Goal: Task Accomplishment & Management: Manage account settings

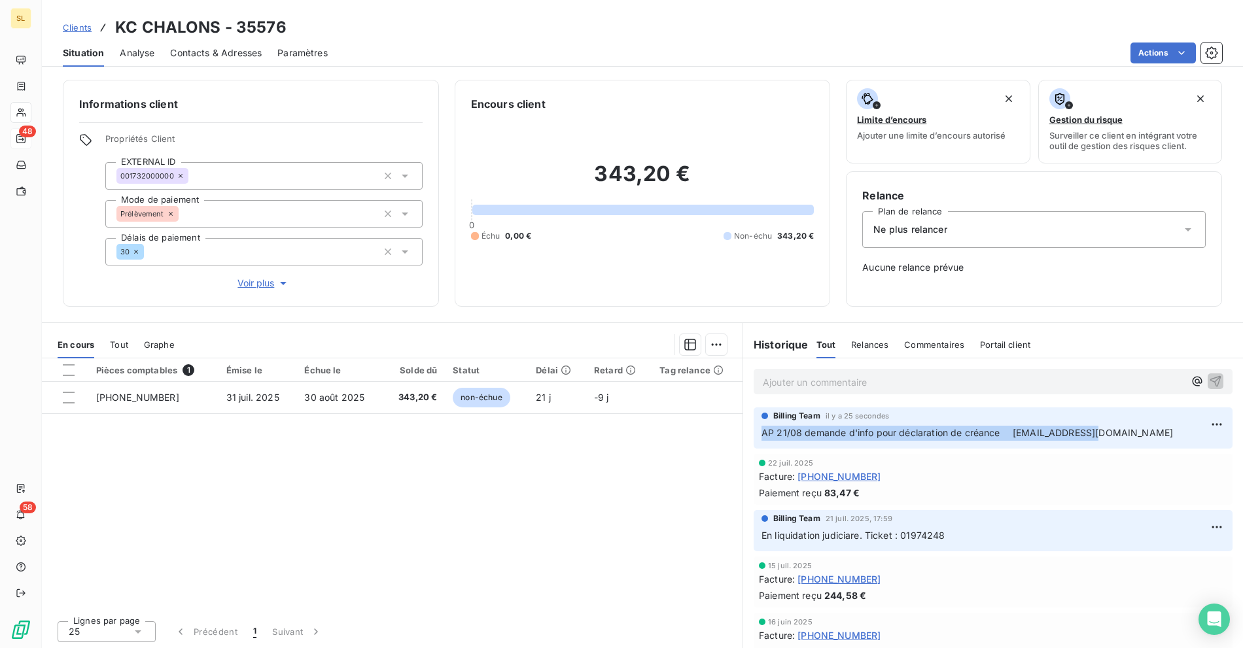
click at [75, 29] on span "Clients" at bounding box center [77, 27] width 29 height 10
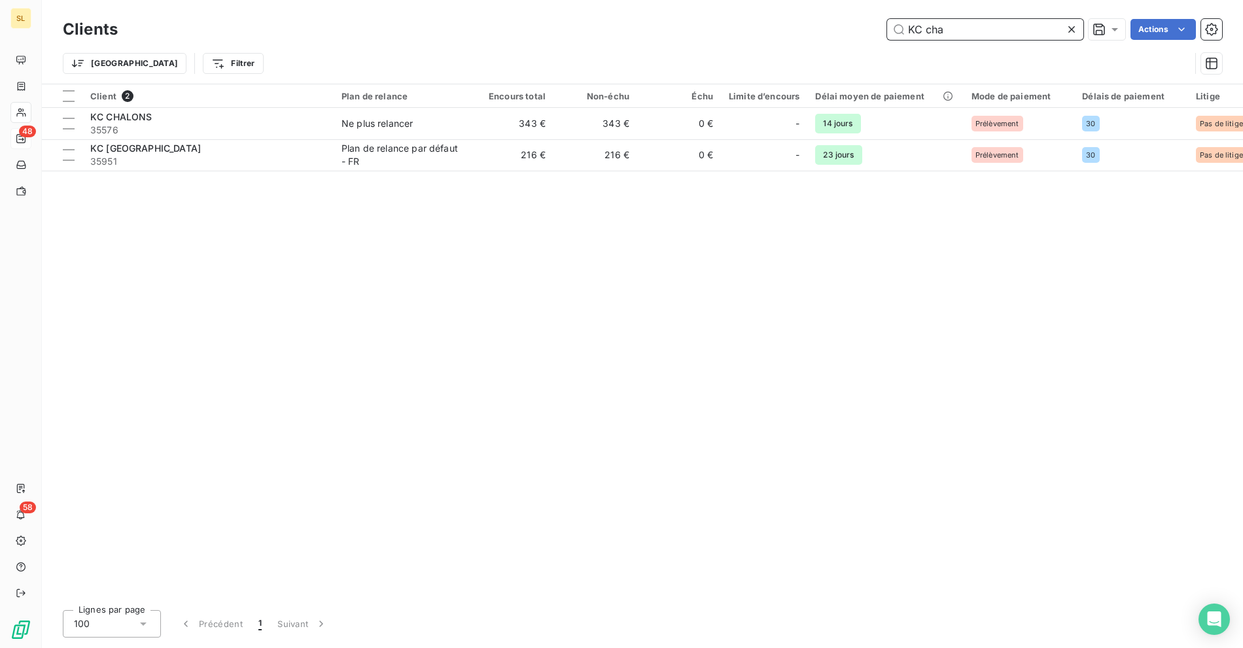
drag, startPoint x: 941, startPoint y: 35, endPoint x: 771, endPoint y: 28, distance: 169.6
click at [775, 27] on div "KC cha Actions" at bounding box center [677, 29] width 1089 height 21
paste input "ONE [GEOGRAPHIC_DATA]"
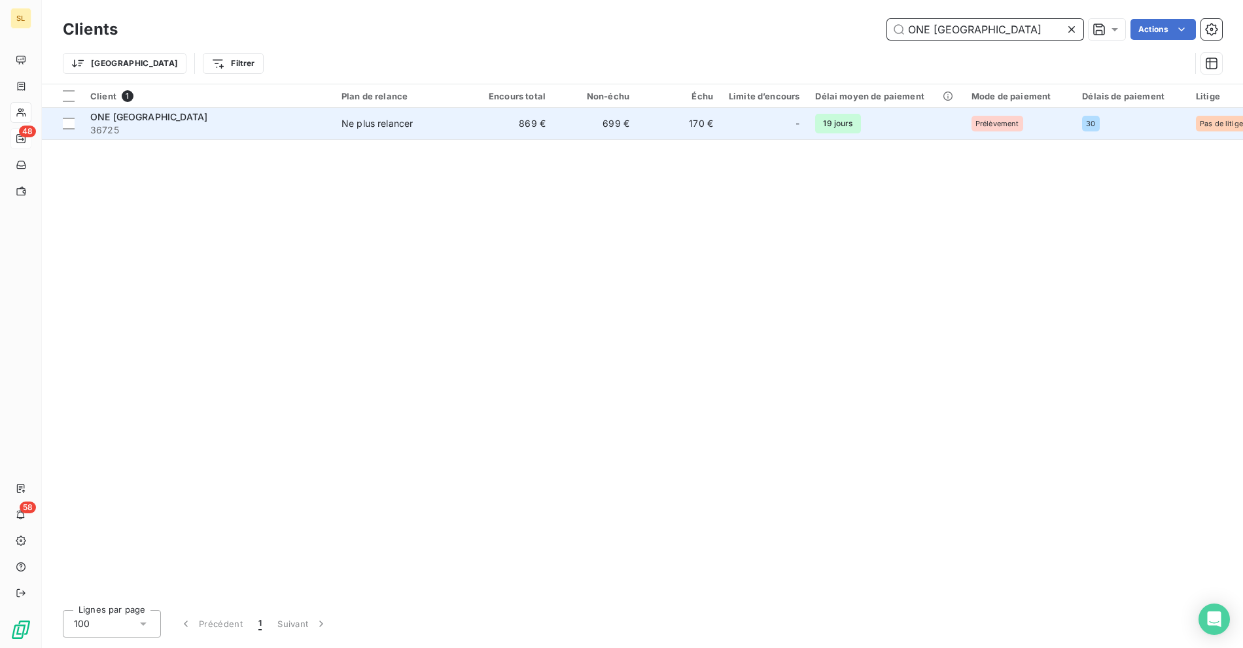
type input "ONE [GEOGRAPHIC_DATA]"
click at [353, 125] on div "Ne plus relancer" at bounding box center [376, 123] width 71 height 13
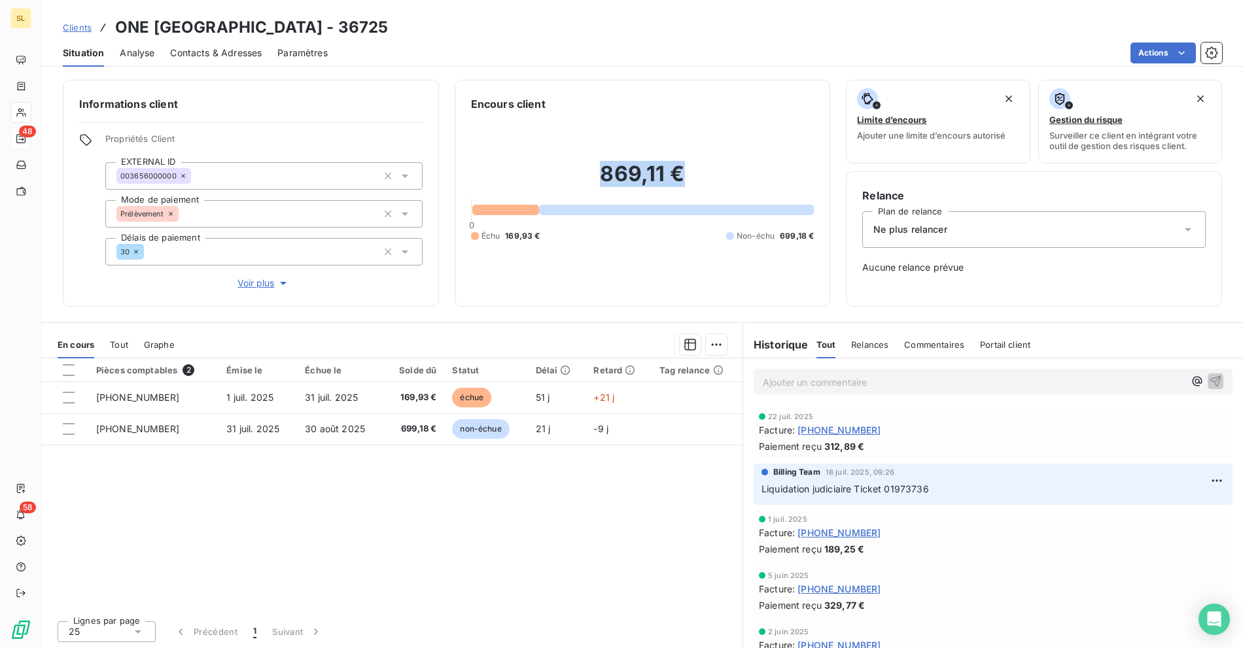
drag, startPoint x: 688, startPoint y: 176, endPoint x: 715, endPoint y: 173, distance: 27.6
click at [717, 172] on h2 "869,11 €" at bounding box center [642, 180] width 343 height 39
click at [75, 24] on span "Clients" at bounding box center [77, 27] width 29 height 10
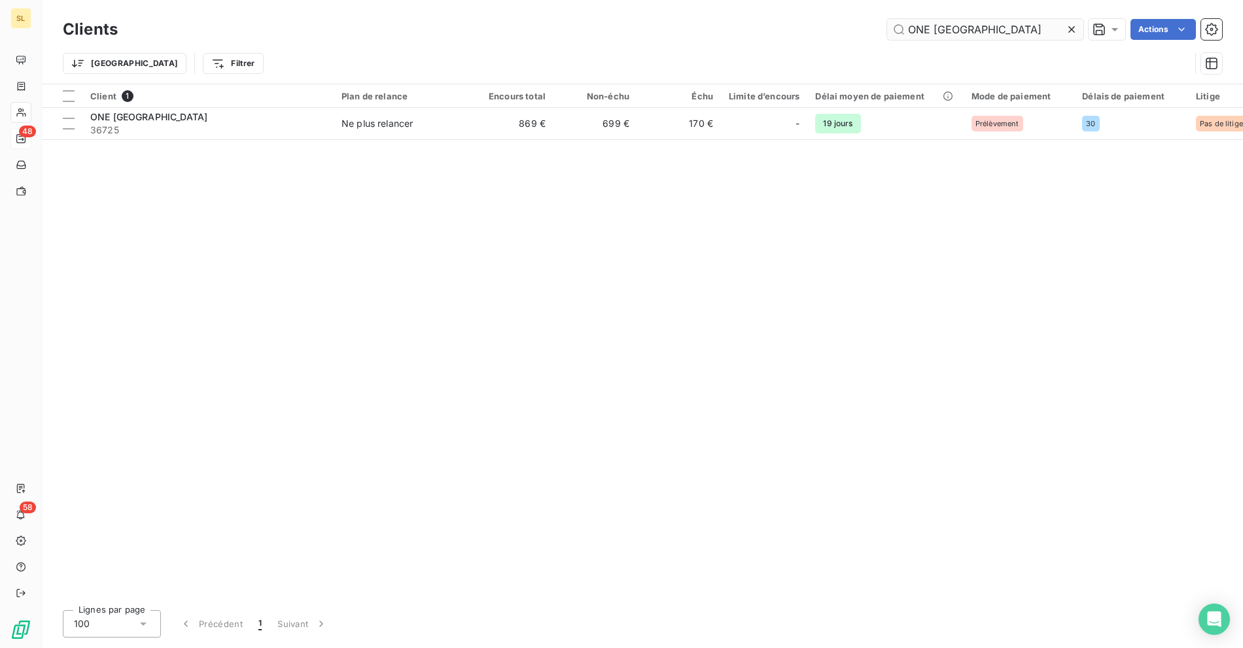
click at [996, 31] on input "ONE [GEOGRAPHIC_DATA]" at bounding box center [985, 29] width 196 height 21
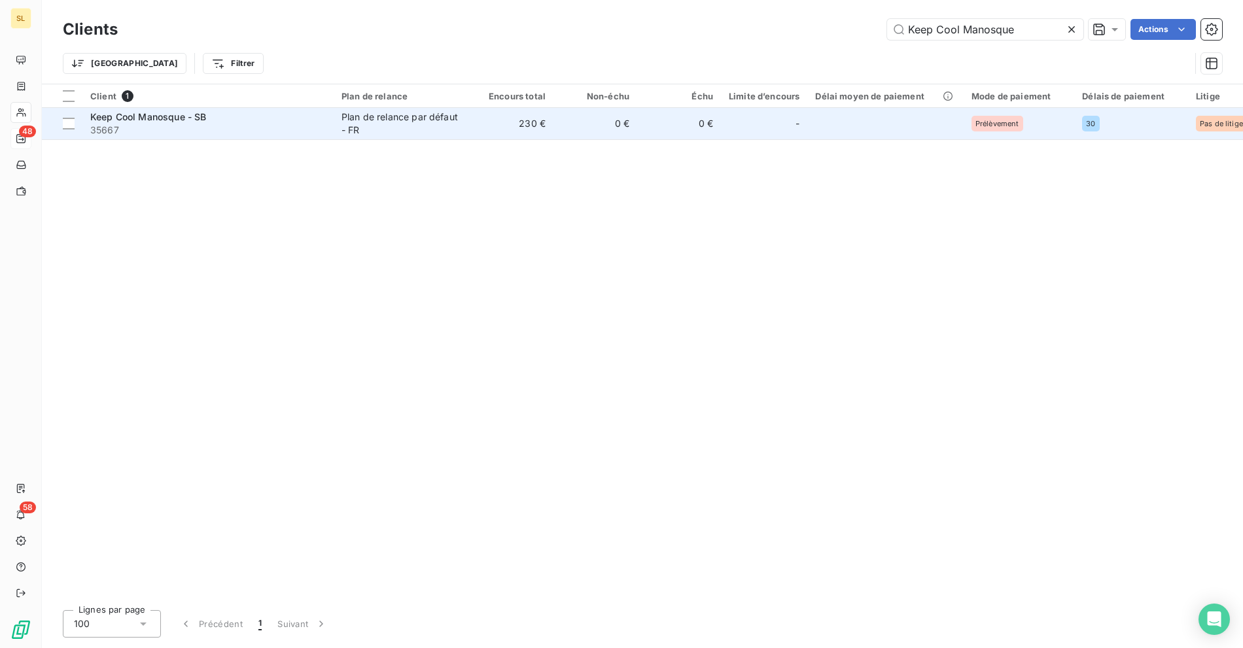
type input "Keep Cool Manosque"
click at [411, 122] on div "Plan de relance par défaut - FR" at bounding box center [401, 124] width 120 height 26
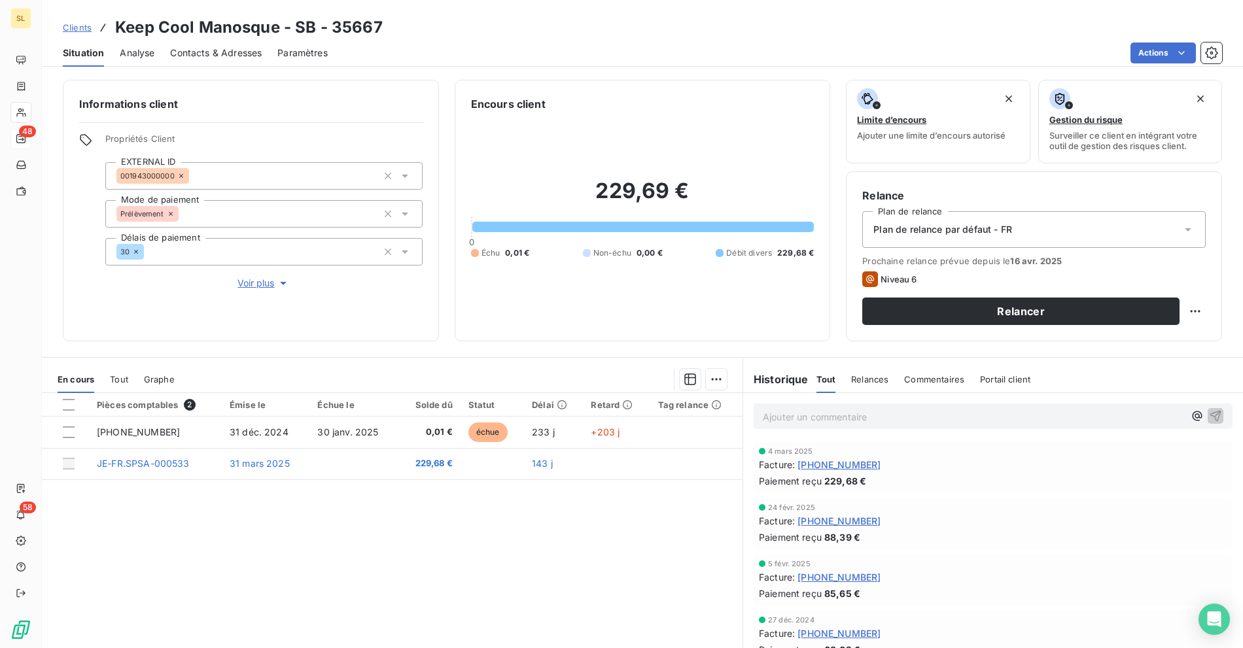
click at [376, 516] on div "Pièces comptables 2 Émise le Échue le Solde dû Statut Délai Retard Tag relance …" at bounding box center [392, 519] width 701 height 252
click at [138, 27] on h3 "Keep Cool Manosque - SB - 35667" at bounding box center [249, 28] width 268 height 24
click at [231, 29] on h3 "Keep Cool Manosque - SB - 35667" at bounding box center [249, 28] width 268 height 24
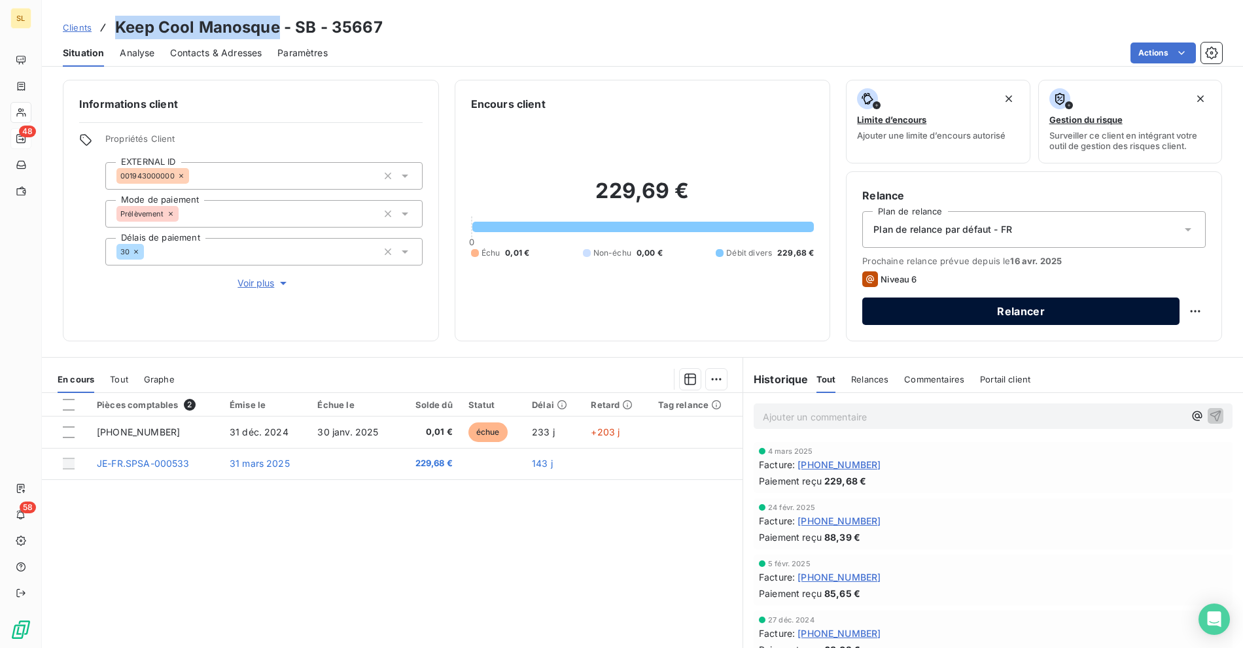
click at [970, 318] on button "Relancer" at bounding box center [1020, 311] width 317 height 27
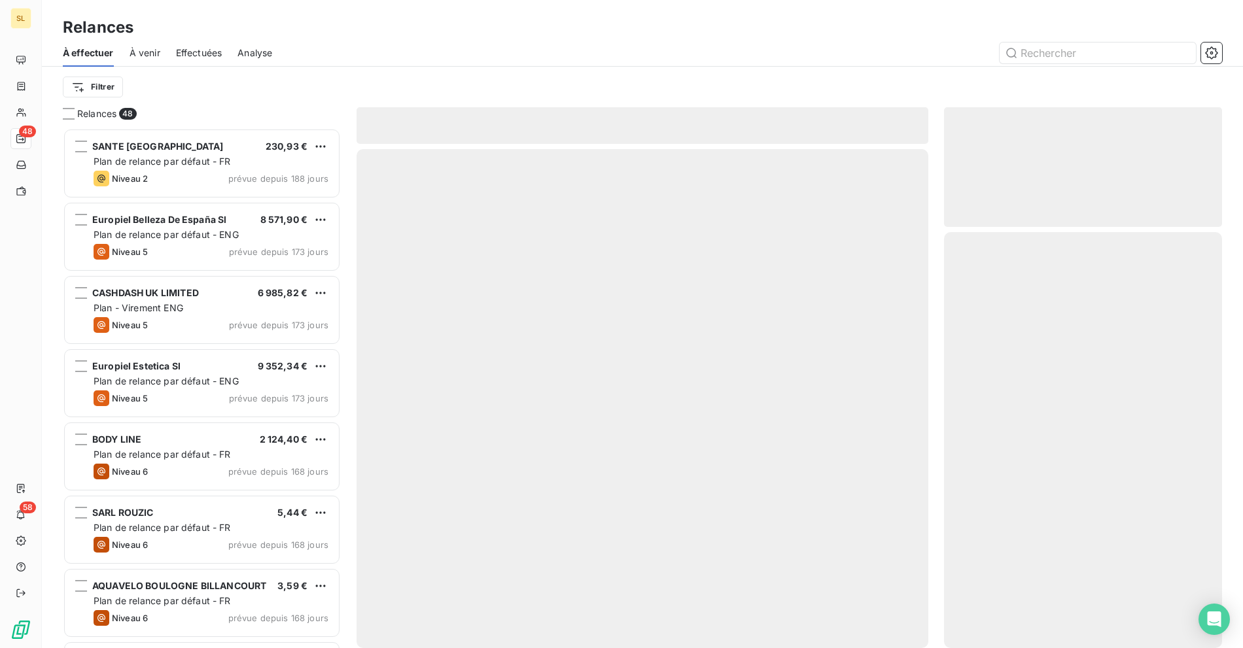
scroll to position [509, 267]
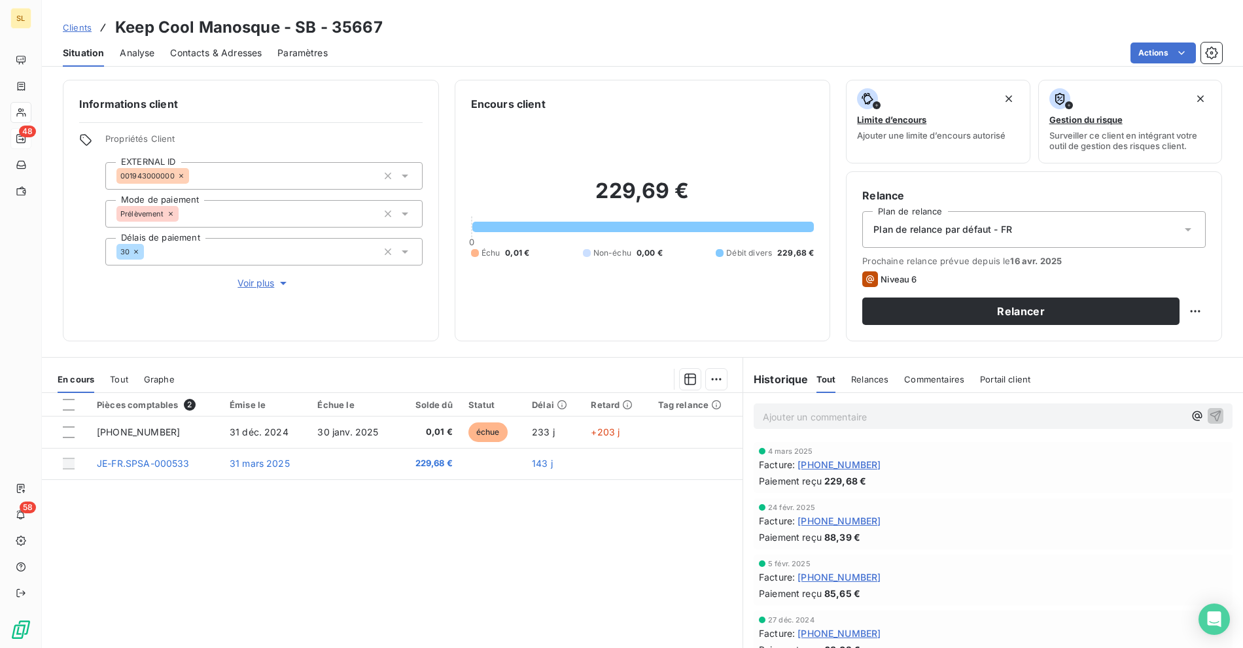
click at [264, 277] on span "Voir plus" at bounding box center [263, 283] width 52 height 13
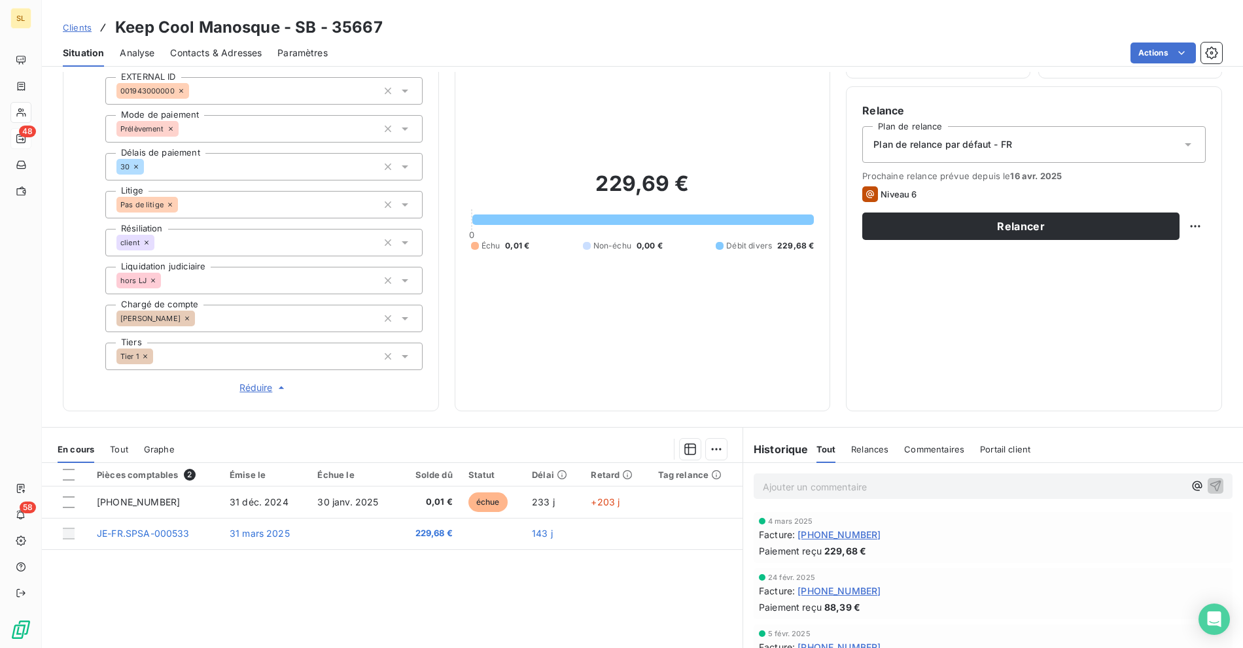
scroll to position [143, 0]
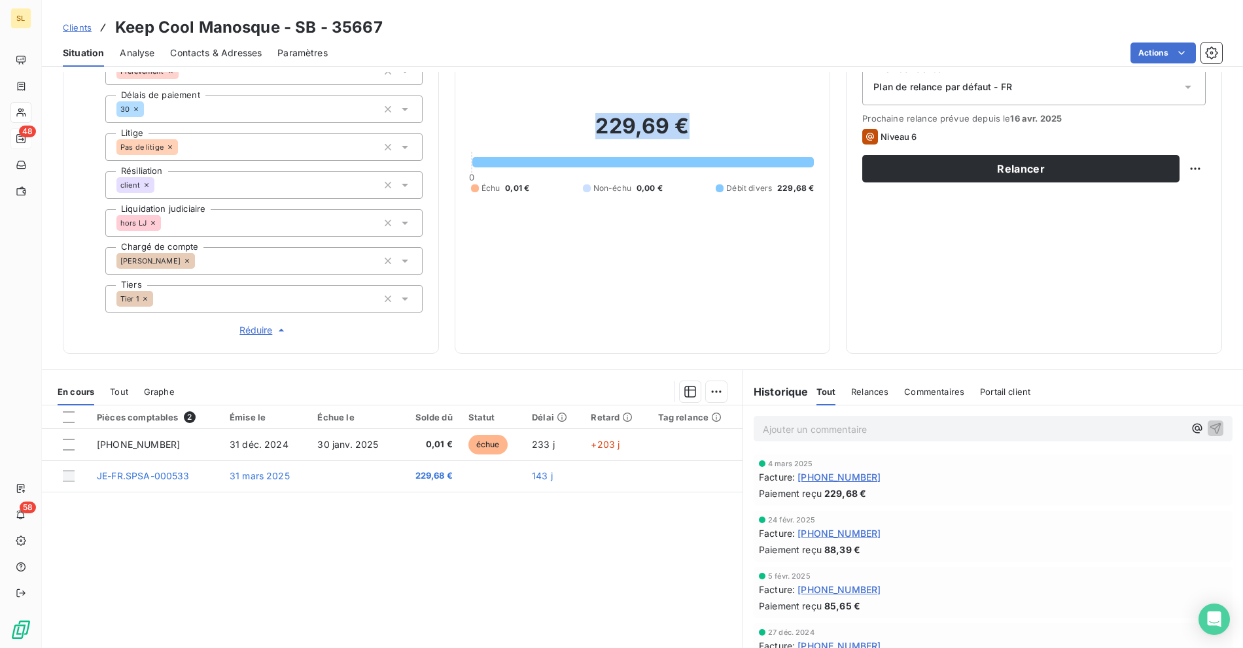
drag, startPoint x: 581, startPoint y: 119, endPoint x: 716, endPoint y: 116, distance: 134.8
click at [716, 116] on h2 "229,69 €" at bounding box center [642, 132] width 343 height 39
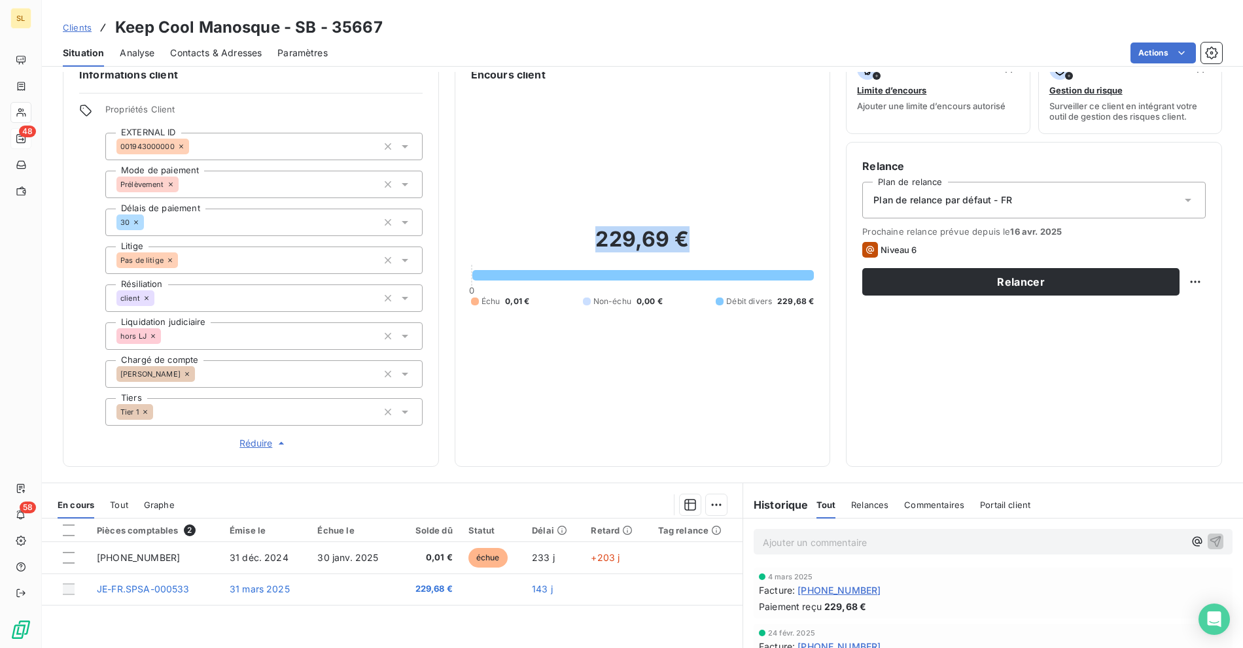
scroll to position [0, 0]
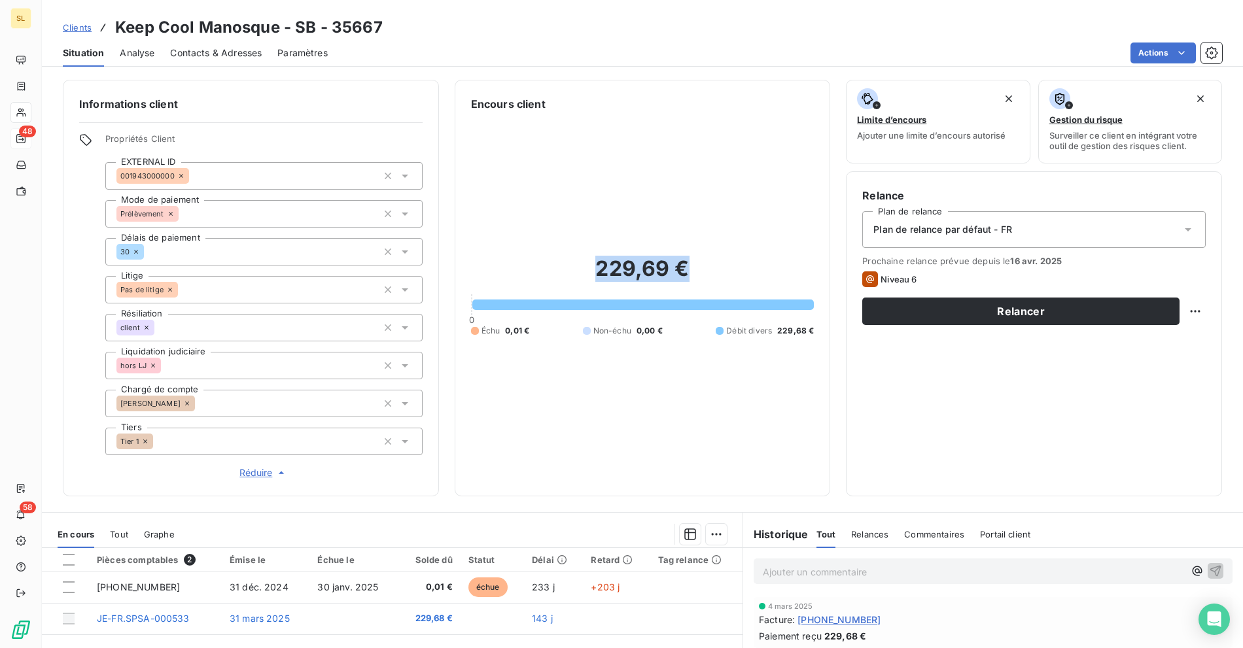
click at [83, 29] on span "Clients" at bounding box center [77, 27] width 29 height 10
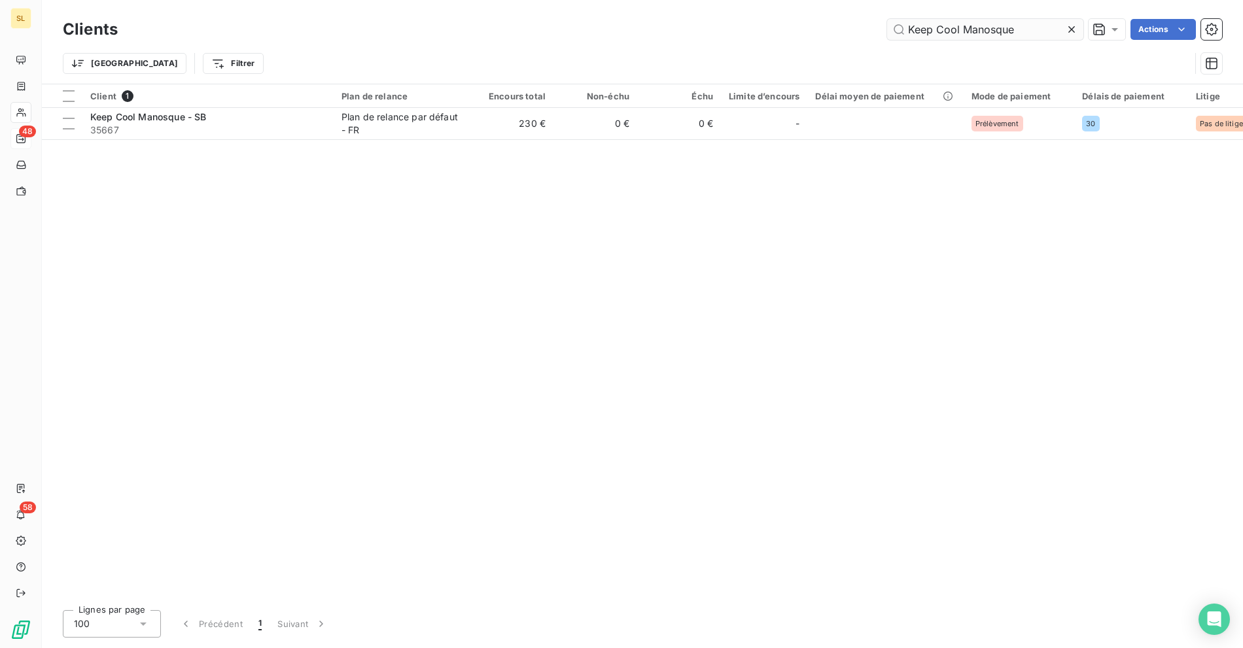
click at [988, 35] on input "Keep Cool Manosque" at bounding box center [985, 29] width 196 height 21
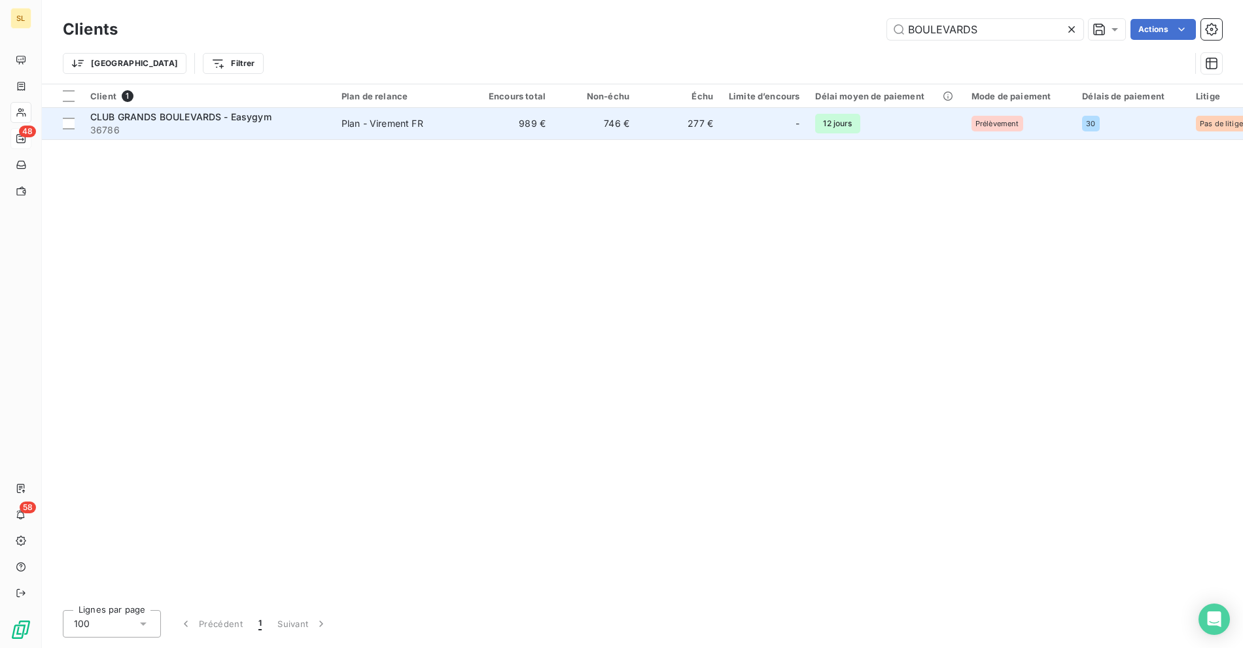
type input "BOULEVARDS"
click at [275, 139] on td "CLUB GRANDS BOULEVARDS - Easygym 36786" at bounding box center [207, 123] width 251 height 31
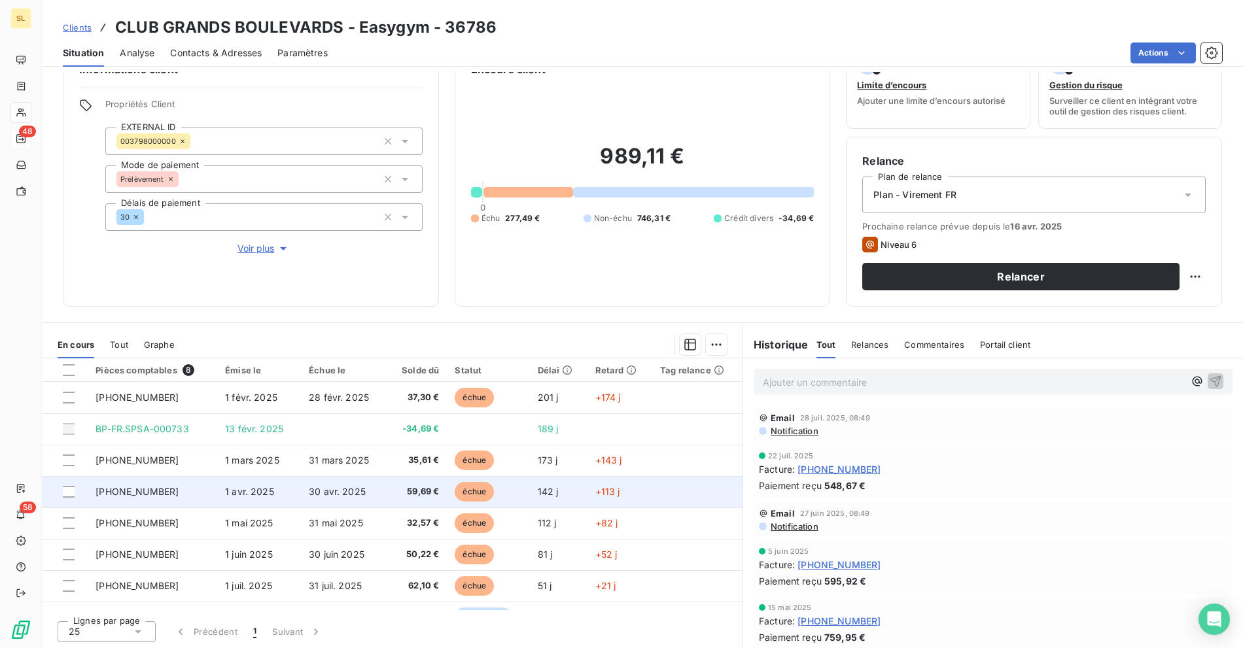
scroll to position [22, 0]
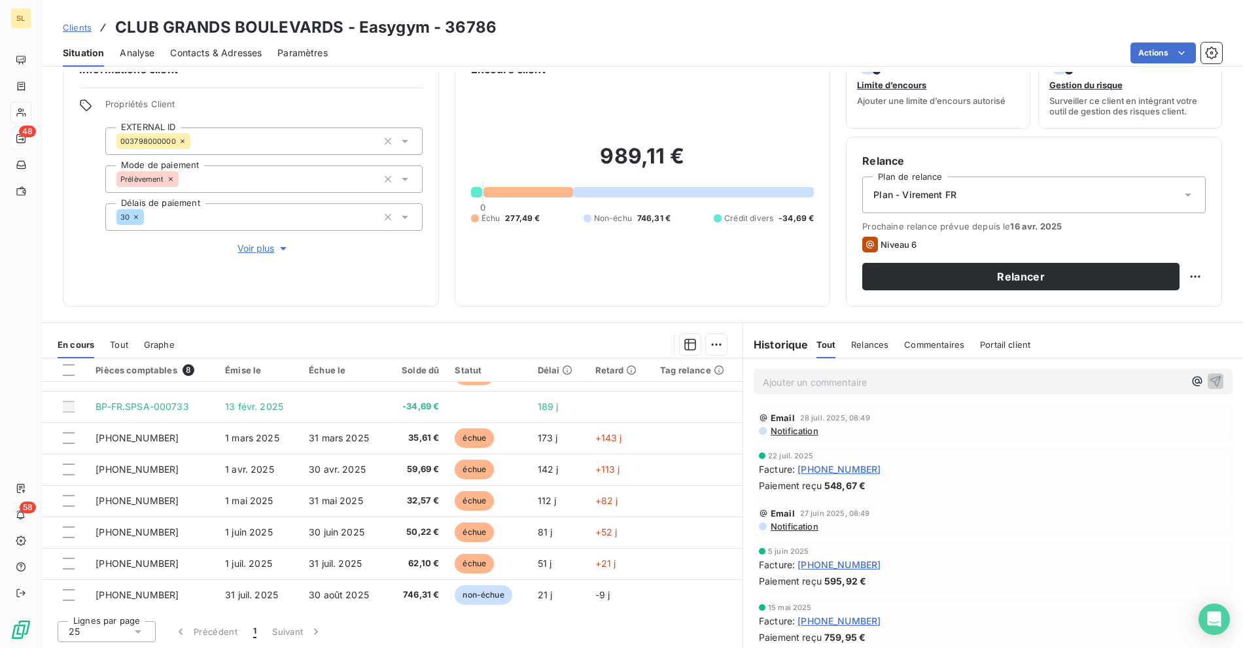
click at [81, 26] on span "Clients" at bounding box center [77, 27] width 29 height 10
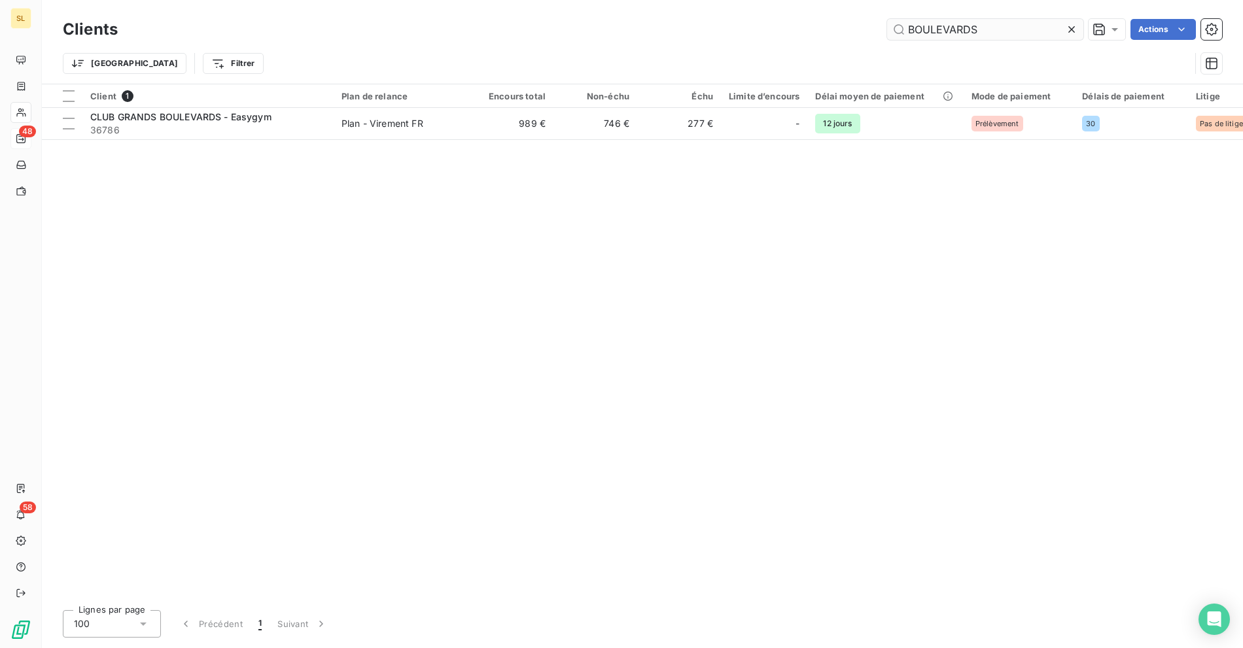
click at [979, 35] on input "BOULEVARDS" at bounding box center [985, 29] width 196 height 21
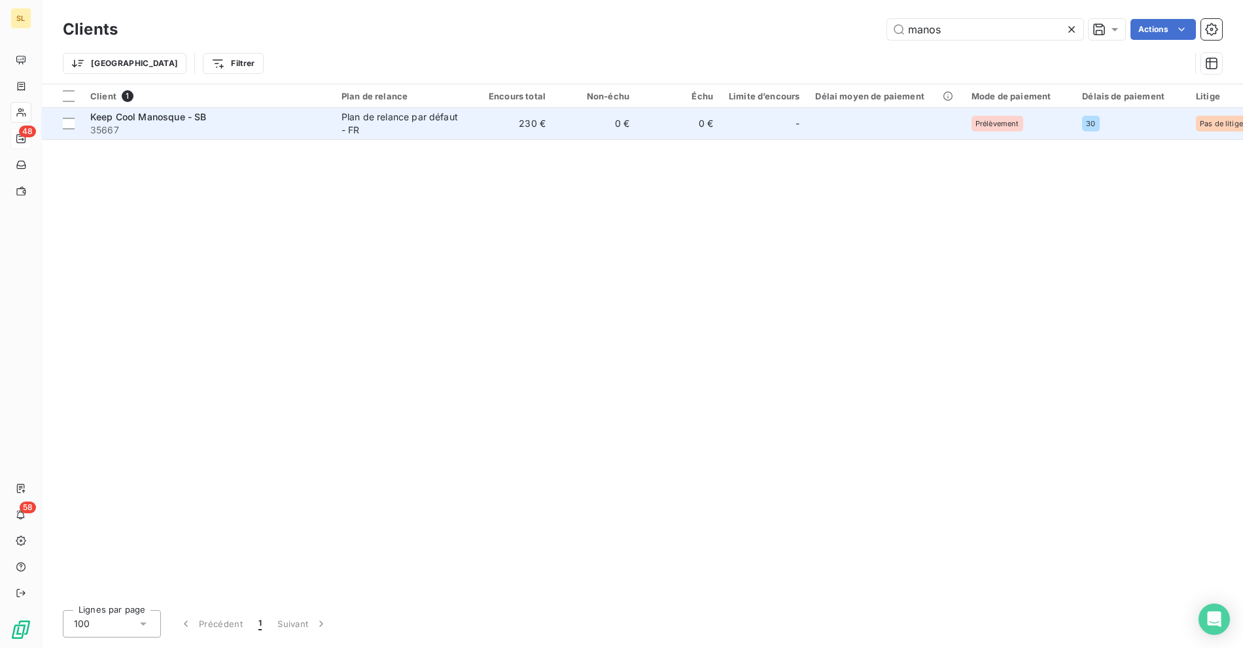
type input "manos"
click at [368, 118] on div "Plan de relance par défaut - FR" at bounding box center [401, 124] width 120 height 26
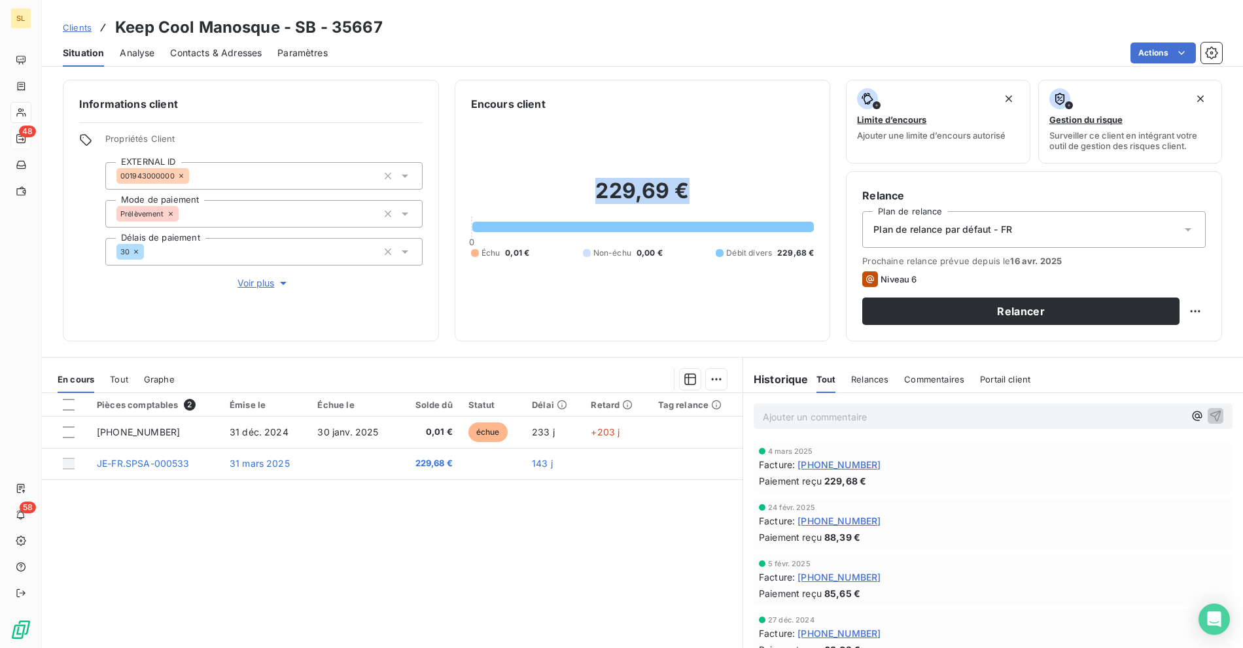
drag, startPoint x: 680, startPoint y: 193, endPoint x: 698, endPoint y: 192, distance: 17.7
click at [698, 192] on h2 "229,69 €" at bounding box center [642, 197] width 343 height 39
click at [560, 67] on div "Clients Keep Cool Manosque - SB - 35667 Situation Analyse Contacts & Adresses P…" at bounding box center [642, 324] width 1201 height 648
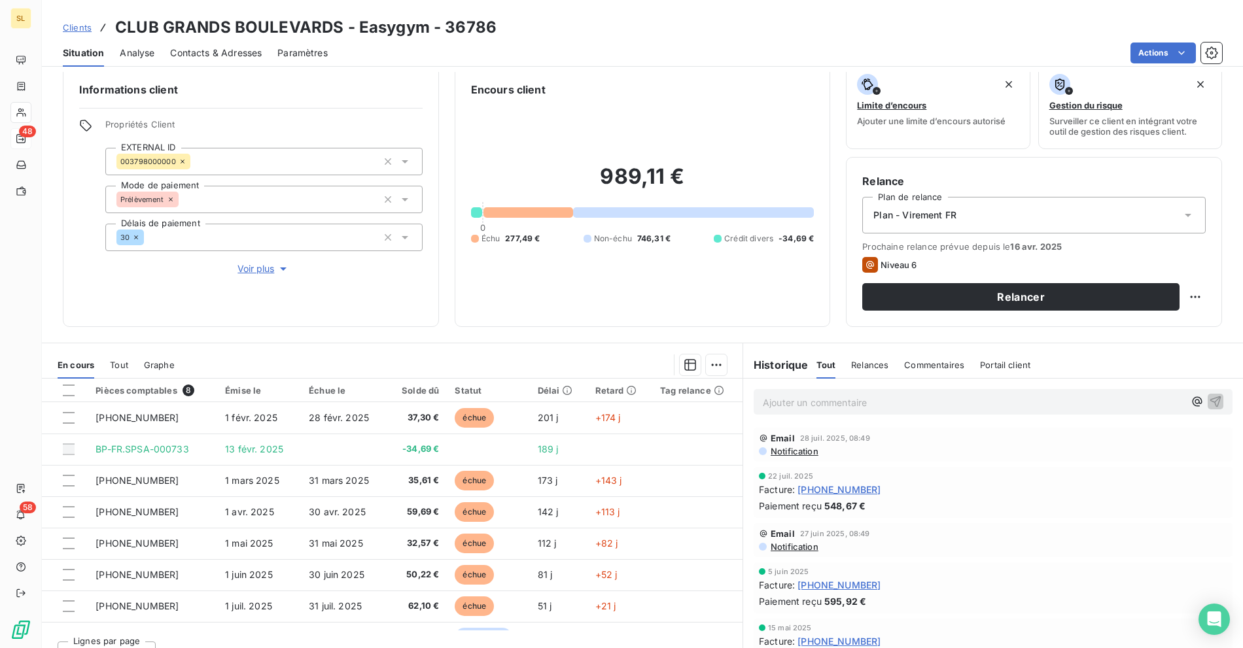
scroll to position [35, 0]
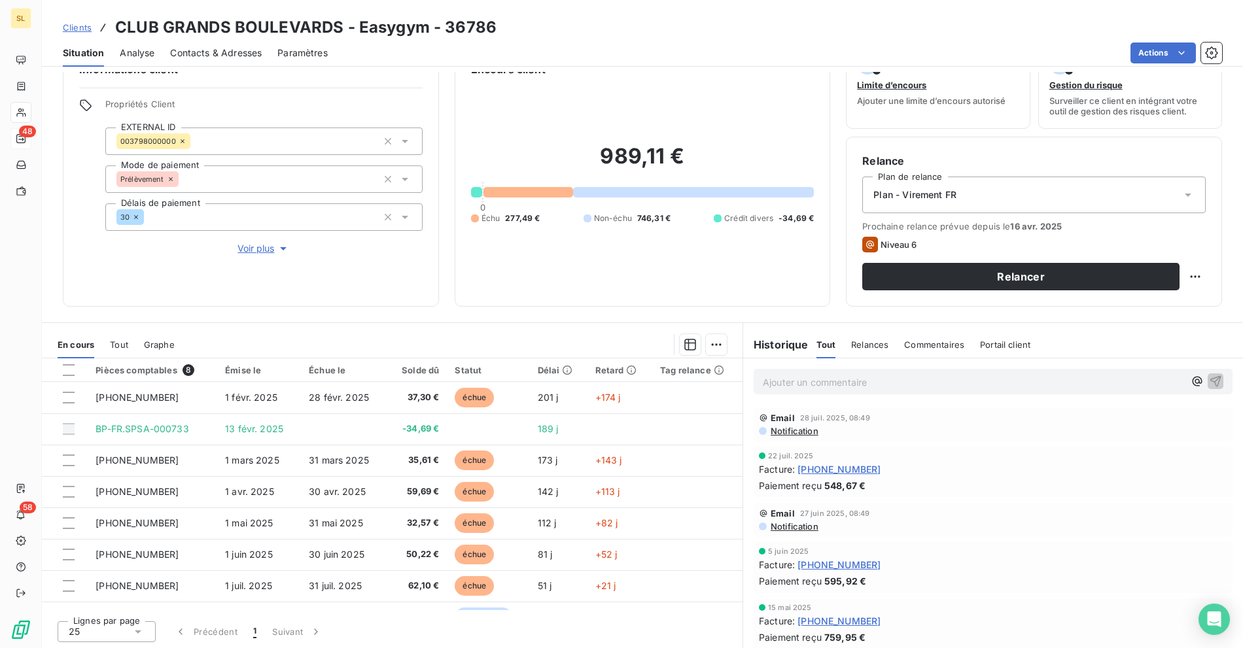
click at [299, 20] on h3 "CLUB GRANDS BOULEVARDS - Easygym - 36786" at bounding box center [305, 28] width 381 height 24
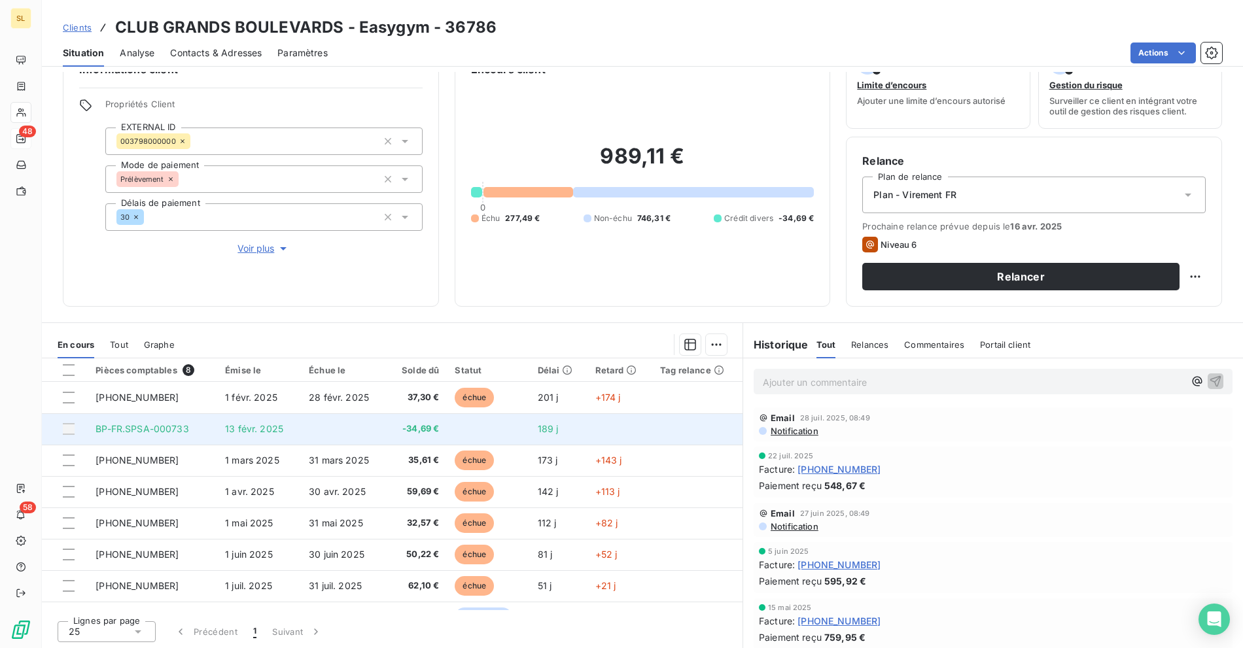
click at [196, 430] on td "BP-FR.SPSA-000733" at bounding box center [153, 428] width 130 height 31
click at [156, 434] on td "BP-FR.SPSA-000733" at bounding box center [153, 428] width 130 height 31
drag, startPoint x: 187, startPoint y: 433, endPoint x: 97, endPoint y: 427, distance: 89.8
click at [97, 427] on td "BP-FR.SPSA-000733" at bounding box center [153, 428] width 130 height 31
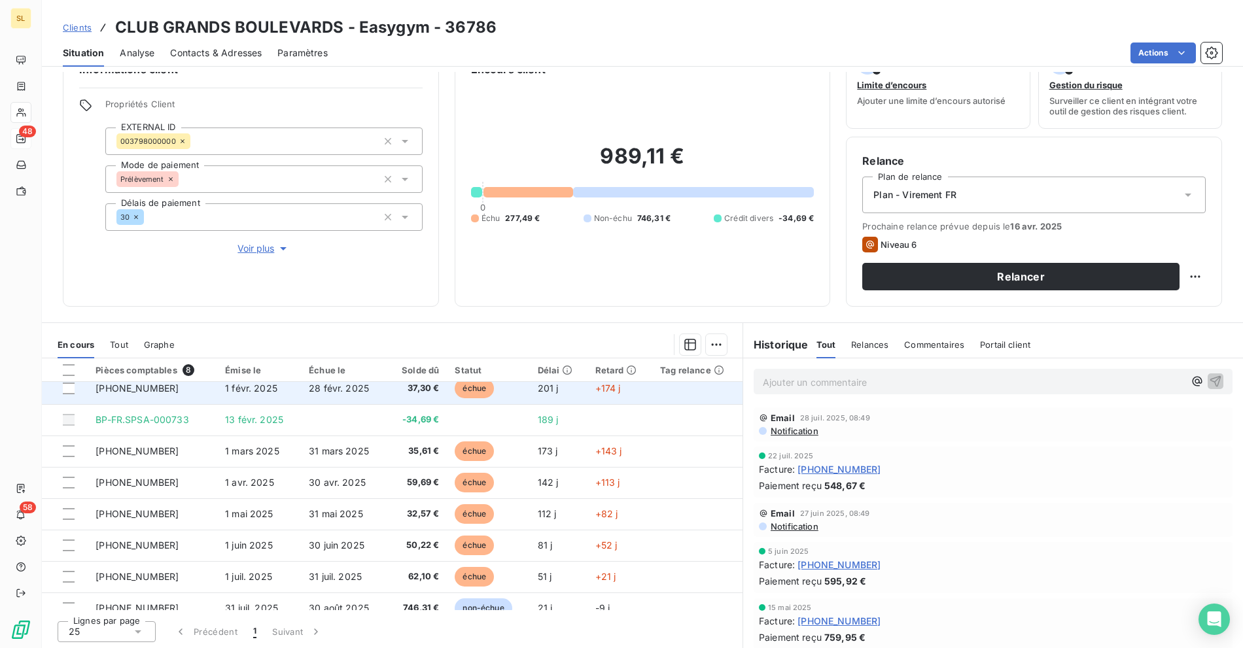
scroll to position [22, 0]
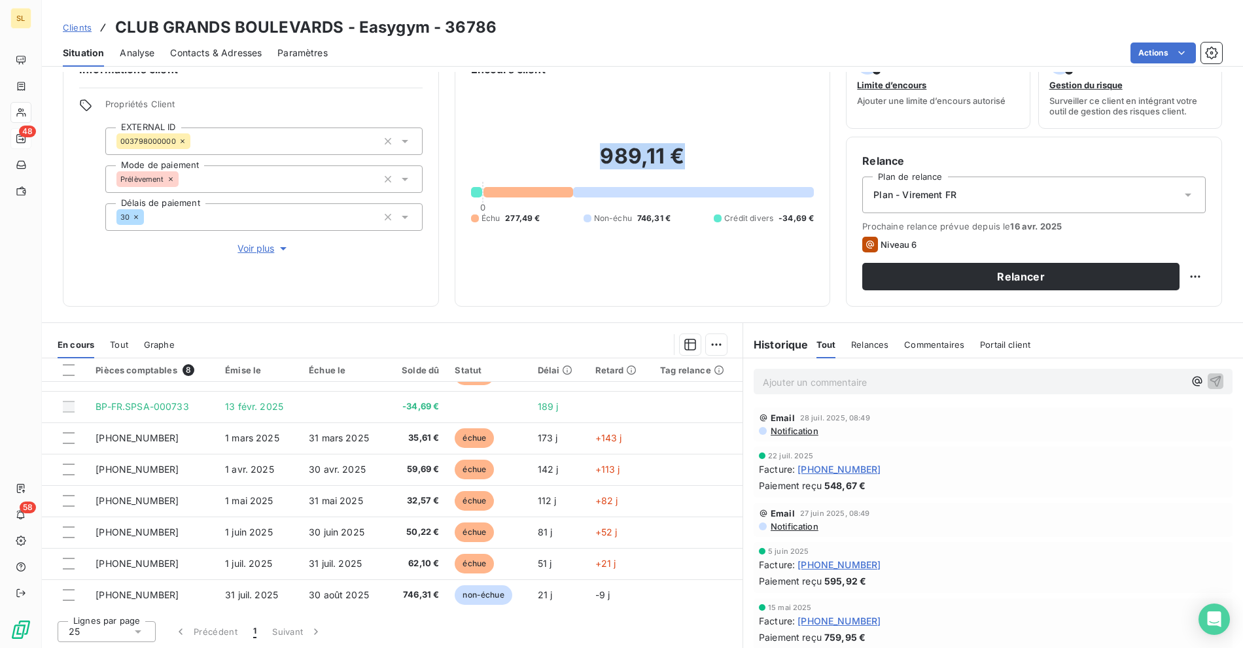
drag, startPoint x: 587, startPoint y: 145, endPoint x: 755, endPoint y: 152, distance: 167.7
click at [756, 152] on h2 "989,11 €" at bounding box center [642, 162] width 343 height 39
click at [509, 220] on span "277,49 €" at bounding box center [522, 219] width 35 height 12
click at [787, 222] on span "-34,69 €" at bounding box center [795, 219] width 35 height 12
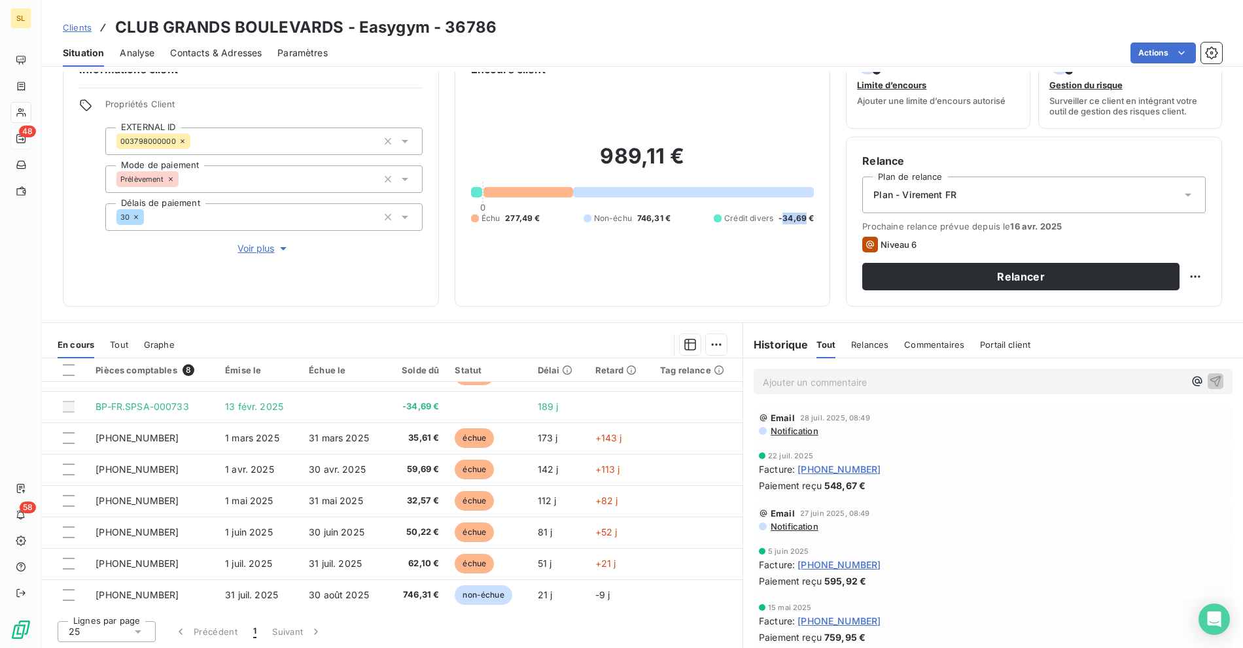
click at [787, 222] on span "-34,69 €" at bounding box center [795, 219] width 35 height 12
click at [80, 31] on span "Clients" at bounding box center [77, 27] width 29 height 10
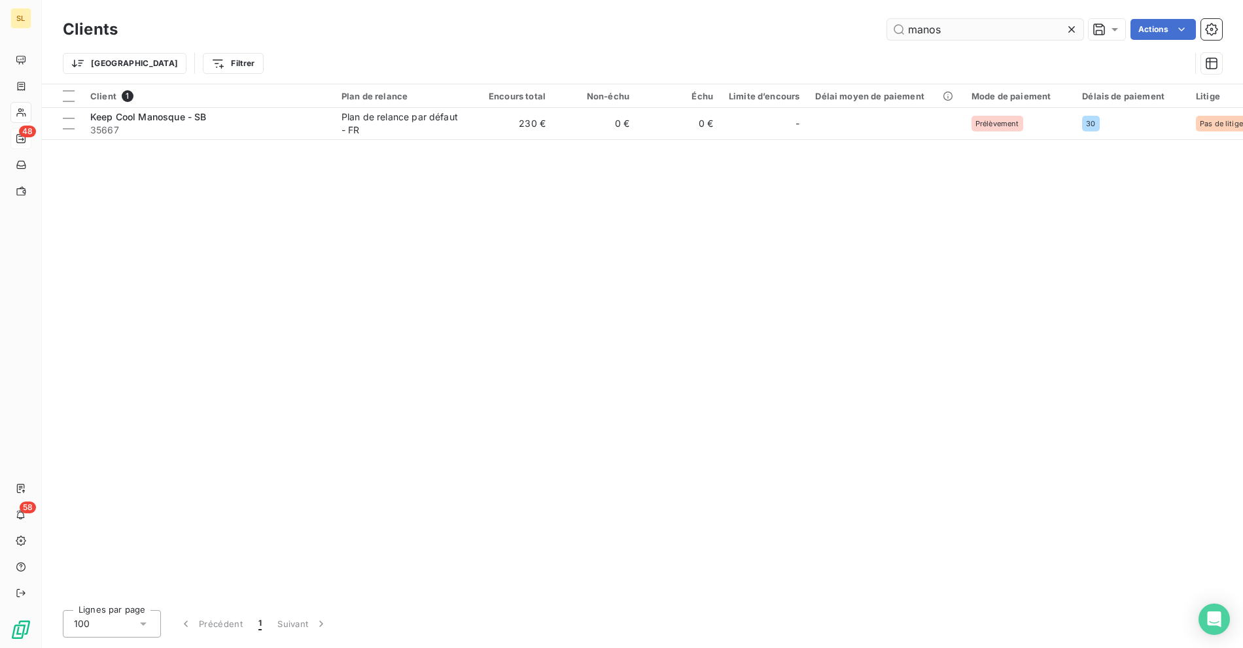
click at [990, 35] on input "manos" at bounding box center [985, 29] width 196 height 21
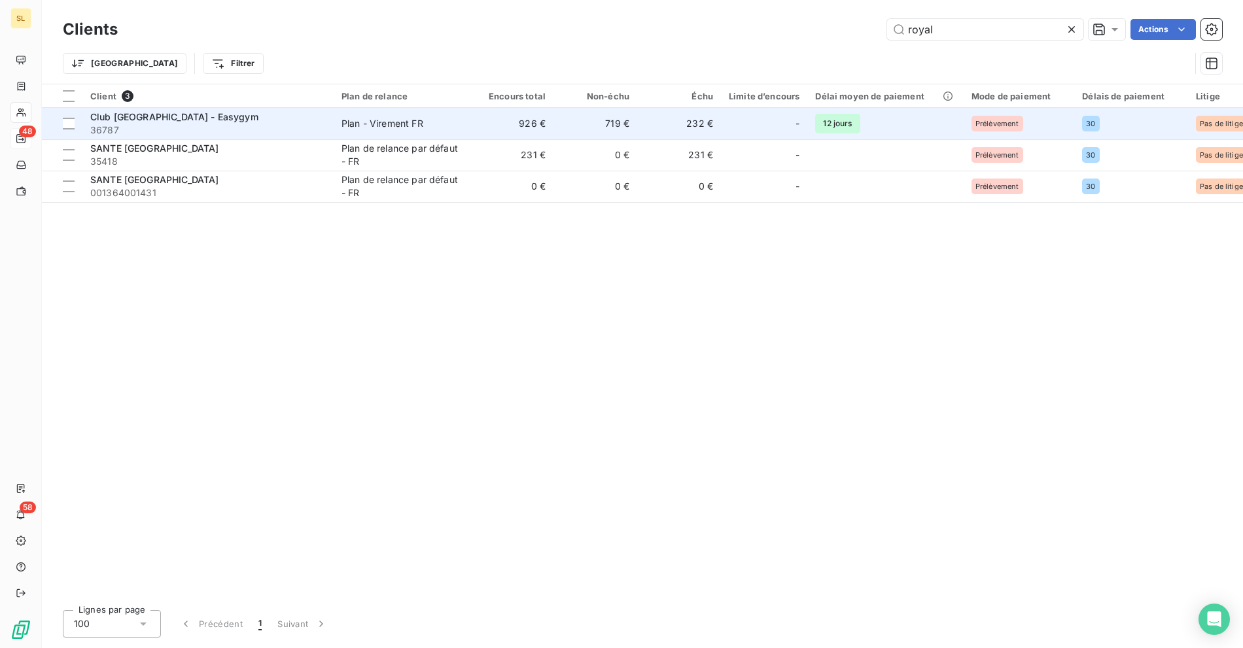
type input "royal"
click at [272, 130] on span "36787" at bounding box center [208, 130] width 236 height 13
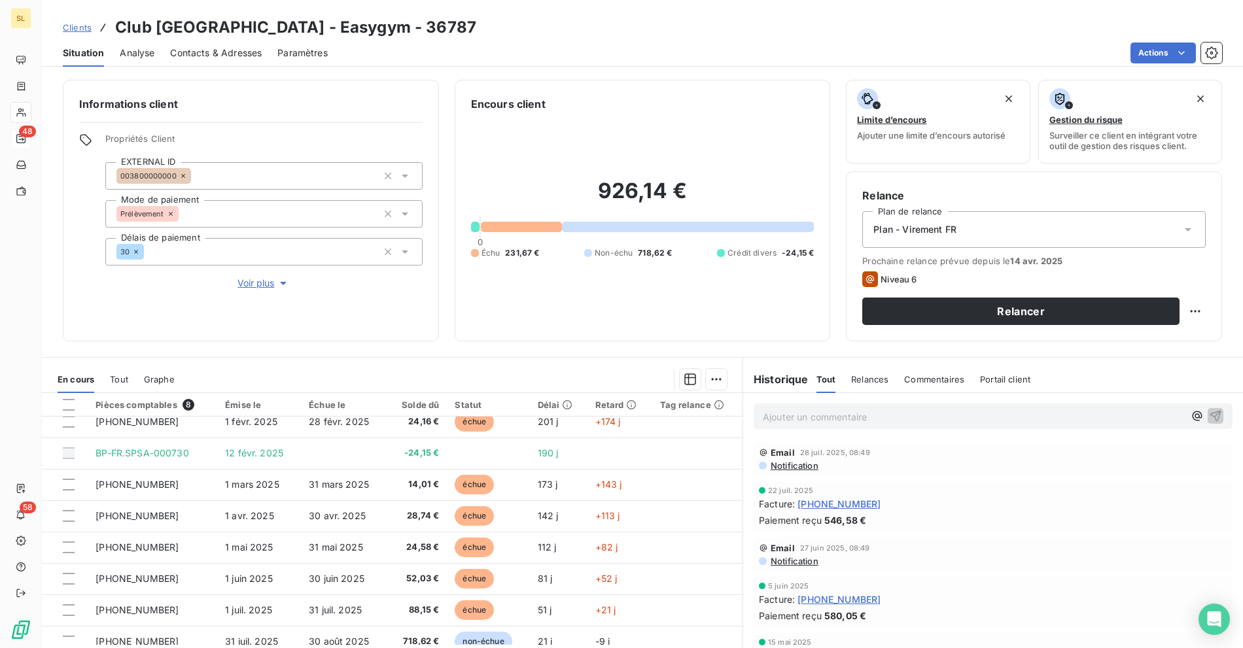
scroll to position [22, 0]
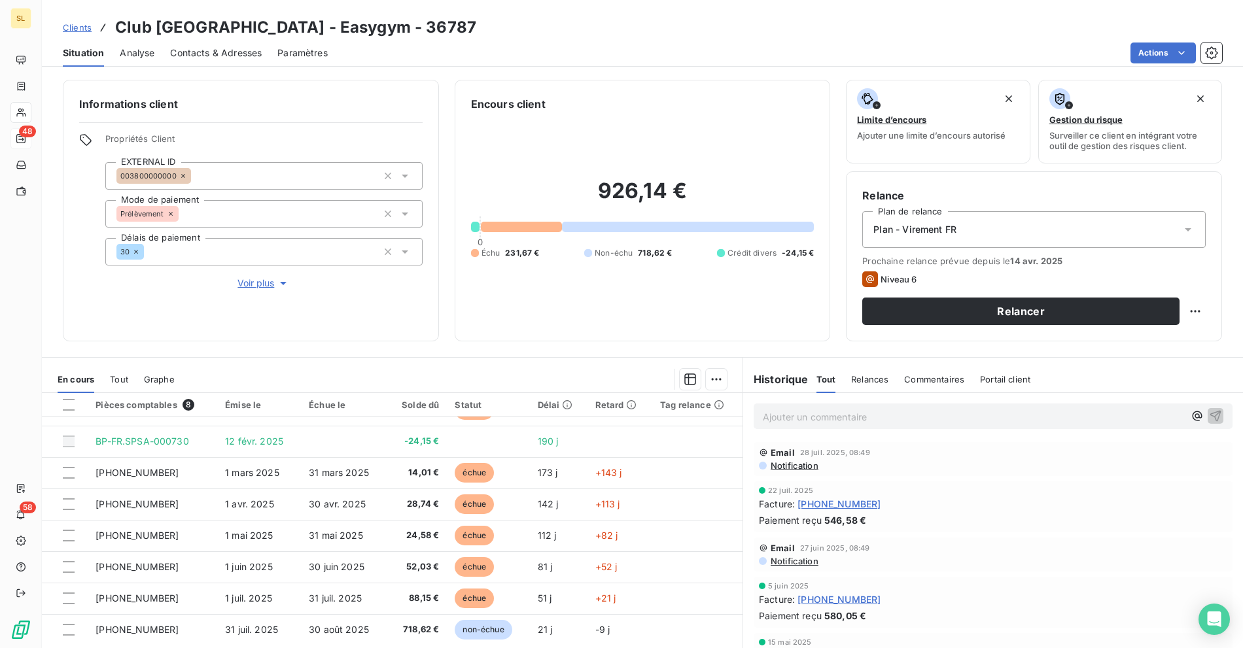
click at [127, 23] on h3 "Club [GEOGRAPHIC_DATA] - Easygym - 36787" at bounding box center [295, 28] width 361 height 24
click at [217, 23] on h3 "Club [GEOGRAPHIC_DATA] - Easygym - 36787" at bounding box center [295, 28] width 361 height 24
click at [206, 63] on div "Contacts & Adresses" at bounding box center [216, 52] width 92 height 27
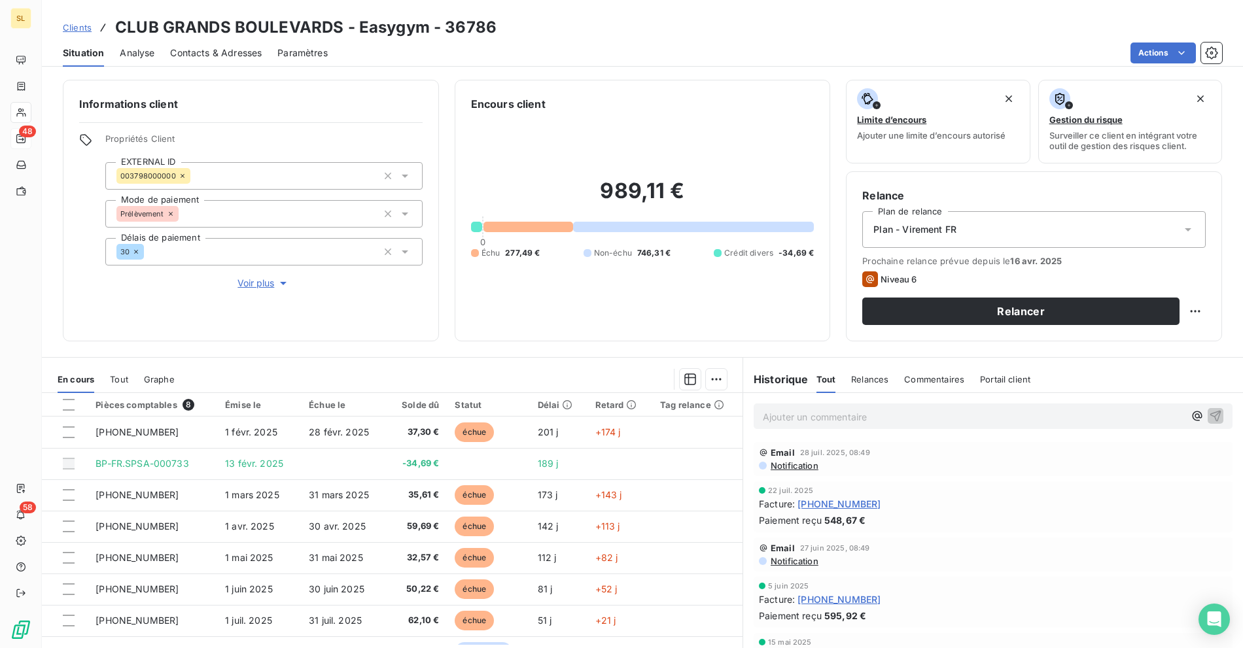
click at [208, 58] on span "Contacts & Adresses" at bounding box center [216, 52] width 92 height 13
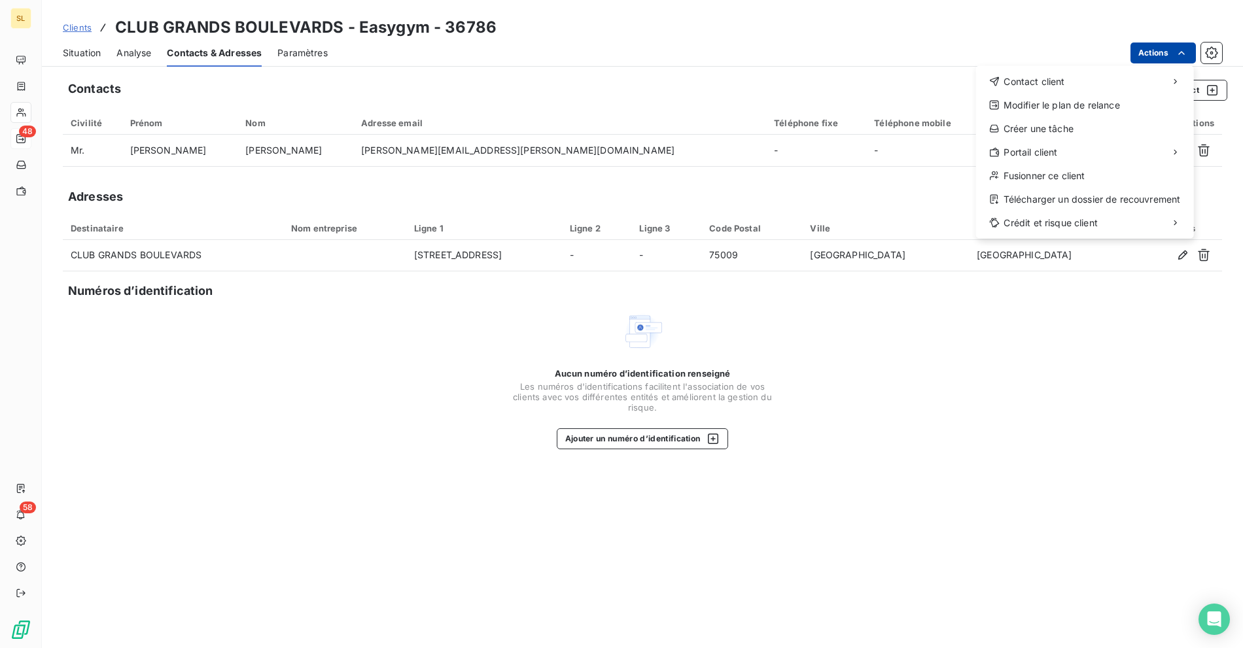
click at [1169, 46] on html "SL 48 58 Clients CLUB GRANDS BOULEVARDS - Easygym - 36786 Situation Analyse Con…" at bounding box center [621, 324] width 1243 height 648
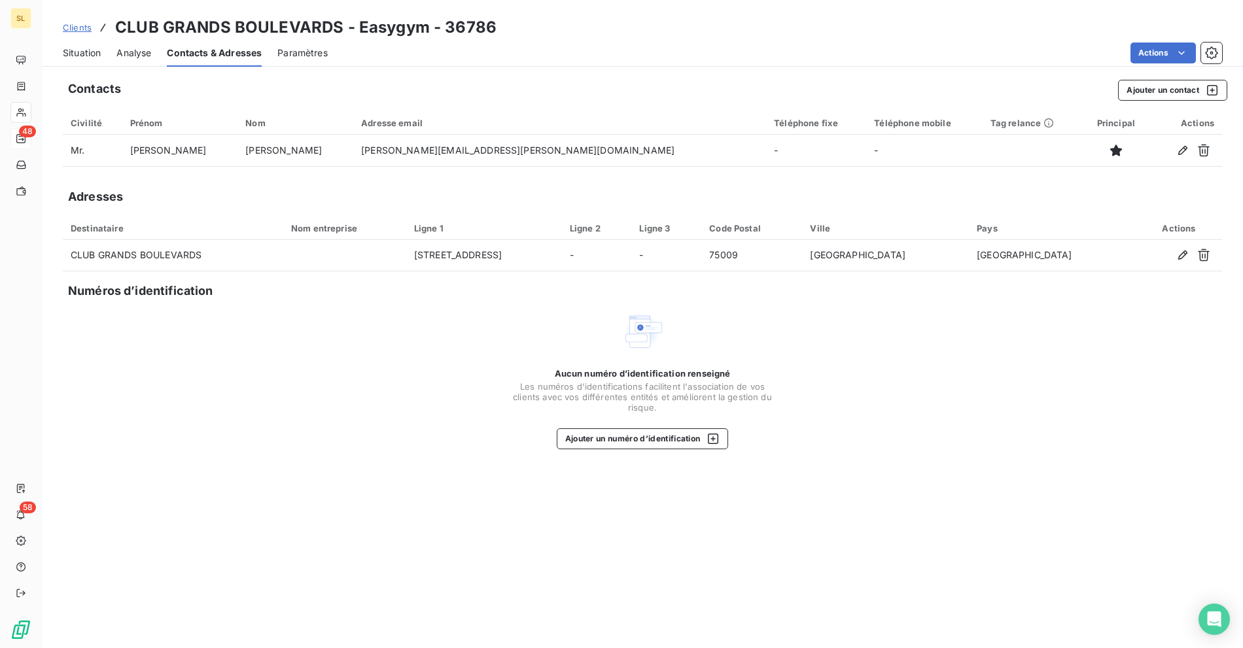
click at [853, 48] on html "SL 48 58 Clients CLUB GRANDS BOULEVARDS - Easygym - 36786 Situation Analyse Con…" at bounding box center [621, 324] width 1243 height 648
click at [1143, 81] on button "Ajouter un contact" at bounding box center [1172, 90] width 109 height 21
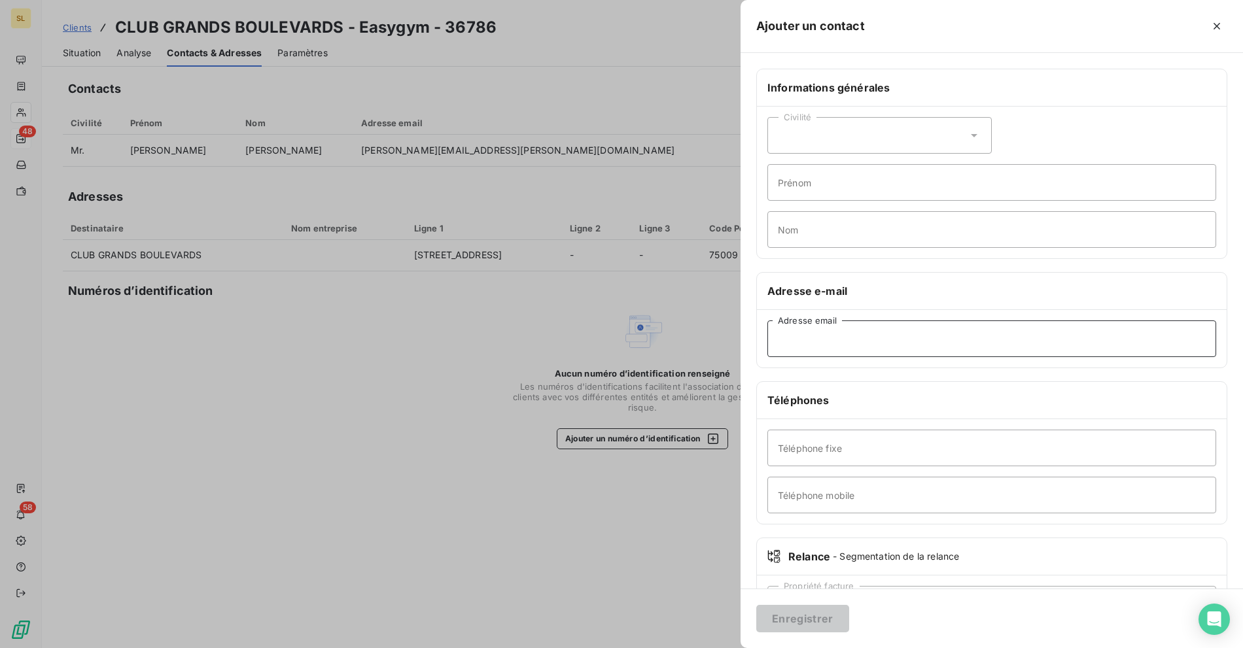
click at [816, 346] on input "Adresse email" at bounding box center [991, 339] width 449 height 37
paste input "[EMAIL_ADDRESS][DOMAIN_NAME]"
type input "[EMAIL_ADDRESS][DOMAIN_NAME]"
click at [802, 618] on button "Enregistrer" at bounding box center [802, 618] width 93 height 27
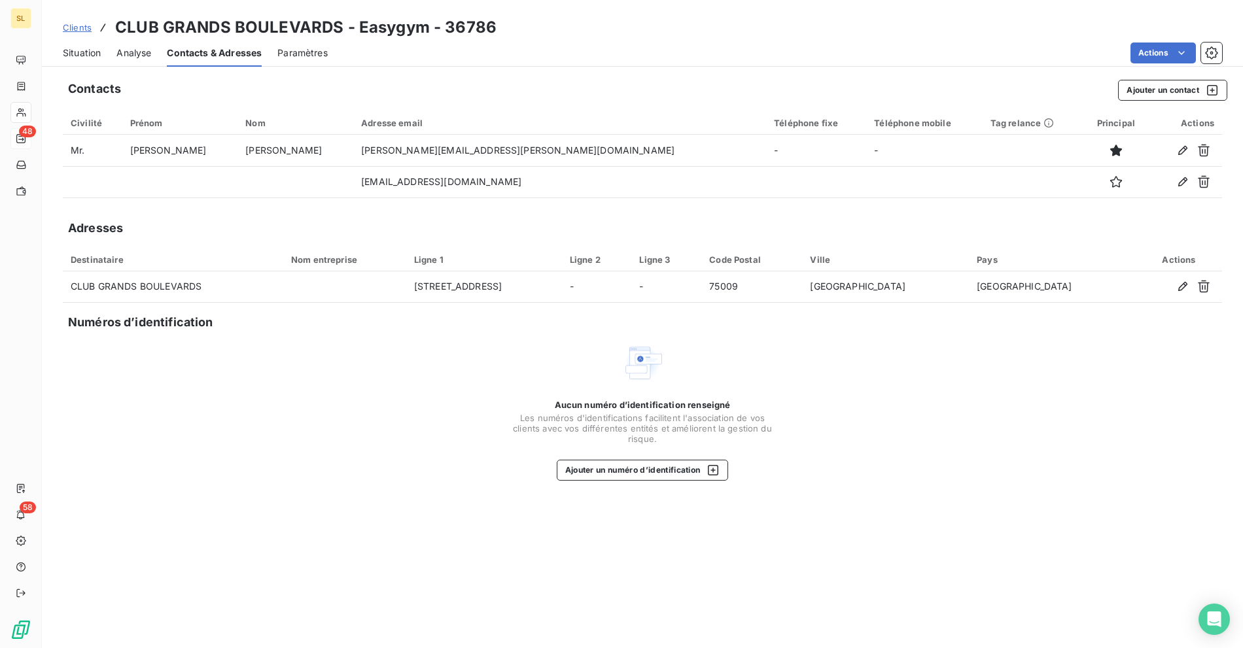
click at [79, 26] on span "Clients" at bounding box center [77, 27] width 29 height 10
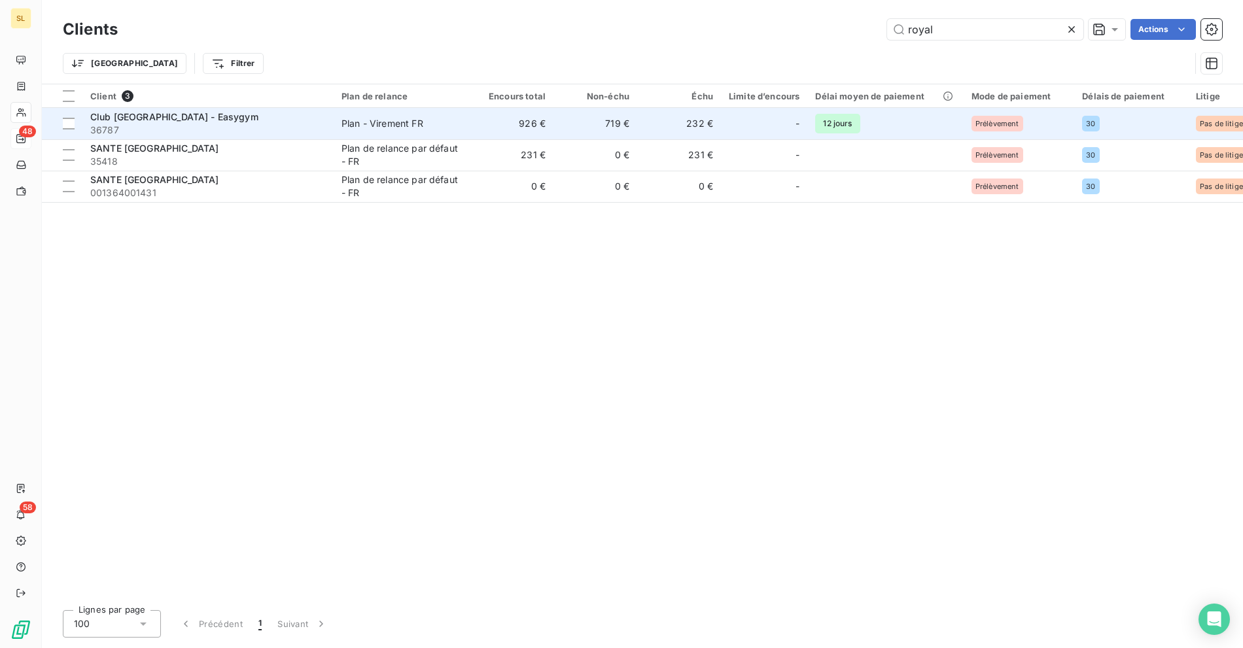
click at [377, 122] on div "Plan - Virement FR" at bounding box center [382, 123] width 82 height 13
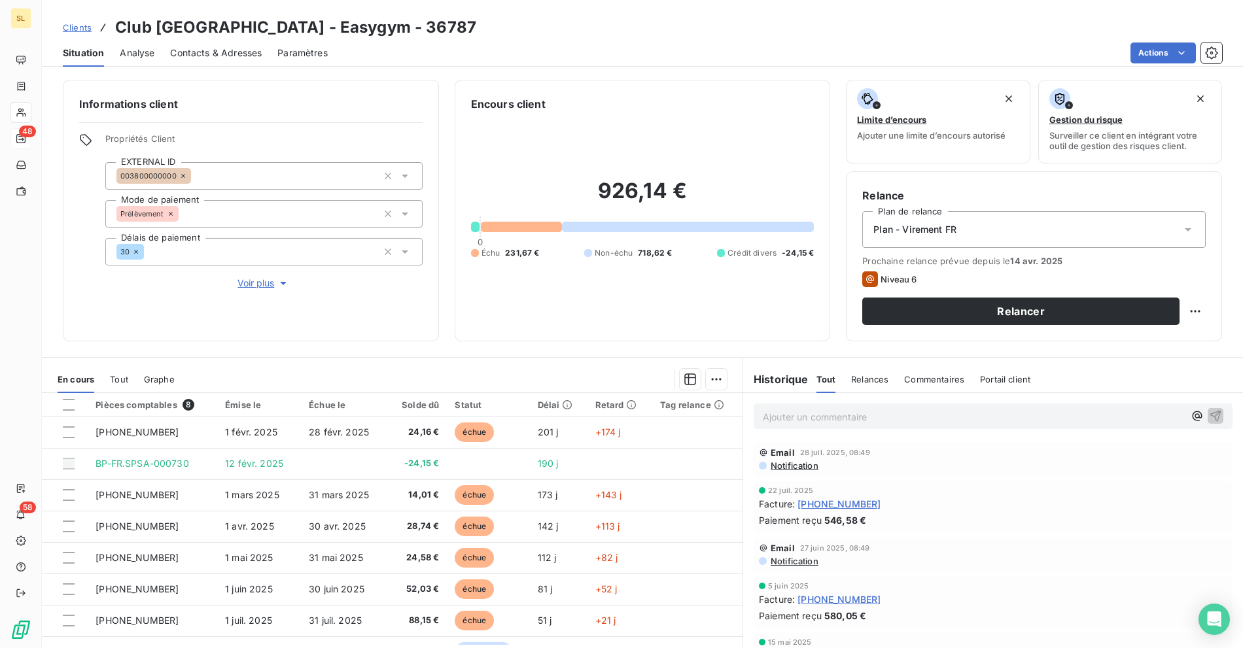
click at [535, 39] on div "Situation Analyse Contacts & Adresses Paramètres Actions" at bounding box center [642, 52] width 1201 height 27
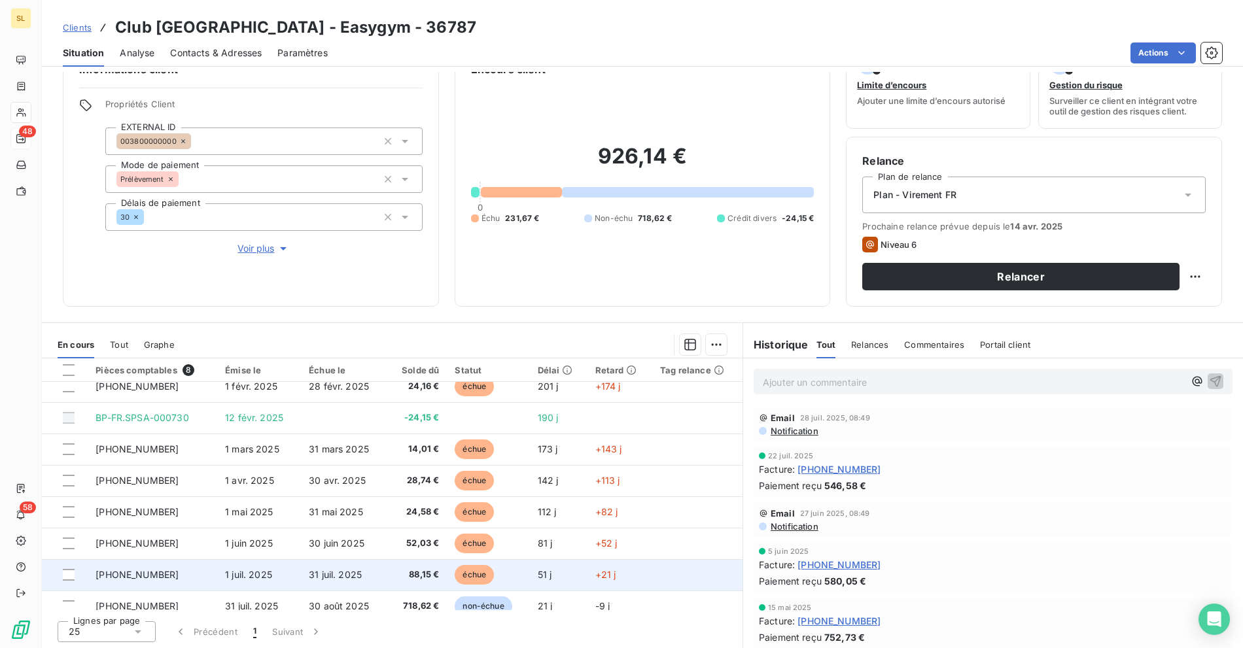
scroll to position [22, 0]
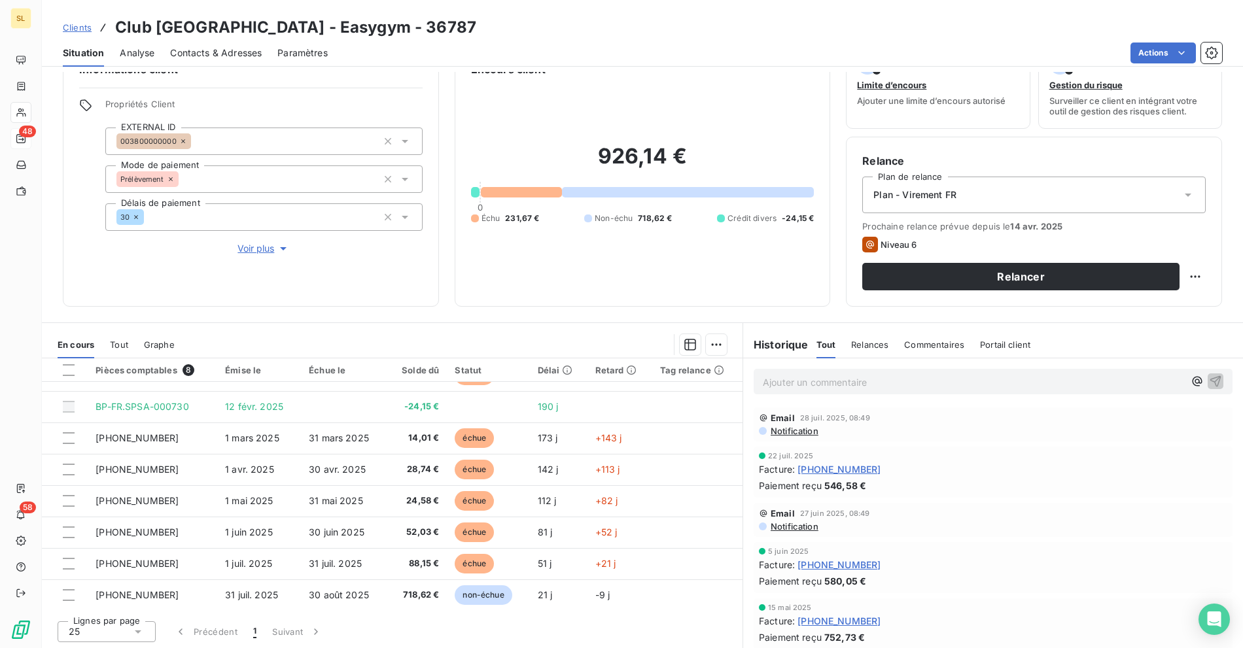
click at [217, 39] on div "Contacts & Adresses" at bounding box center [216, 52] width 92 height 27
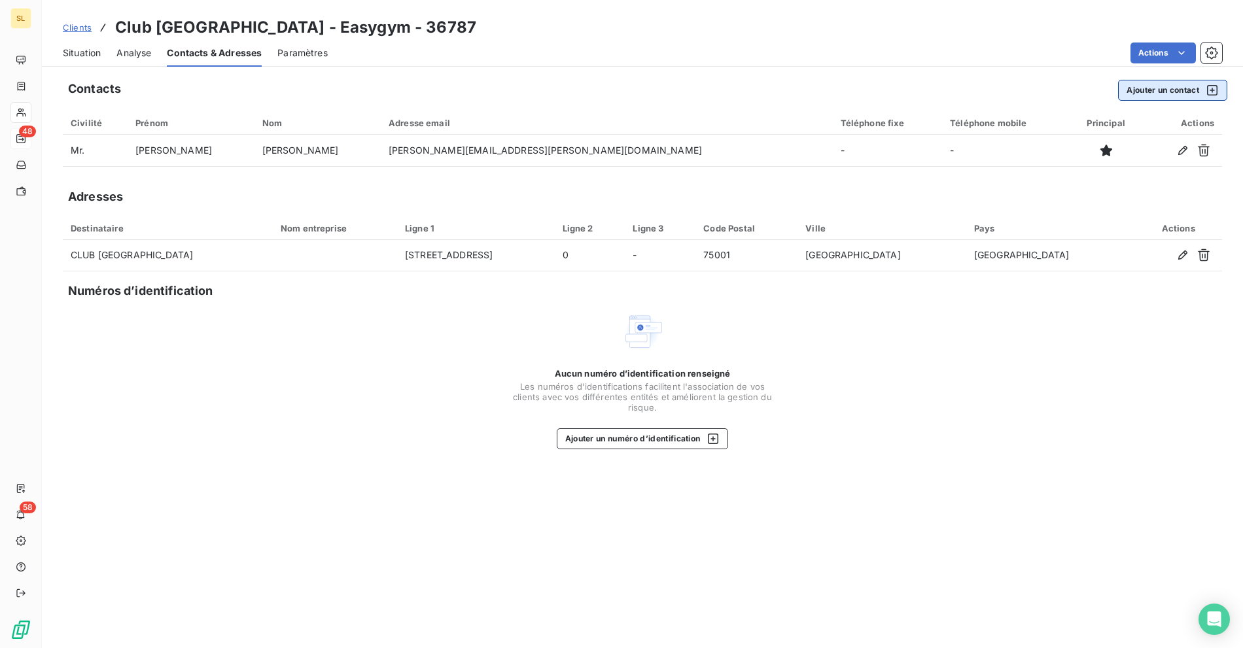
click at [1155, 96] on button "Ajouter un contact" at bounding box center [1172, 90] width 109 height 21
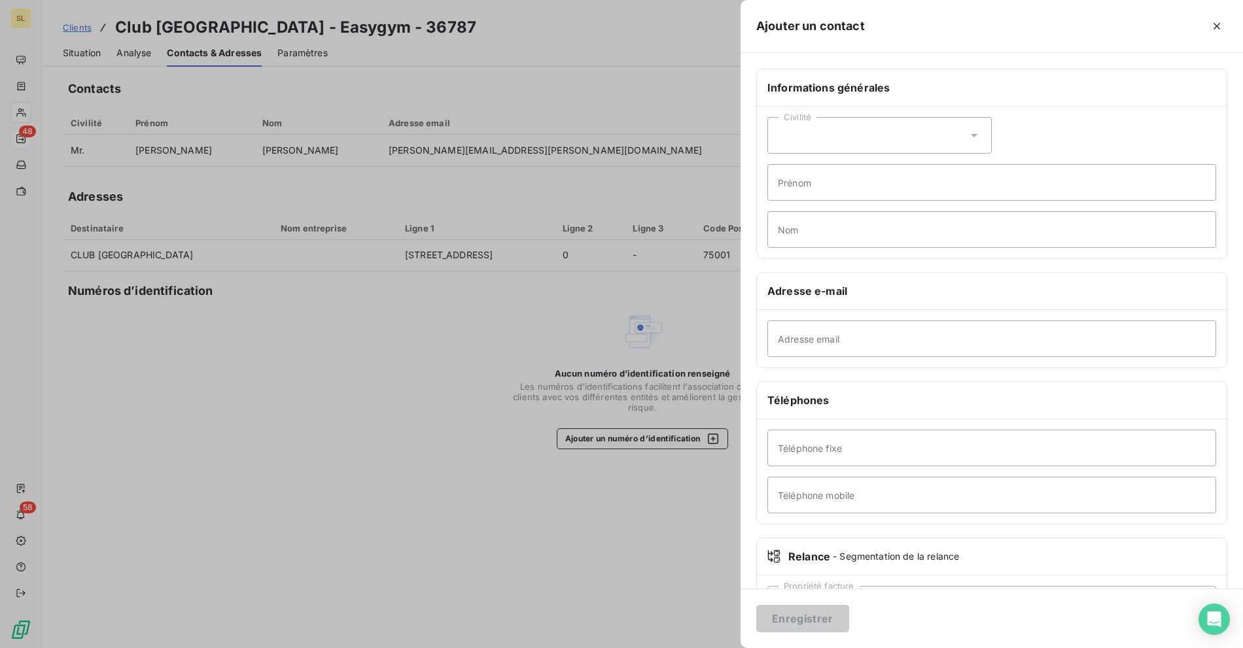
click at [795, 427] on div "Téléphone fixe Téléphone mobile" at bounding box center [992, 471] width 470 height 105
click at [821, 336] on input "Adresse email" at bounding box center [991, 339] width 449 height 37
paste input "[EMAIL_ADDRESS][DOMAIN_NAME]"
type input "[EMAIL_ADDRESS][DOMAIN_NAME]"
click at [802, 614] on button "Enregistrer" at bounding box center [802, 618] width 93 height 27
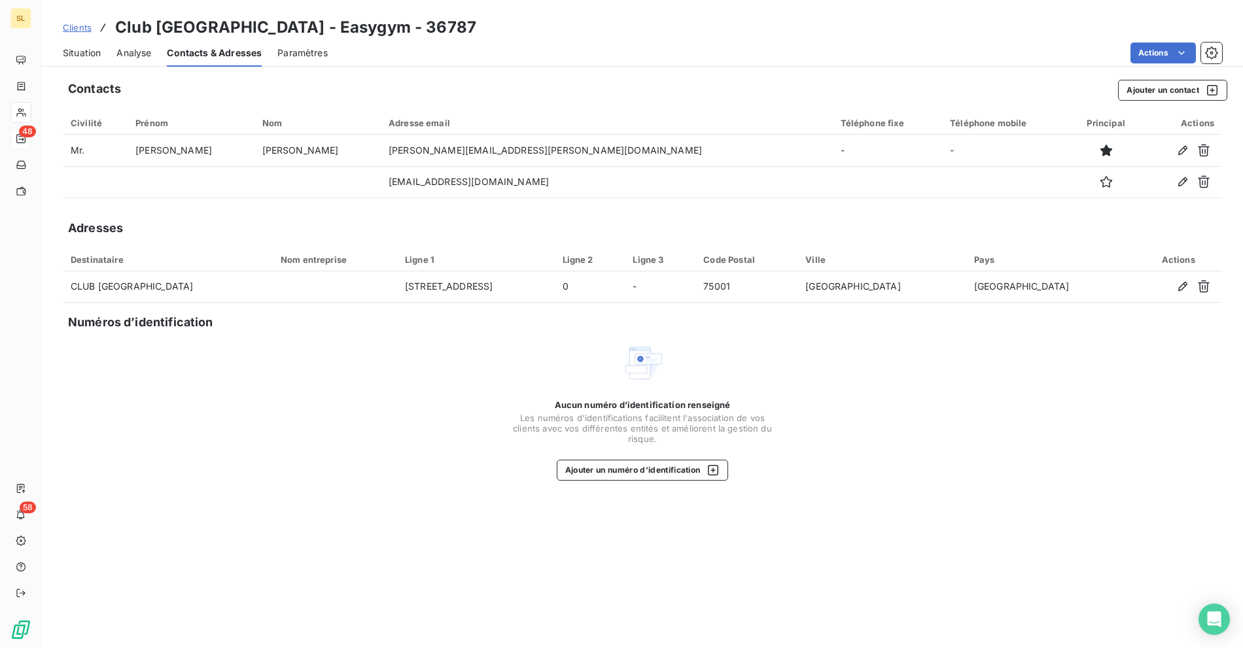
click at [582, 69] on div "Clients Club [GEOGRAPHIC_DATA] - Easygym - 36787 Situation Analyse Contacts & A…" at bounding box center [642, 324] width 1201 height 648
click at [86, 50] on span "Situation" at bounding box center [82, 52] width 38 height 13
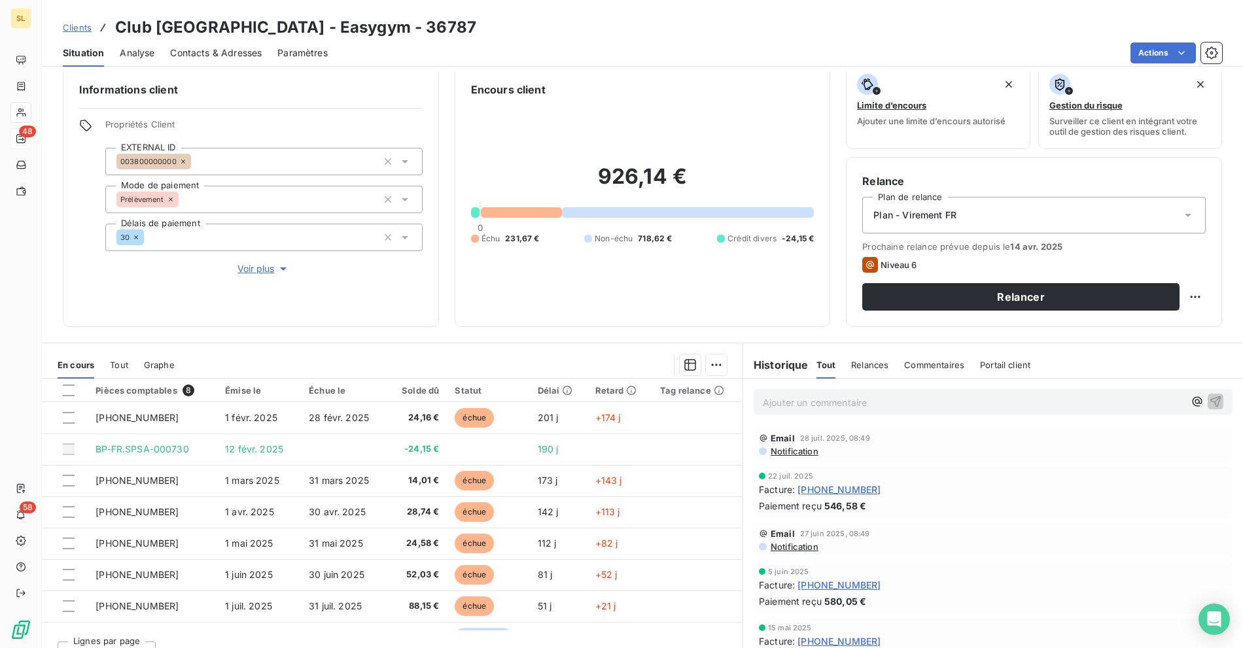
scroll to position [28, 0]
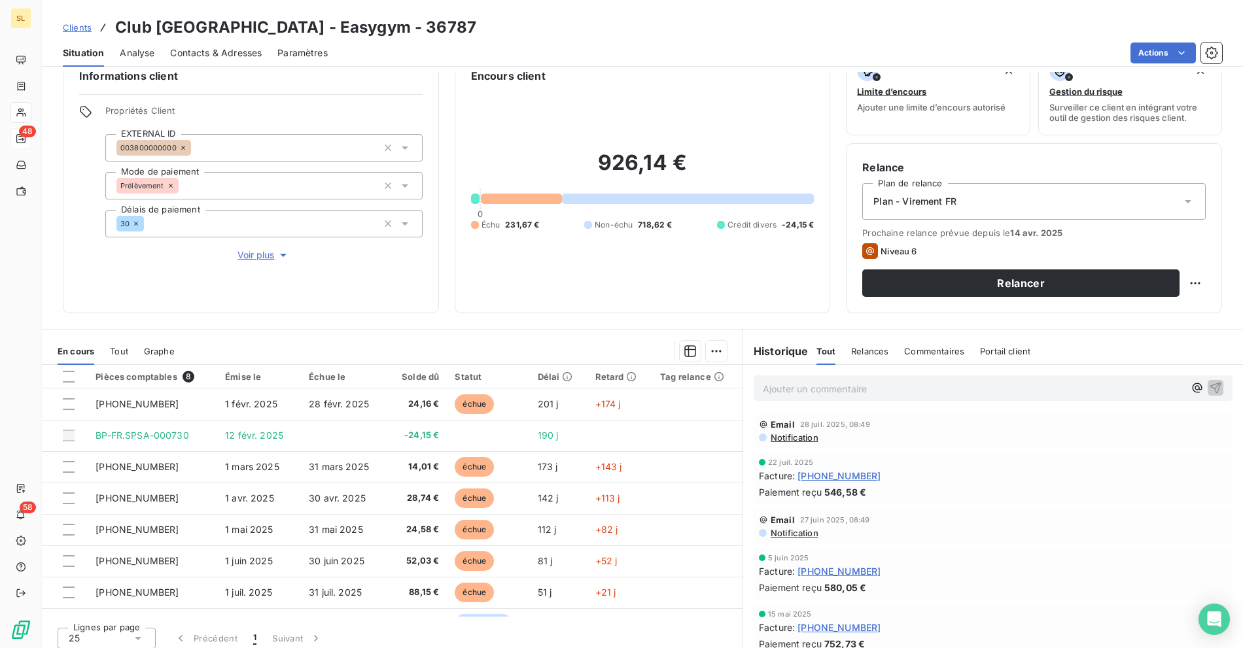
click at [510, 228] on span "231,67 €" at bounding box center [522, 225] width 34 height 12
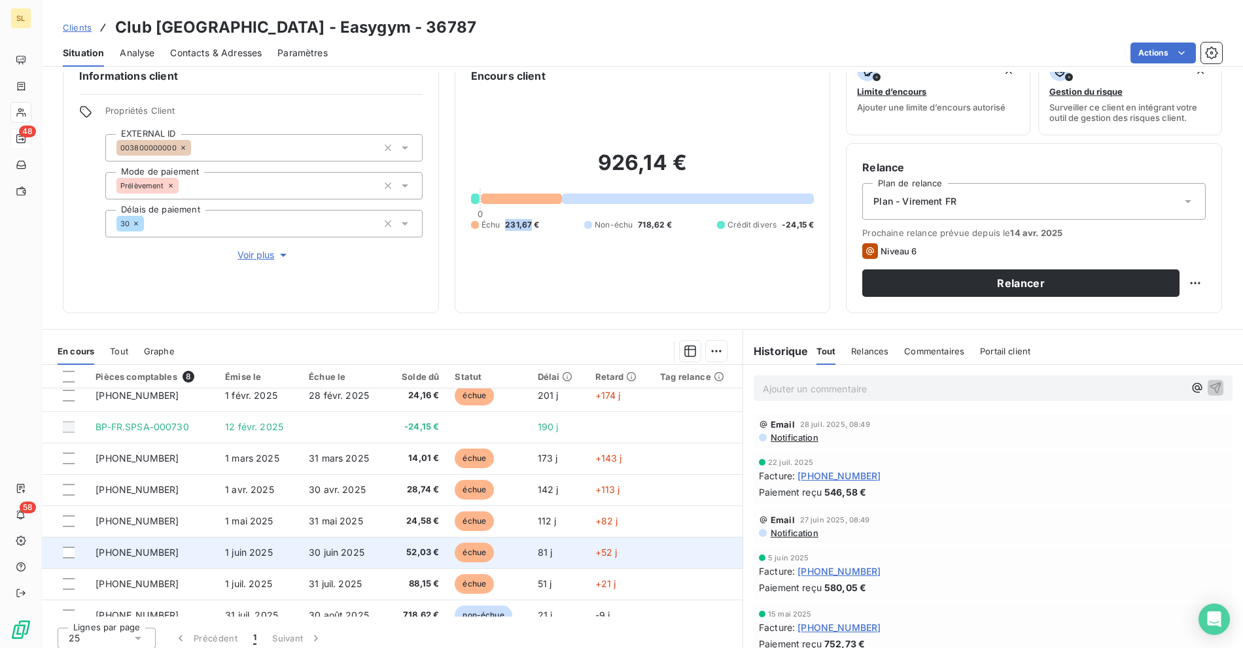
scroll to position [0, 0]
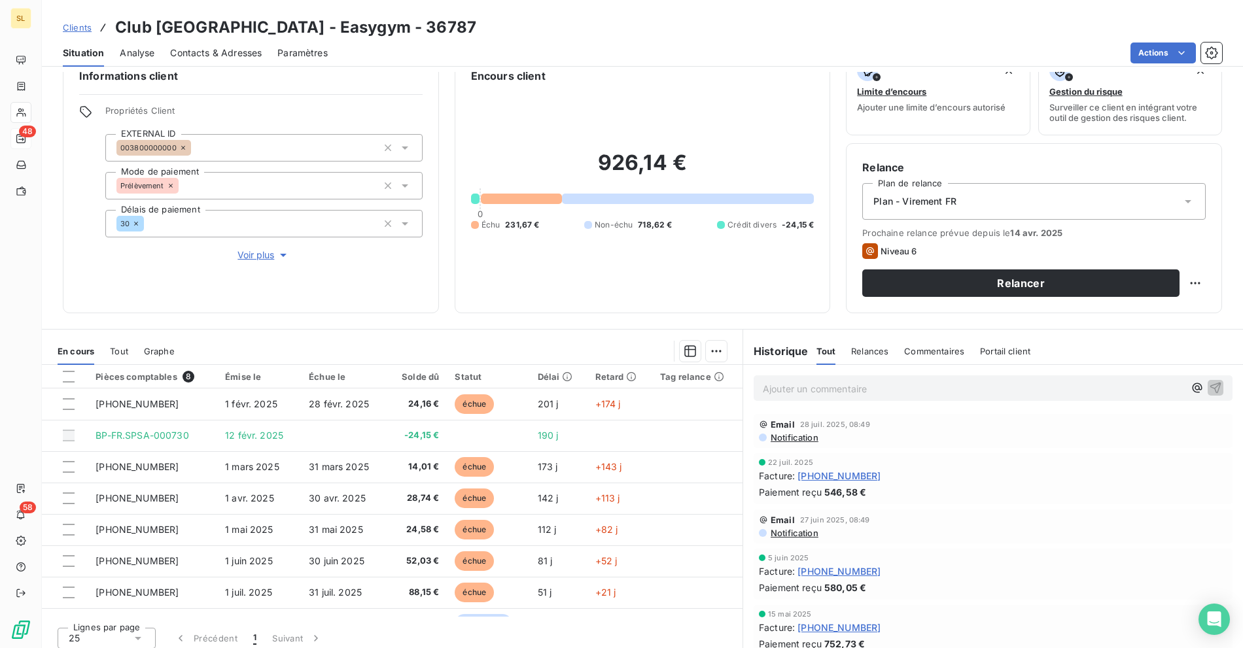
click at [615, 29] on div "Clients Club [GEOGRAPHIC_DATA] - Easygym - 36787" at bounding box center [642, 28] width 1201 height 24
click at [434, 32] on div "Clients Club [GEOGRAPHIC_DATA] - Easygym - 36787" at bounding box center [642, 28] width 1201 height 24
click at [440, 28] on div "Clients Club [GEOGRAPHIC_DATA] - Easygym - 36787" at bounding box center [642, 28] width 1201 height 24
click at [219, 46] on span "Contacts & Adresses" at bounding box center [216, 52] width 92 height 13
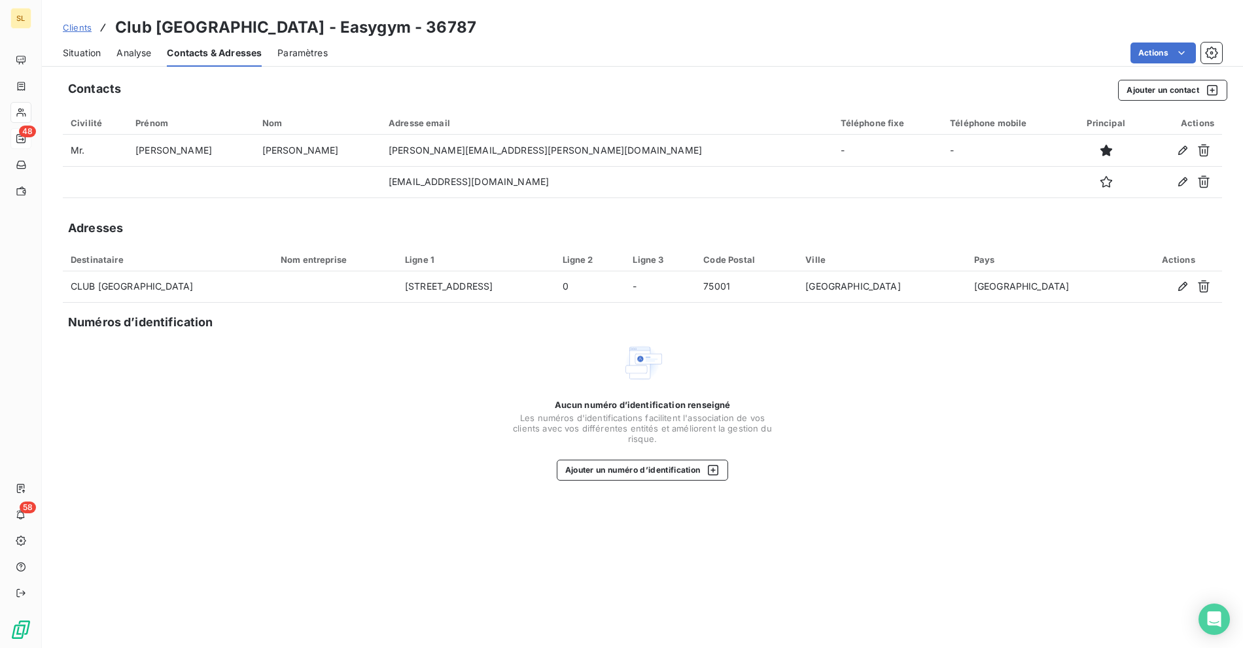
click at [85, 50] on span "Situation" at bounding box center [82, 52] width 38 height 13
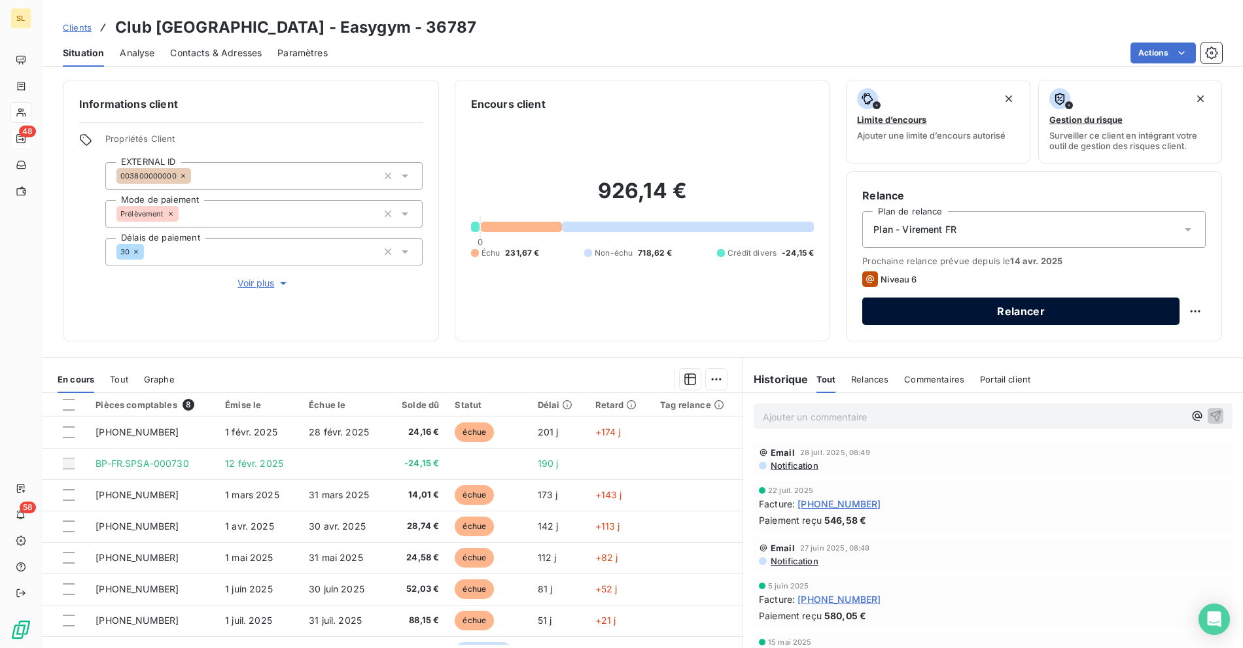
click at [934, 319] on button "Relancer" at bounding box center [1020, 311] width 317 height 27
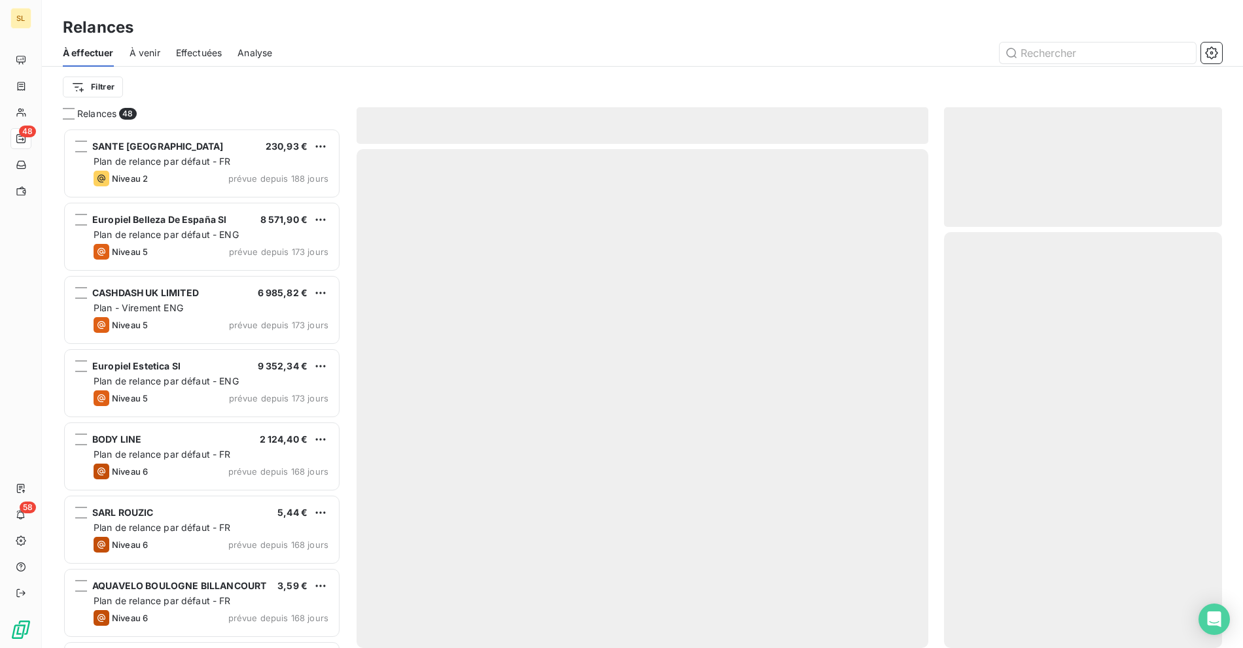
scroll to position [509, 267]
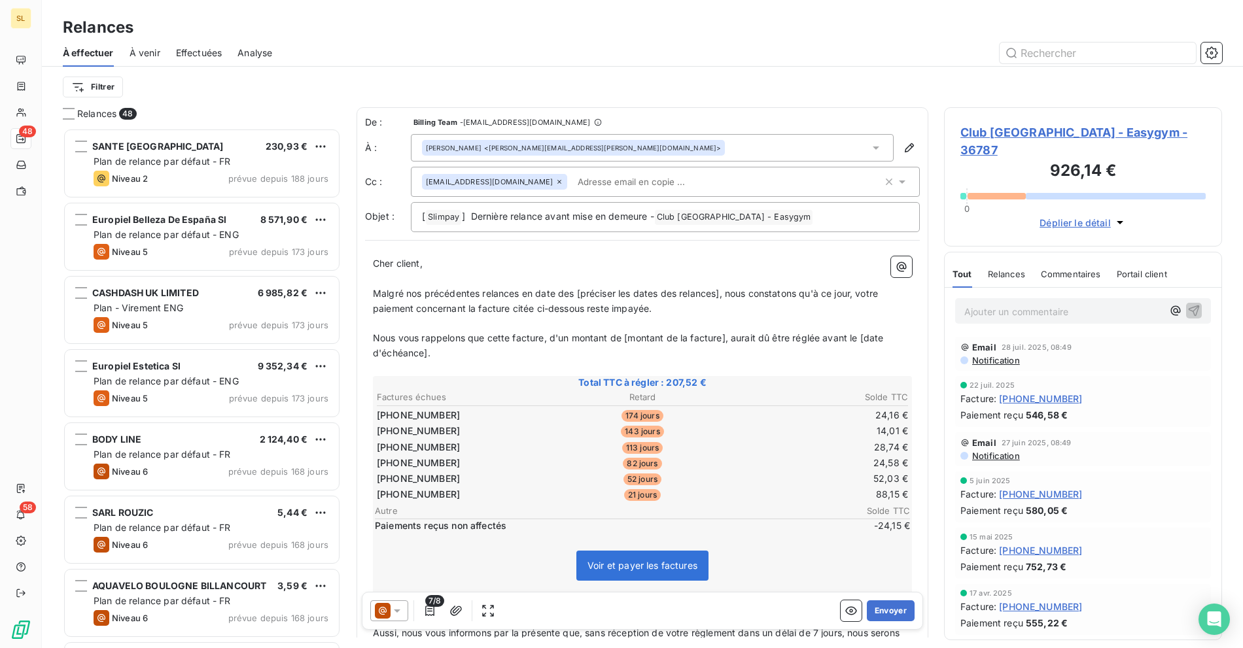
click at [411, 44] on div at bounding box center [755, 53] width 934 height 21
click at [436, 48] on div at bounding box center [755, 53] width 934 height 21
click at [1039, 136] on span "Club [GEOGRAPHIC_DATA] - Easygym - 36787" at bounding box center [1082, 141] width 245 height 35
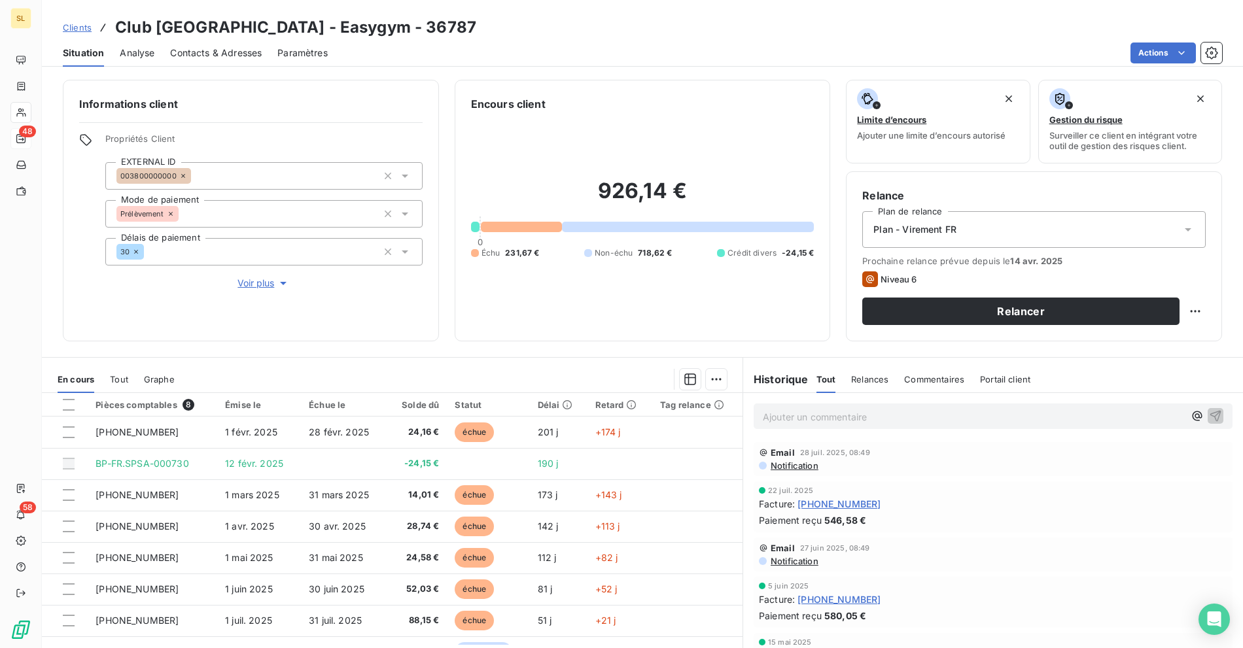
click at [519, 253] on span "231,67 €" at bounding box center [522, 253] width 34 height 12
click at [359, 35] on h3 "Club [GEOGRAPHIC_DATA] - Easygym - 36787" at bounding box center [295, 28] width 361 height 24
click at [77, 28] on span "Clients" at bounding box center [77, 27] width 29 height 10
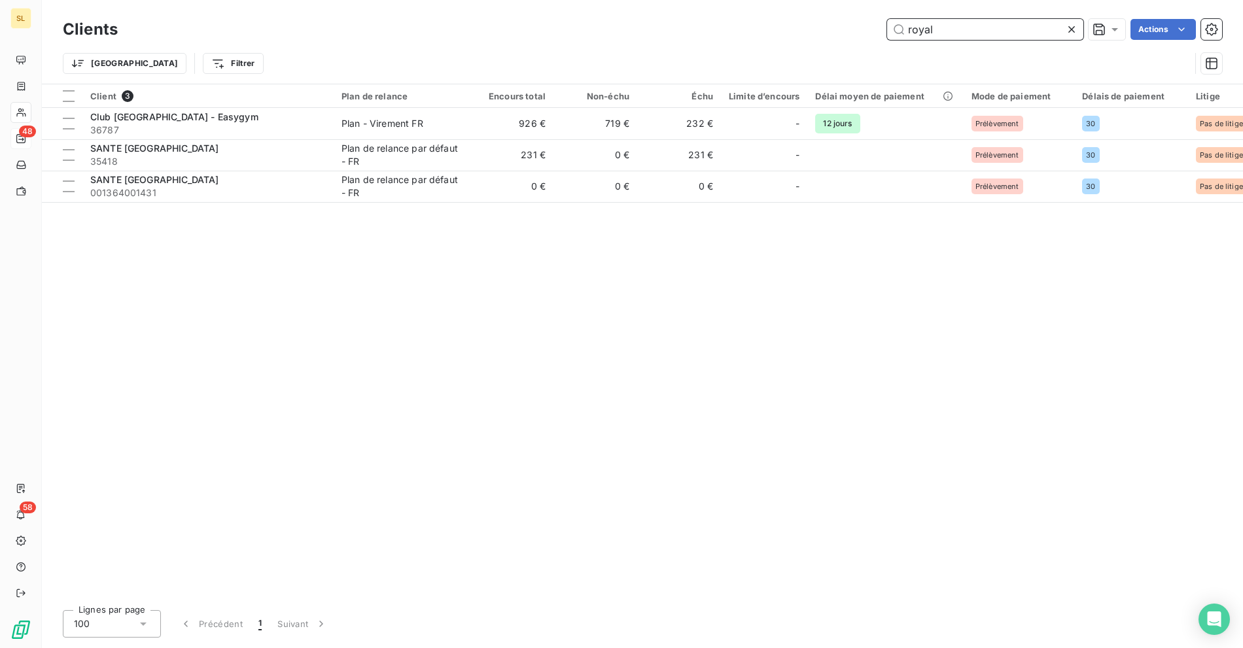
click at [958, 31] on input "royal" at bounding box center [985, 29] width 196 height 21
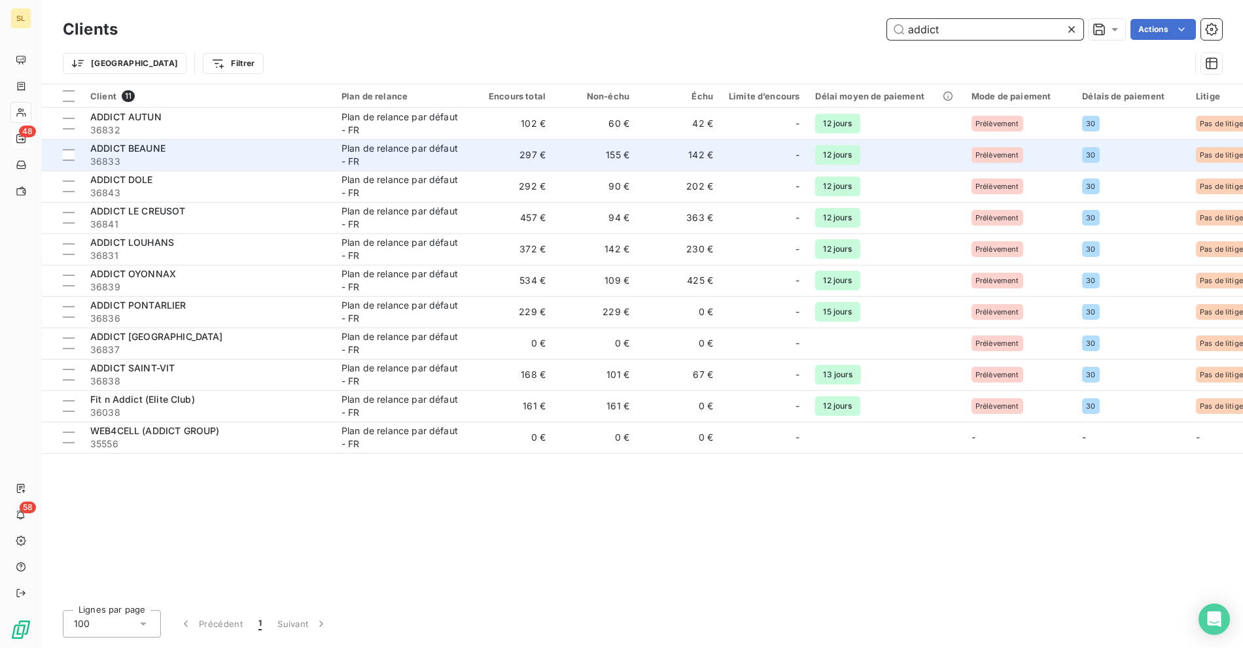
type input "addict"
click at [194, 150] on div "ADDICT BEAUNE" at bounding box center [208, 148] width 236 height 13
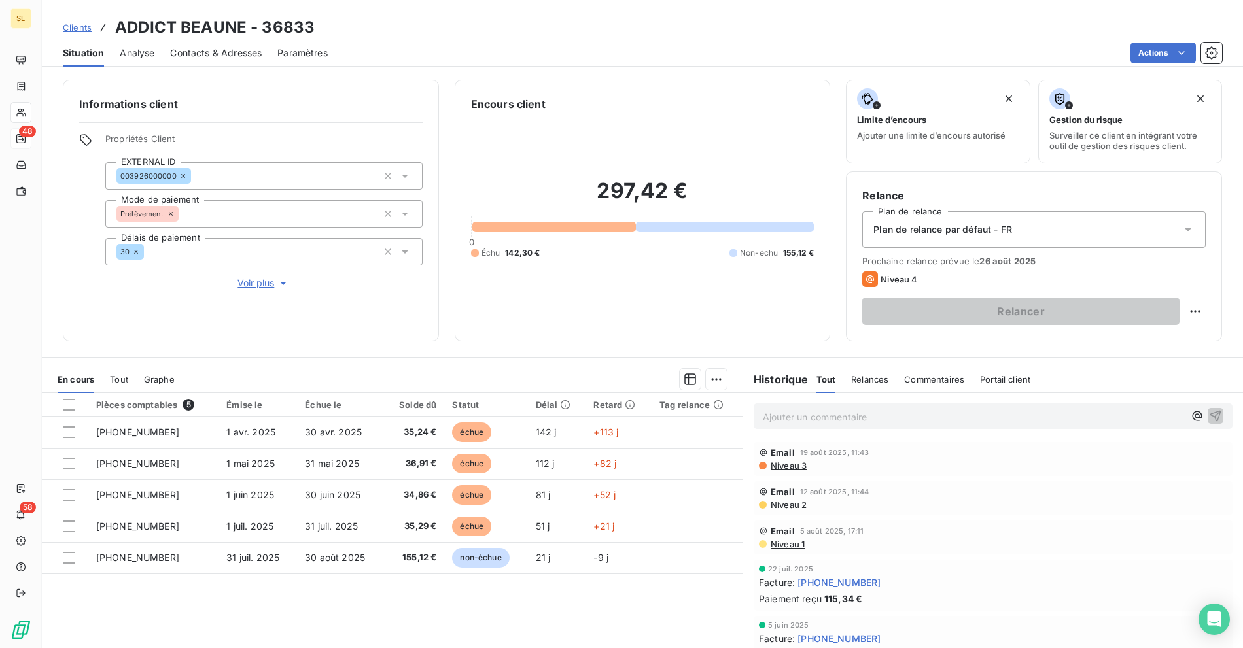
click at [205, 34] on h3 "ADDICT BEAUNE - 36833" at bounding box center [215, 28] width 200 height 24
click at [82, 28] on span "Clients" at bounding box center [77, 27] width 29 height 10
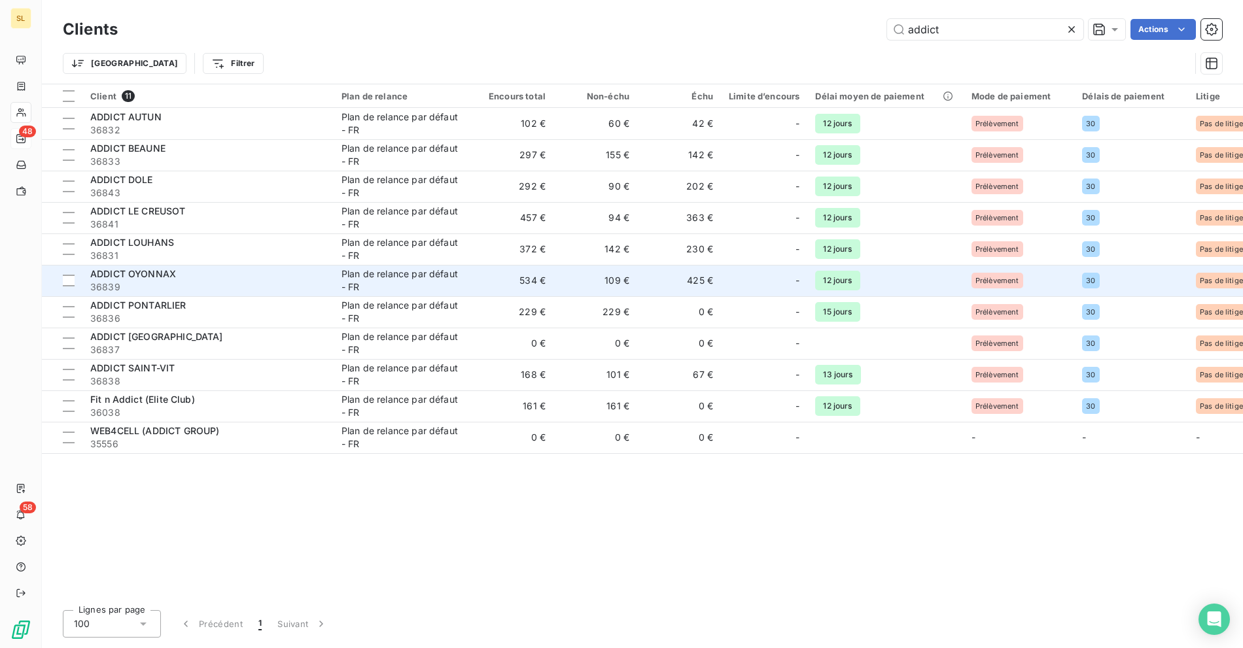
click at [291, 283] on span "36839" at bounding box center [208, 287] width 236 height 13
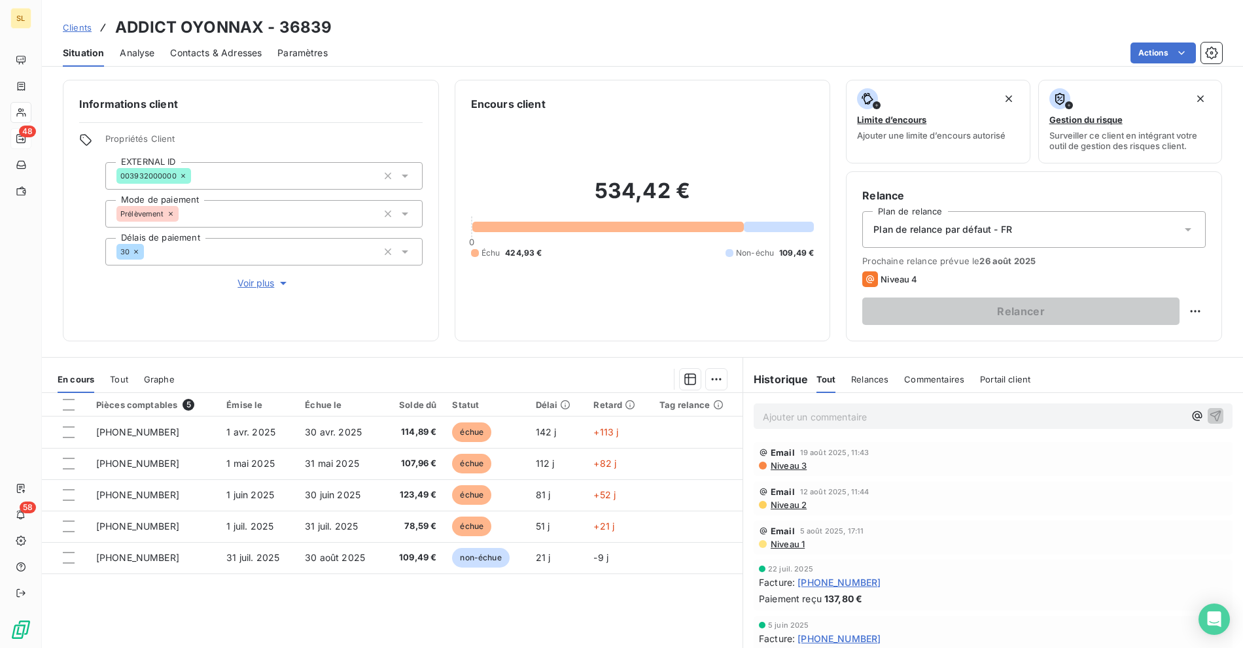
click at [497, 31] on div "Clients ADDICT OYONNAX - 36839" at bounding box center [642, 28] width 1201 height 24
click at [508, 25] on div "Clients ADDICT OYONNAX - 36839" at bounding box center [642, 28] width 1201 height 24
click at [79, 24] on span "Clients" at bounding box center [77, 27] width 29 height 10
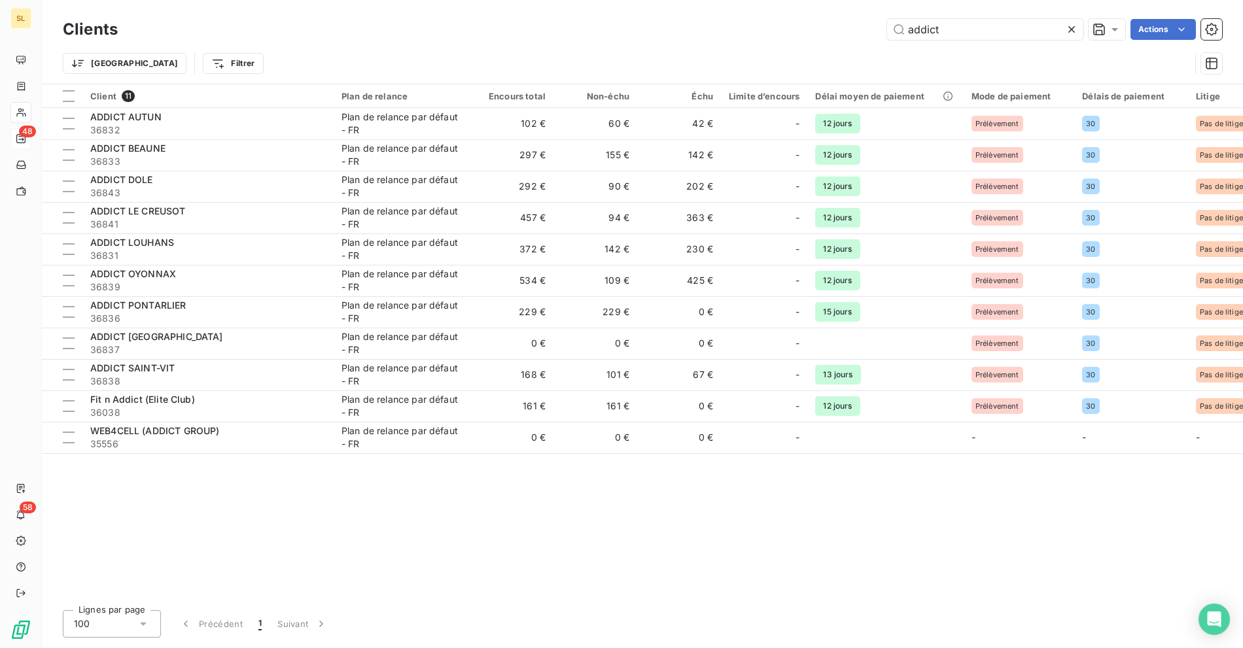
drag, startPoint x: 920, startPoint y: 31, endPoint x: 828, endPoint y: 29, distance: 92.3
click at [828, 29] on div "addict Actions" at bounding box center [677, 29] width 1089 height 21
type input "o"
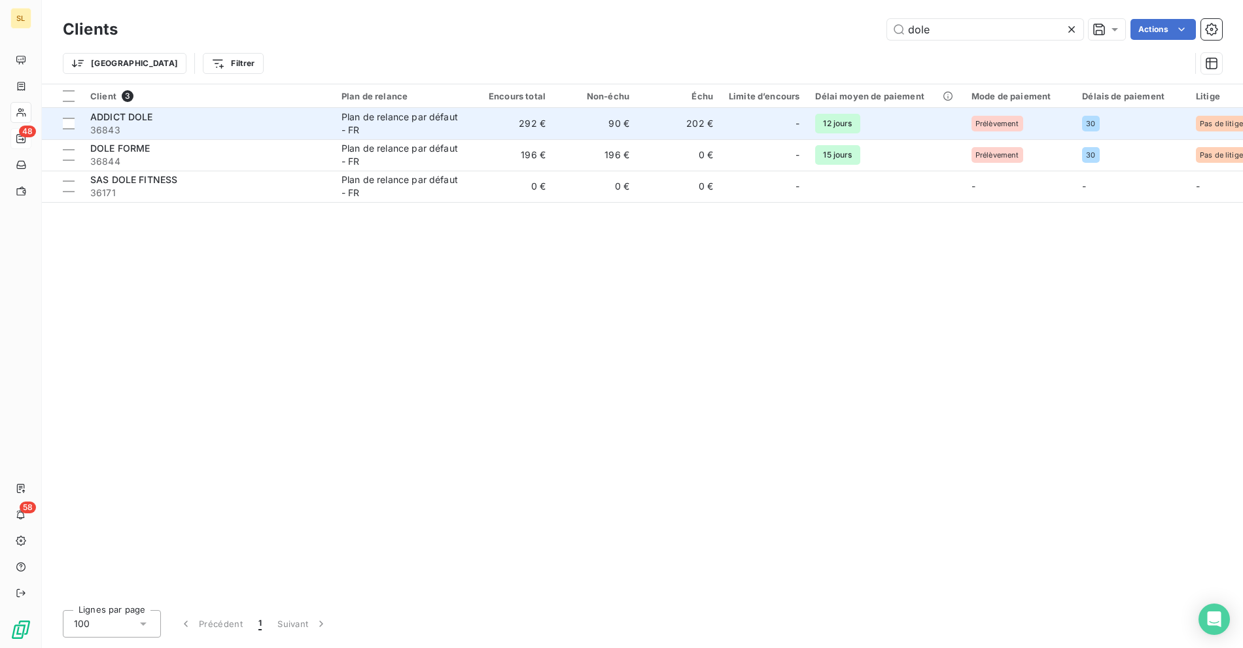
type input "dole"
click at [171, 128] on span "36843" at bounding box center [208, 130] width 236 height 13
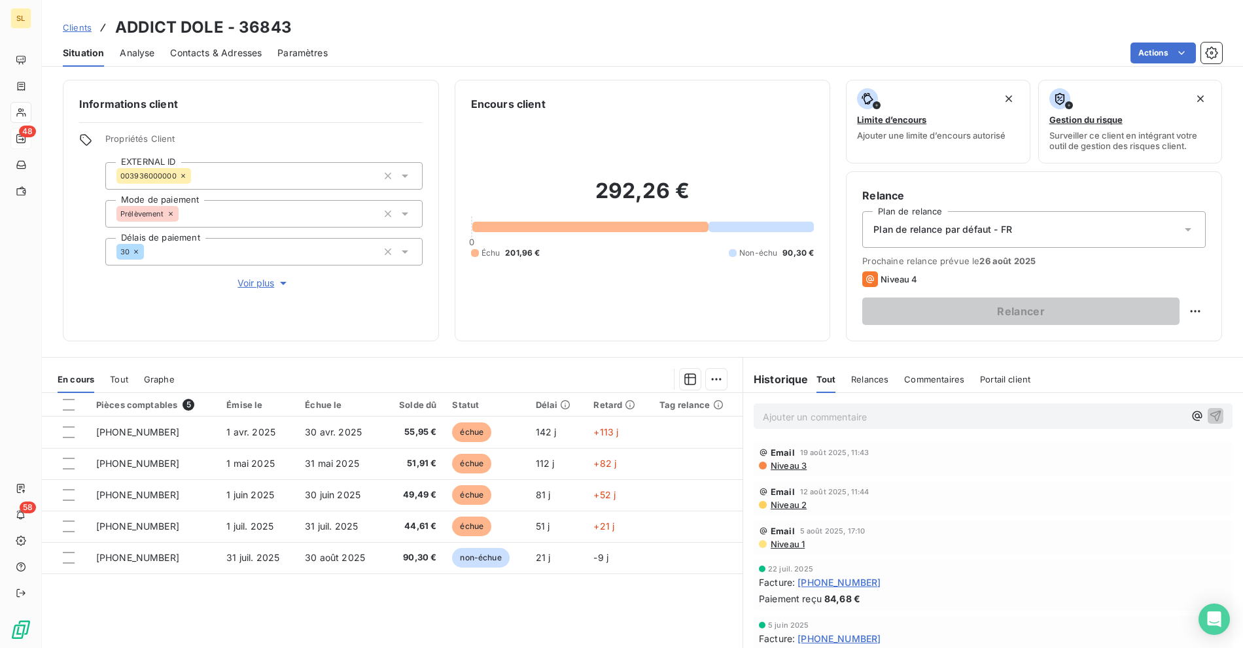
click at [453, 61] on div "Actions" at bounding box center [782, 53] width 879 height 21
click at [812, 421] on p "Ajouter un commentaire ﻿" at bounding box center [973, 417] width 421 height 16
click at [763, 411] on span "Changement de RIB et relance de mars à Juin sur le dashboard" at bounding box center [901, 415] width 277 height 11
click at [763, 414] on span "Changement de RIB et relance de mars à Juin sur le dashboard" at bounding box center [901, 415] width 277 height 11
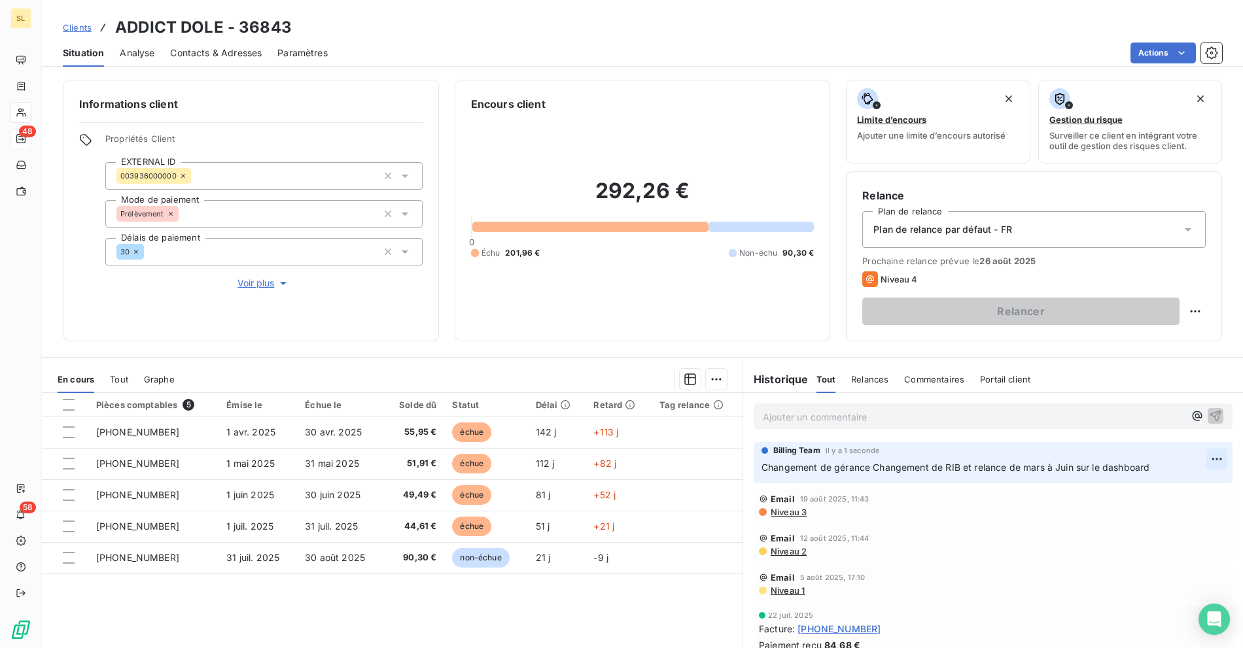
click at [1199, 461] on html "SL 48 58 Clients ADDICT [PERSON_NAME] - 36843 Situation Analyse Contacts & Adre…" at bounding box center [621, 324] width 1243 height 648
click at [1142, 492] on div "Editer" at bounding box center [1162, 487] width 73 height 21
click at [868, 468] on span "Changement de gérance Changement de RIB et relance de mars à Juin sur le dashbo…" at bounding box center [955, 467] width 388 height 11
click at [1202, 460] on html "SL 48 58 Clients ADDICT [PERSON_NAME] - 36843 Situation Analyse Contacts & Adre…" at bounding box center [621, 324] width 1243 height 648
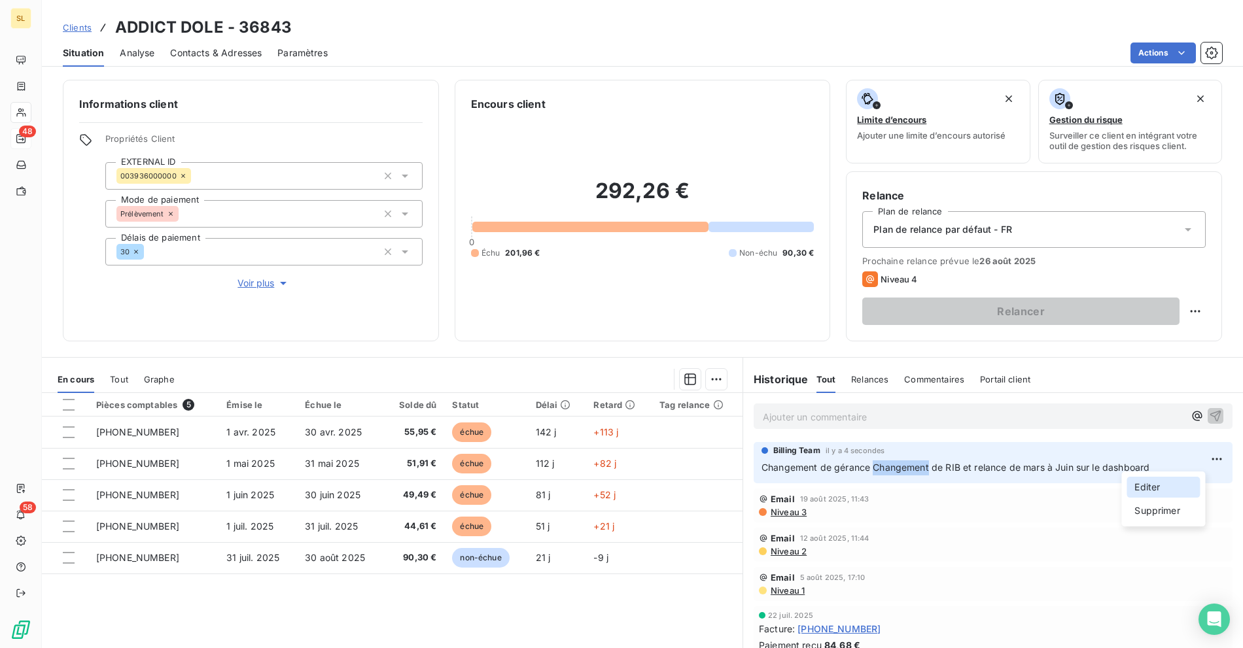
click at [1142, 497] on div "Editer" at bounding box center [1162, 487] width 73 height 21
click at [871, 466] on span "Changement de gérance Changement de RIB et relance de mars à Juin sur le dashbo…" at bounding box center [955, 467] width 388 height 11
click at [868, 467] on span "Changement de gérance Changement de RIB et relance de mars à Juin sur le dashbo…" at bounding box center [955, 467] width 388 height 11
click at [862, 428] on div "Ajouter un commentaire ﻿" at bounding box center [993, 416] width 500 height 46
click at [868, 417] on p "Ajouter un commentaire ﻿" at bounding box center [973, 417] width 421 height 16
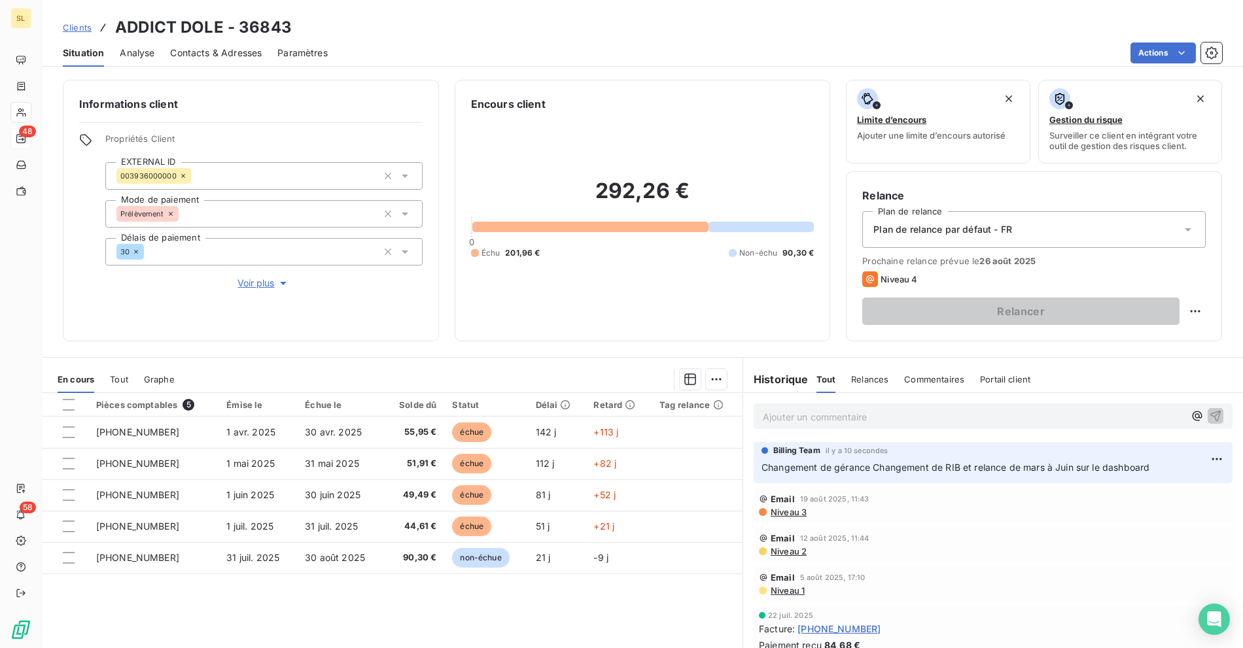
click at [811, 470] on span "Changement de gérance Changement de RIB et relance de mars à Juin sur le dashbo…" at bounding box center [955, 467] width 388 height 11
click at [843, 466] on span "Changement de gérance Changement de RIB et relance de mars à Juin sur le dashbo…" at bounding box center [955, 467] width 388 height 11
drag, startPoint x: 754, startPoint y: 469, endPoint x: 1161, endPoint y: 470, distance: 406.9
click at [1161, 470] on div "Billing Team il y a 10 secondes Changement de gérance Changement de RIB et rela…" at bounding box center [993, 462] width 479 height 41
click at [487, 91] on div "Encours client 292,26 € 0 Échu 201,96 € Non-échu 90,30 €" at bounding box center [643, 211] width 376 height 262
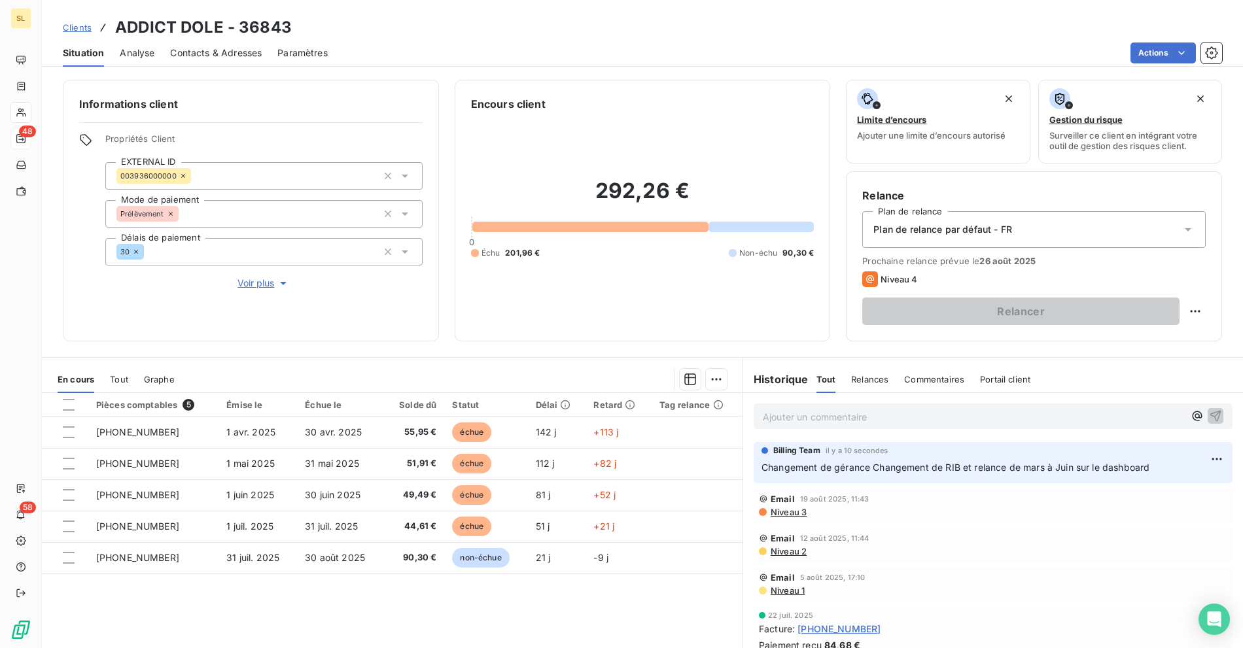
click at [57, 26] on div "Clients ADDICT DOLE - 36843" at bounding box center [642, 28] width 1201 height 24
click at [79, 26] on span "Clients" at bounding box center [77, 27] width 29 height 10
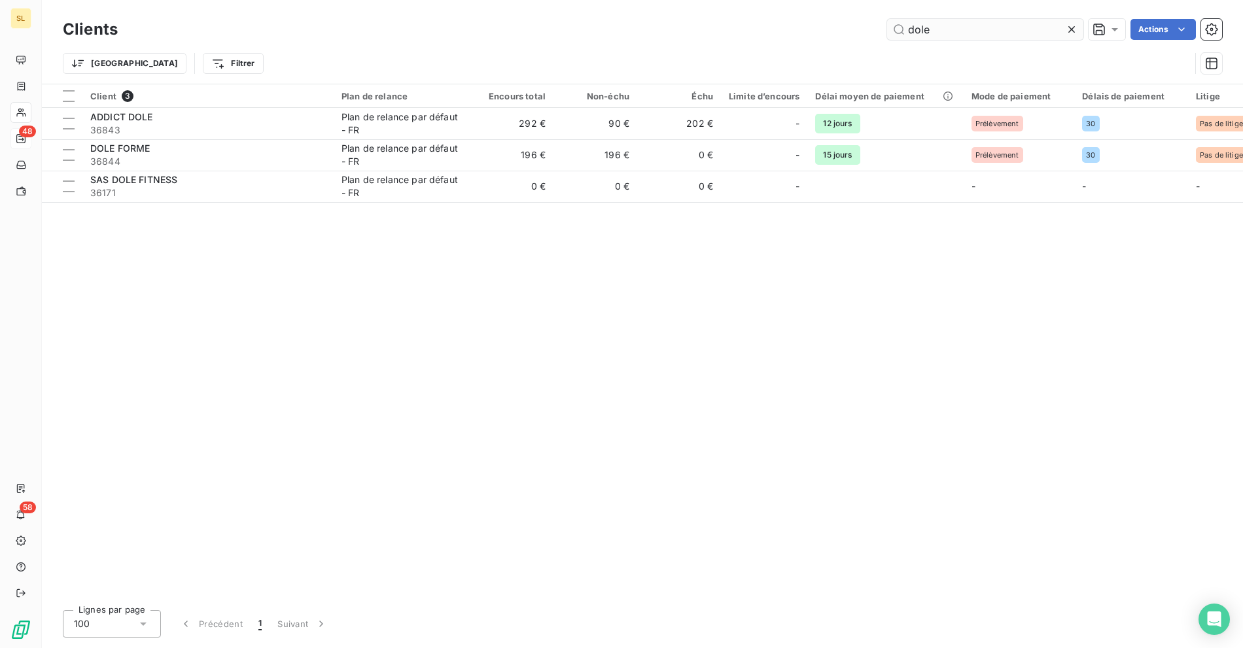
click at [935, 29] on input "dole" at bounding box center [985, 29] width 196 height 21
click at [934, 29] on input "dole" at bounding box center [985, 29] width 196 height 21
drag, startPoint x: 934, startPoint y: 29, endPoint x: 860, endPoint y: 31, distance: 73.3
click at [860, 31] on div "dole Actions" at bounding box center [677, 29] width 1089 height 21
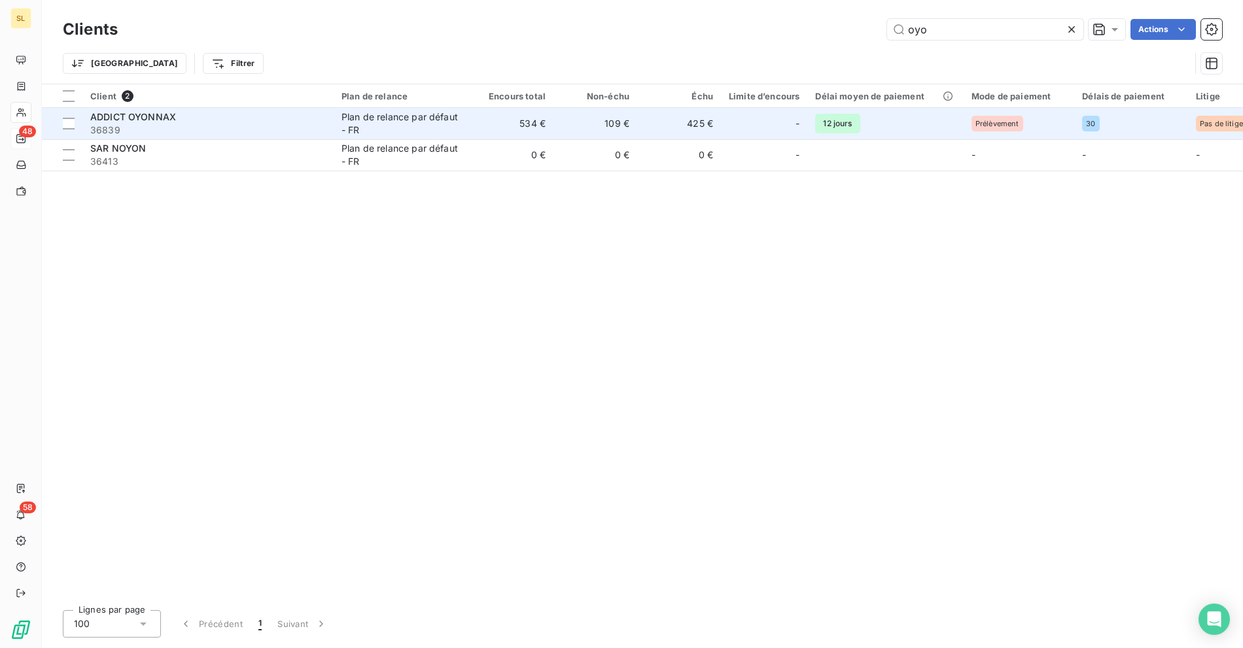
type input "oyo"
click at [194, 118] on div "ADDICT OYONNAX" at bounding box center [208, 117] width 236 height 13
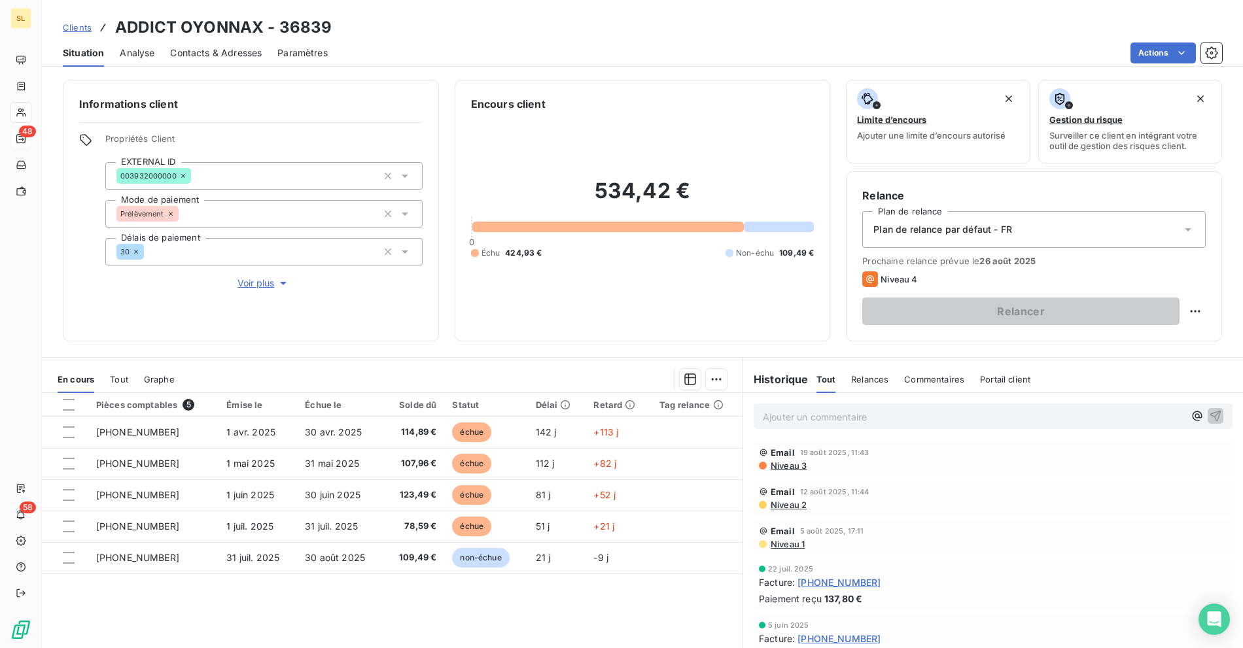
click at [868, 423] on p "Ajouter un commentaire ﻿" at bounding box center [973, 417] width 421 height 16
click at [865, 415] on span "Changement de gérance Changement de RIB et relance de mars à Juin sur le dashbo…" at bounding box center [957, 415] width 388 height 11
click at [869, 415] on span "Changement de gérance Changement de RIB et relance de mars à Juin sur le dashbo…" at bounding box center [957, 415] width 388 height 11
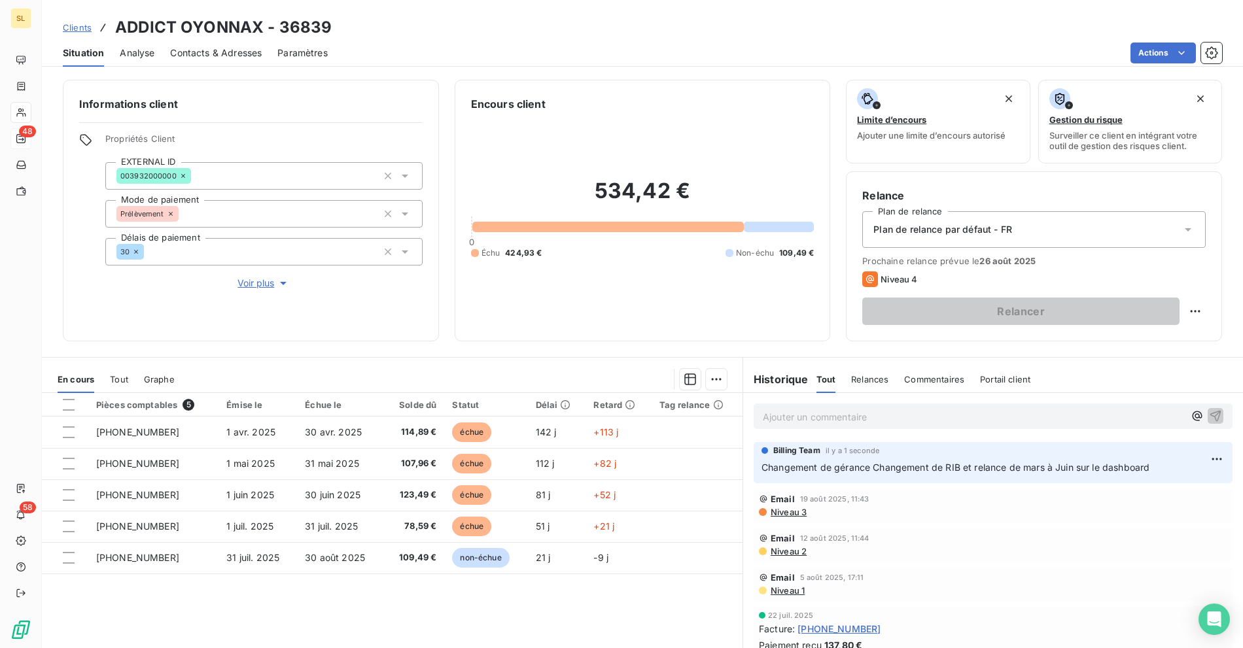
click at [878, 422] on p "Ajouter un commentaire ﻿" at bounding box center [973, 417] width 421 height 16
click at [868, 415] on span "Changement de gérance Changement de RIB et relance de mars à Juin sur le dashbo…" at bounding box center [957, 415] width 388 height 11
click at [417, 36] on div "Clients ADDICT OYONNAX - 36839" at bounding box center [642, 28] width 1201 height 24
drag, startPoint x: 260, startPoint y: 26, endPoint x: 217, endPoint y: 26, distance: 43.2
click at [260, 26] on h3 "ADDICT OYONNAX - 36839" at bounding box center [223, 28] width 217 height 24
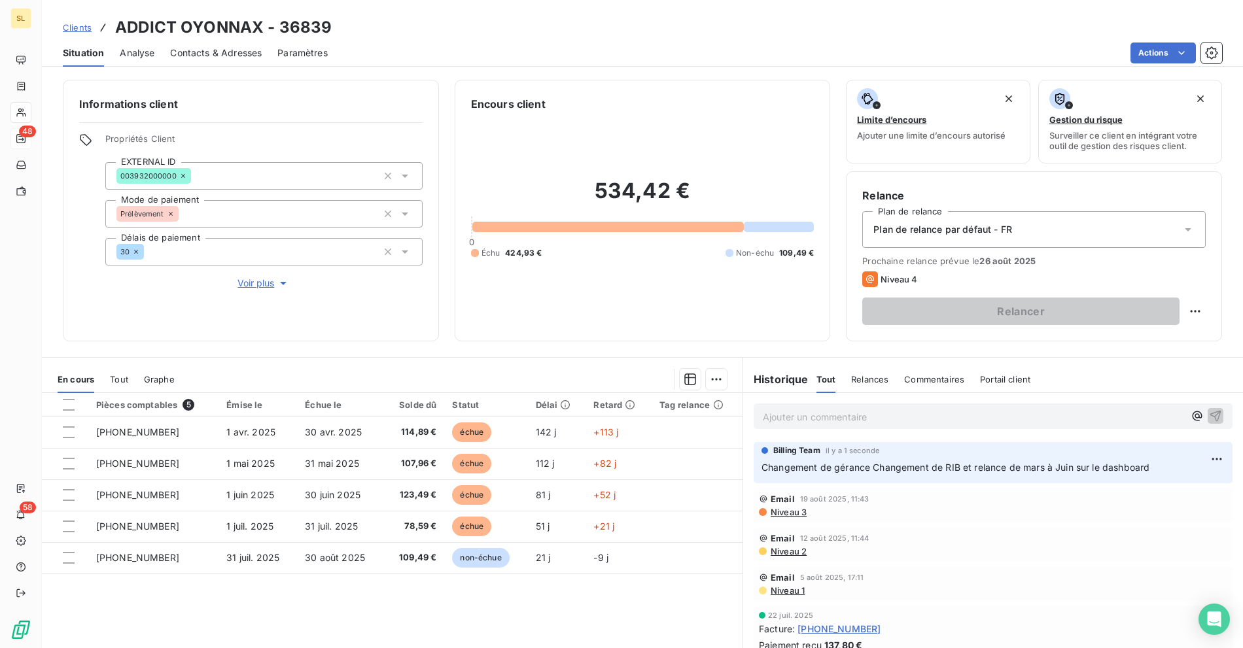
click at [80, 30] on span "Clients" at bounding box center [77, 27] width 29 height 10
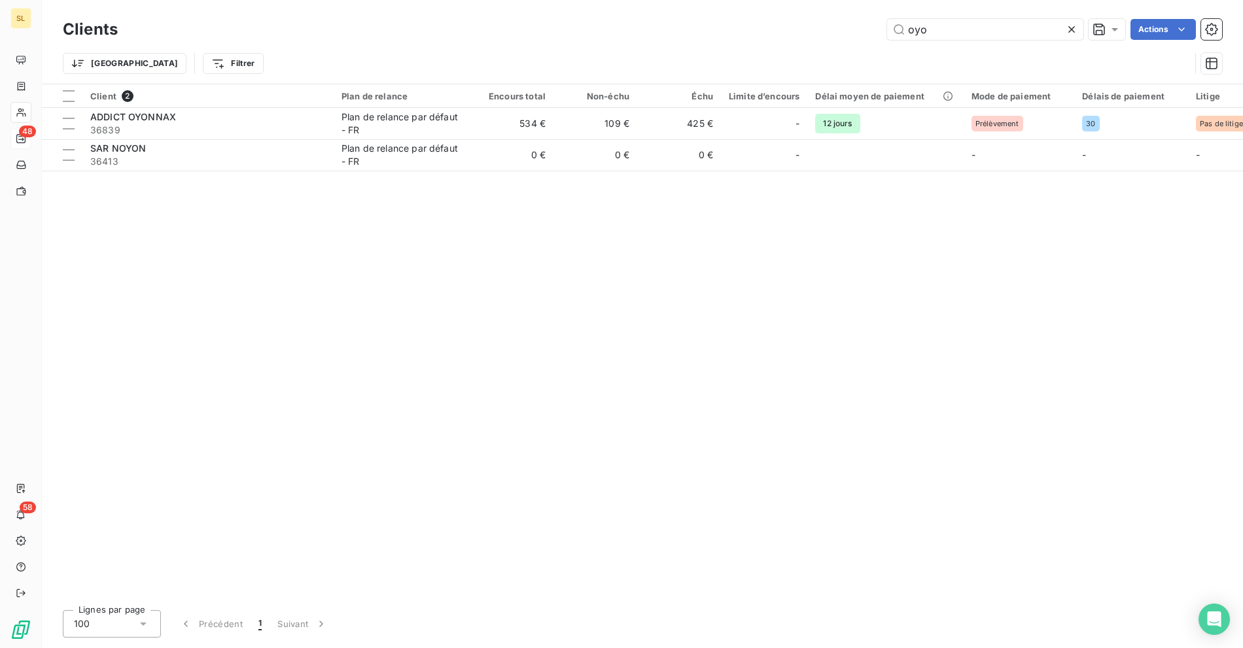
drag, startPoint x: 894, startPoint y: 29, endPoint x: 813, endPoint y: 32, distance: 81.2
click at [824, 31] on div "oyo Actions" at bounding box center [677, 29] width 1089 height 21
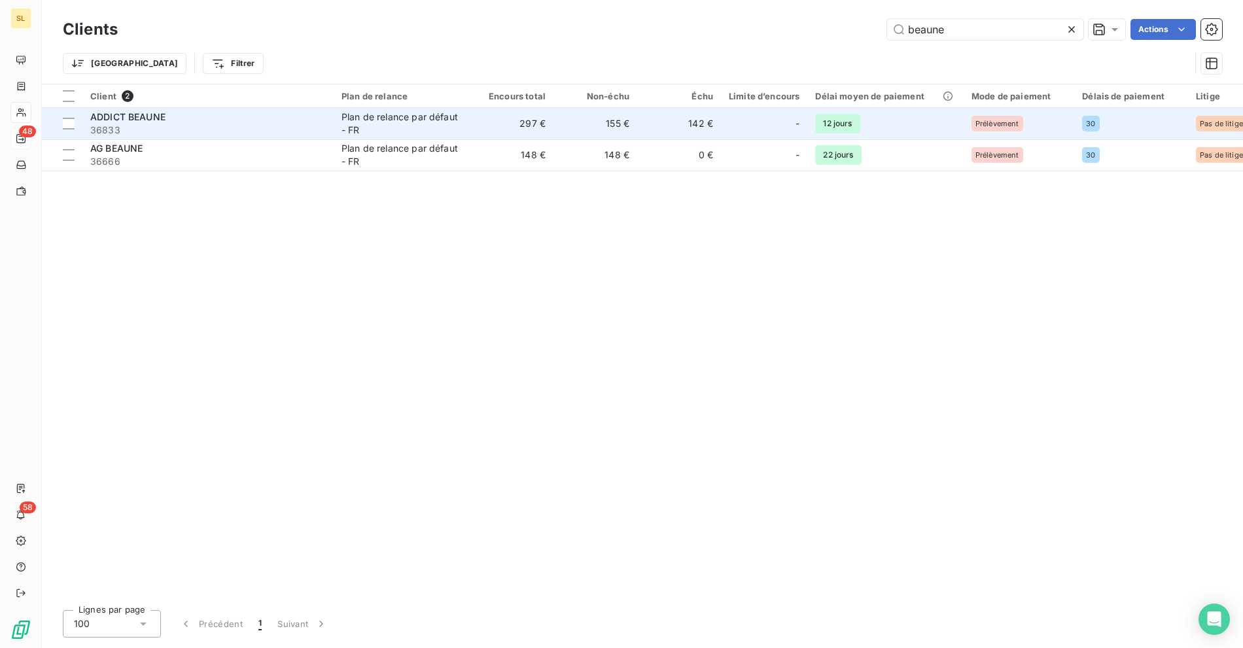
type input "beaune"
click at [233, 116] on div "ADDICT BEAUNE" at bounding box center [208, 117] width 236 height 13
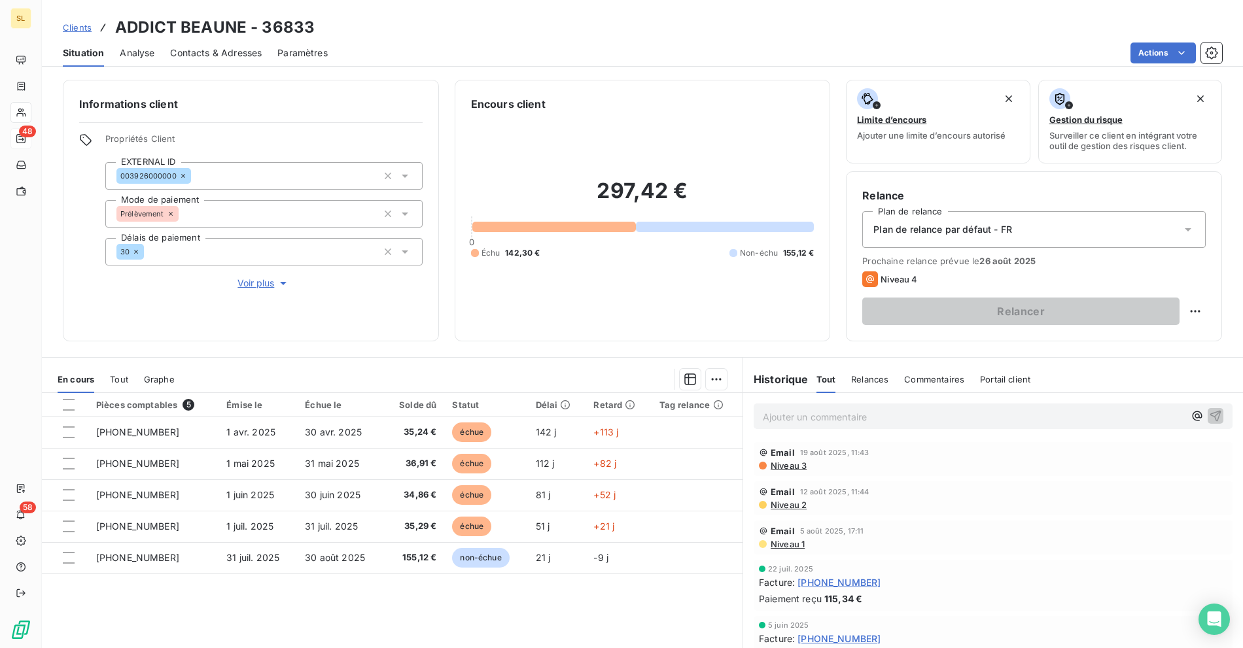
click at [860, 417] on p "Ajouter un commentaire ﻿" at bounding box center [973, 417] width 421 height 16
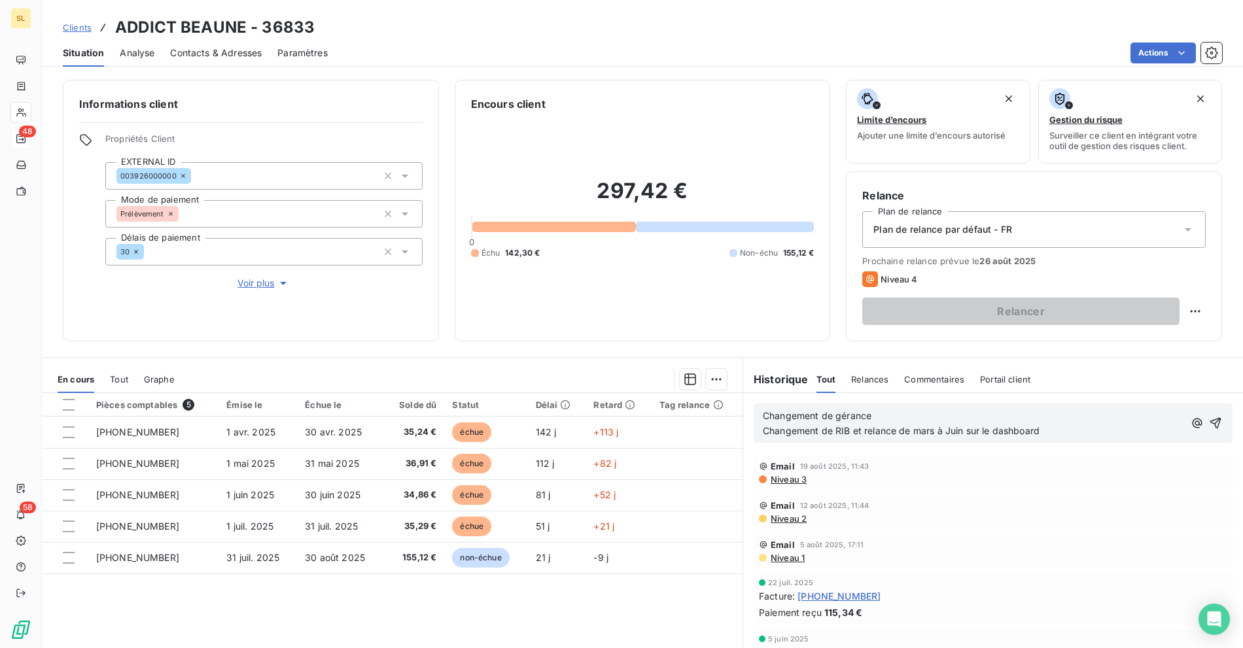
click at [559, 69] on div "Clients ADDICT BEAUNE - 36833 Situation Analyse Contacts & Adresses Paramètres …" at bounding box center [642, 324] width 1201 height 648
click at [1002, 428] on span "Changement de gérance Changement de RIB et relance de mars à Juin sur le dashbo…" at bounding box center [901, 423] width 277 height 26
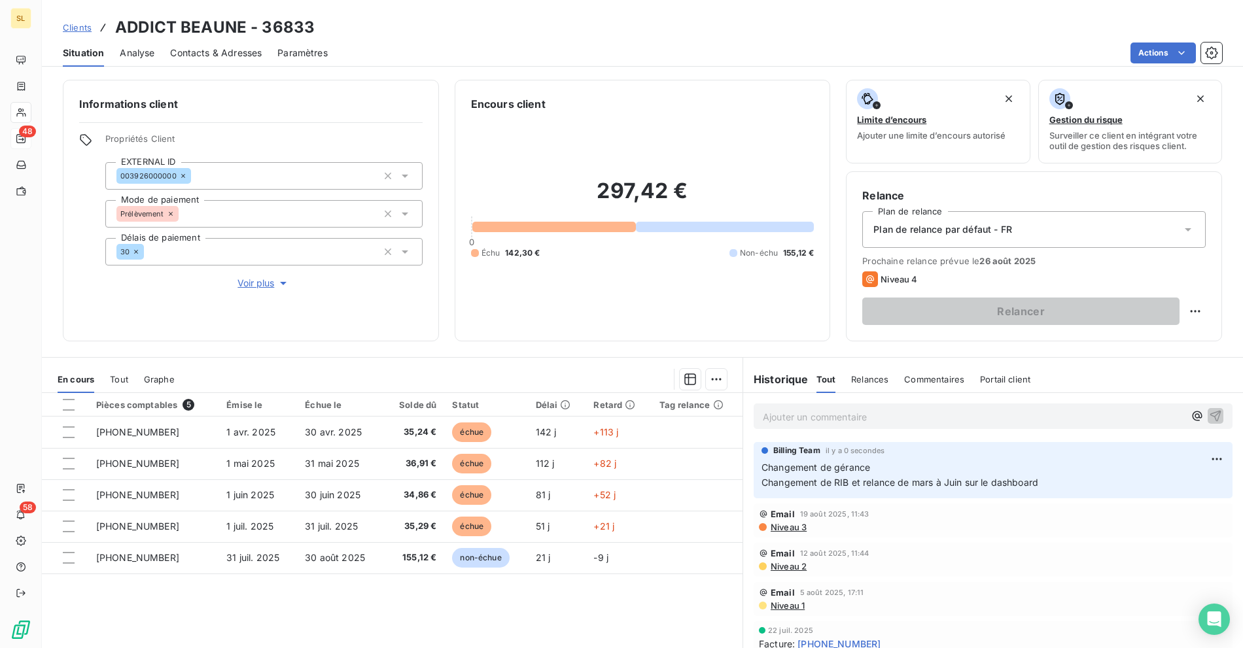
click at [87, 25] on span "Clients" at bounding box center [77, 27] width 29 height 10
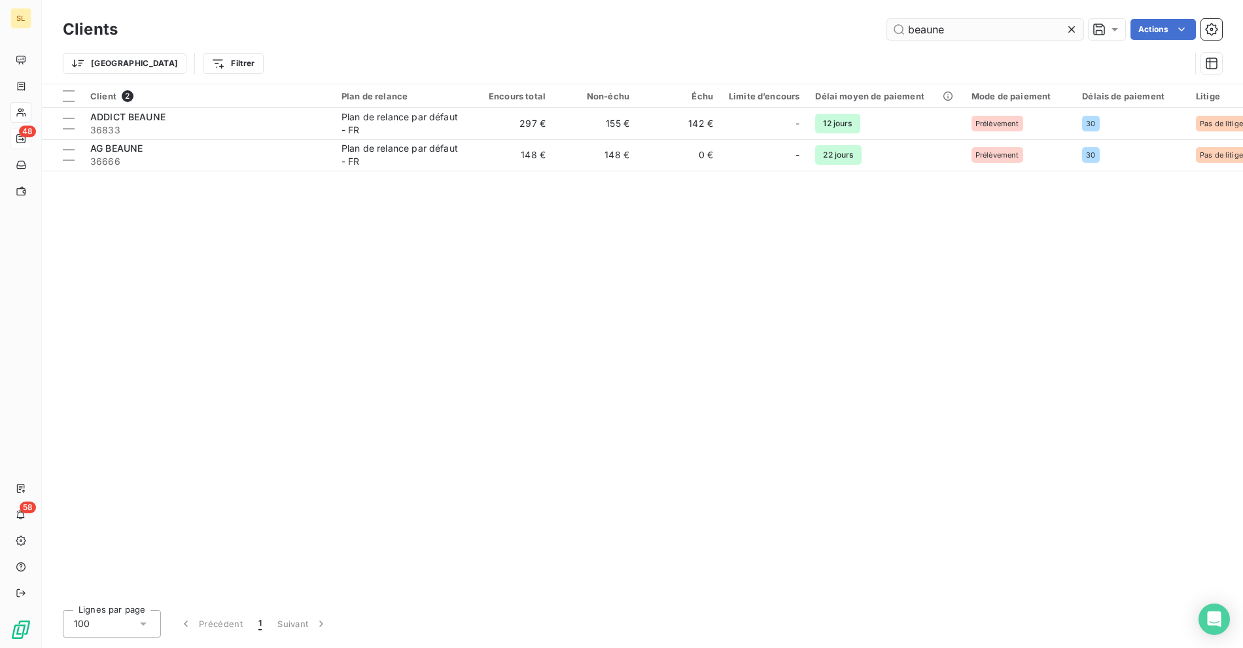
click at [964, 39] on input "beaune" at bounding box center [985, 29] width 196 height 21
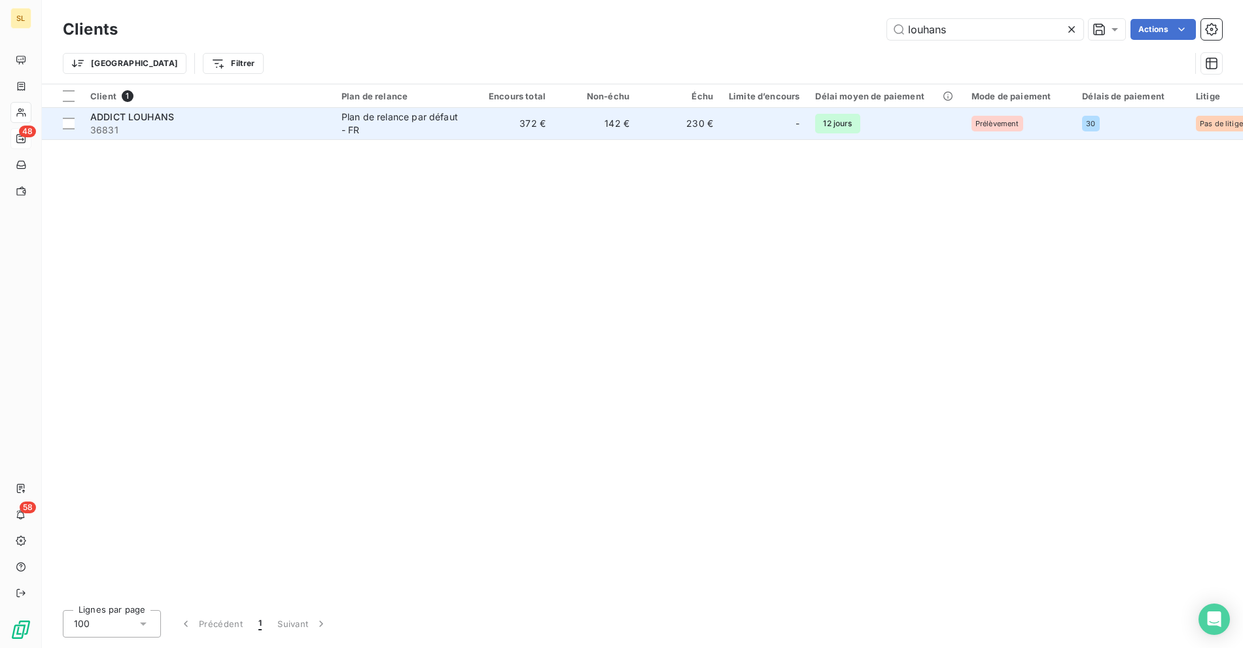
type input "louhans"
click at [198, 118] on div "ADDICT LOUHANS" at bounding box center [208, 117] width 236 height 13
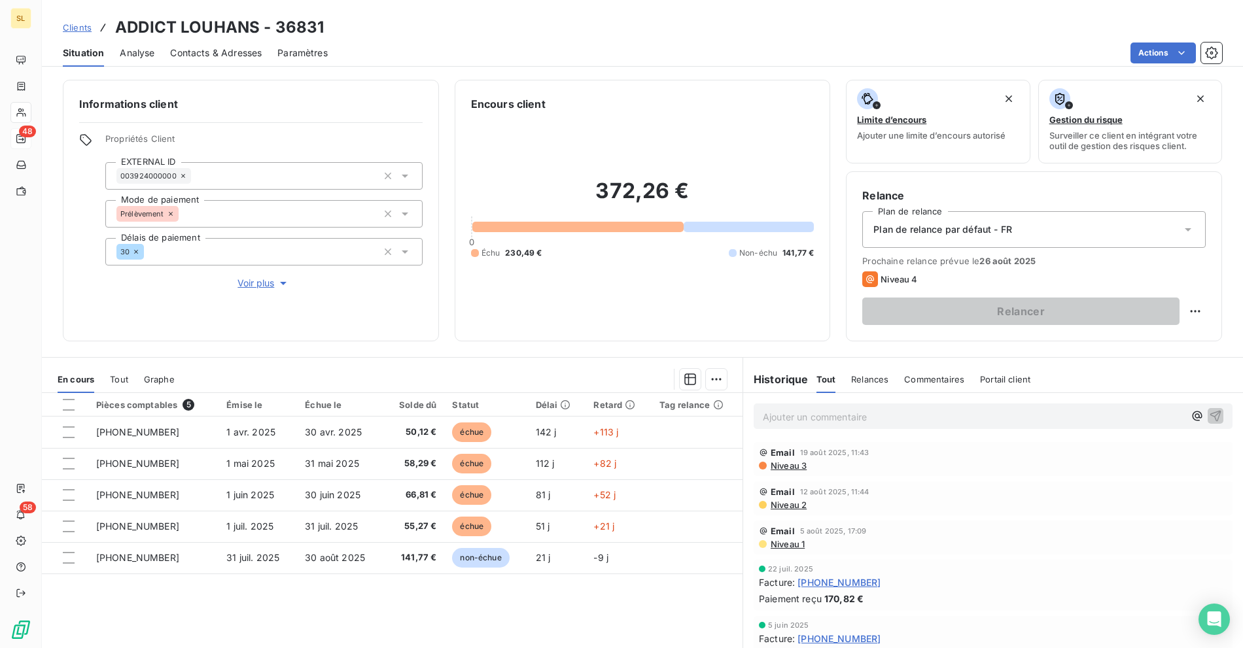
click at [822, 415] on p "Ajouter un commentaire ﻿" at bounding box center [973, 417] width 421 height 16
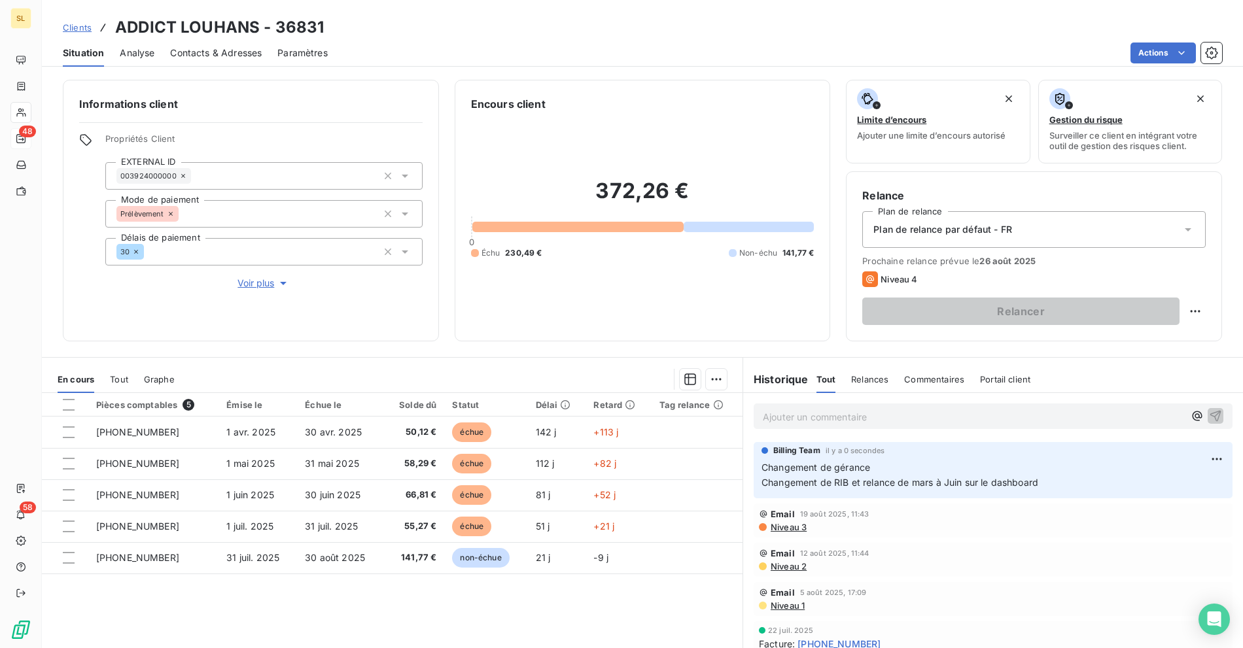
click at [89, 29] on span "Clients" at bounding box center [77, 27] width 29 height 10
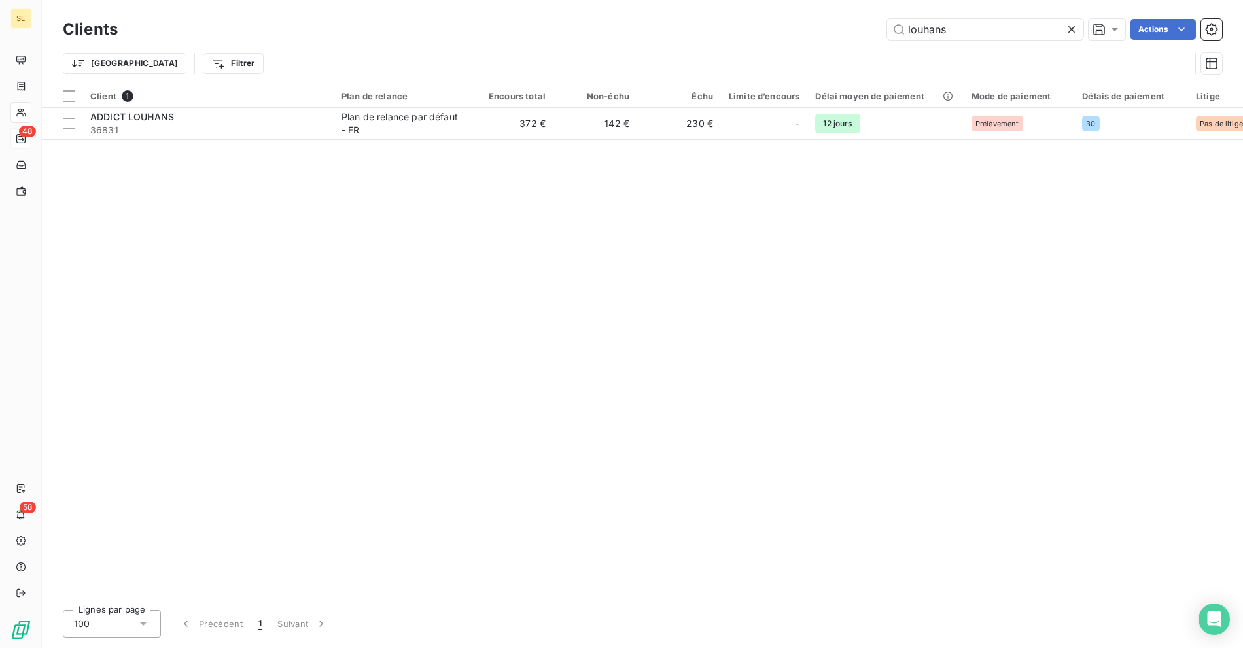
click at [410, 27] on div "louhans Actions" at bounding box center [677, 29] width 1089 height 21
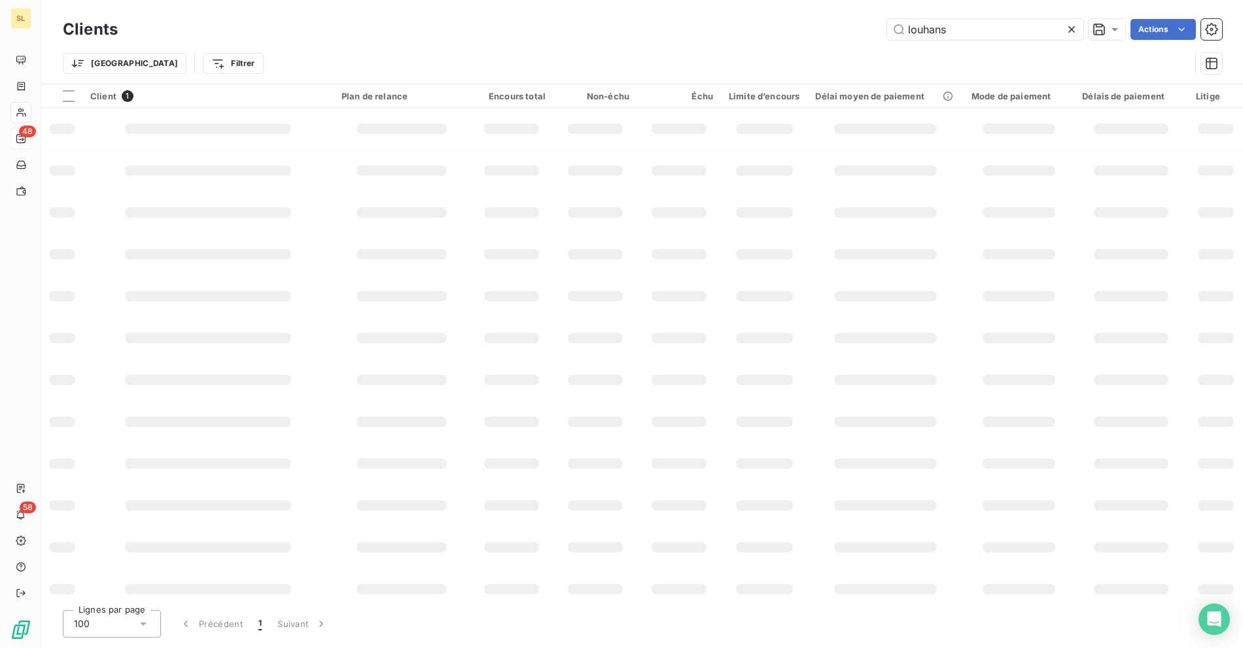
click at [430, 44] on div "Trier Filtrer" at bounding box center [642, 63] width 1159 height 41
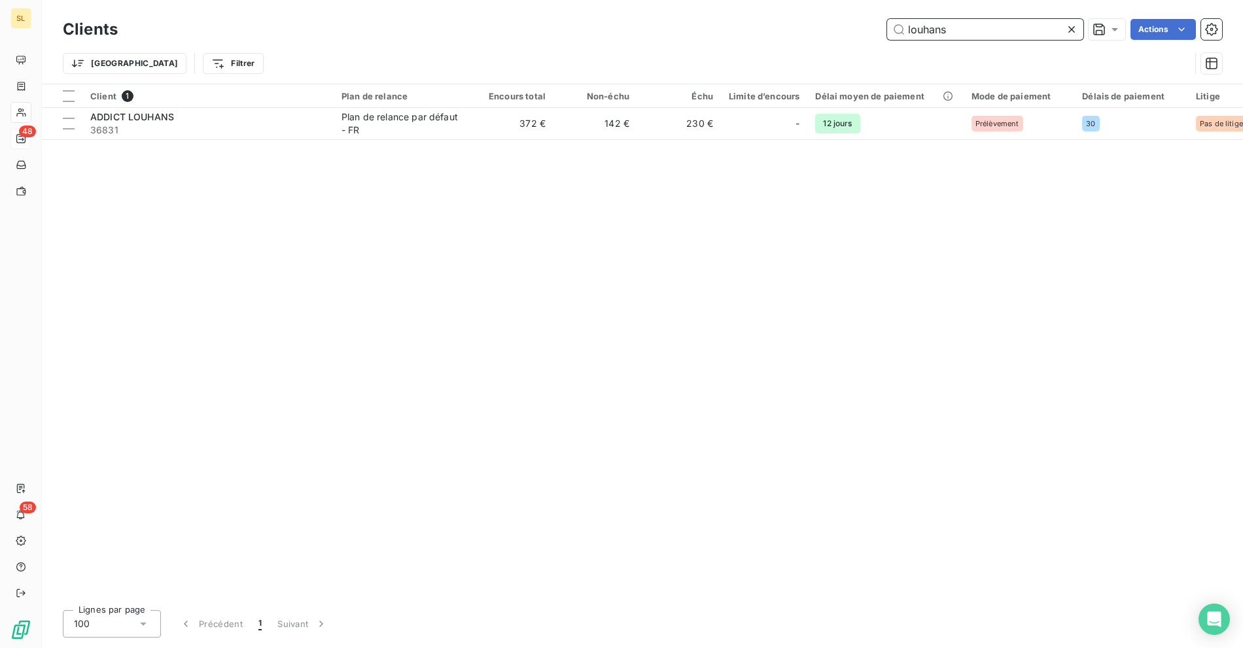
click at [951, 38] on input "louhans" at bounding box center [985, 29] width 196 height 21
type input "pontarlier"
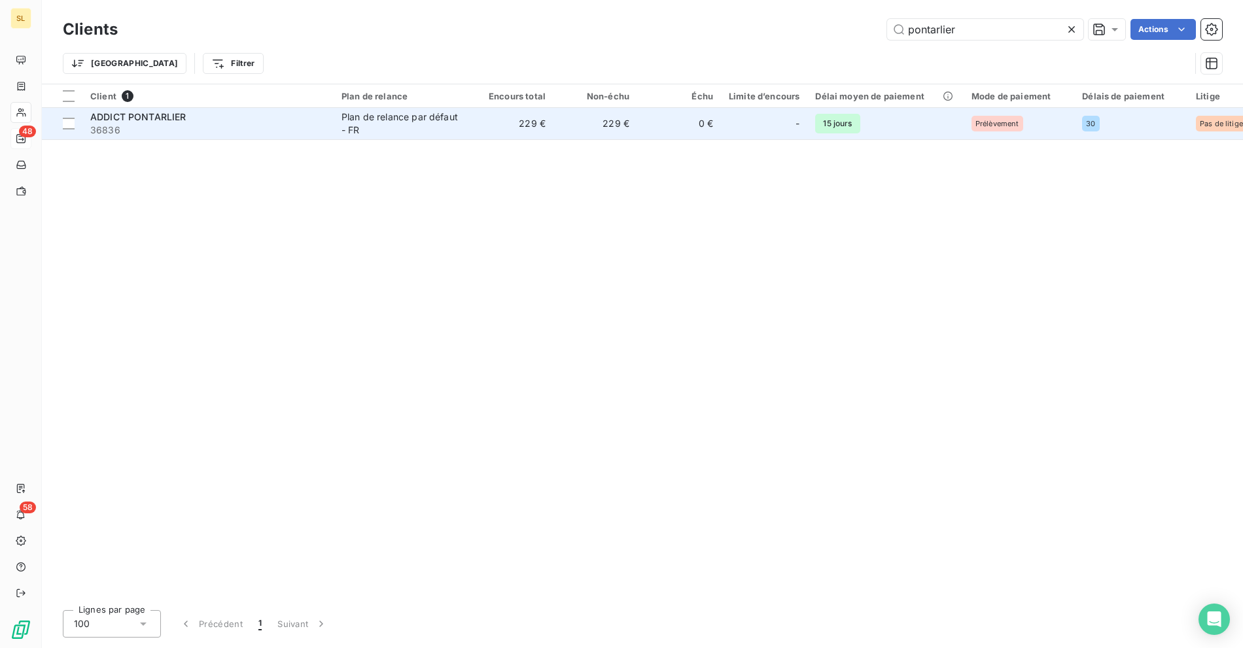
click at [319, 130] on span "36836" at bounding box center [208, 130] width 236 height 13
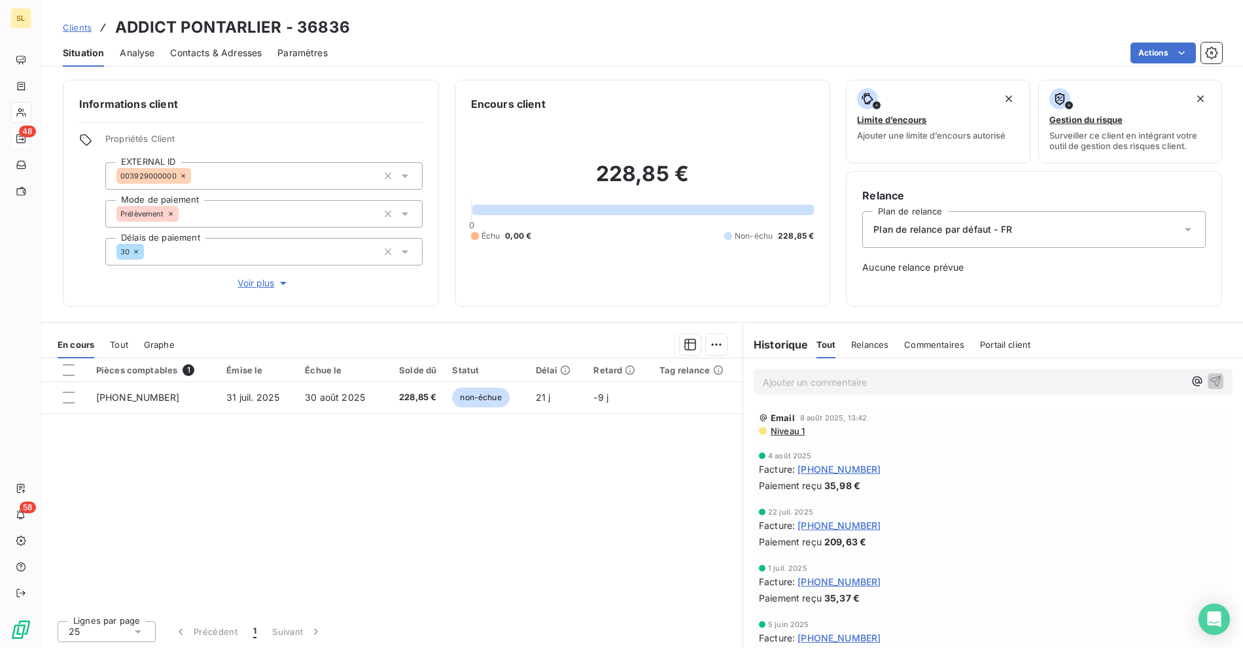
click at [485, 23] on div "Clients ADDICT PONTARLIER - 36836" at bounding box center [642, 28] width 1201 height 24
drag, startPoint x: 543, startPoint y: 40, endPoint x: 515, endPoint y: 6, distance: 43.7
click at [543, 40] on div "Situation Analyse Contacts & Adresses Paramètres Actions" at bounding box center [642, 52] width 1201 height 27
click at [79, 27] on span "Clients" at bounding box center [77, 27] width 29 height 10
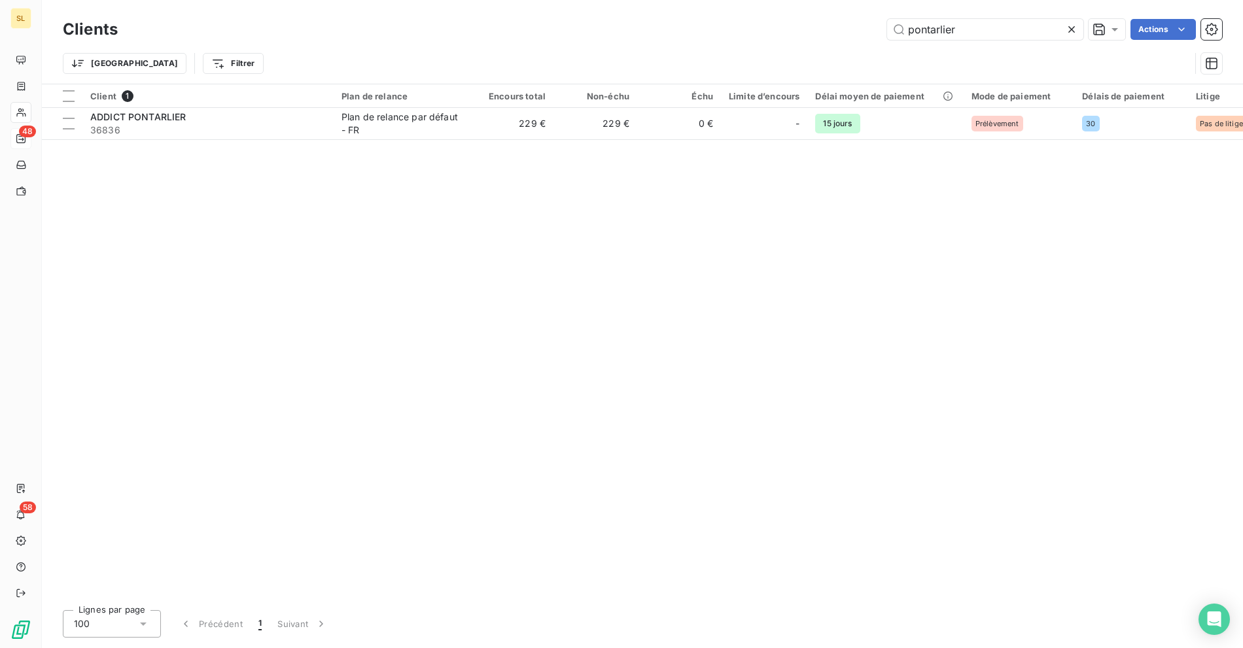
click at [839, 27] on div "pontarlier Actions" at bounding box center [677, 29] width 1089 height 21
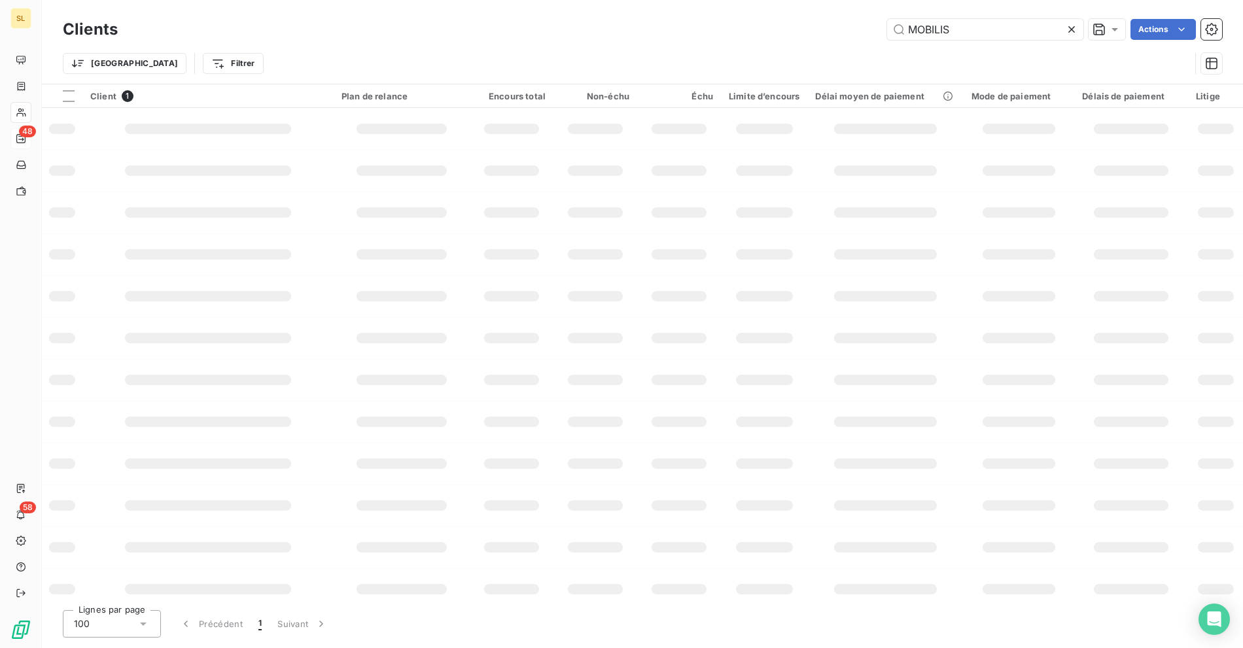
type input "MOBILIS"
click at [597, 30] on div "MOBILIS Actions" at bounding box center [677, 29] width 1089 height 21
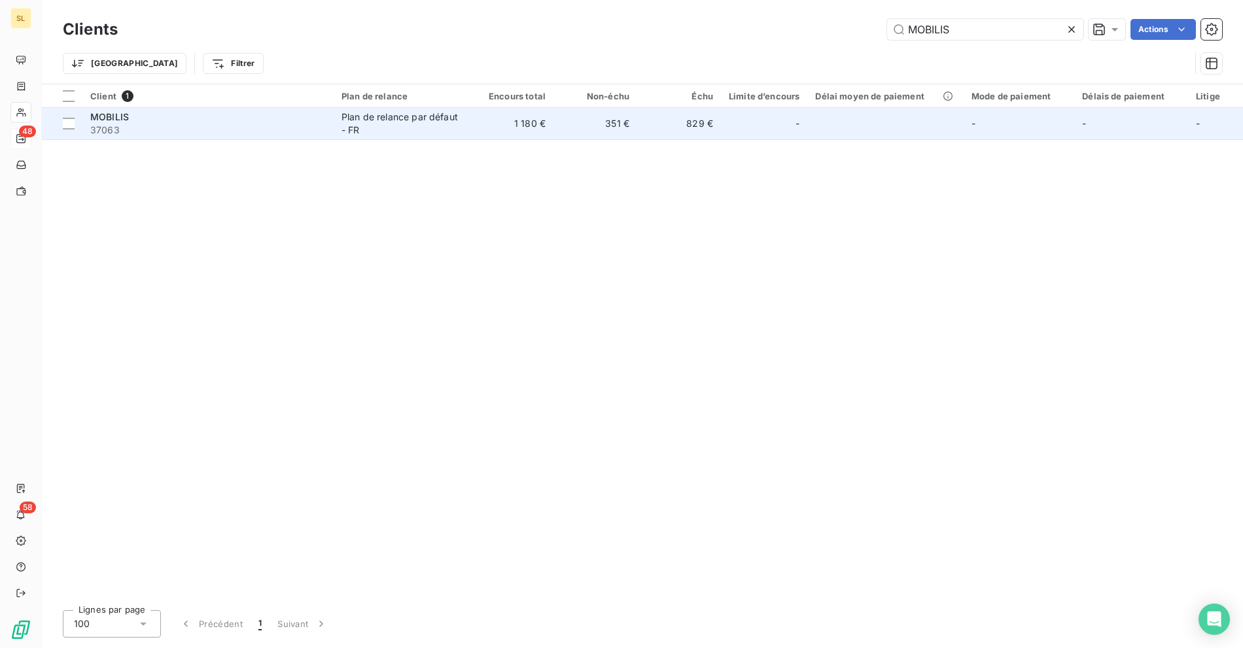
click at [276, 135] on span "37063" at bounding box center [208, 130] width 236 height 13
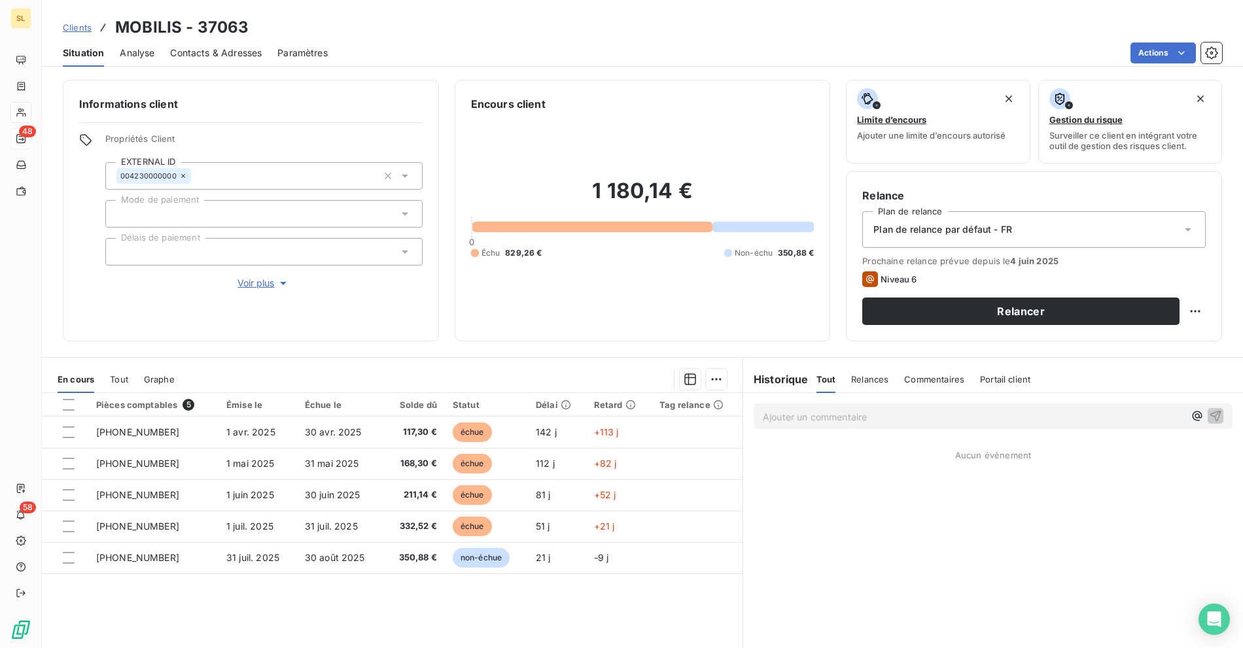
click at [216, 48] on span "Contacts & Adresses" at bounding box center [216, 52] width 92 height 13
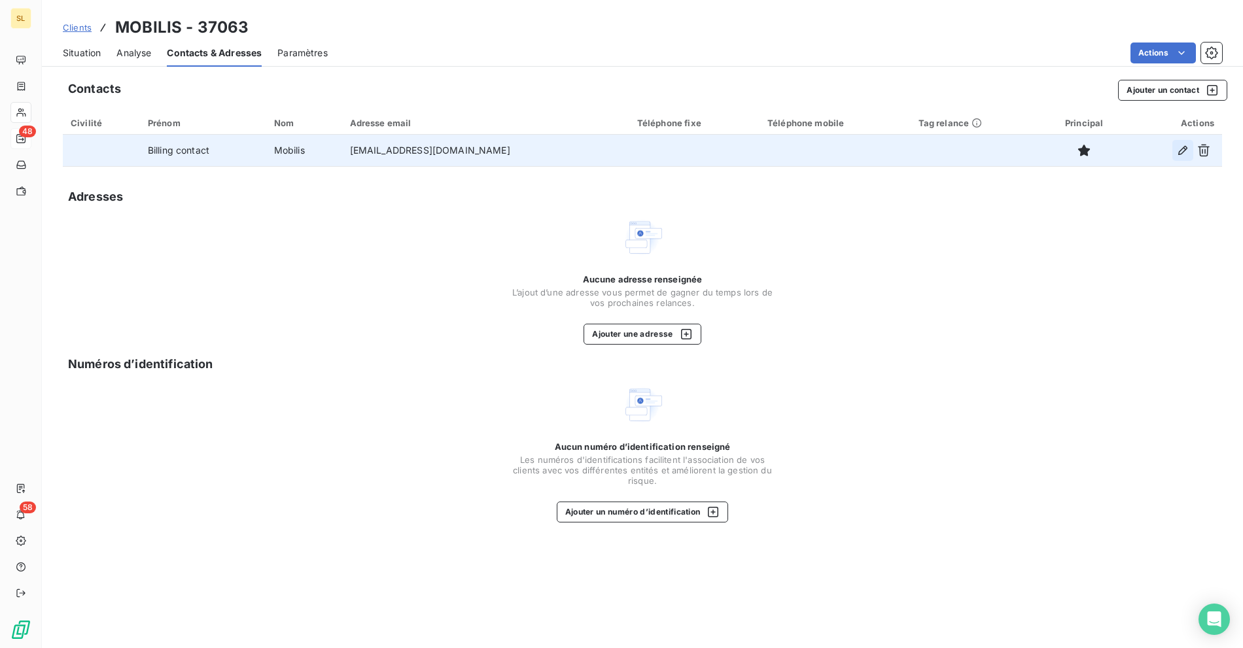
click at [1183, 150] on icon "button" at bounding box center [1182, 150] width 13 height 13
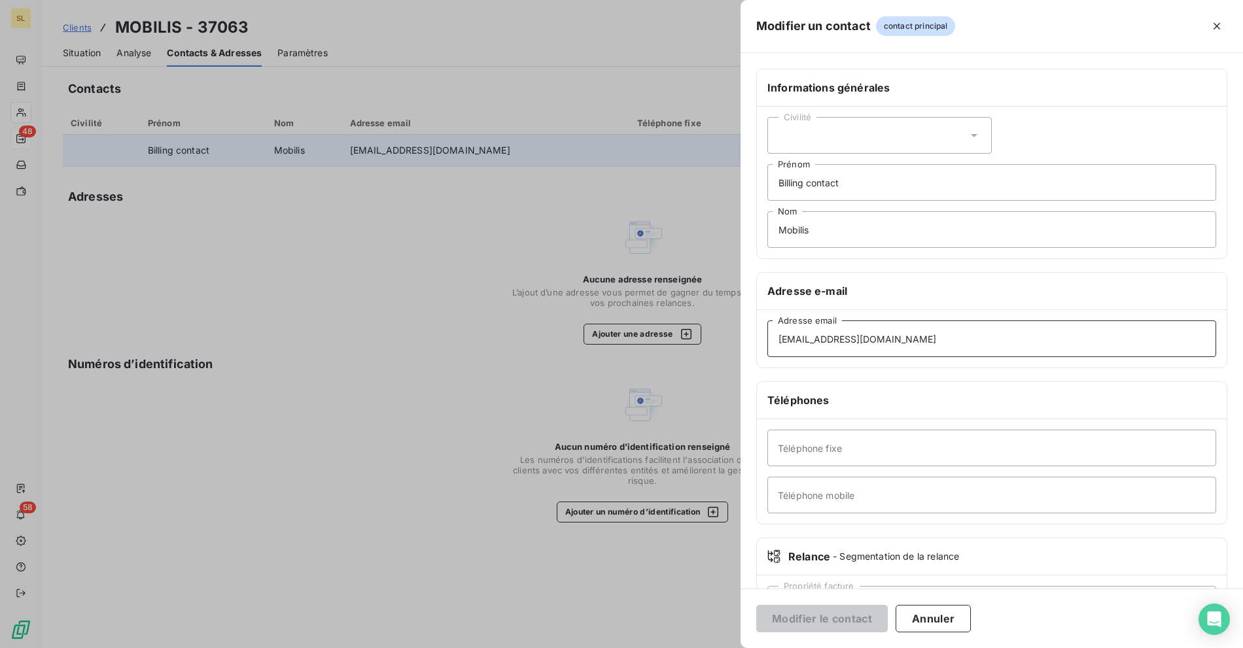
click at [803, 340] on input "[EMAIL_ADDRESS][DOMAIN_NAME]" at bounding box center [991, 339] width 449 height 37
paste input "[PERSON_NAME].[PERSON_NAME]"
type input "[PERSON_NAME][EMAIL_ADDRESS][PERSON_NAME][DOMAIN_NAME]"
click at [869, 623] on button "Modifier le contact" at bounding box center [821, 618] width 131 height 27
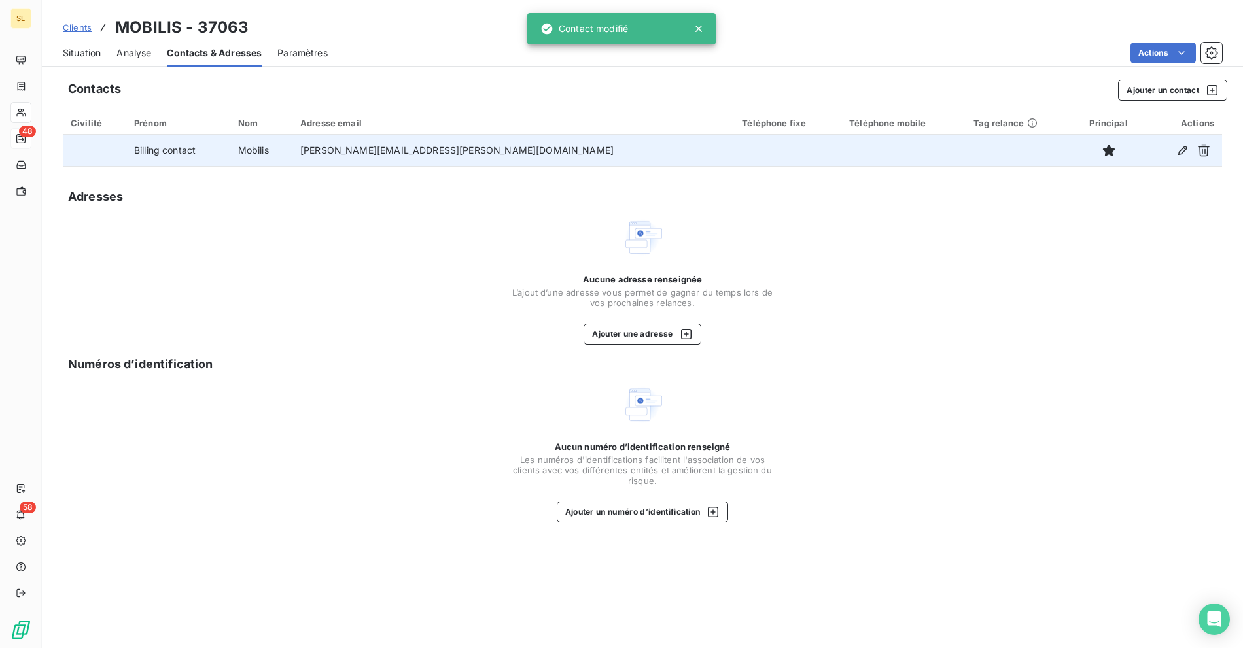
click at [453, 48] on div "Actions" at bounding box center [782, 53] width 879 height 21
click at [1179, 152] on icon "button" at bounding box center [1182, 150] width 9 height 9
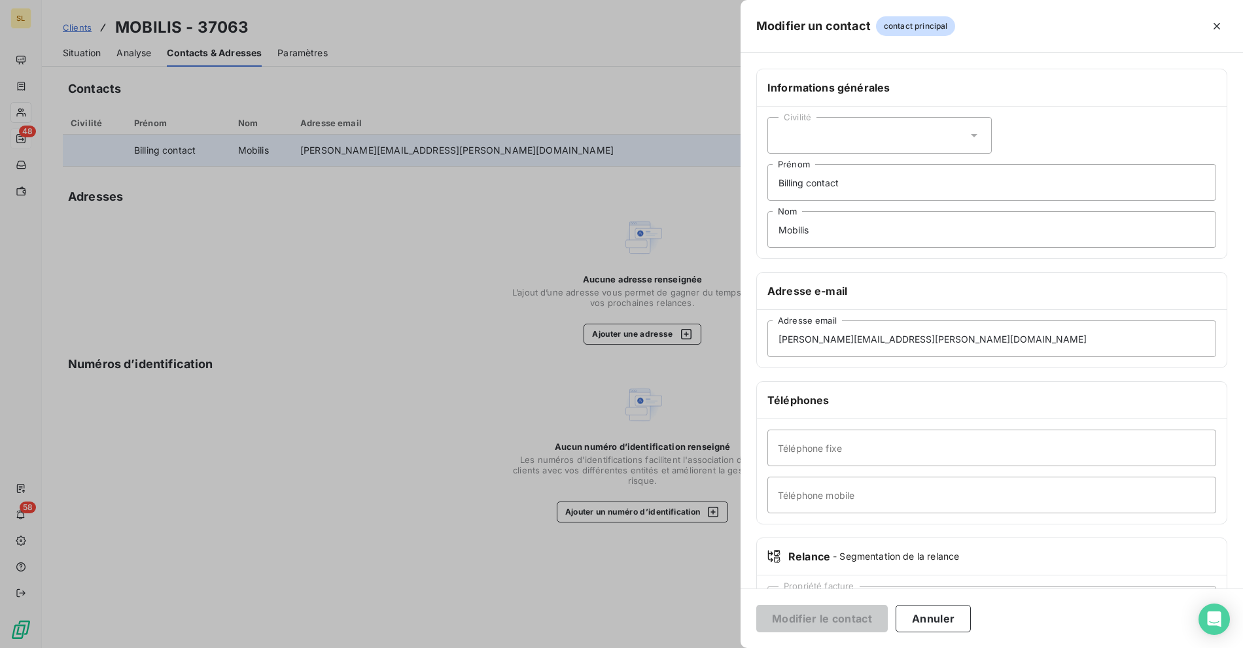
drag, startPoint x: 937, startPoint y: 624, endPoint x: 778, endPoint y: 510, distance: 195.4
click at [937, 624] on button "Annuler" at bounding box center [933, 618] width 75 height 27
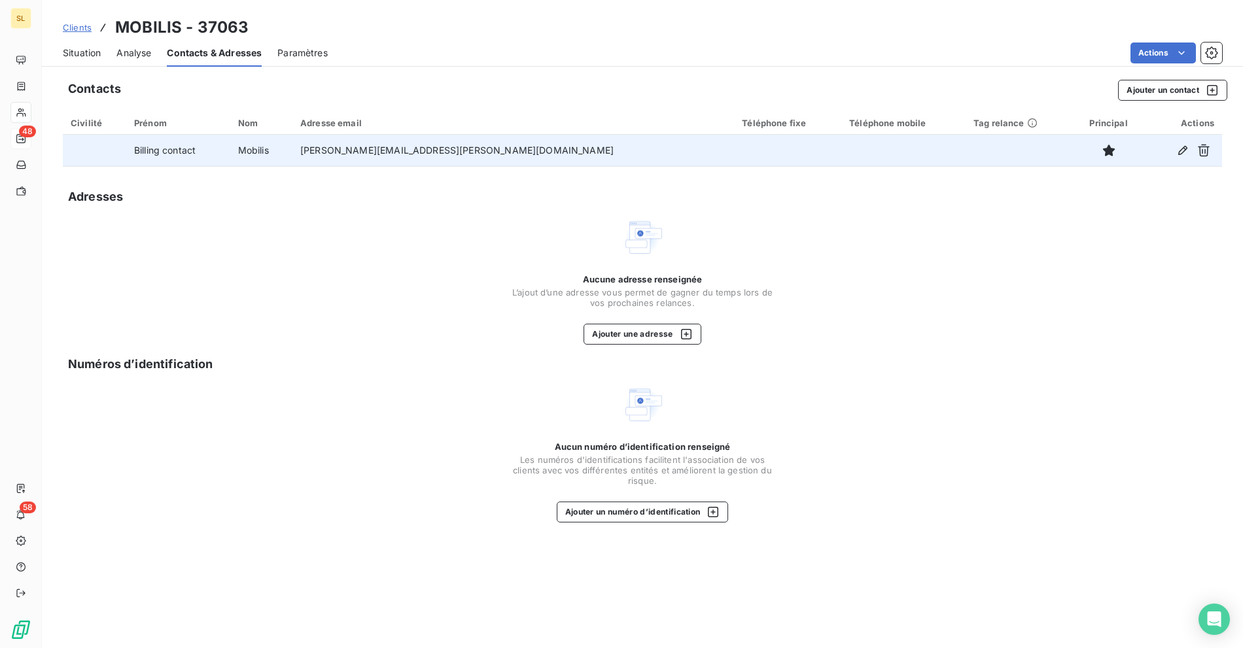
drag, startPoint x: 396, startPoint y: 393, endPoint x: 1064, endPoint y: 132, distance: 716.5
click at [397, 393] on div at bounding box center [621, 324] width 1243 height 648
click at [1155, 99] on button "Ajouter un contact" at bounding box center [1172, 90] width 109 height 21
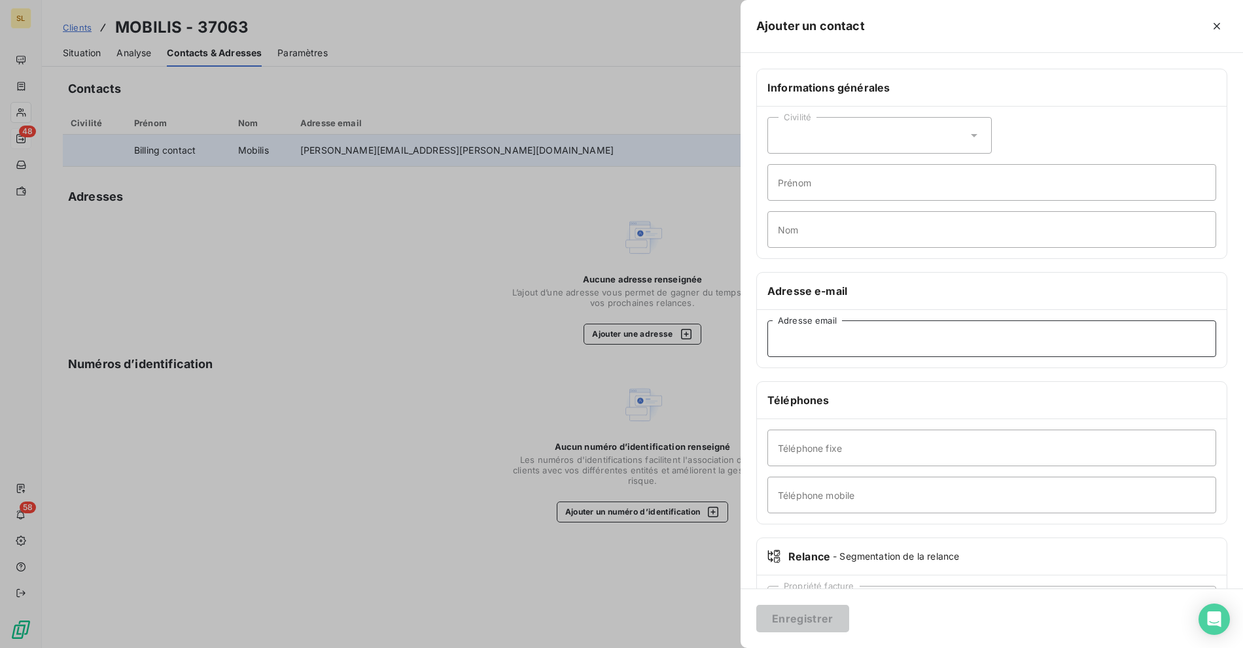
click at [833, 350] on input "Adresse email" at bounding box center [991, 339] width 449 height 37
paste input "[PERSON_NAME][EMAIL_ADDRESS][DOMAIN_NAME]"
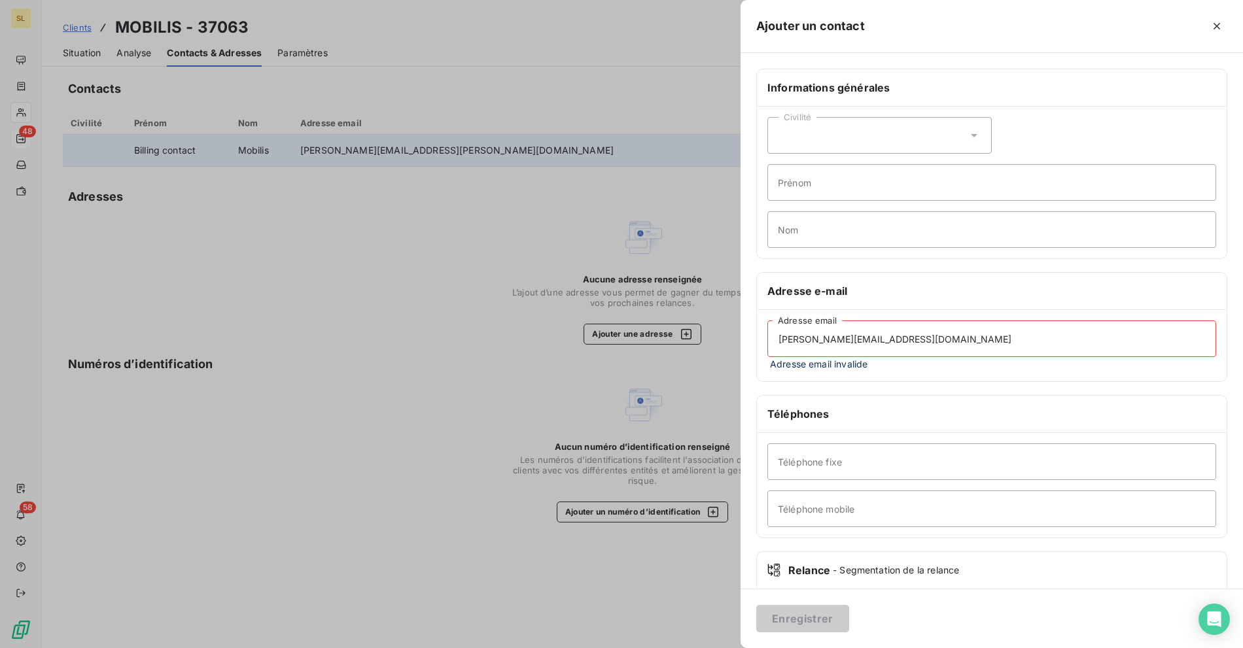
drag, startPoint x: 802, startPoint y: 338, endPoint x: 576, endPoint y: 328, distance: 225.9
click at [582, 648] on div "Ajouter un contact Informations générales Civilité Prénom Nom Adresse e-mail [P…" at bounding box center [621, 648] width 1243 height 0
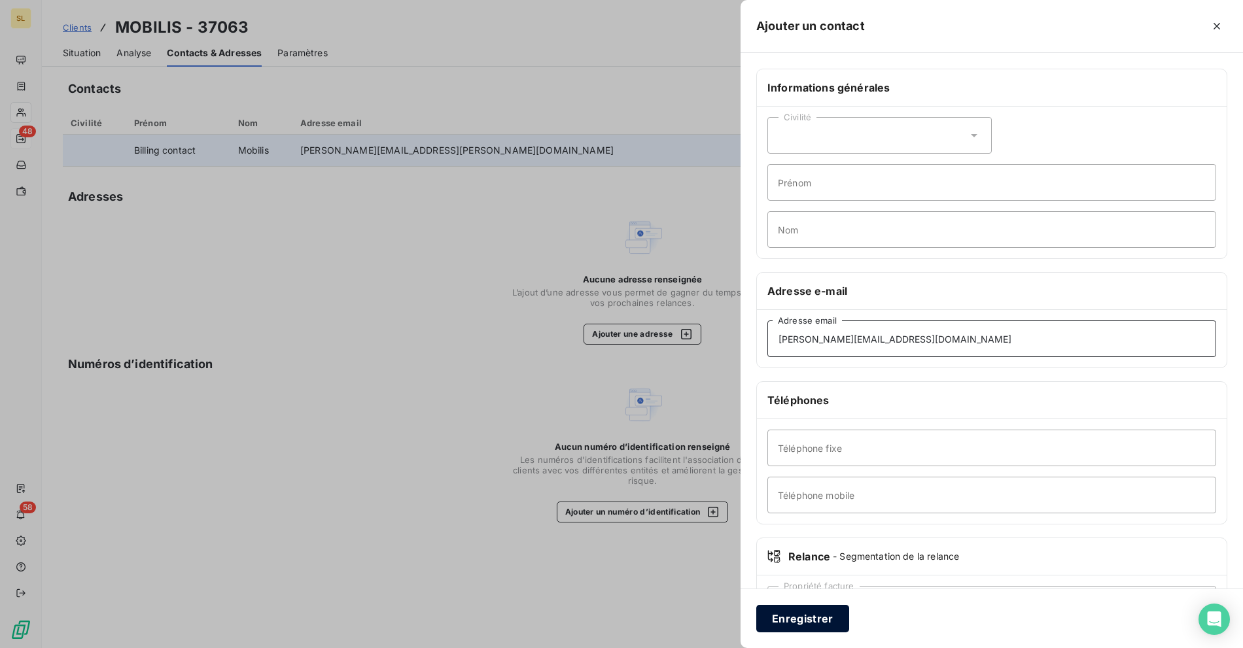
type input "[PERSON_NAME][EMAIL_ADDRESS][DOMAIN_NAME]"
click at [809, 615] on button "Enregistrer" at bounding box center [802, 618] width 93 height 27
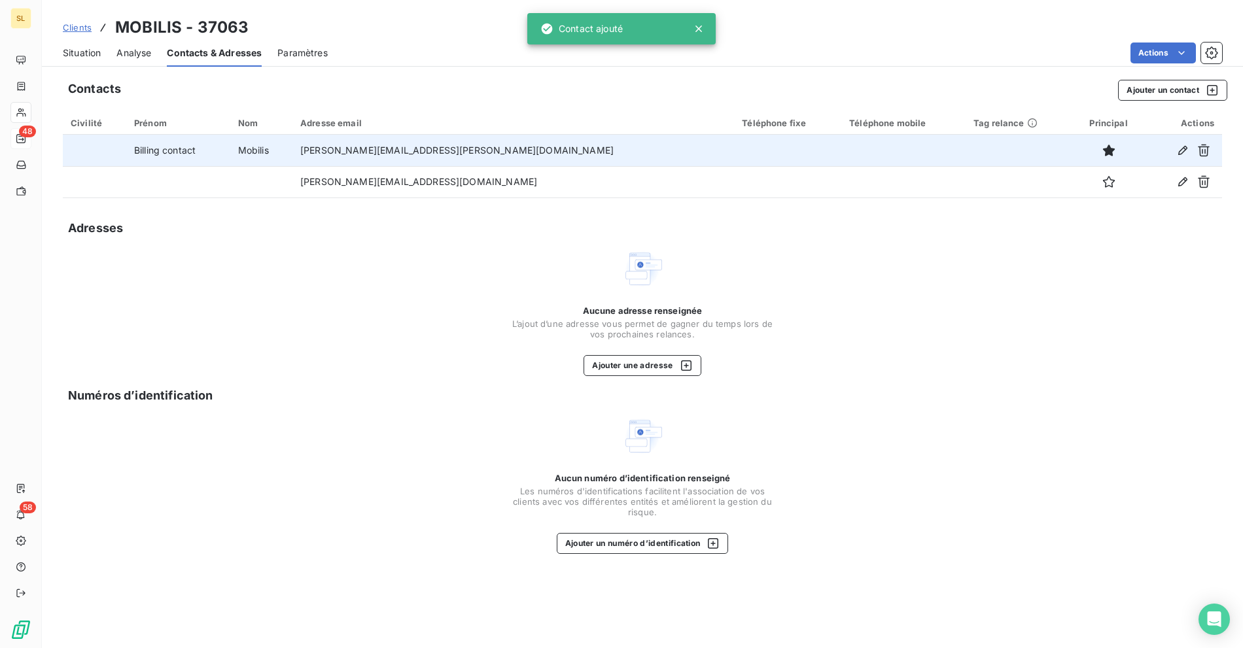
click at [416, 61] on div "Actions" at bounding box center [782, 53] width 879 height 21
click at [94, 52] on span "Situation" at bounding box center [82, 52] width 38 height 13
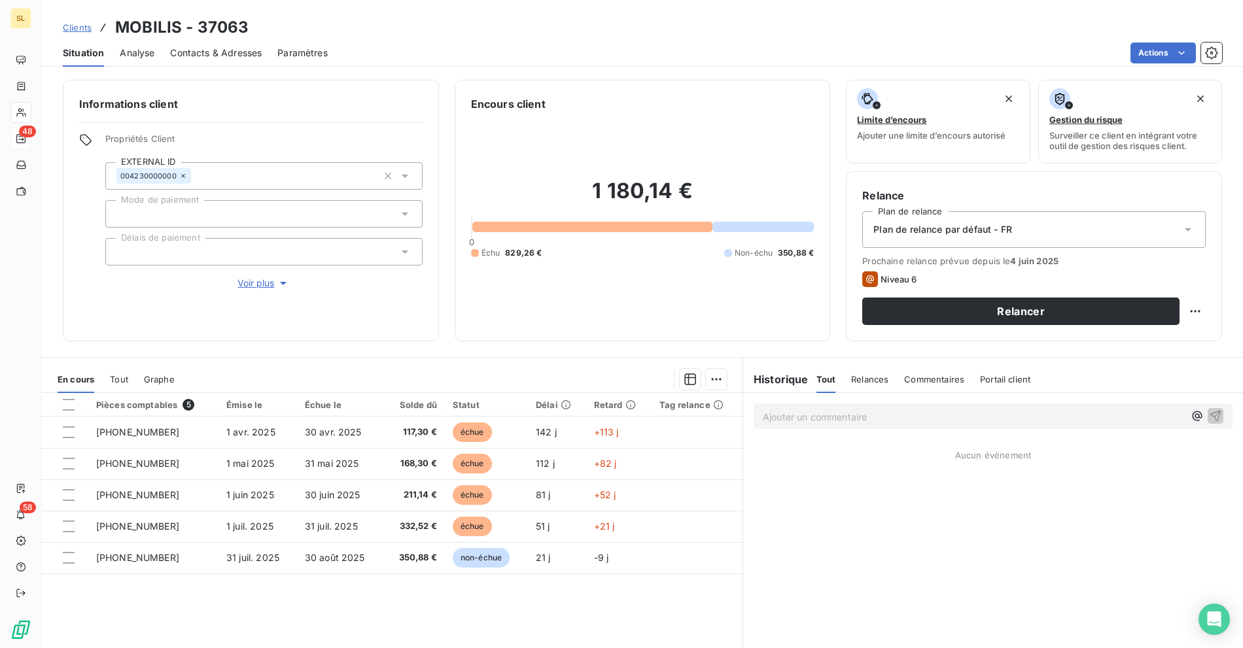
click at [905, 238] on div "Plan de relance par défaut - FR" at bounding box center [1033, 229] width 343 height 37
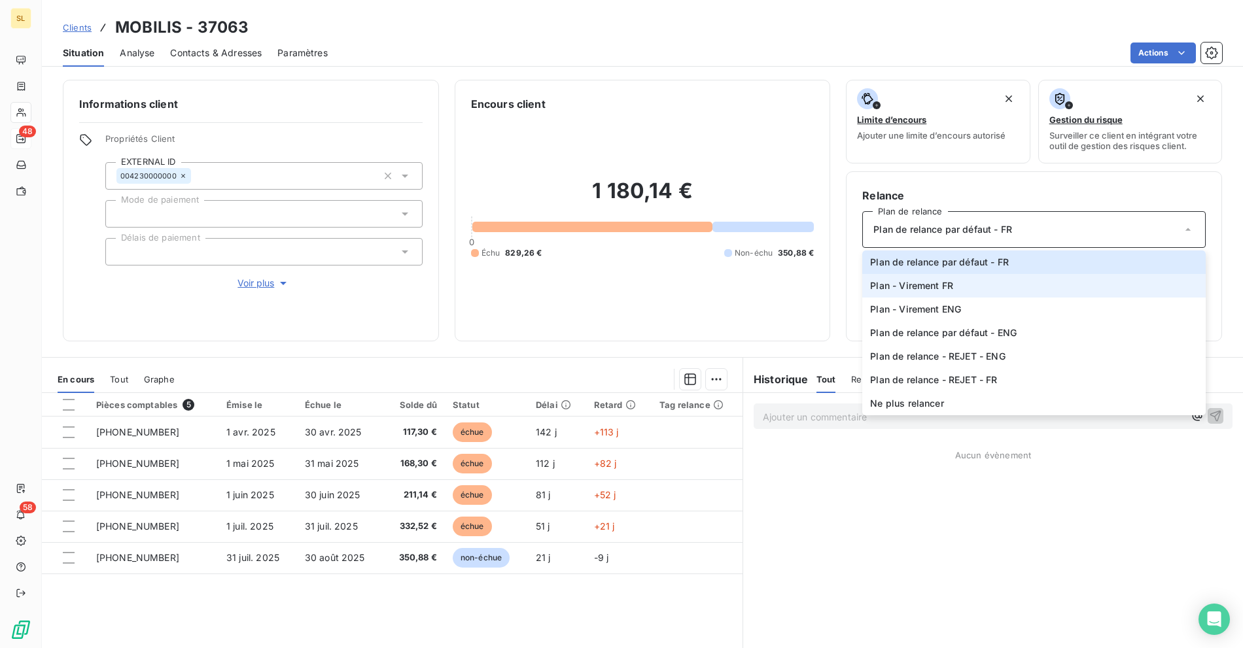
click at [935, 287] on span "Plan - Virement FR" at bounding box center [911, 285] width 83 height 13
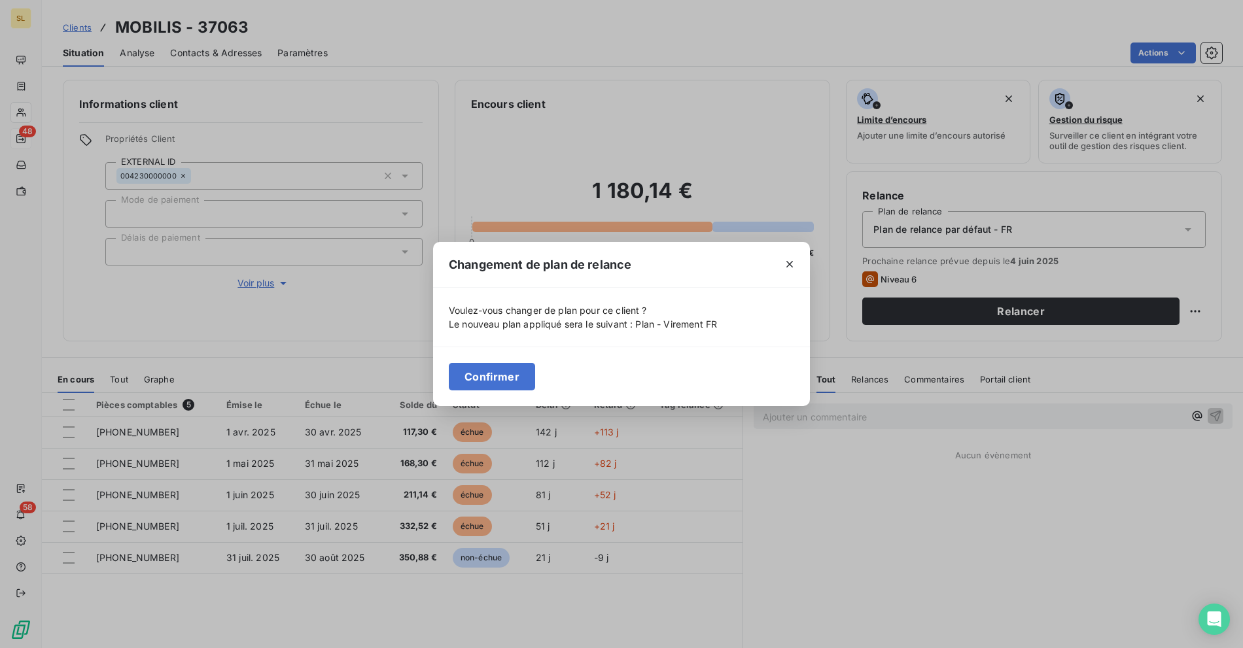
click at [508, 373] on button "Confirmer" at bounding box center [492, 376] width 86 height 27
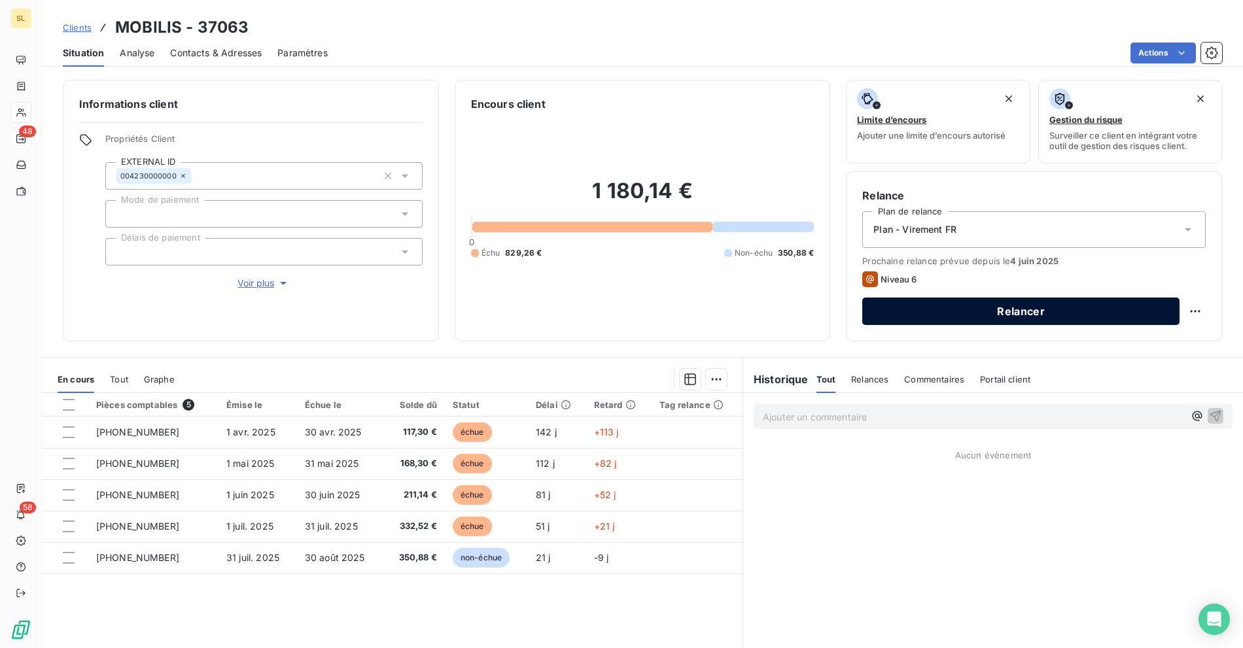
click at [996, 304] on button "Relancer" at bounding box center [1020, 311] width 317 height 27
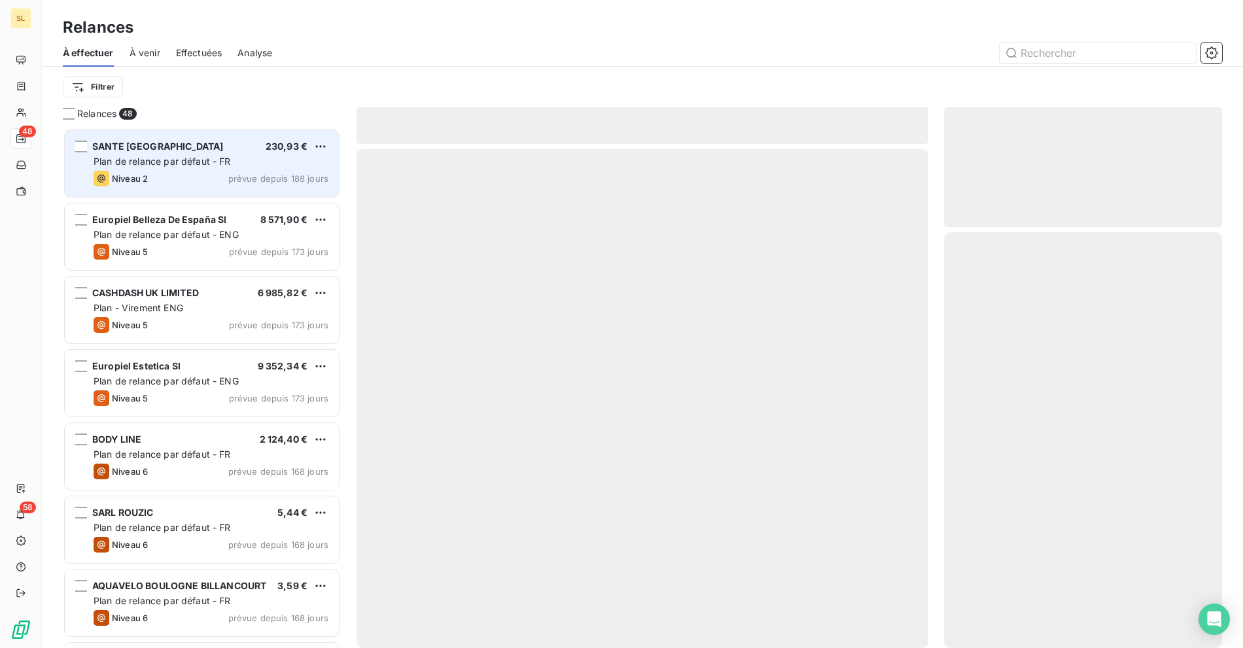
scroll to position [509, 267]
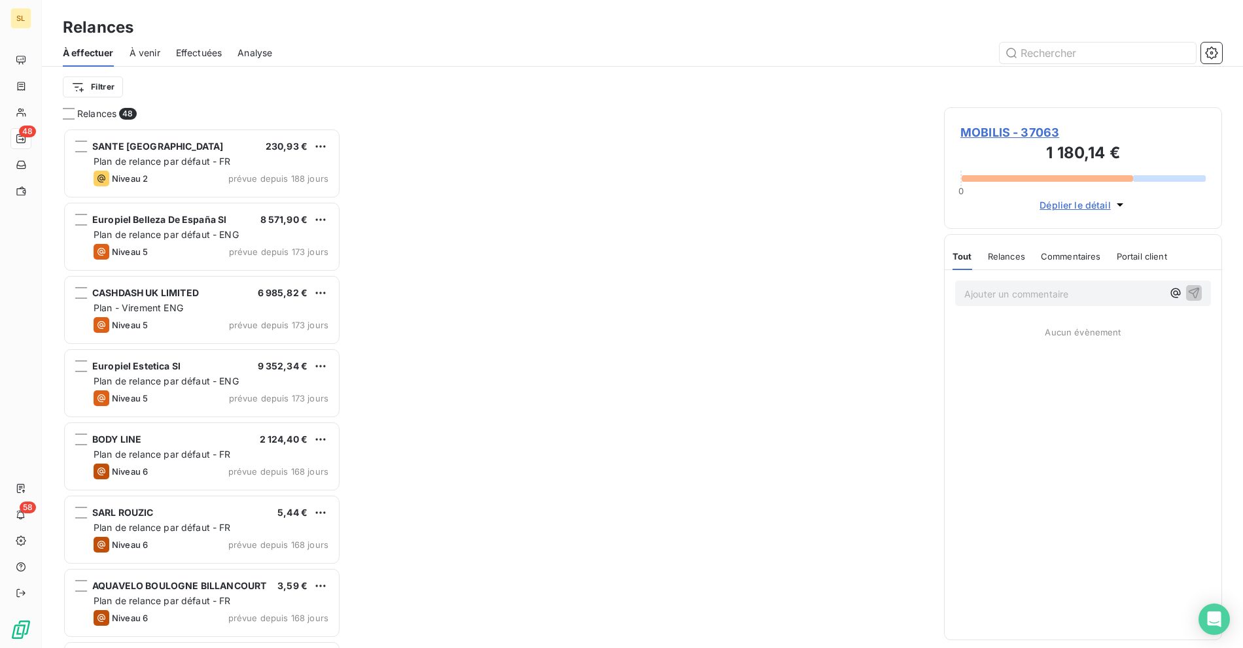
click at [1003, 128] on span "MOBILIS - 37063" at bounding box center [1082, 133] width 245 height 18
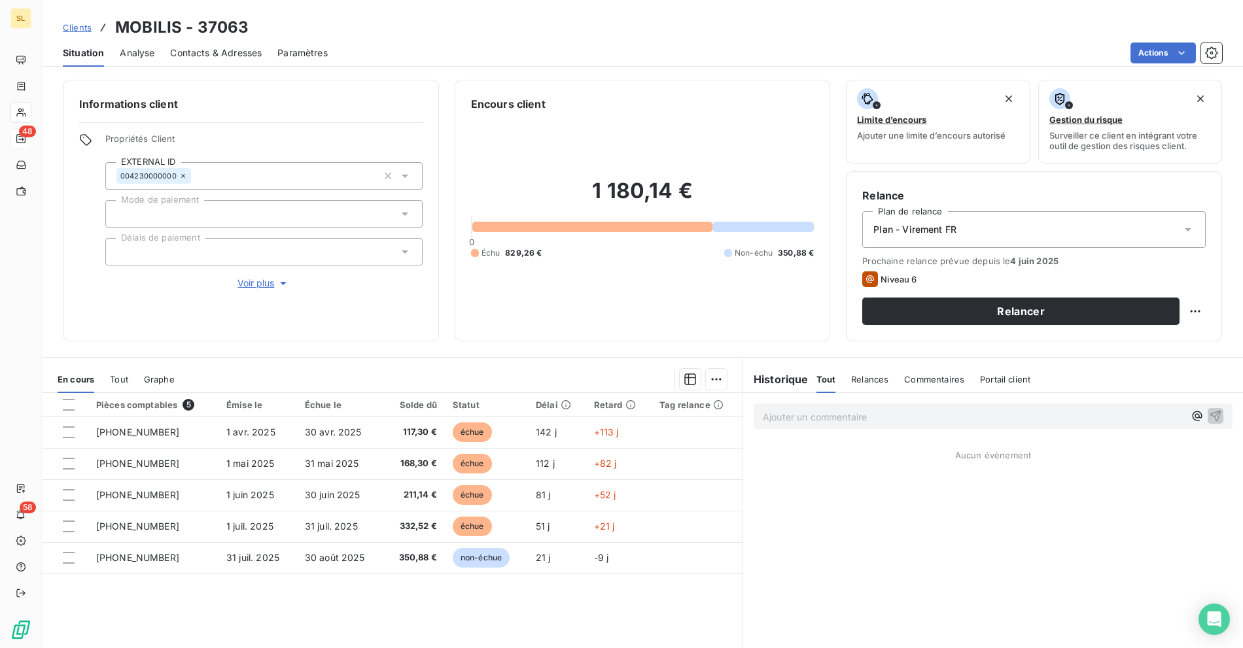
click at [584, 90] on div "Encours client 1 180,14 € 0 Échu 829,26 € Non-échu 350,88 €" at bounding box center [643, 211] width 376 height 262
click at [870, 279] on icon at bounding box center [870, 279] width 16 height 16
click at [1191, 307] on html "SL 48 58 Clients MOBILIS - 37063 Situation Analyse Contacts & Adresses Paramètr…" at bounding box center [621, 324] width 1243 height 648
click at [440, 269] on html "SL 48 58 Clients MOBILIS - 37063 Situation Analyse Contacts & Adresses Paramètr…" at bounding box center [621, 324] width 1243 height 648
click at [888, 56] on div "Actions" at bounding box center [782, 53] width 879 height 21
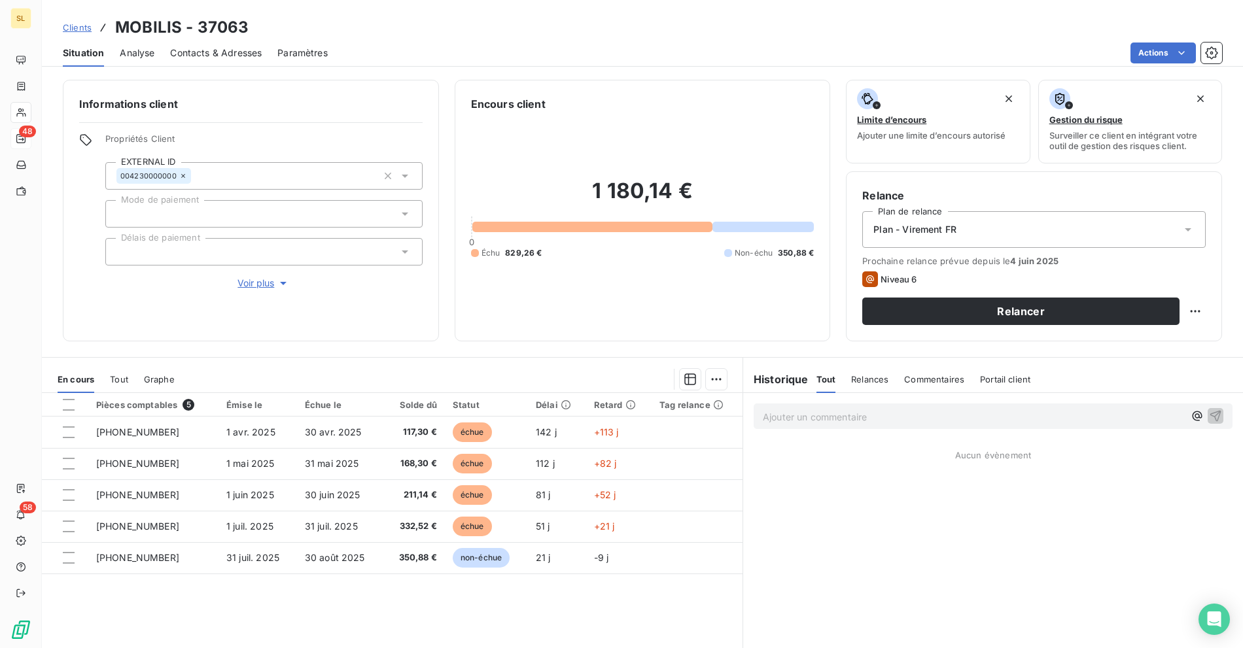
click at [956, 226] on div "Plan - Virement FR" at bounding box center [1033, 229] width 343 height 37
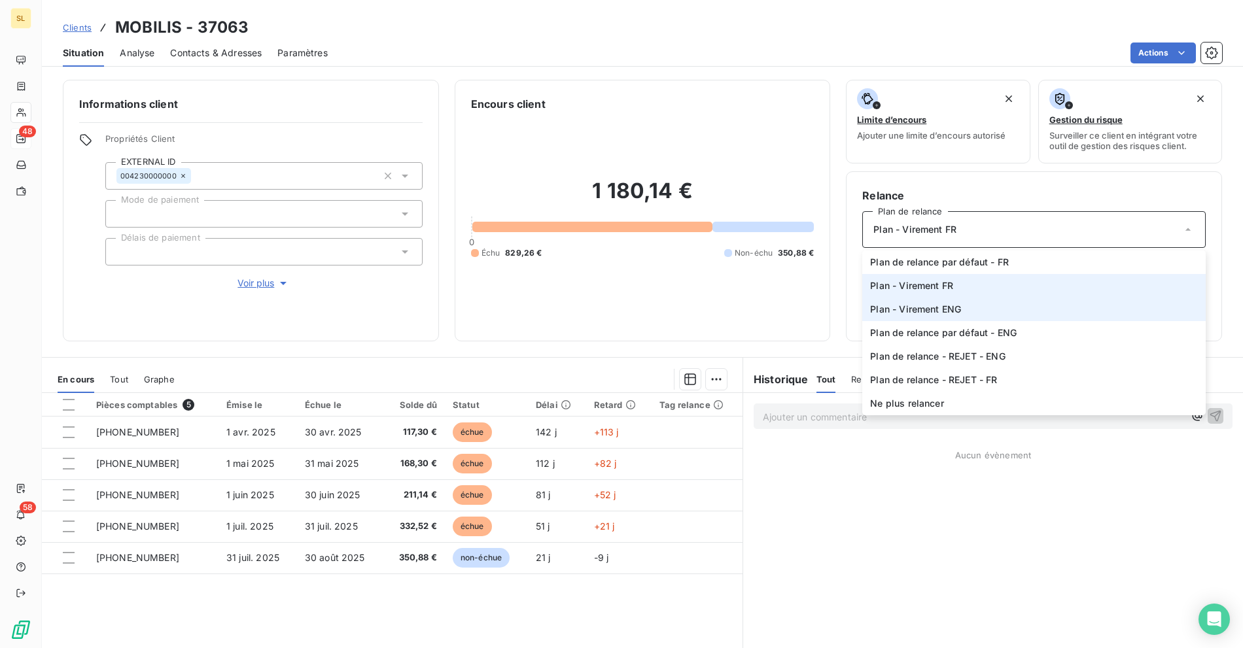
click at [926, 287] on span "Plan - Virement FR" at bounding box center [911, 285] width 83 height 13
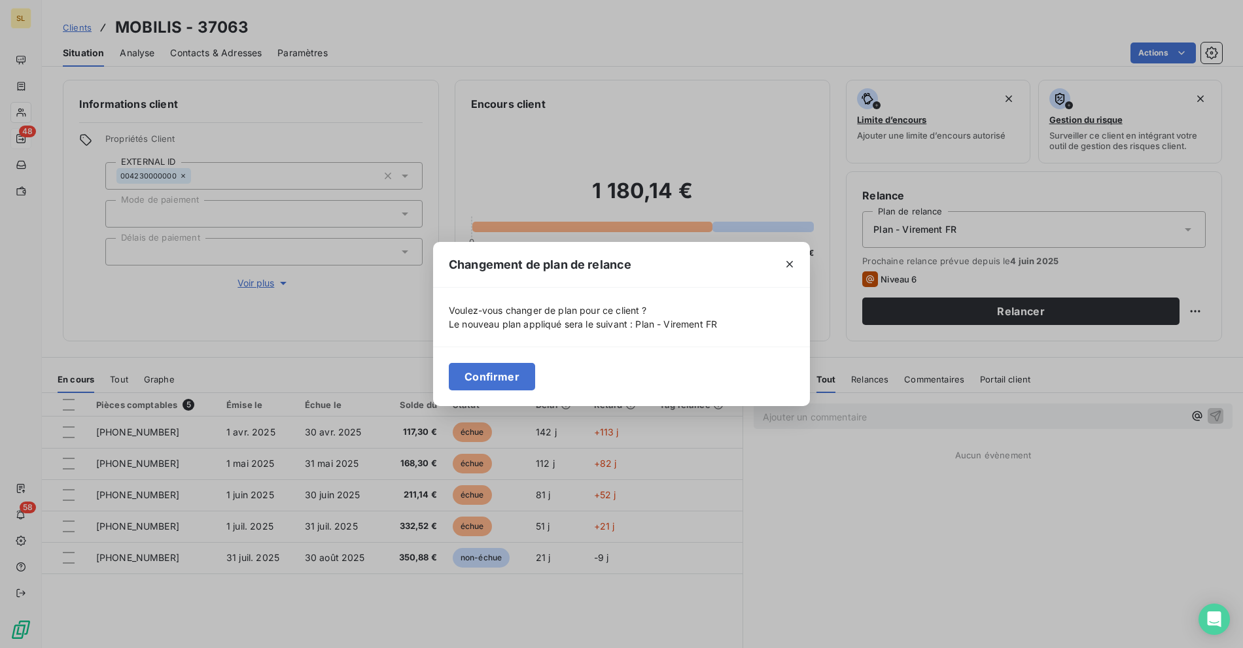
click at [500, 374] on button "Confirmer" at bounding box center [492, 376] width 86 height 27
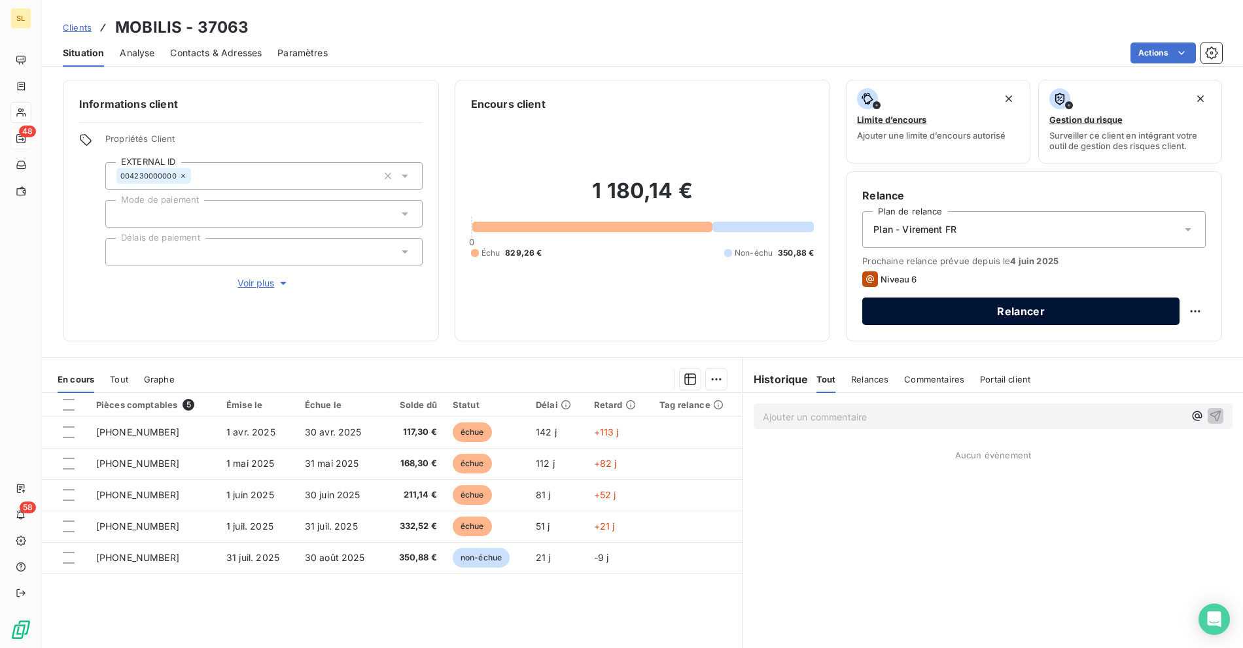
click at [919, 304] on button "Relancer" at bounding box center [1020, 311] width 317 height 27
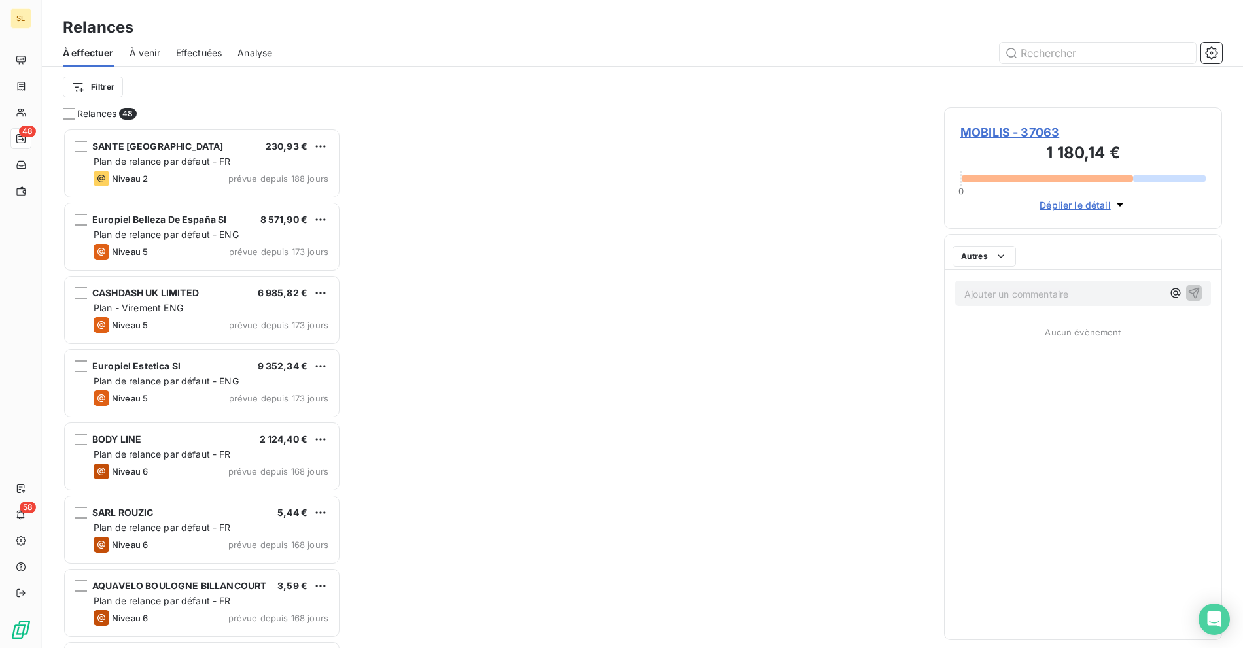
scroll to position [509, 267]
click at [1018, 124] on span "MOBILIS - 37063" at bounding box center [1082, 133] width 245 height 18
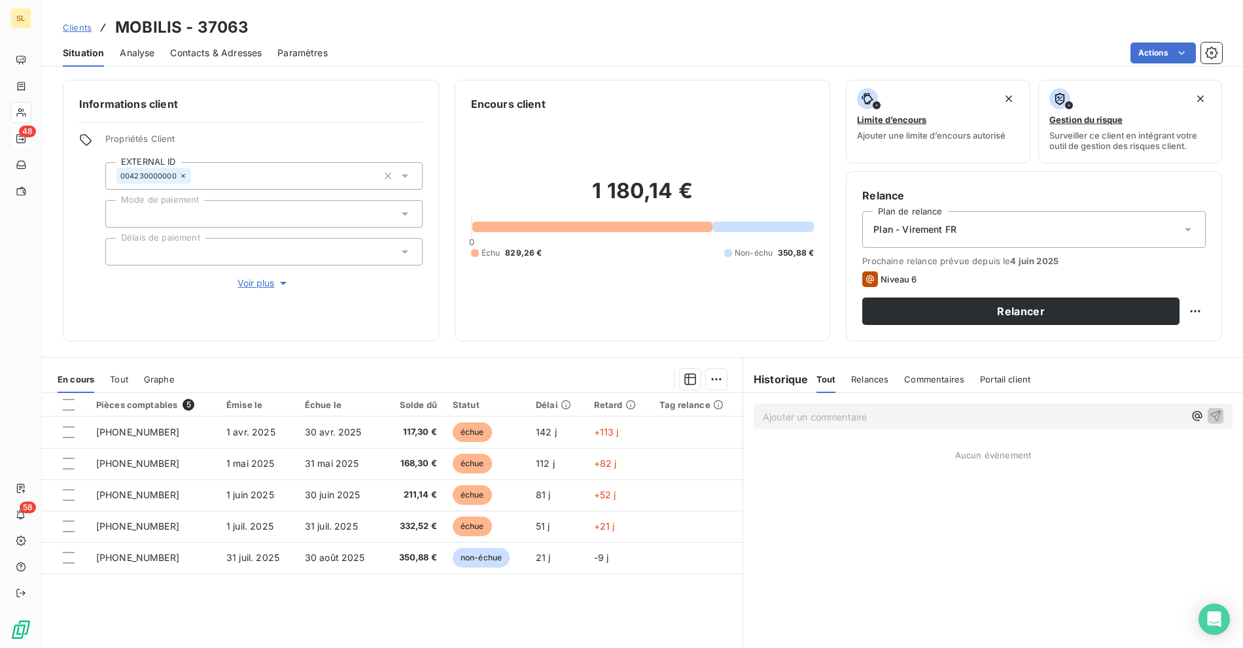
click at [238, 58] on span "Contacts & Adresses" at bounding box center [216, 52] width 92 height 13
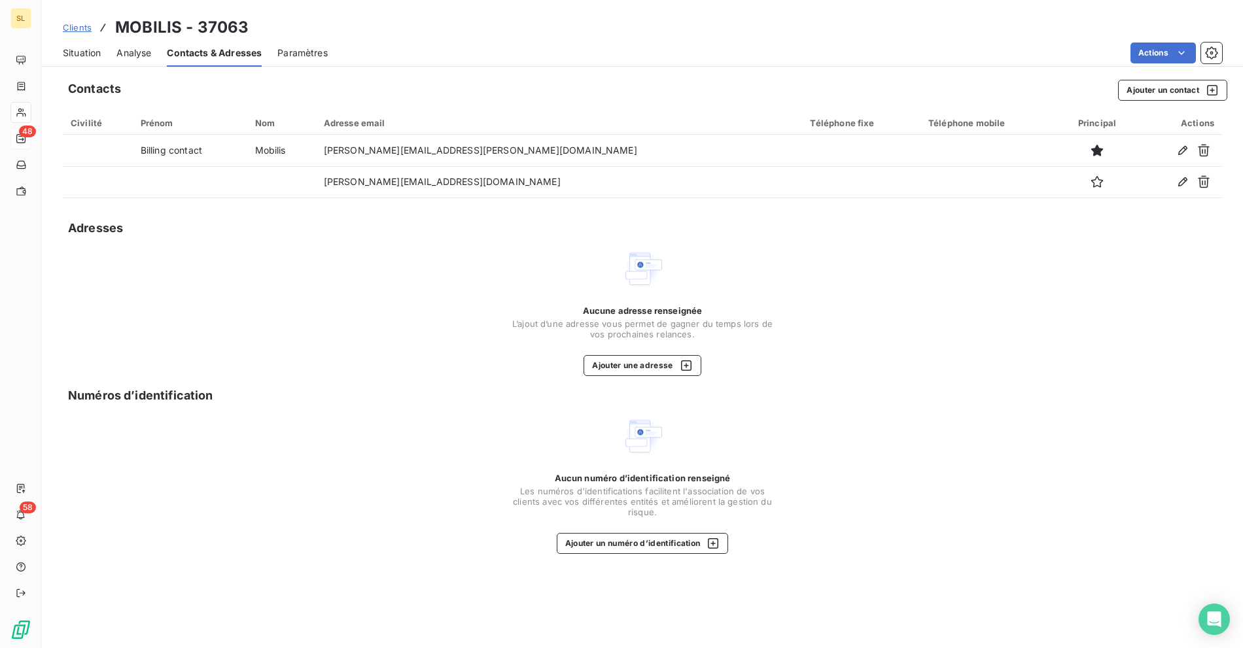
click at [68, 52] on span "Situation" at bounding box center [82, 52] width 38 height 13
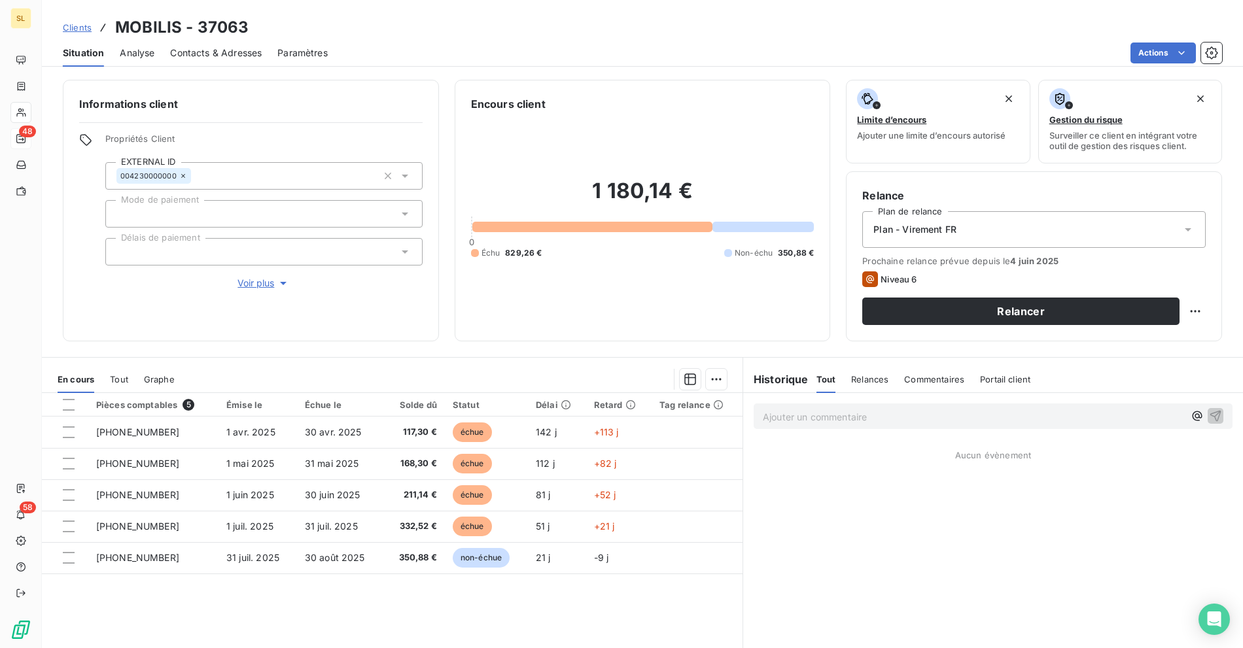
click at [256, 216] on div at bounding box center [263, 213] width 317 height 27
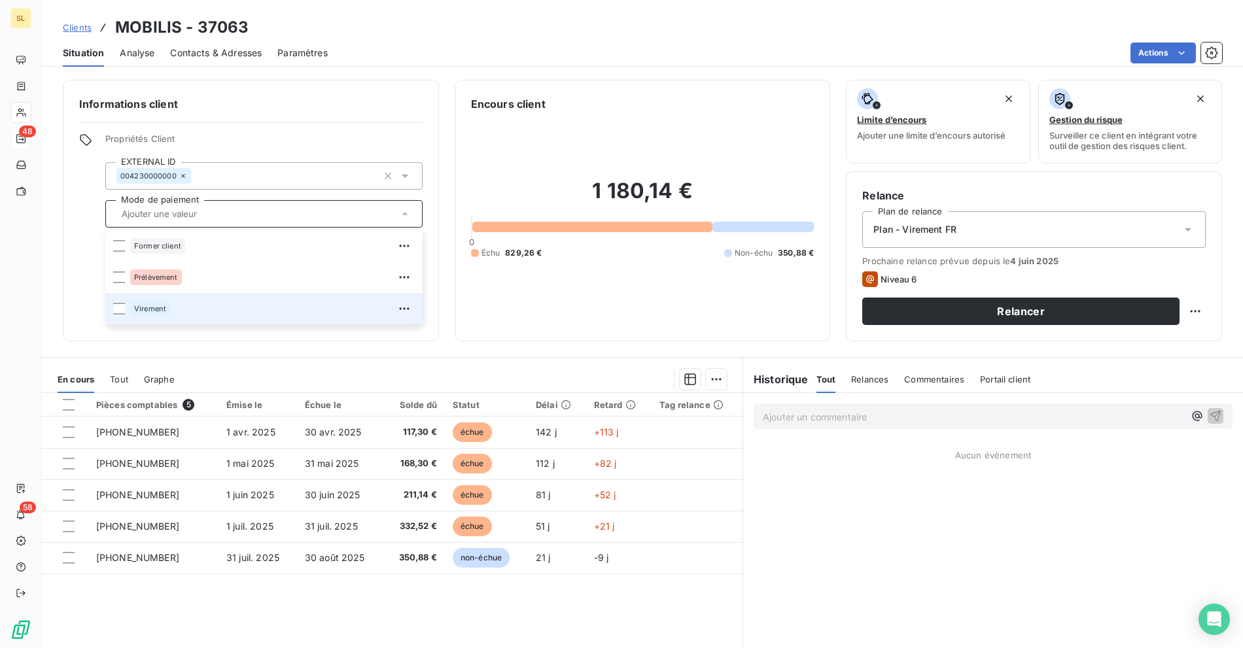
click at [166, 298] on div "Virement" at bounding box center [272, 308] width 285 height 21
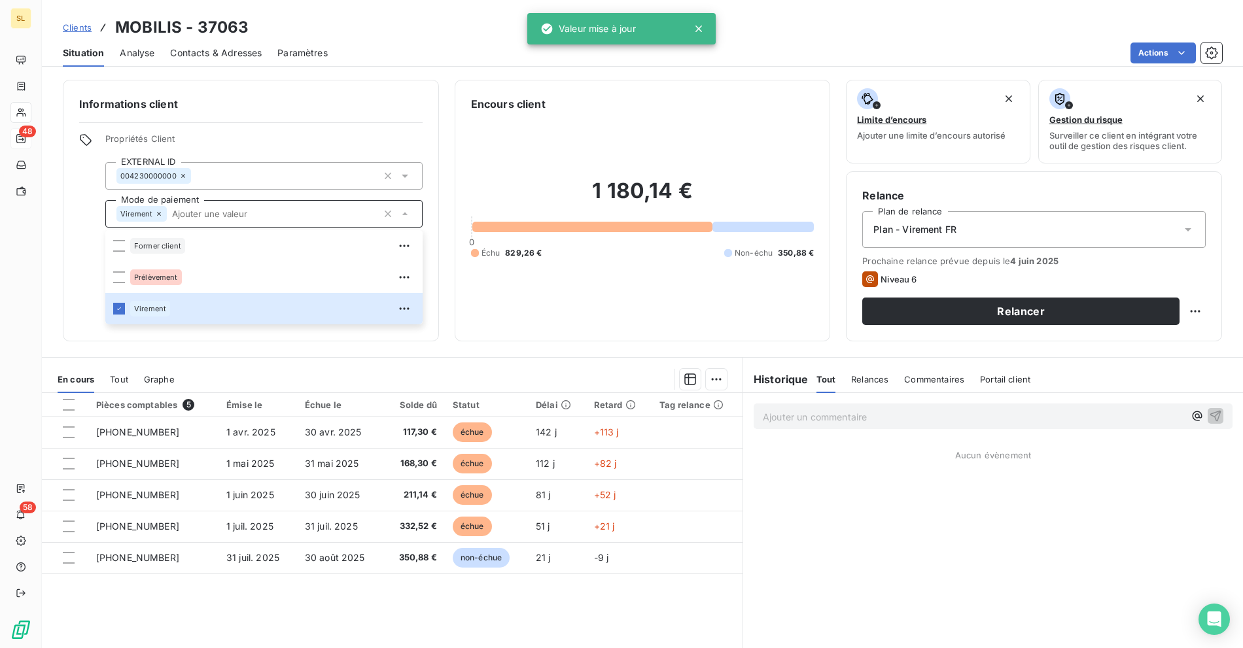
click at [383, 79] on div "Informations client Propriétés Client EXTERNAL ID 004230000000 Mode de paiement…" at bounding box center [642, 360] width 1201 height 576
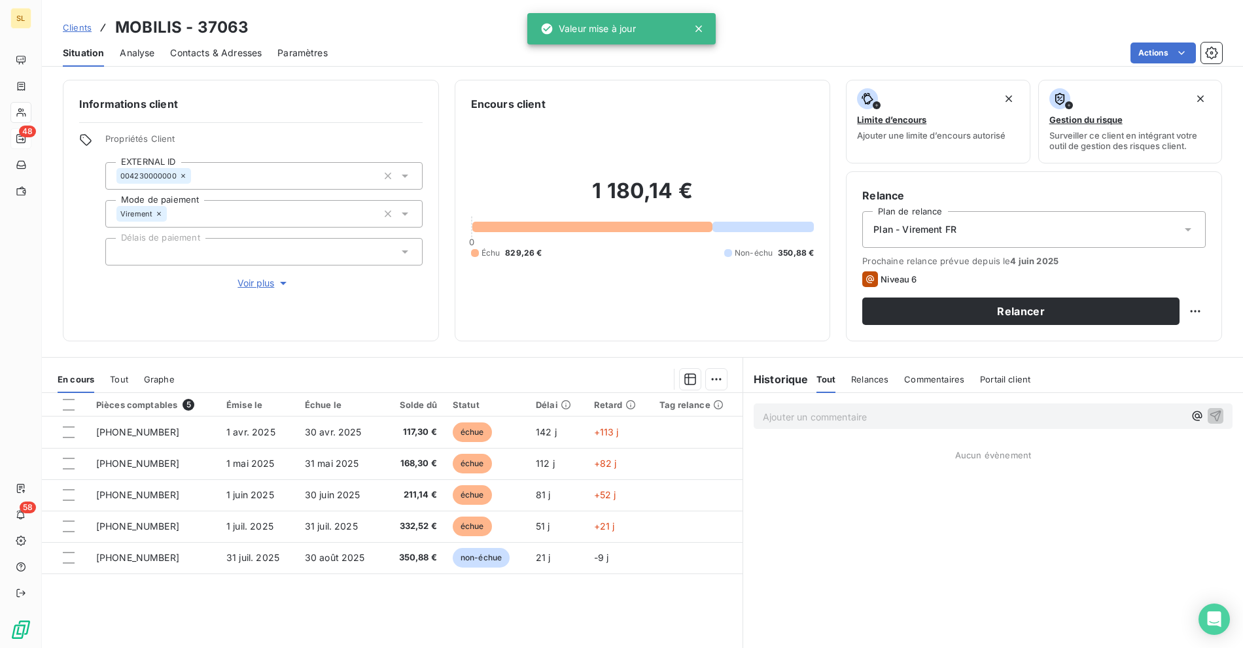
click at [241, 287] on span "Voir plus" at bounding box center [263, 283] width 52 height 13
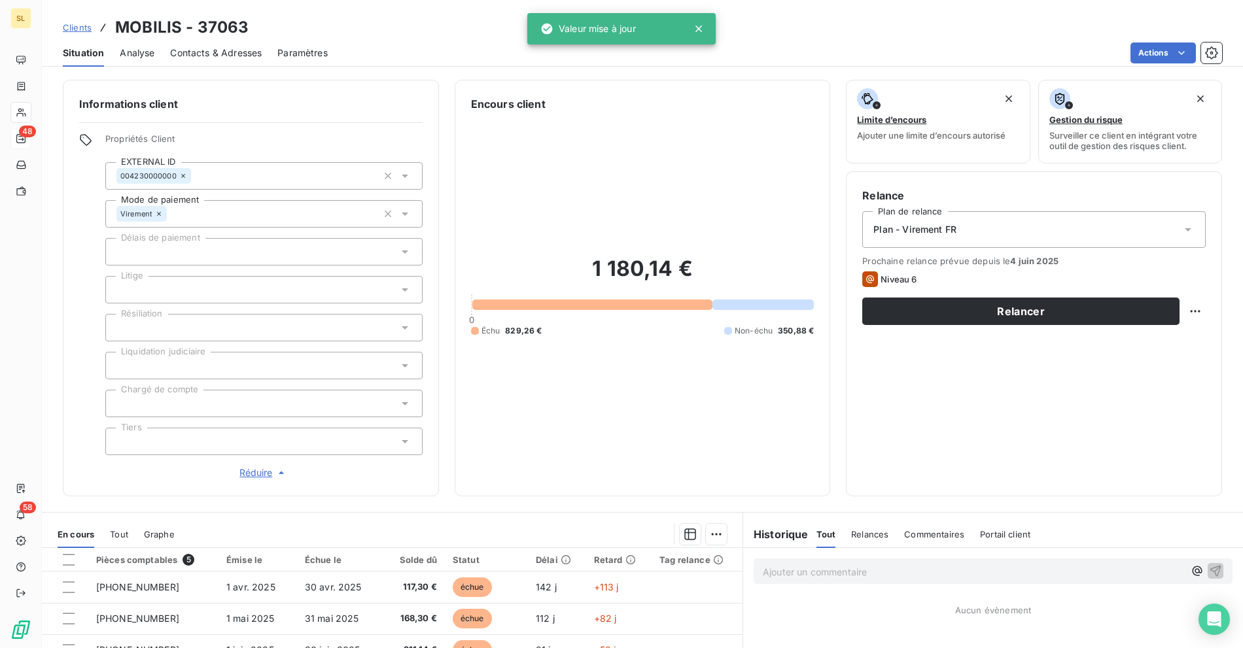
click at [186, 258] on div at bounding box center [263, 251] width 317 height 27
click at [514, 77] on div "Informations client Propriétés Client EXTERNAL ID 004230000000 Mode de paiement…" at bounding box center [642, 360] width 1201 height 576
click at [236, 294] on div at bounding box center [263, 289] width 317 height 27
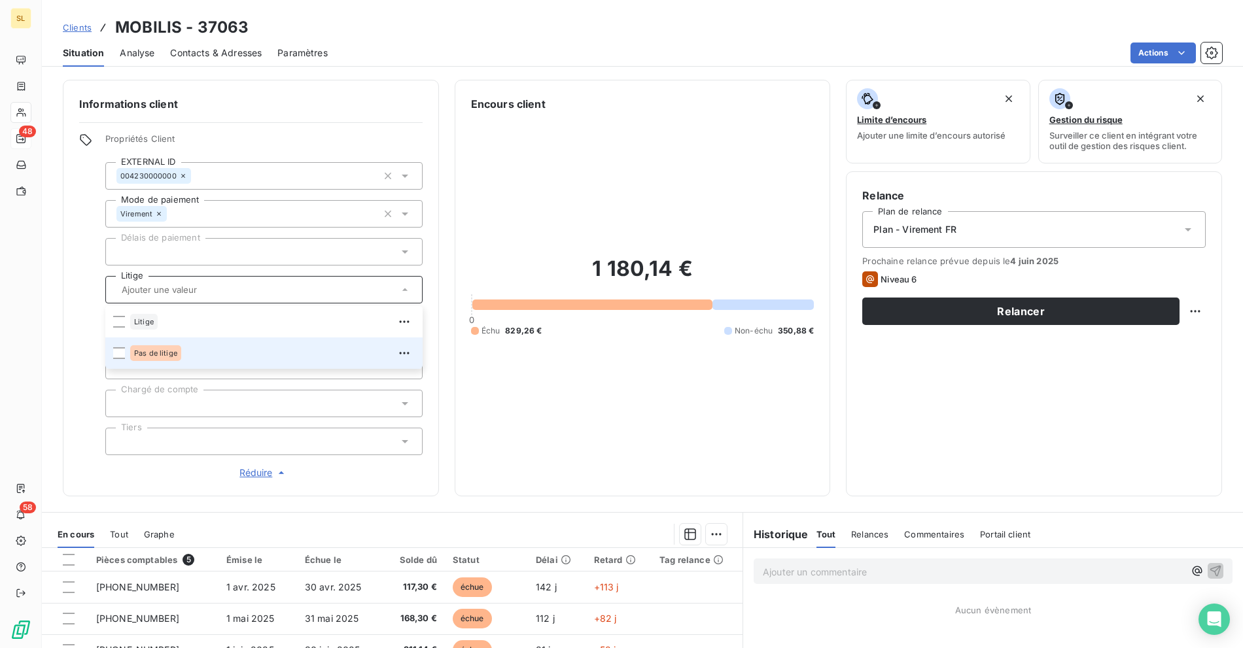
click at [193, 353] on div "Pas de litige" at bounding box center [272, 353] width 285 height 21
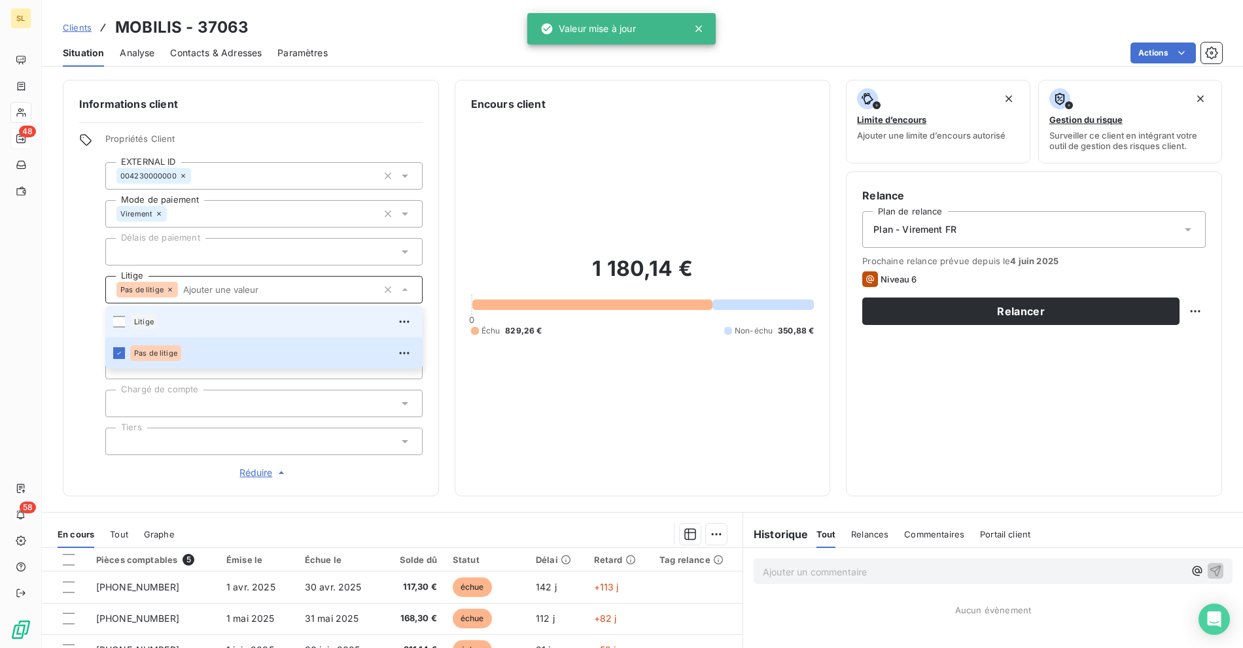
click at [550, 266] on h2 "1 180,14 €" at bounding box center [642, 275] width 343 height 39
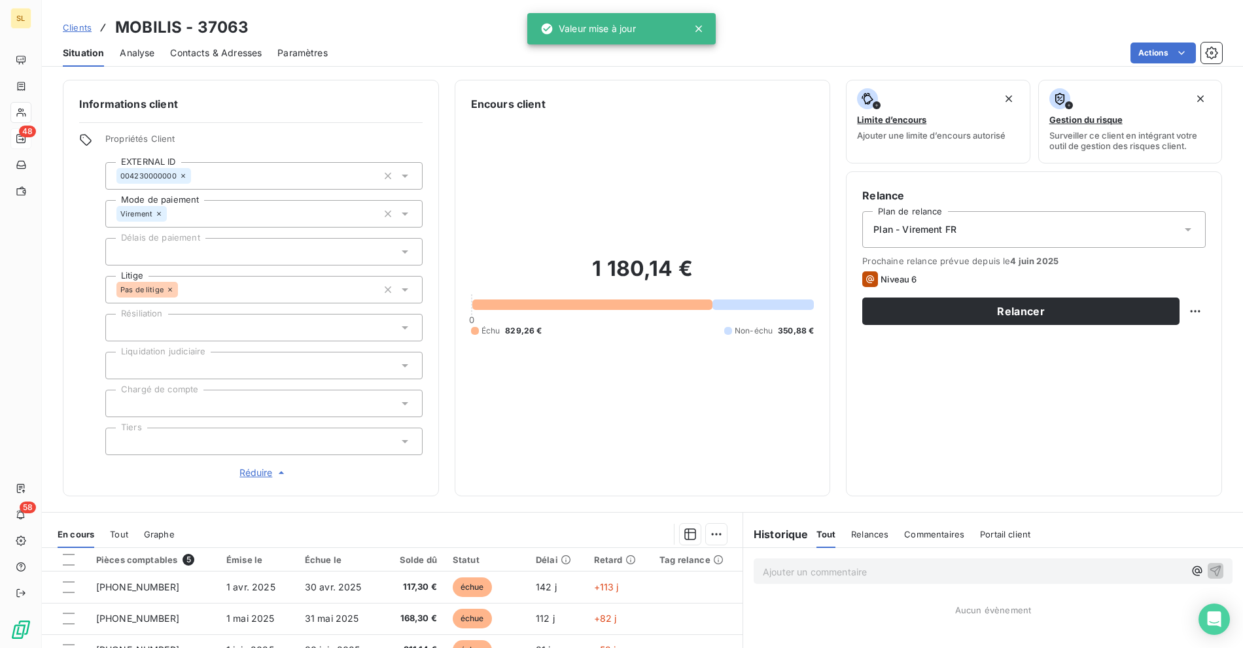
click at [215, 321] on div at bounding box center [263, 327] width 317 height 27
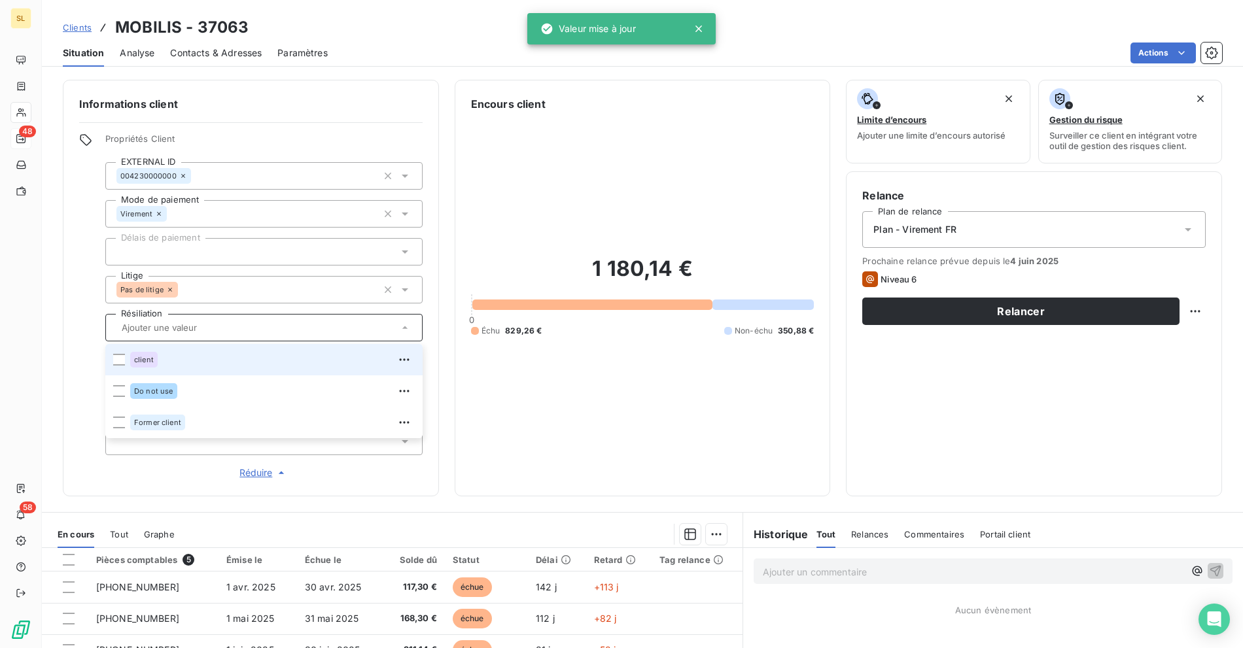
click at [194, 362] on div "client" at bounding box center [272, 359] width 285 height 21
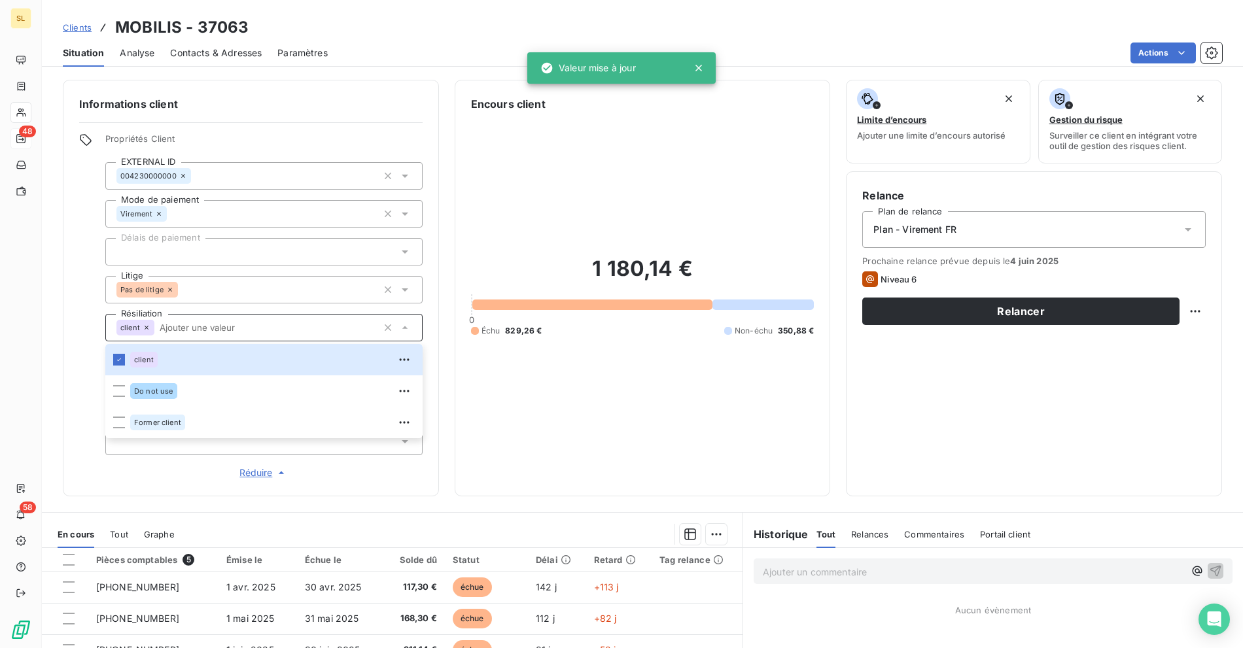
click at [522, 433] on div "1 180,14 € 0 Échu 829,26 € Non-échu 350,88 €" at bounding box center [642, 296] width 343 height 368
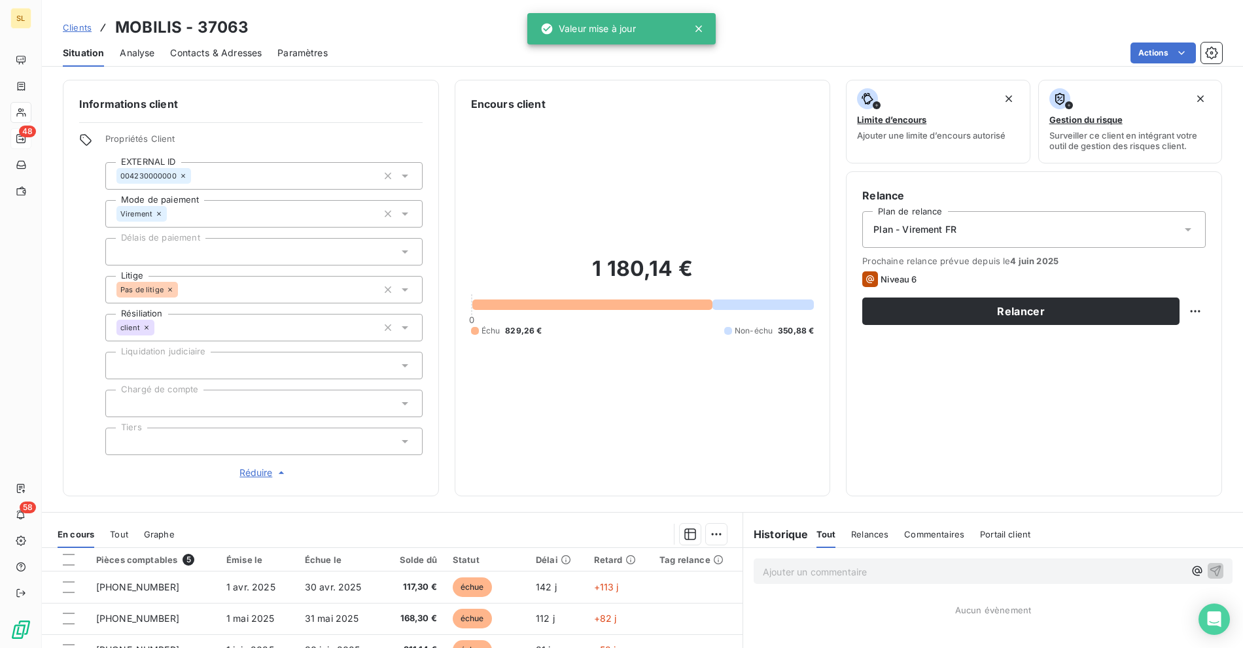
click at [190, 363] on div at bounding box center [263, 365] width 317 height 27
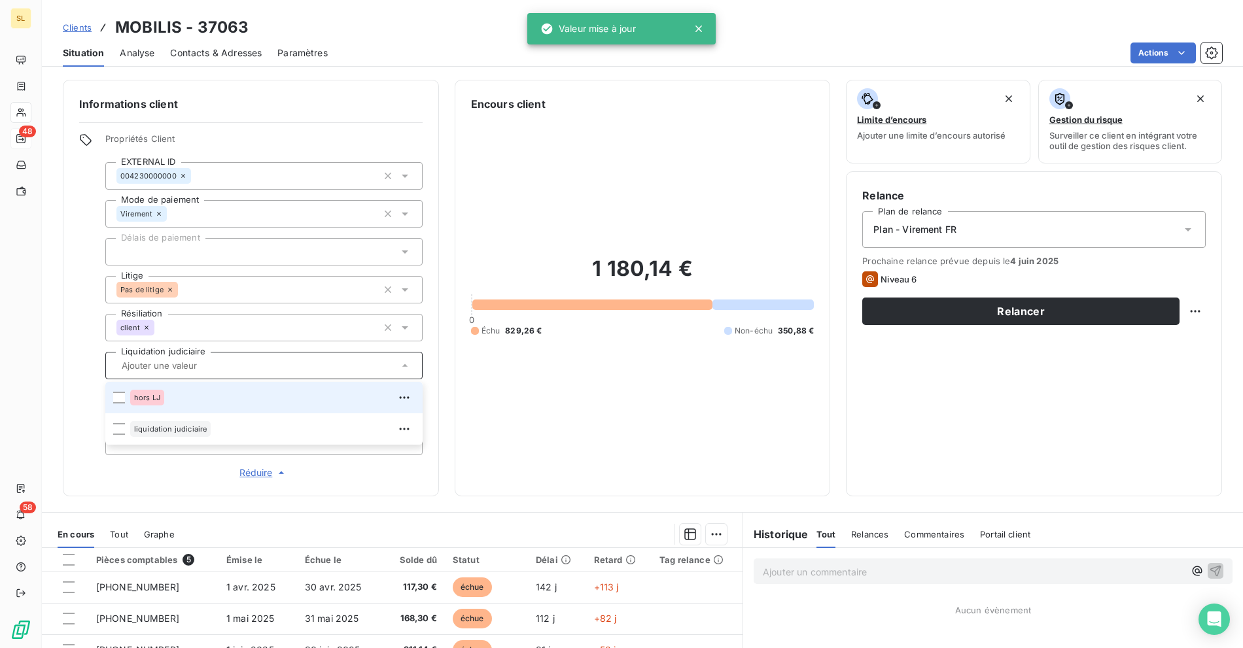
click at [188, 396] on div "hors LJ" at bounding box center [272, 397] width 285 height 21
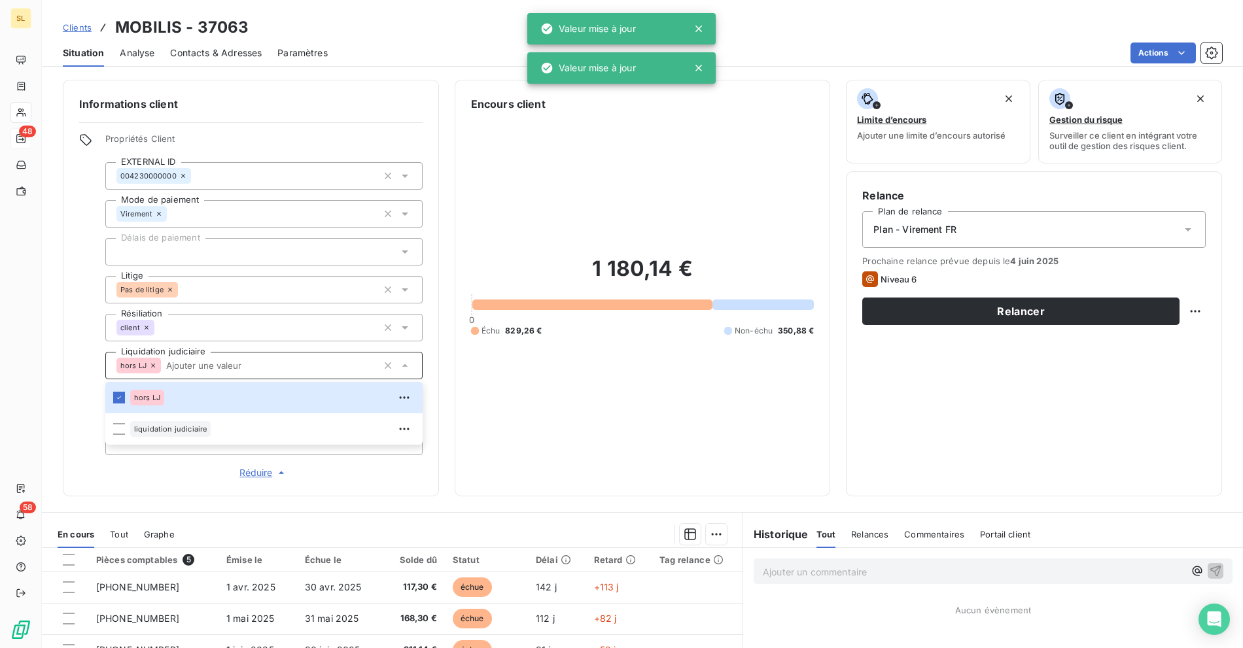
click at [596, 420] on div "1 180,14 € 0 Échu 829,26 € Non-échu 350,88 €" at bounding box center [642, 296] width 343 height 368
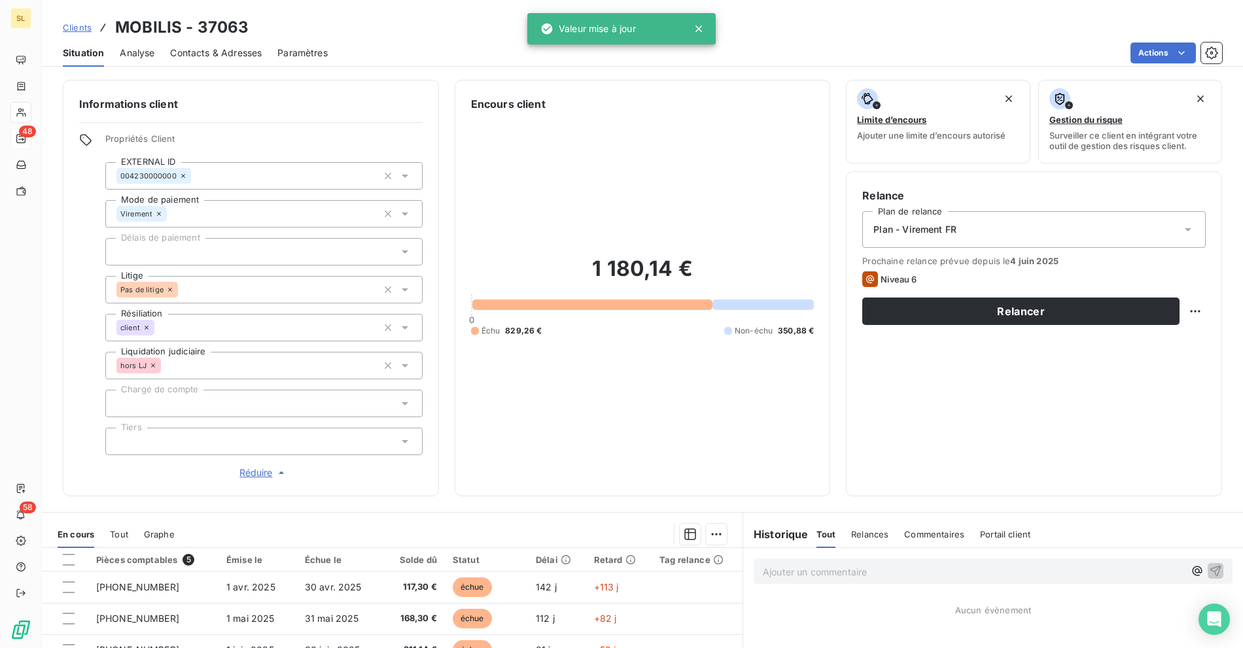
click at [189, 435] on div at bounding box center [263, 441] width 317 height 27
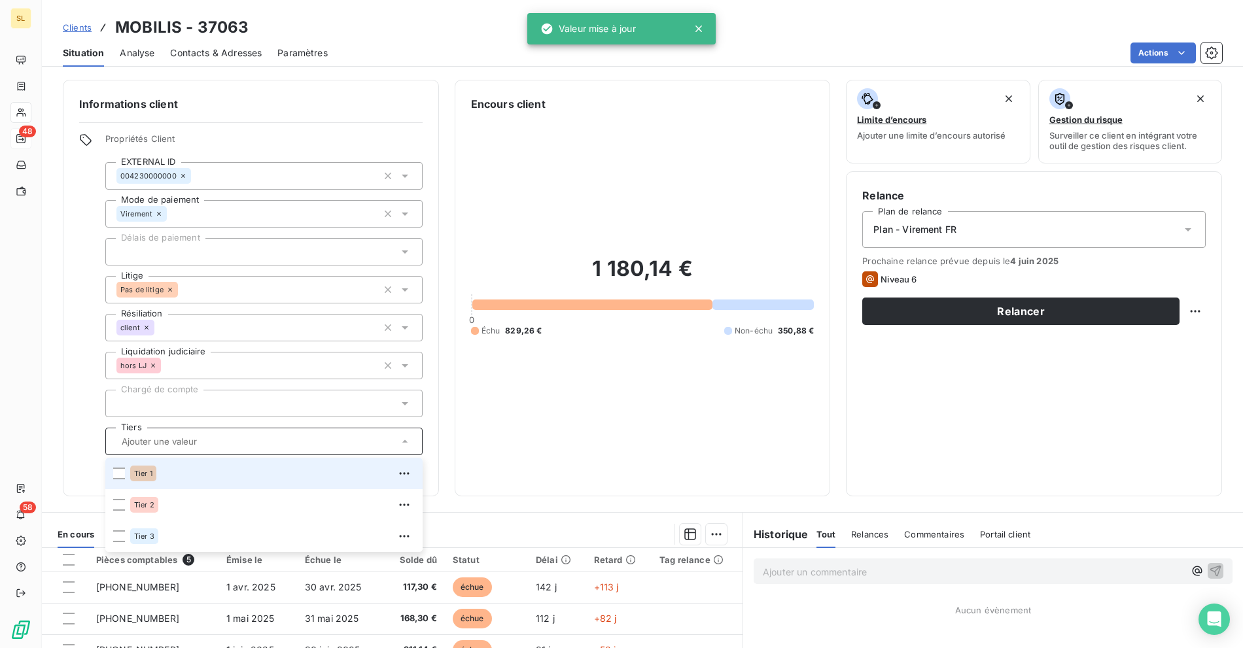
click at [251, 393] on div at bounding box center [263, 403] width 317 height 27
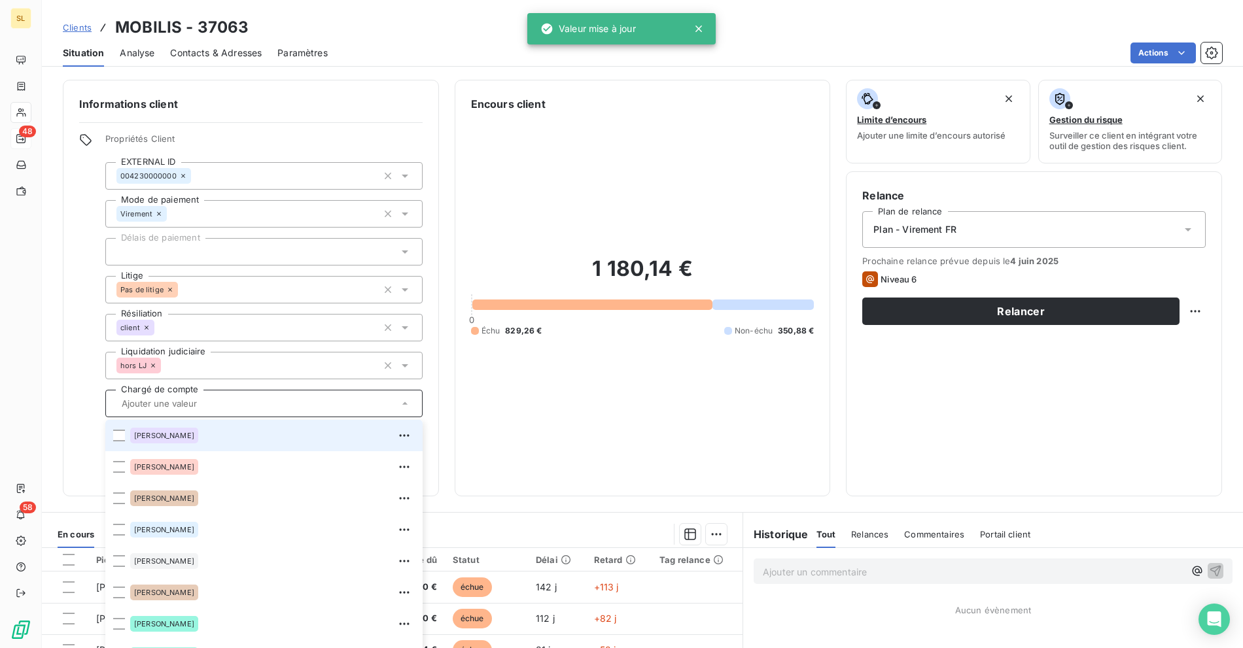
drag, startPoint x: 671, startPoint y: 406, endPoint x: 391, endPoint y: 315, distance: 294.0
click at [670, 406] on div "1 180,14 € 0 Échu 829,26 € Non-échu 350,88 €" at bounding box center [642, 296] width 343 height 368
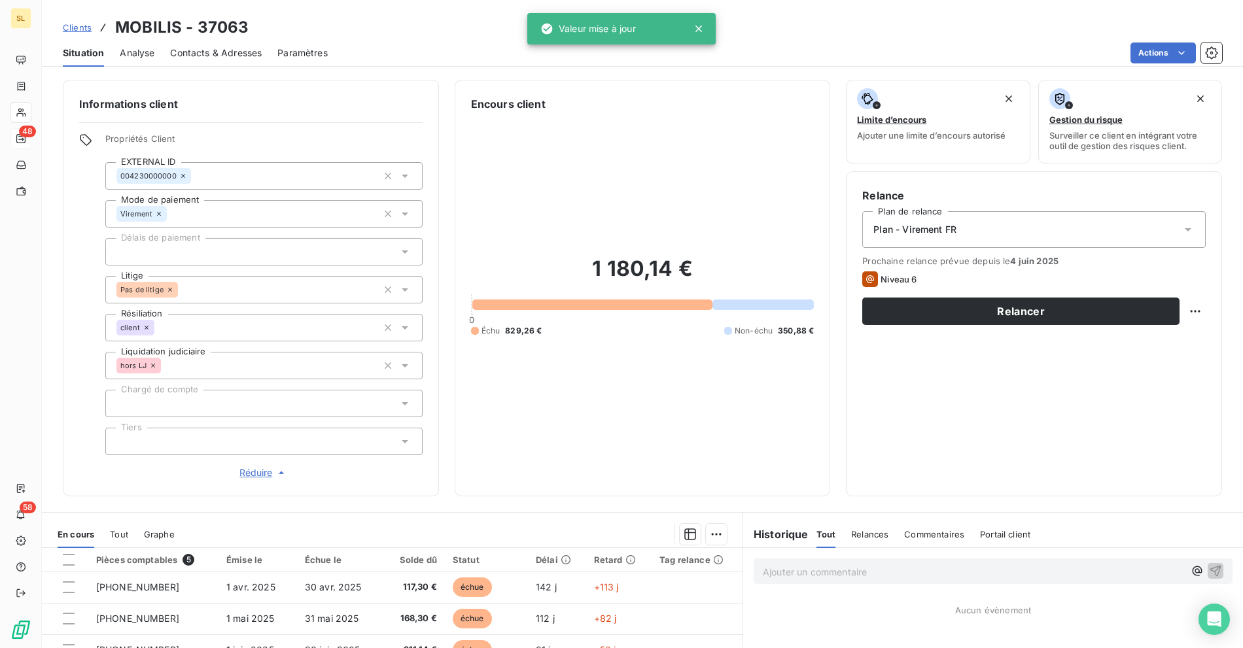
click at [203, 252] on div at bounding box center [263, 251] width 317 height 27
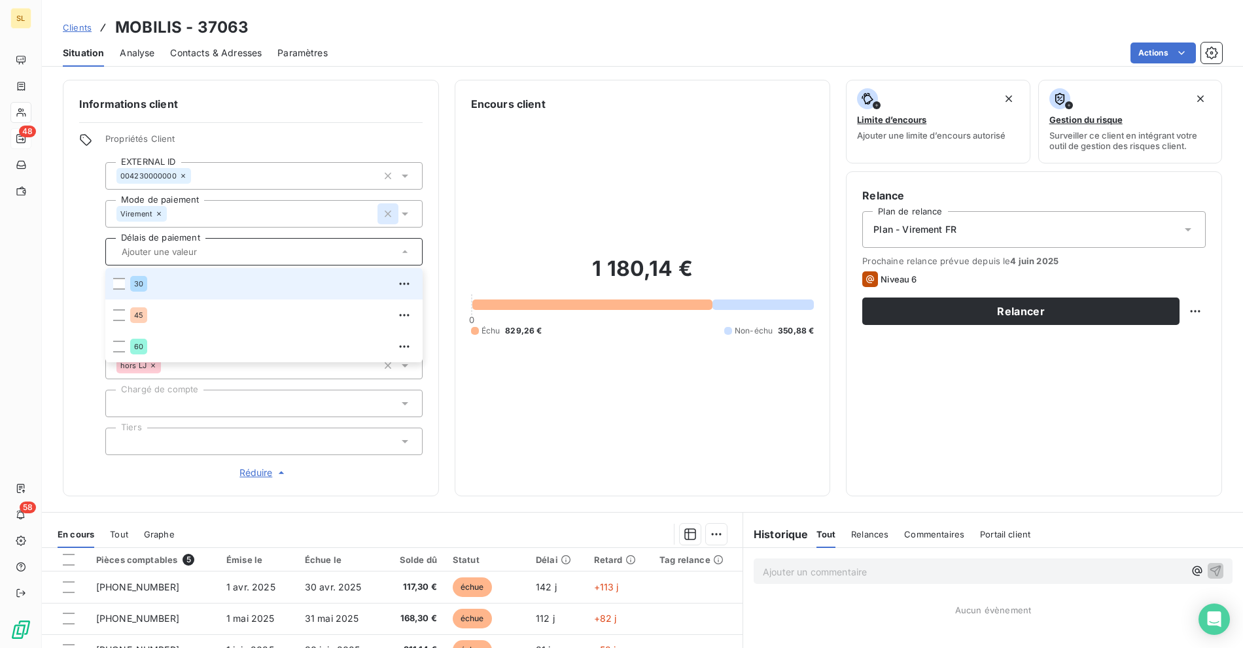
drag, startPoint x: 191, startPoint y: 274, endPoint x: 379, endPoint y: 208, distance: 199.0
click at [191, 274] on div "30" at bounding box center [272, 283] width 285 height 21
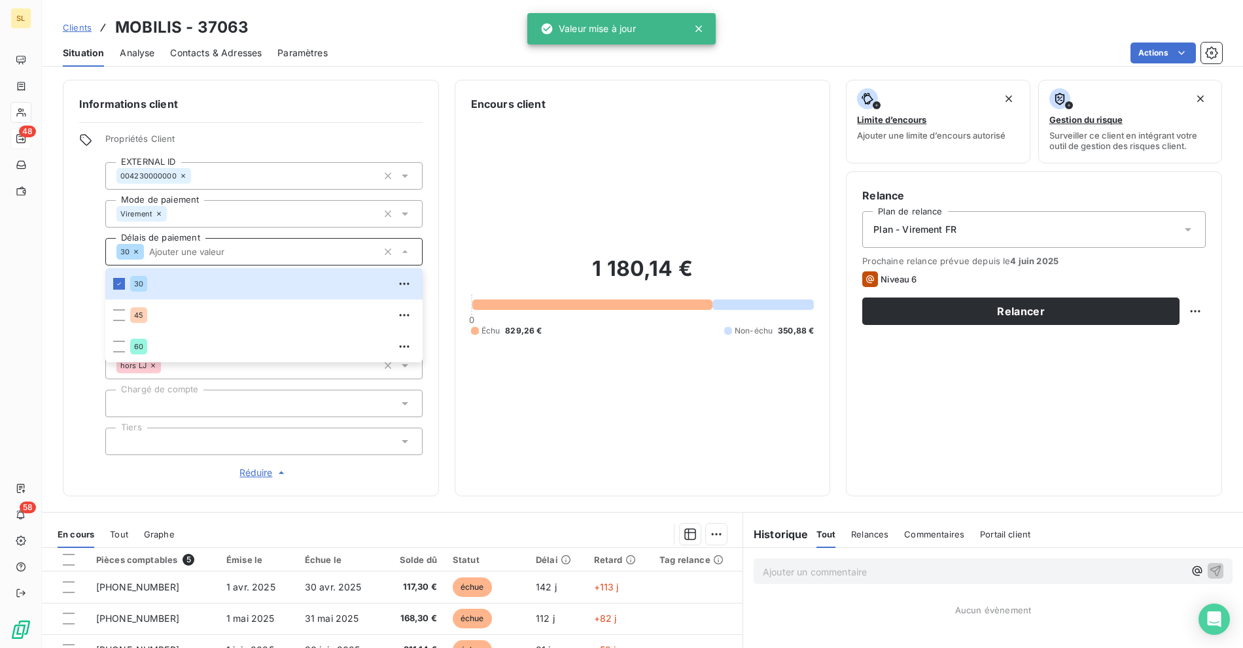
click at [569, 69] on div "Clients MOBILIS - 37063 Situation Analyse Contacts & Adresses Paramètres Action…" at bounding box center [642, 324] width 1201 height 648
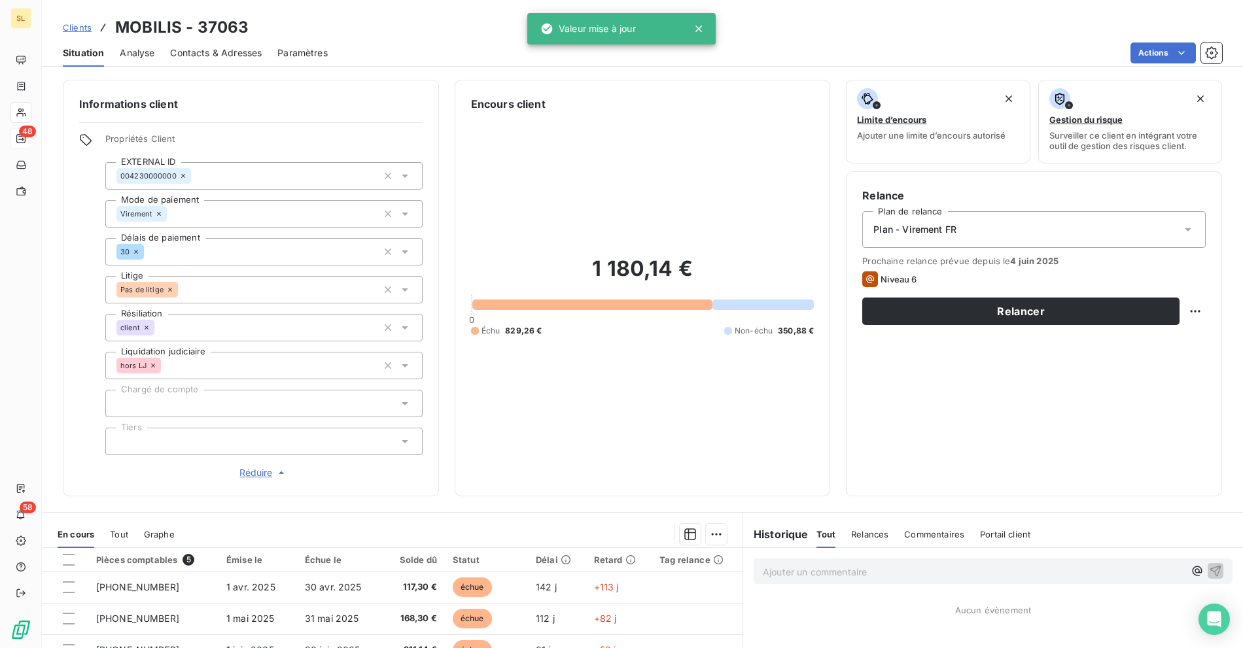
click at [444, 73] on div "Informations client Propriétés Client EXTERNAL ID 004230000000 Mode de paiement…" at bounding box center [642, 360] width 1201 height 576
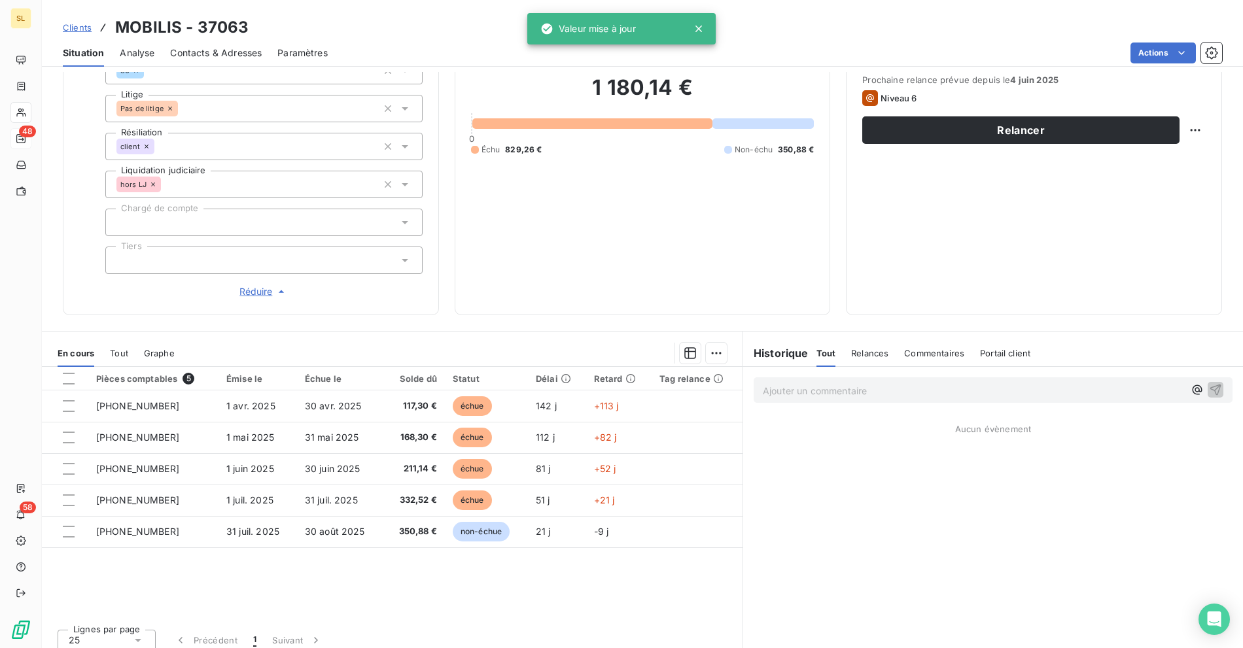
scroll to position [190, 0]
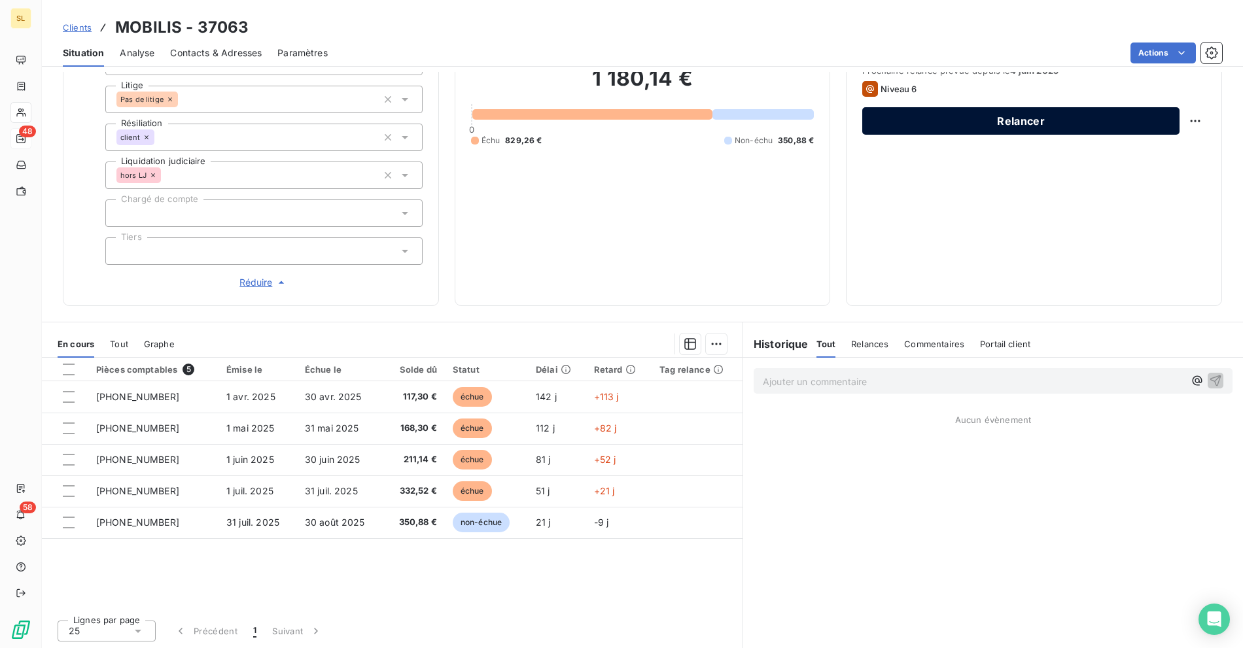
click at [969, 121] on button "Relancer" at bounding box center [1020, 120] width 317 height 27
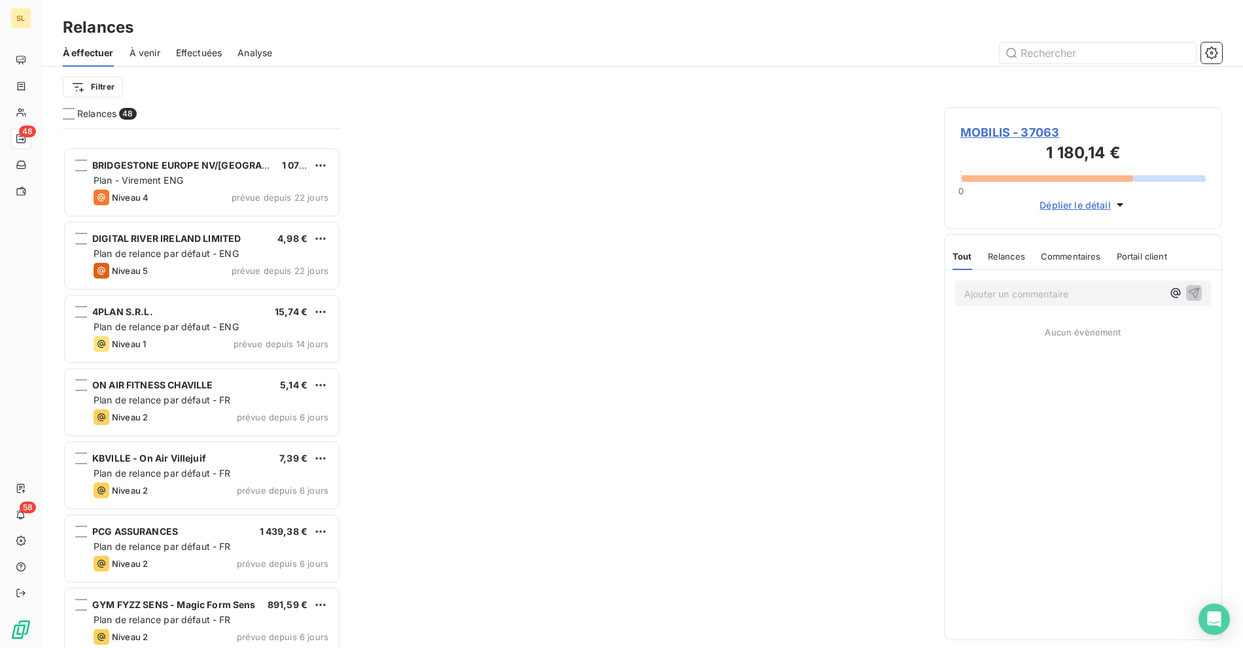
scroll to position [2997, 0]
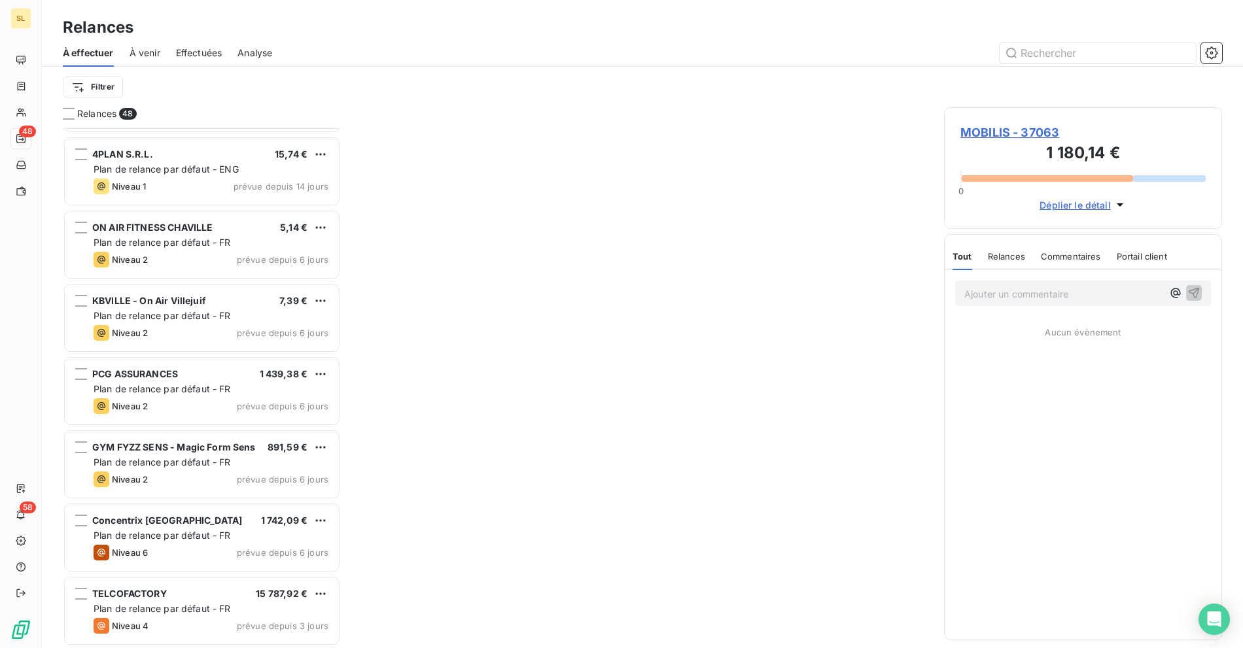
click at [998, 136] on span "MOBILIS - 37063" at bounding box center [1082, 133] width 245 height 18
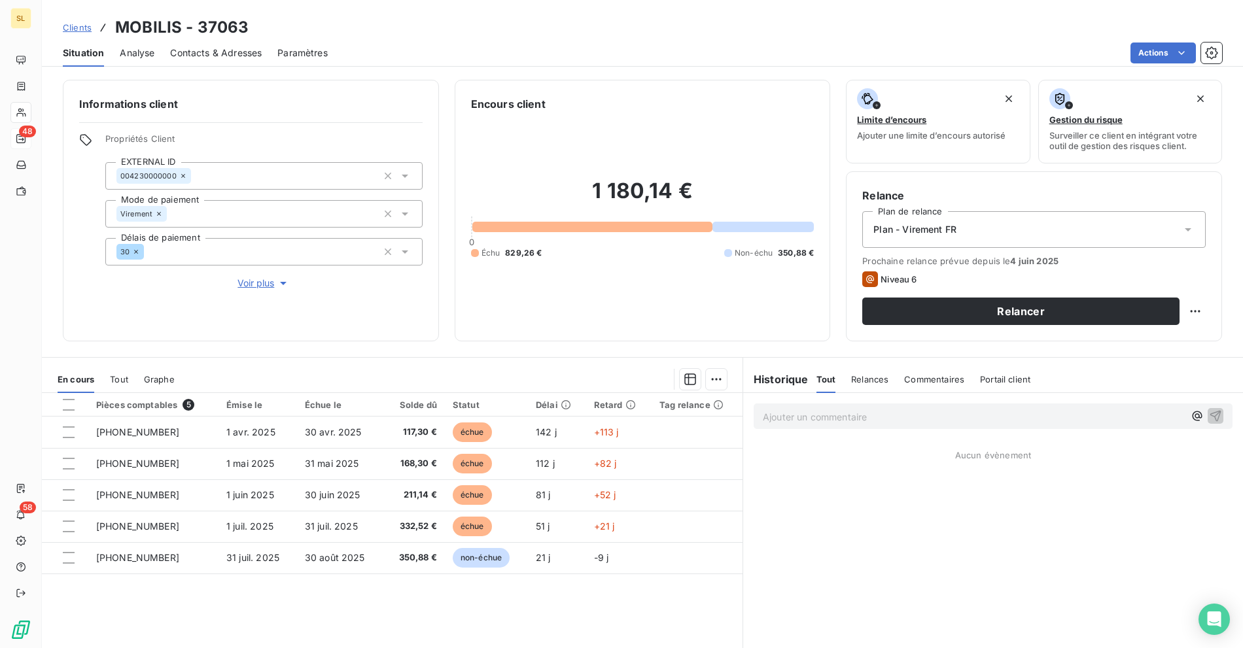
click at [225, 52] on span "Contacts & Adresses" at bounding box center [216, 52] width 92 height 13
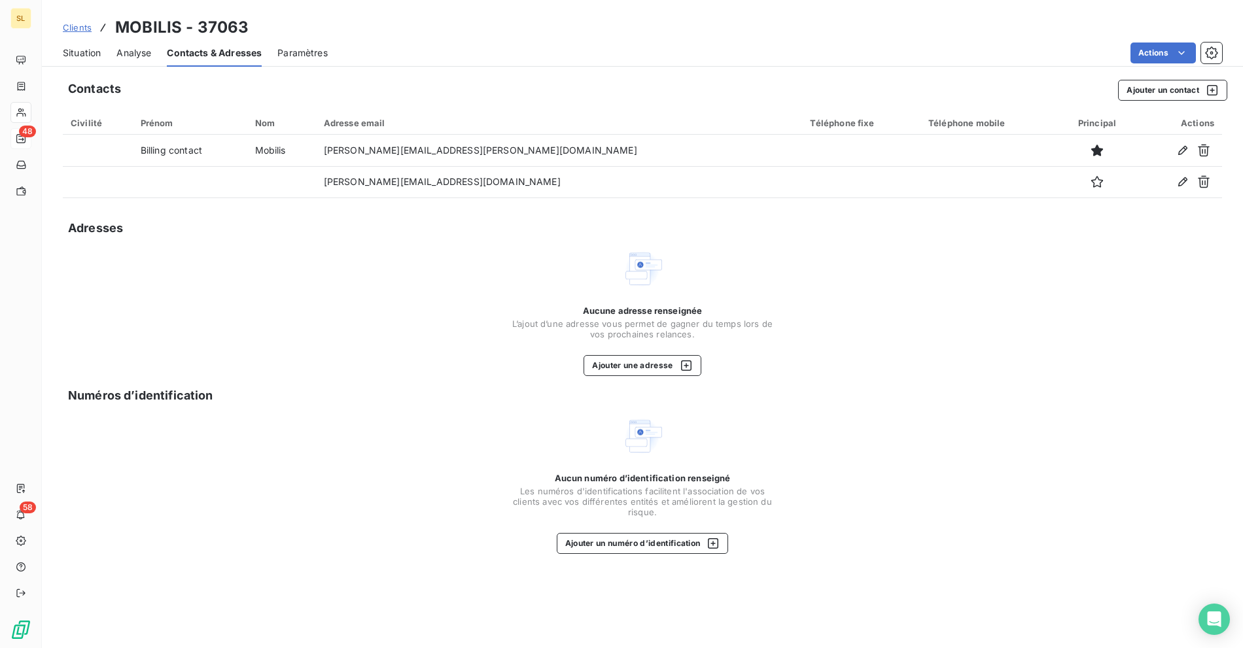
click at [84, 58] on span "Situation" at bounding box center [82, 52] width 38 height 13
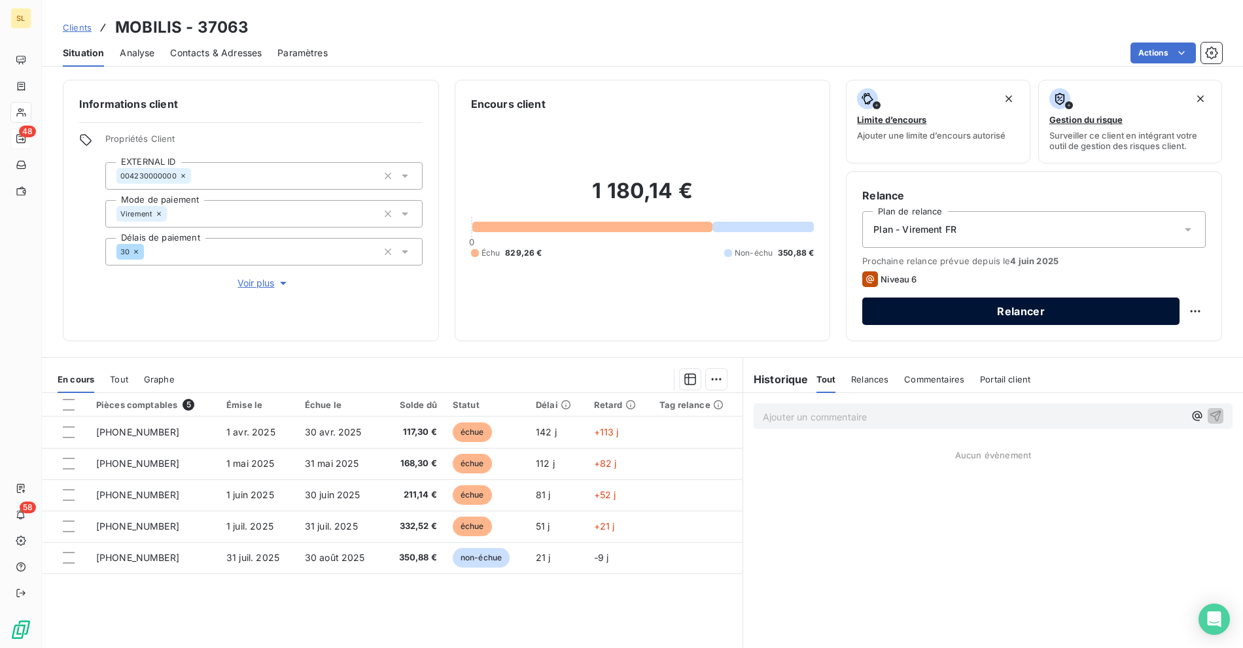
click at [986, 311] on button "Relancer" at bounding box center [1020, 311] width 317 height 27
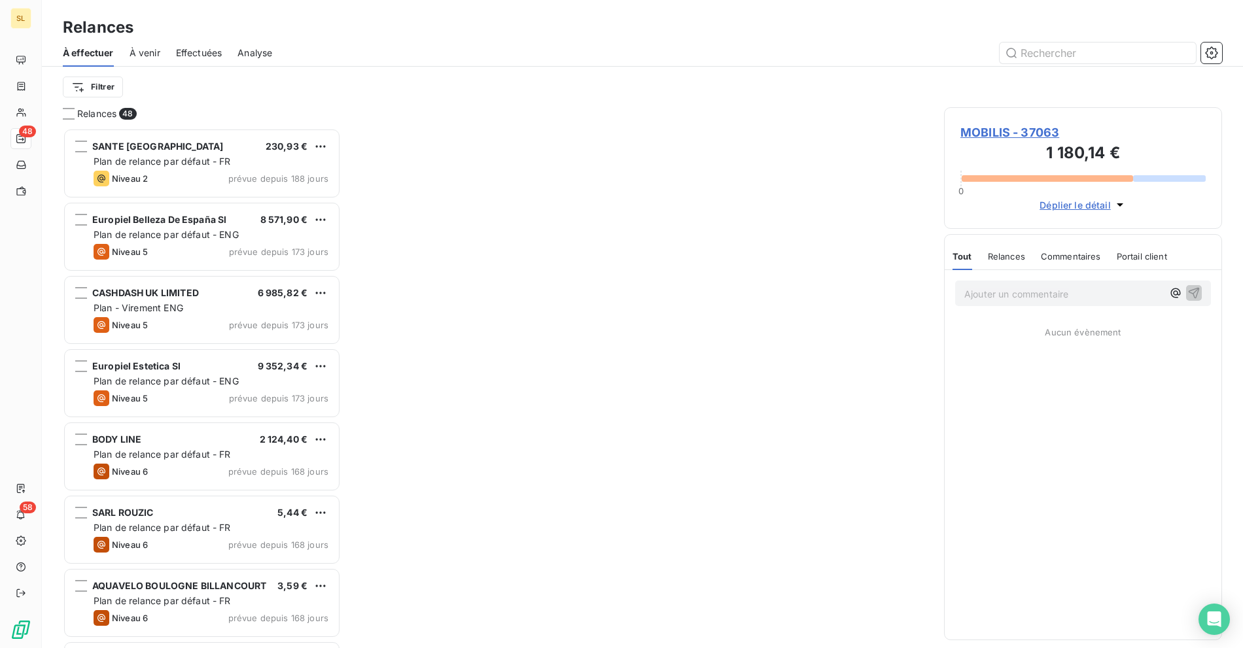
scroll to position [509, 267]
click at [403, 48] on div at bounding box center [755, 53] width 934 height 21
click at [147, 57] on span "À venir" at bounding box center [145, 52] width 31 height 13
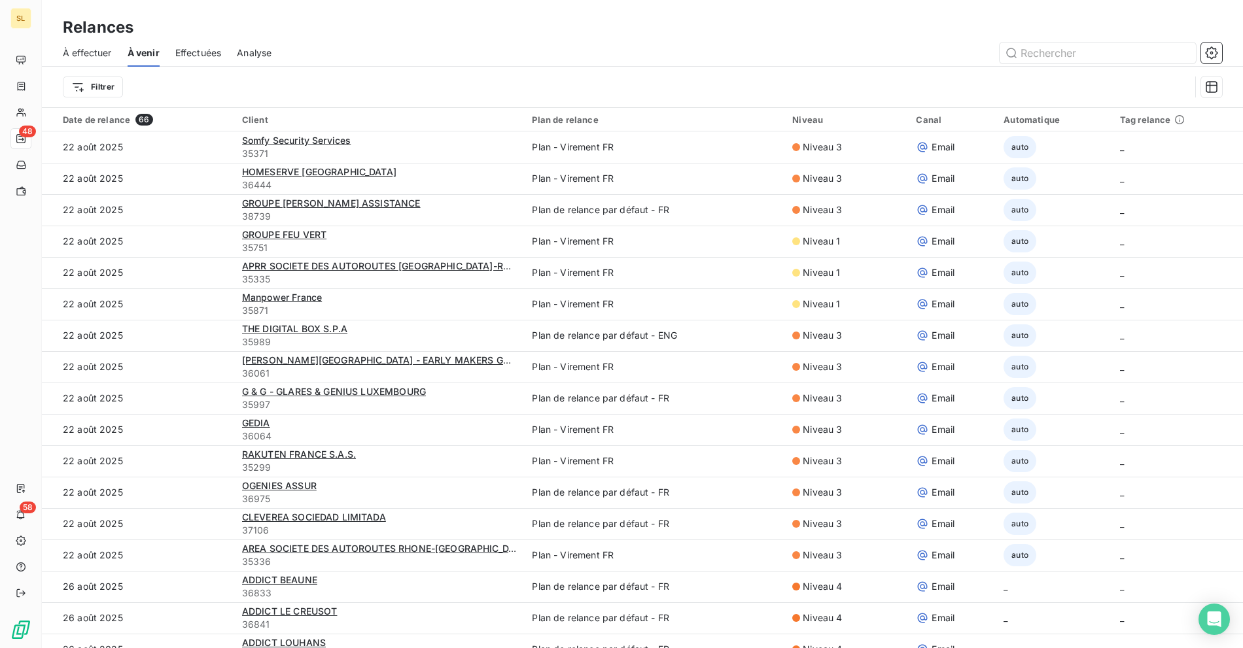
click at [84, 46] on span "À effectuer" at bounding box center [87, 52] width 49 height 13
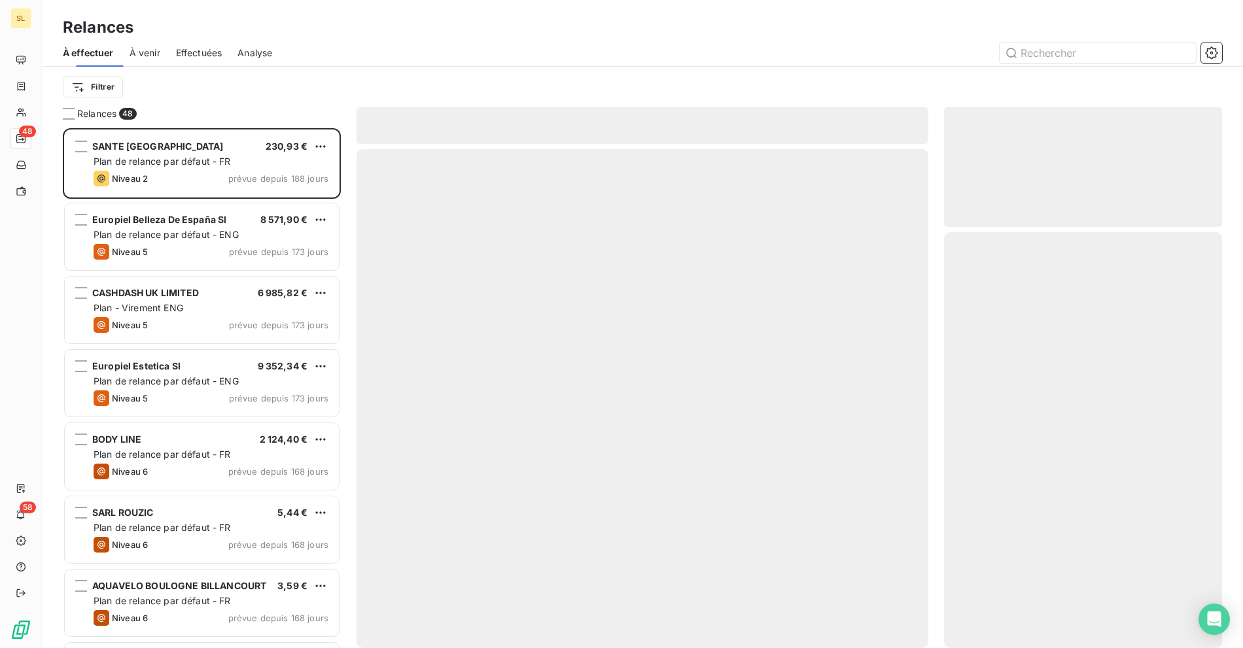
scroll to position [509, 267]
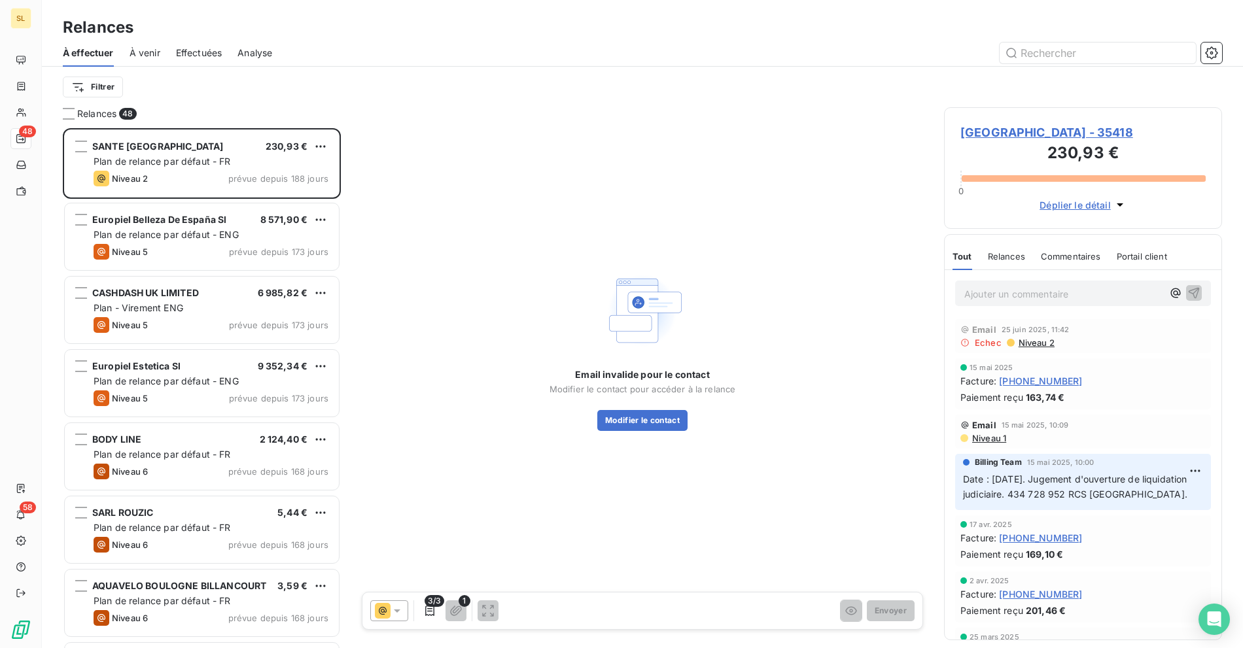
click at [1014, 136] on span "[GEOGRAPHIC_DATA] - 35418" at bounding box center [1082, 133] width 245 height 18
click at [1051, 57] on input "text" at bounding box center [1098, 53] width 196 height 21
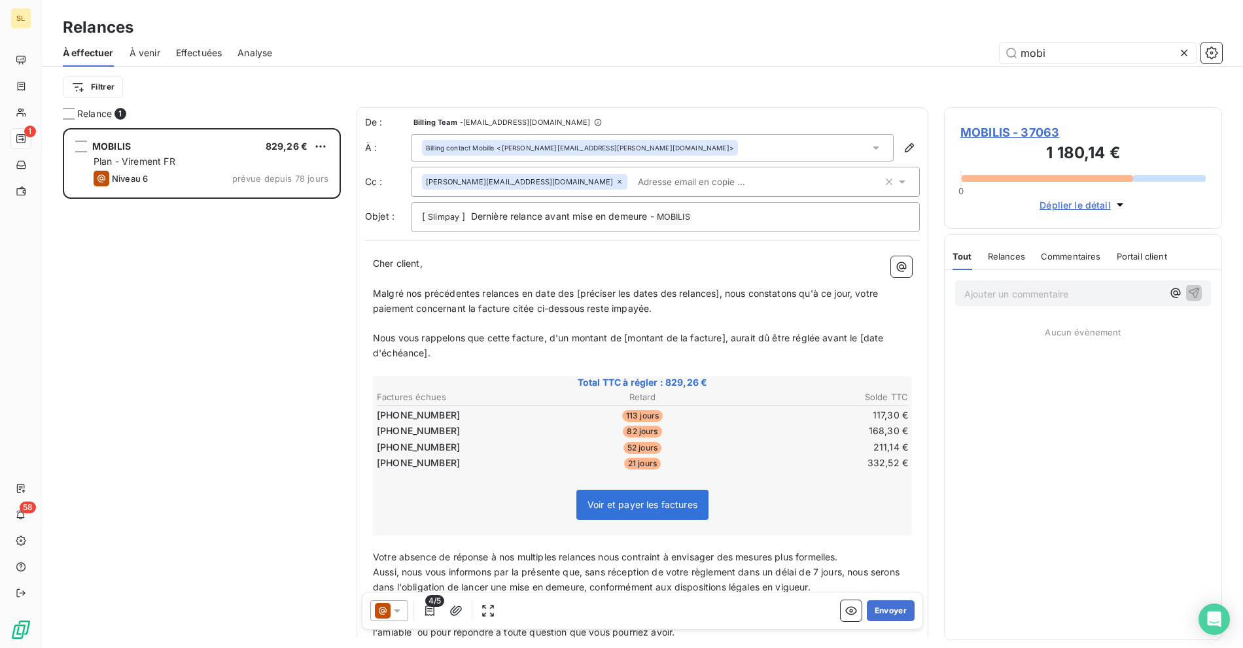
scroll to position [509, 267]
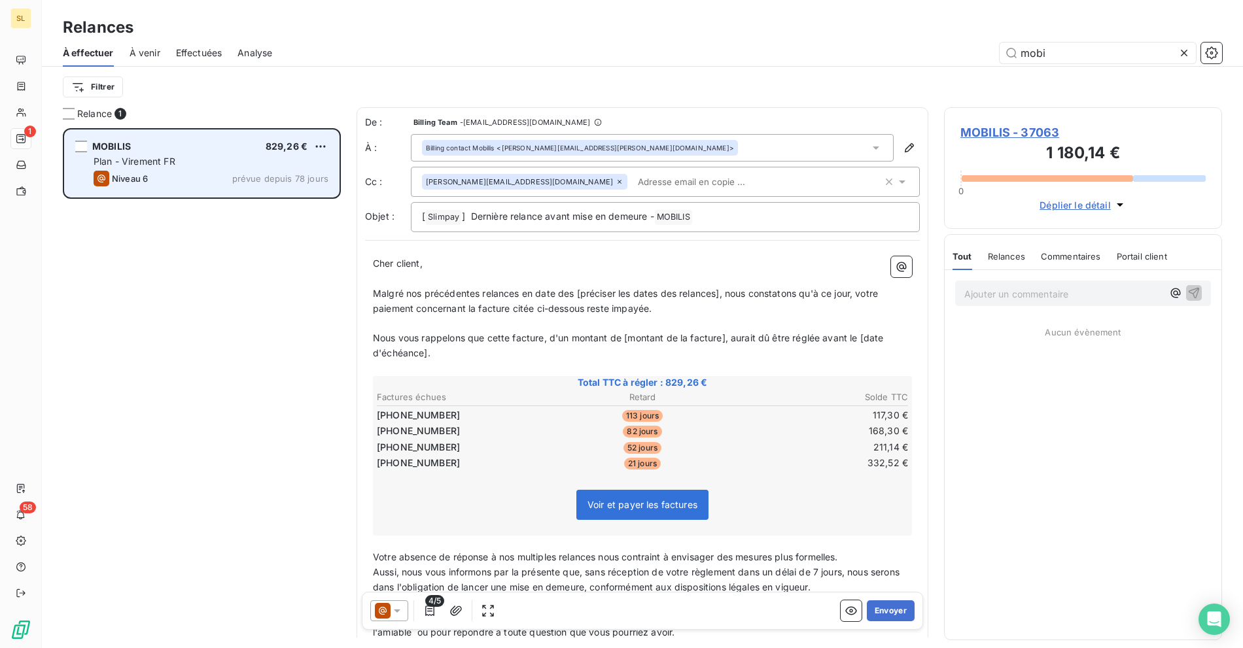
type input "mobi"
click at [222, 160] on div "Plan - Virement FR" at bounding box center [211, 161] width 235 height 13
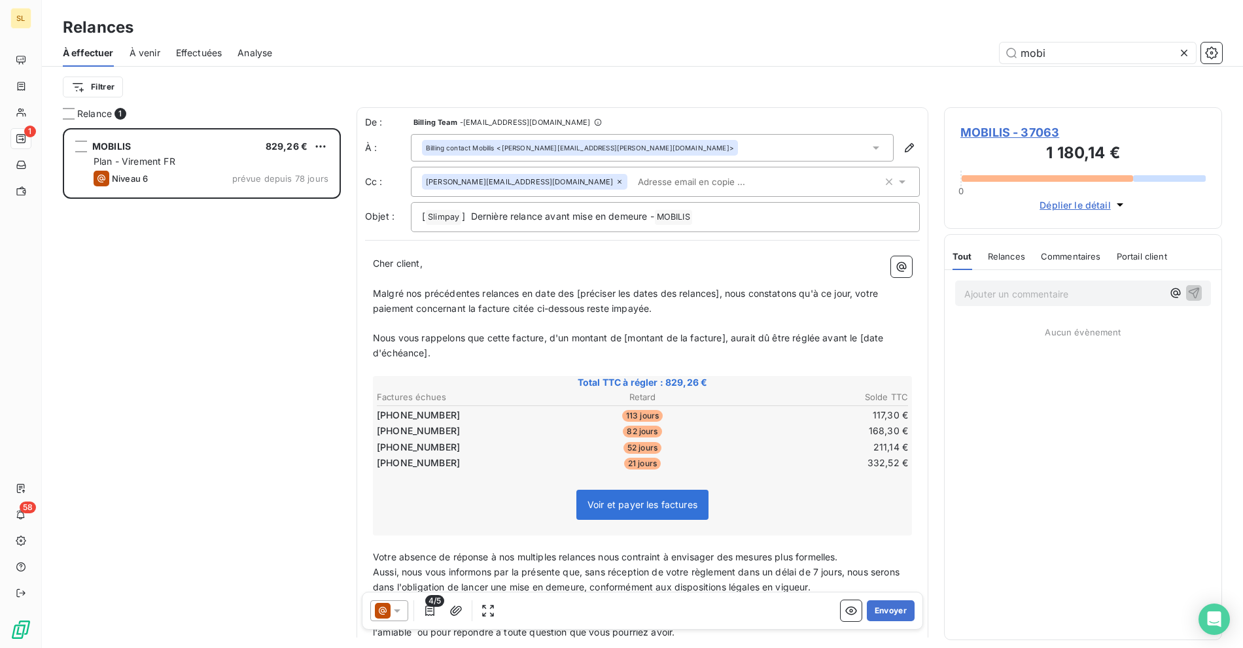
click at [480, 288] on span "Malgré nos précédentes relances en date des [préciser les dates des relances], …" at bounding box center [627, 301] width 508 height 26
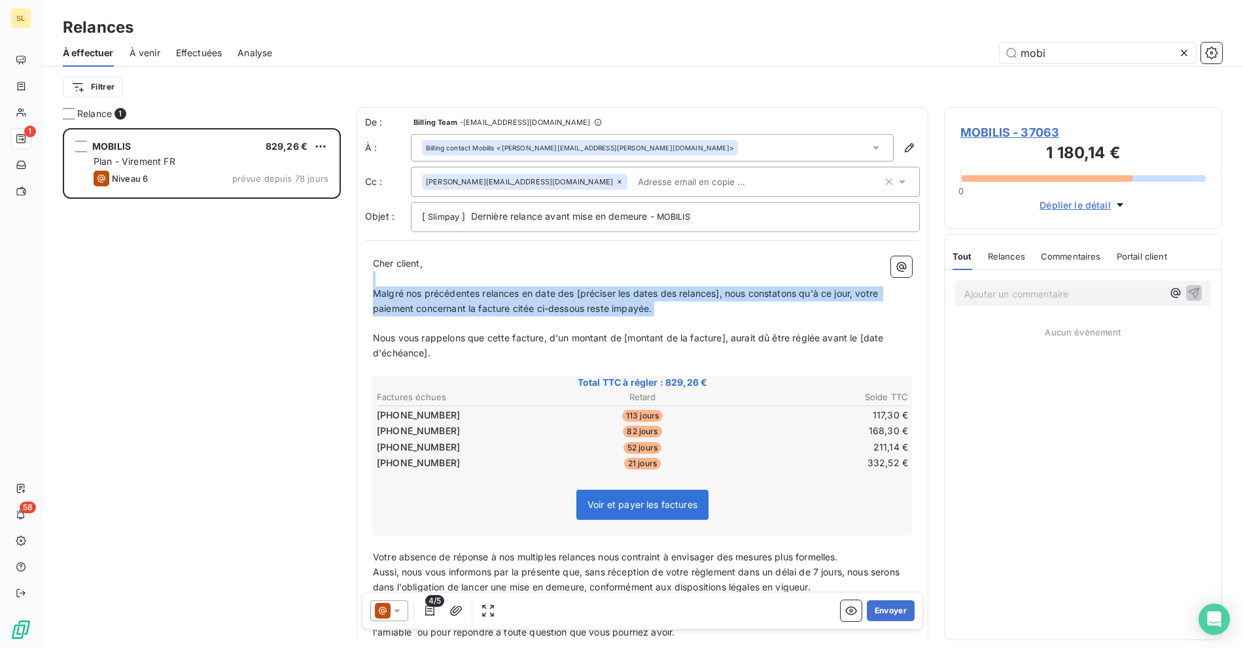
drag, startPoint x: 423, startPoint y: 281, endPoint x: 474, endPoint y: 315, distance: 62.2
click at [474, 315] on div "[PERSON_NAME] client, ﻿ Malgré nos précédentes relances en date des [préciser l…" at bounding box center [642, 552] width 539 height 593
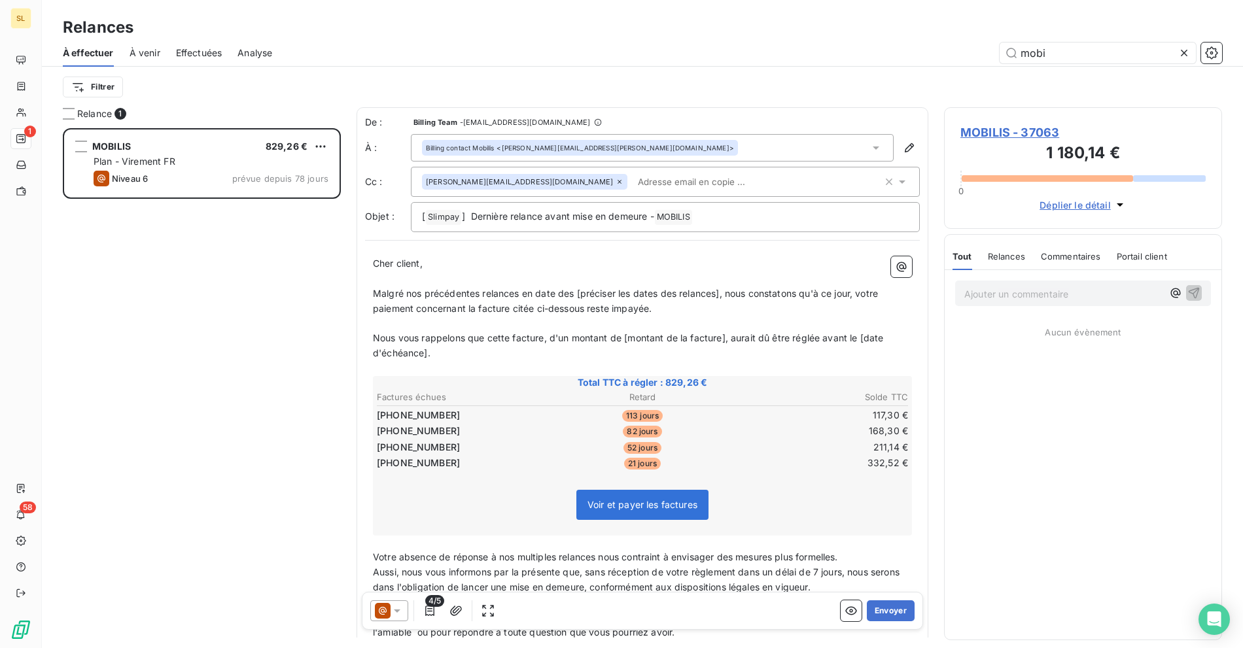
click at [574, 336] on span "Nous vous rappelons que cette facture, d'un montant de [montant de la facture],…" at bounding box center [630, 345] width 514 height 26
click at [667, 326] on p "﻿" at bounding box center [642, 323] width 539 height 15
click at [613, 211] on span "] Dernière relance avant mise en demeure -" at bounding box center [558, 216] width 192 height 11
click at [394, 606] on icon at bounding box center [397, 610] width 13 height 13
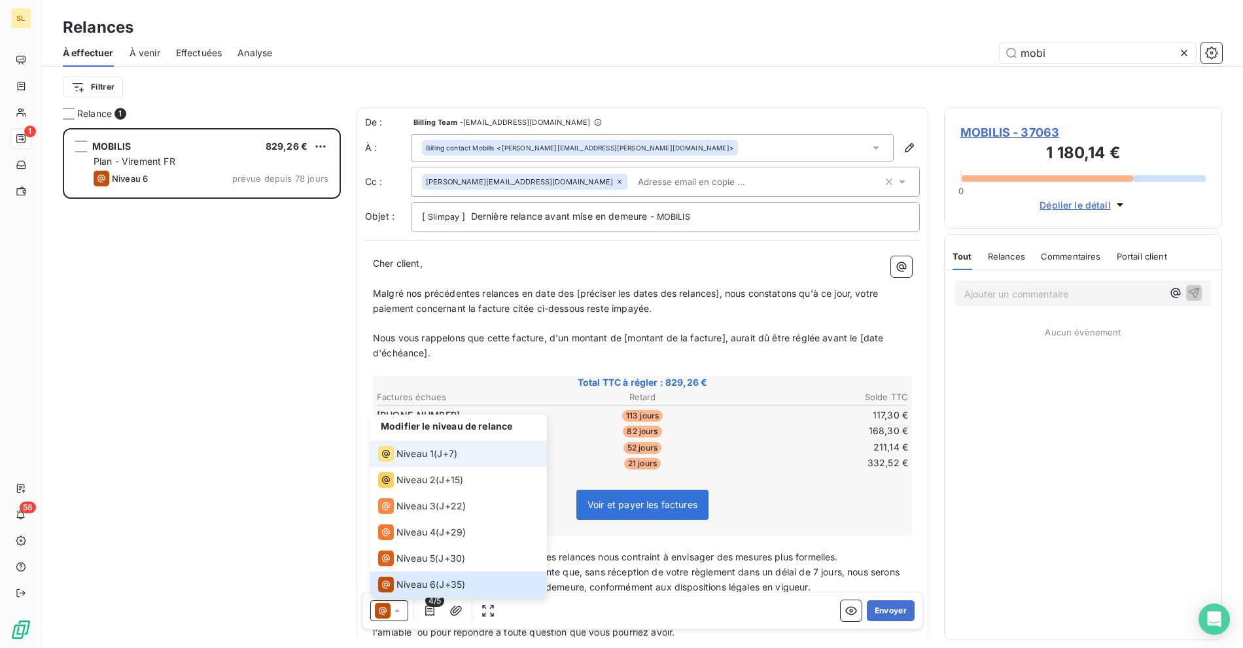
click at [431, 459] on span "Niveau 1" at bounding box center [414, 453] width 37 height 13
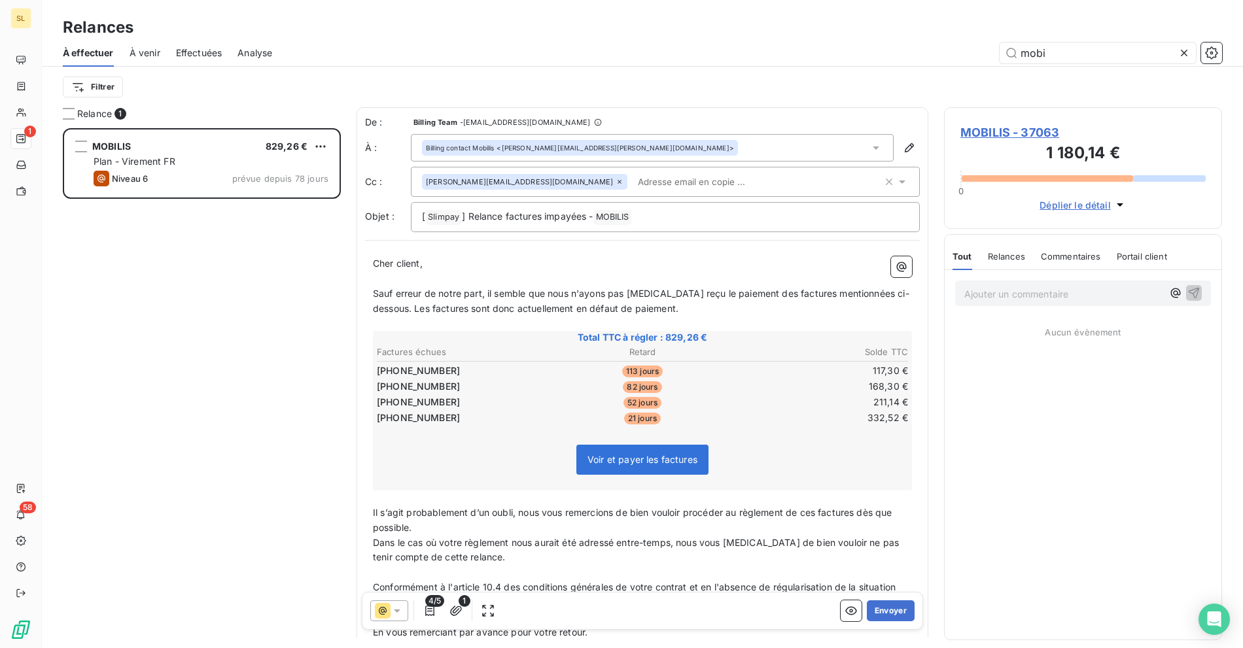
click at [393, 609] on icon at bounding box center [397, 610] width 13 height 13
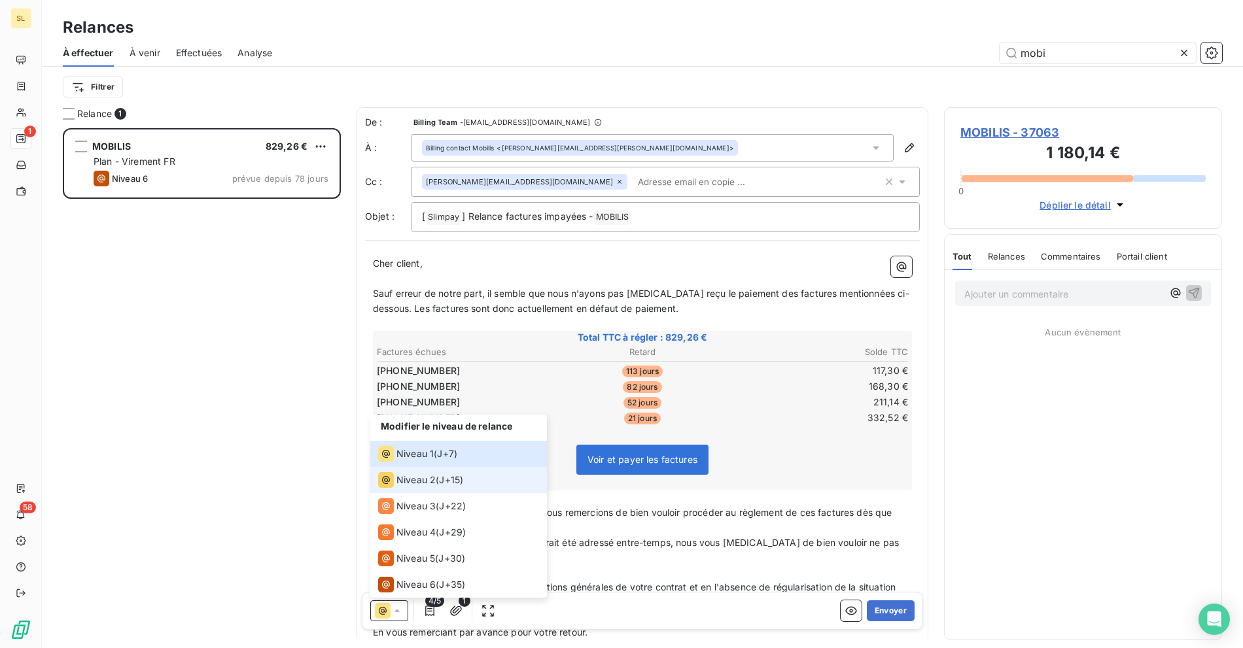
click at [441, 483] on span "J+15 )" at bounding box center [451, 480] width 24 height 13
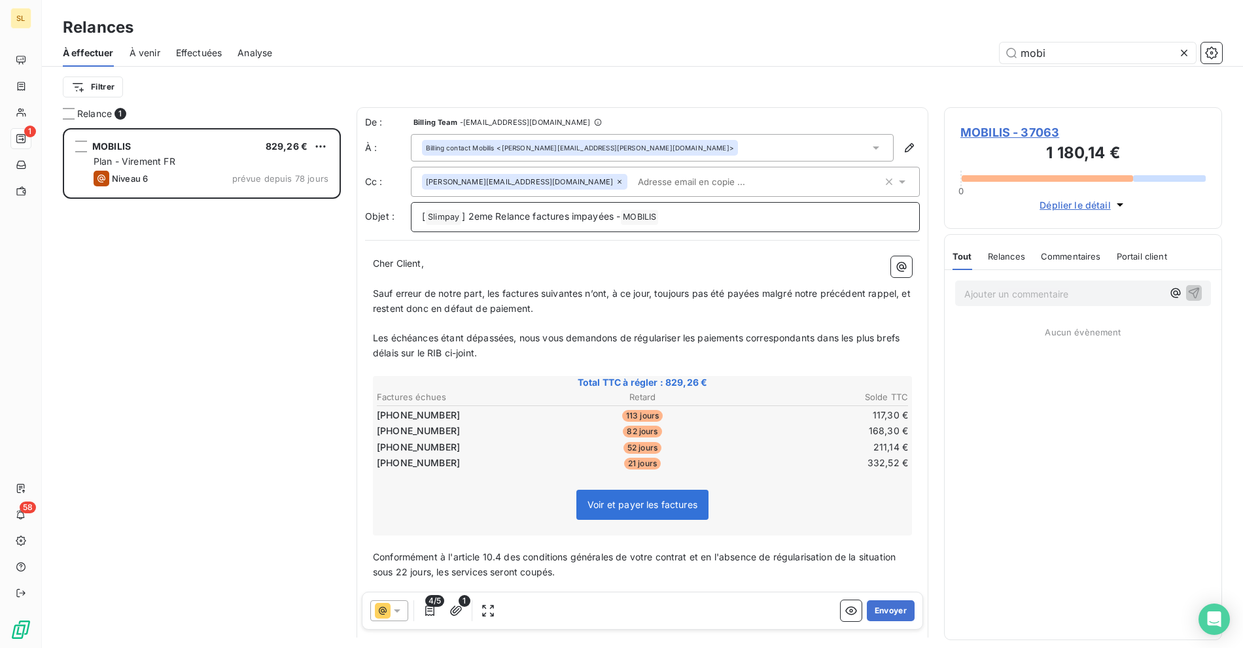
click at [471, 211] on span "] 2eme Relance factures impayées -" at bounding box center [541, 216] width 158 height 11
click at [393, 621] on div at bounding box center [389, 611] width 38 height 21
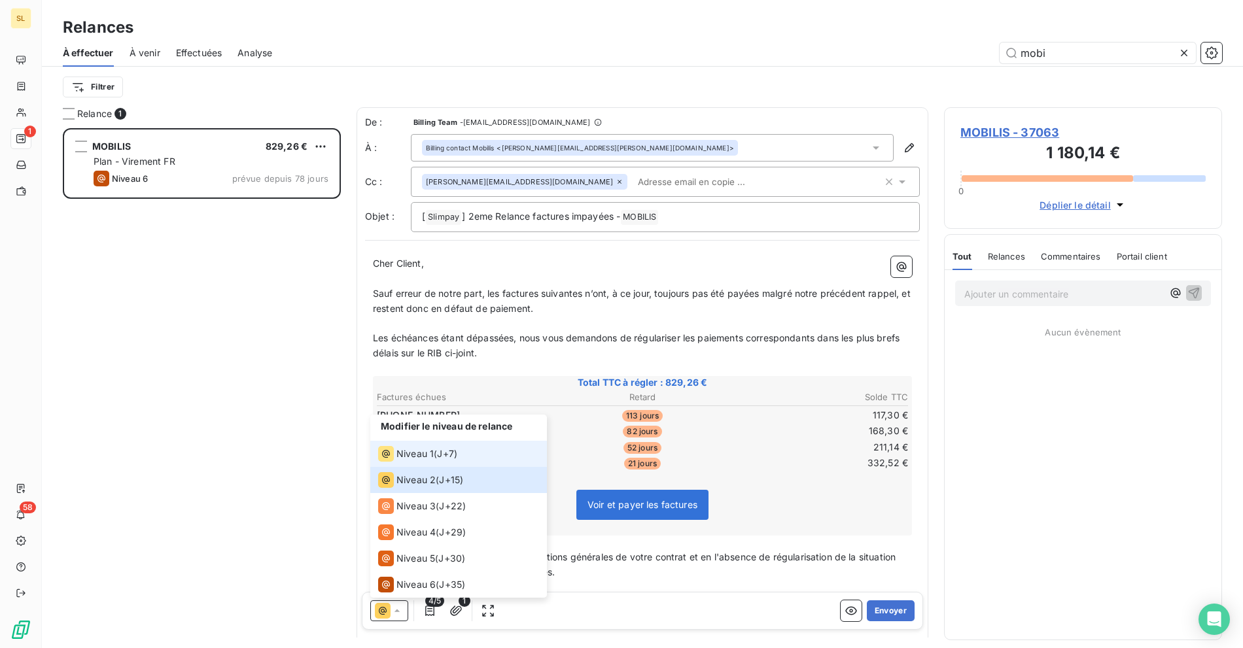
click at [438, 458] on div "Niveau 1 ( J+7 )" at bounding box center [417, 454] width 79 height 16
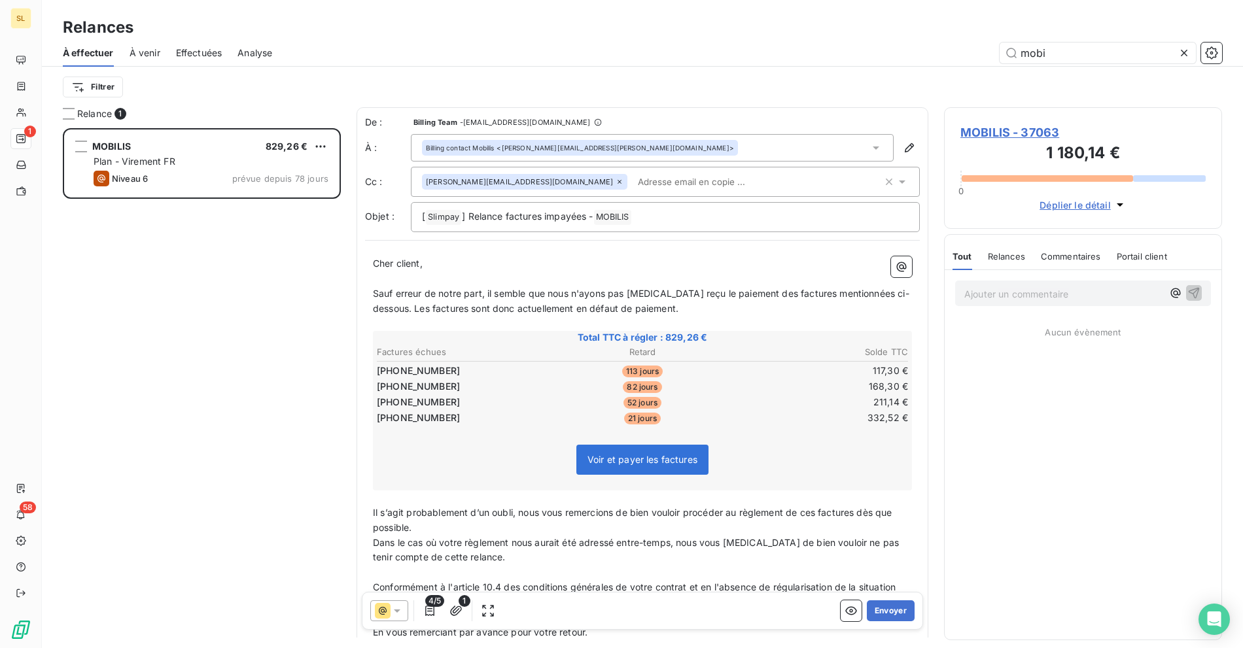
click at [474, 280] on p "﻿" at bounding box center [642, 278] width 539 height 15
drag, startPoint x: 570, startPoint y: 298, endPoint x: 556, endPoint y: 297, distance: 13.8
click at [565, 298] on p "Sauf erreur de notre part, il semble que nous n'ayons pas [MEDICAL_DATA] reçu l…" at bounding box center [642, 302] width 539 height 30
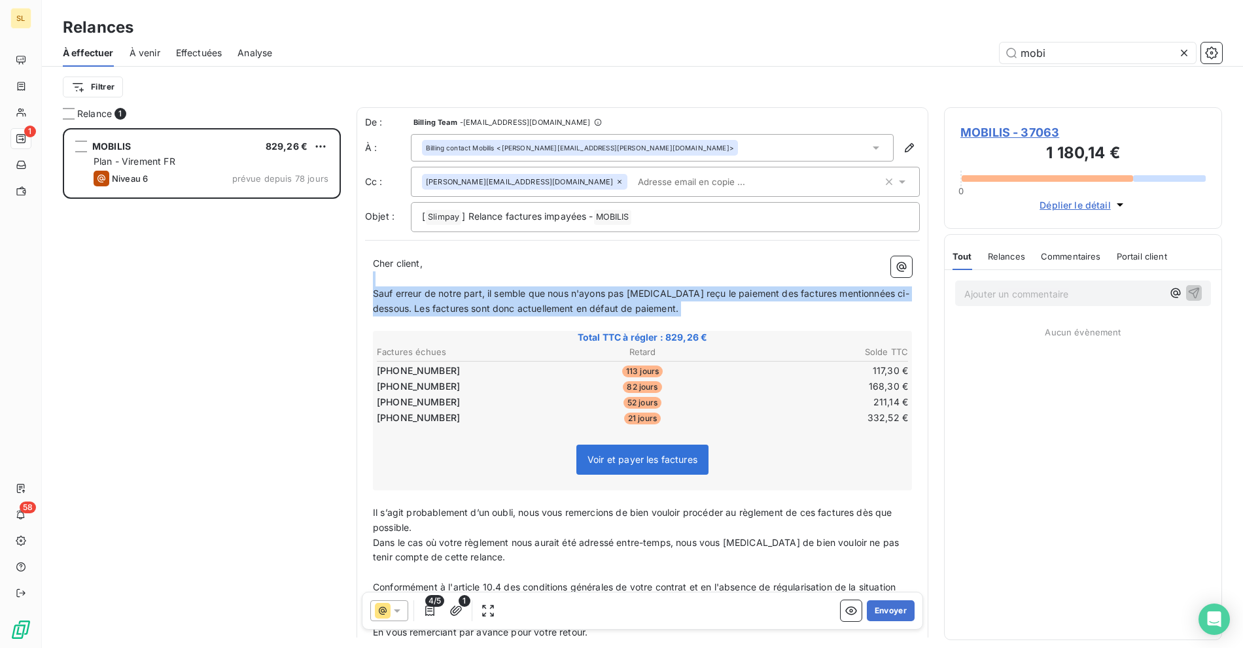
drag, startPoint x: 540, startPoint y: 324, endPoint x: 638, endPoint y: 309, distance: 99.8
click at [540, 323] on div "[PERSON_NAME] client, ﻿ Sauf erreur de notre part, il semble que nous n'ayons p…" at bounding box center [642, 478] width 539 height 444
click at [681, 304] on p "Sauf erreur de notre part, il semble que nous n'ayons pas [MEDICAL_DATA] reçu l…" at bounding box center [642, 302] width 539 height 30
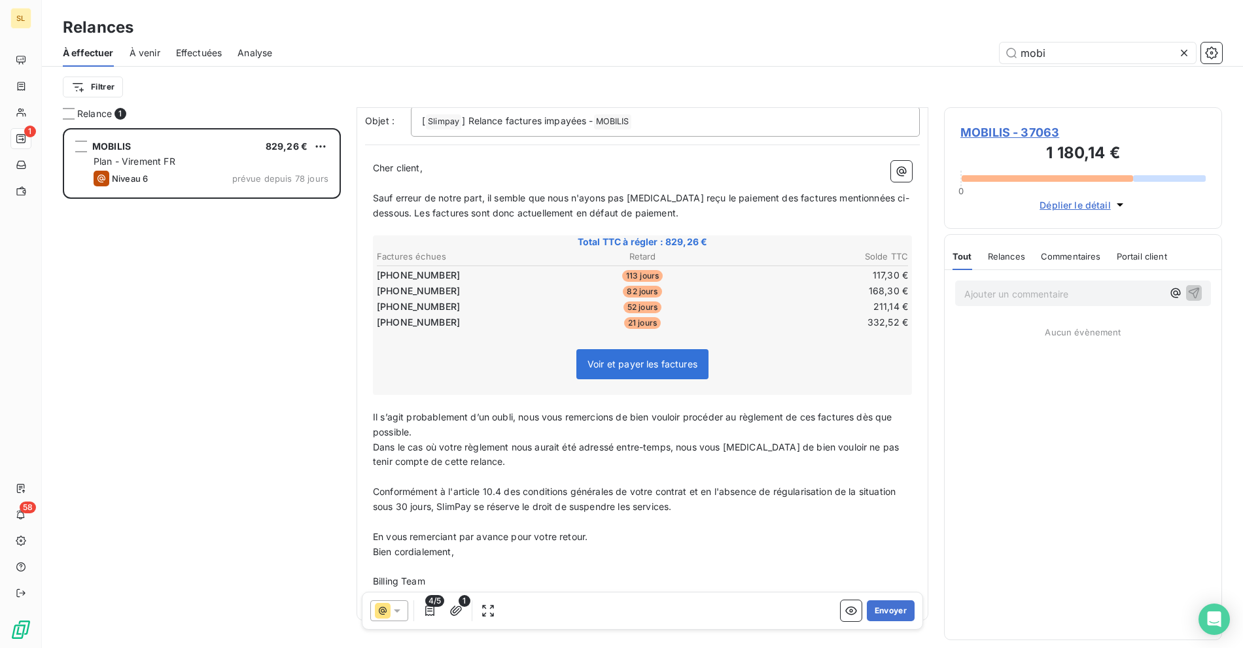
scroll to position [128, 0]
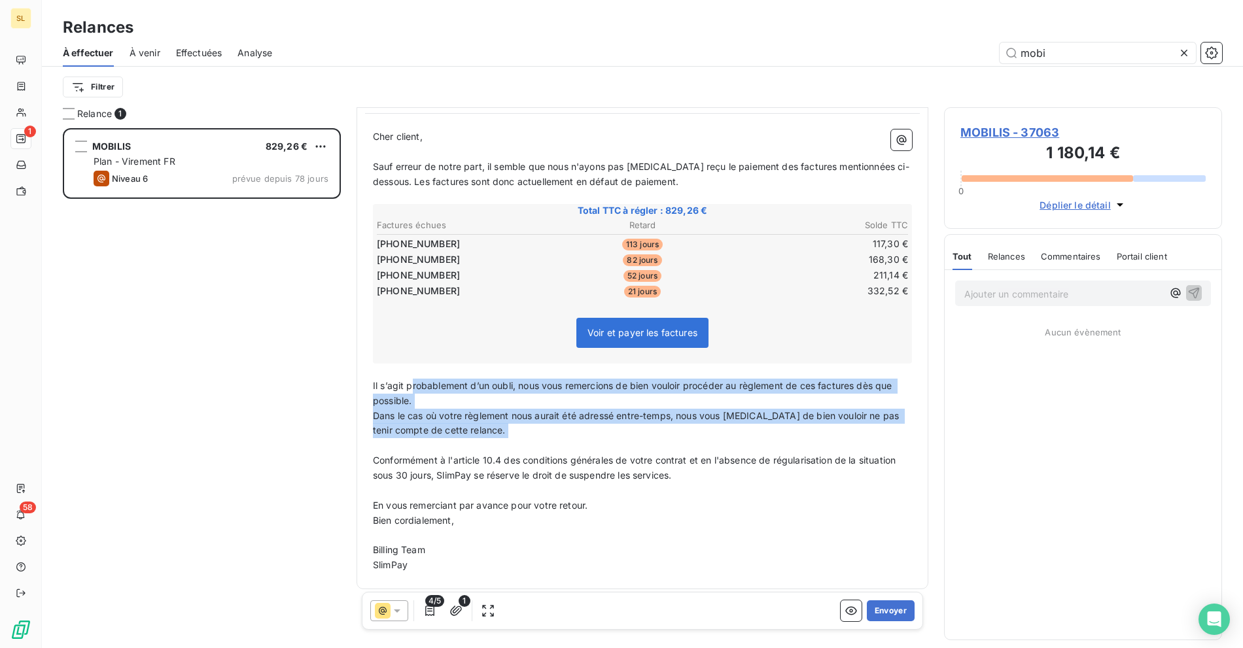
drag, startPoint x: 413, startPoint y: 381, endPoint x: 497, endPoint y: 434, distance: 100.0
click at [497, 434] on div "[PERSON_NAME] client, ﻿ Sauf erreur de notre part, il semble que nous n'ayons p…" at bounding box center [642, 352] width 539 height 444
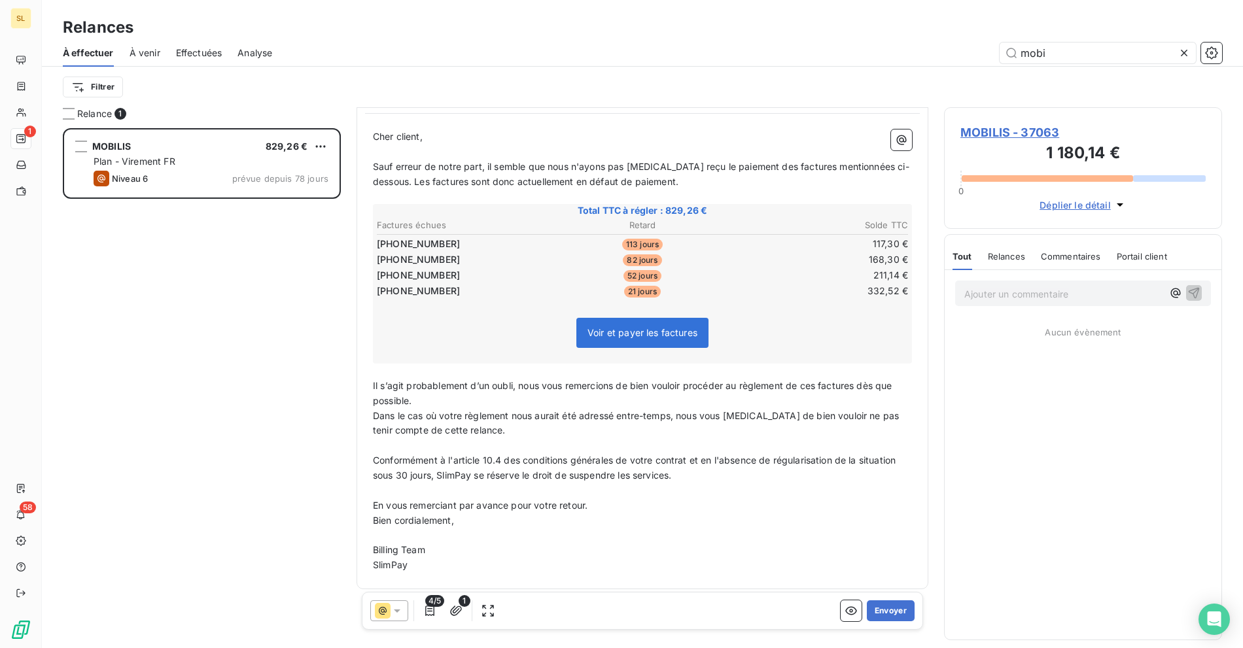
click at [562, 455] on span "Conformément à l'article 10.4 des conditions générales de votre contrat et en l…" at bounding box center [635, 468] width 525 height 26
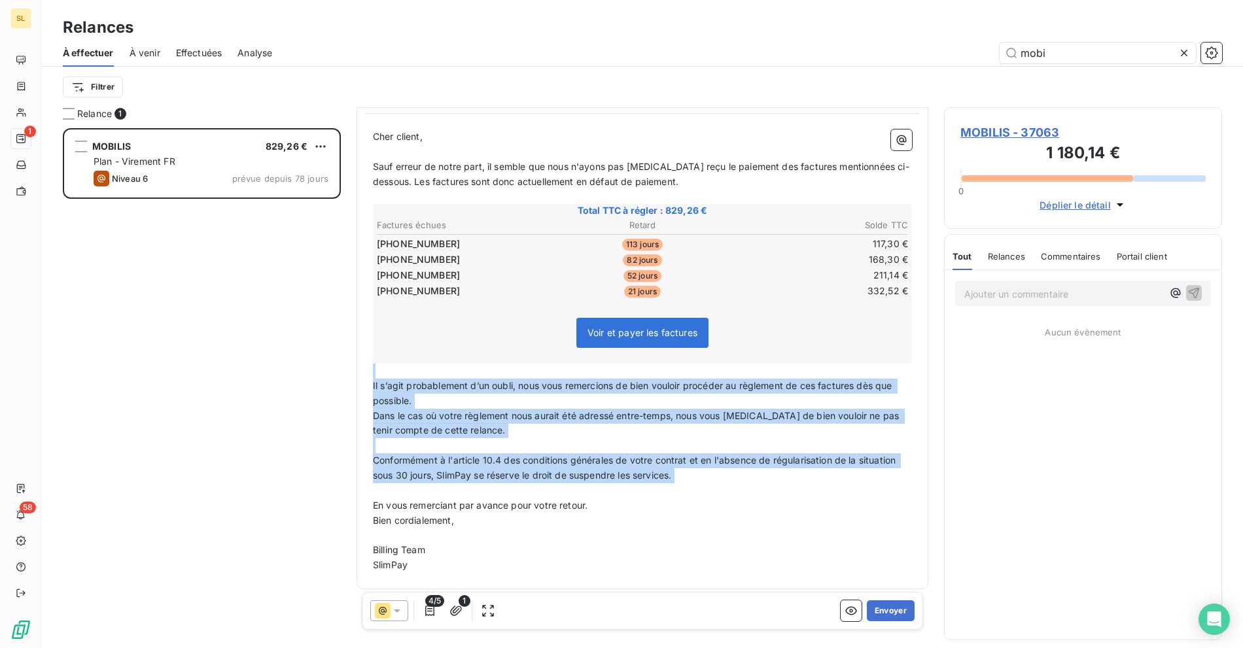
drag, startPoint x: 766, startPoint y: 481, endPoint x: 429, endPoint y: 371, distance: 354.4
click at [418, 364] on div "[PERSON_NAME] client, ﻿ Sauf erreur de notre part, il semble que nous n'ayons p…" at bounding box center [642, 352] width 539 height 444
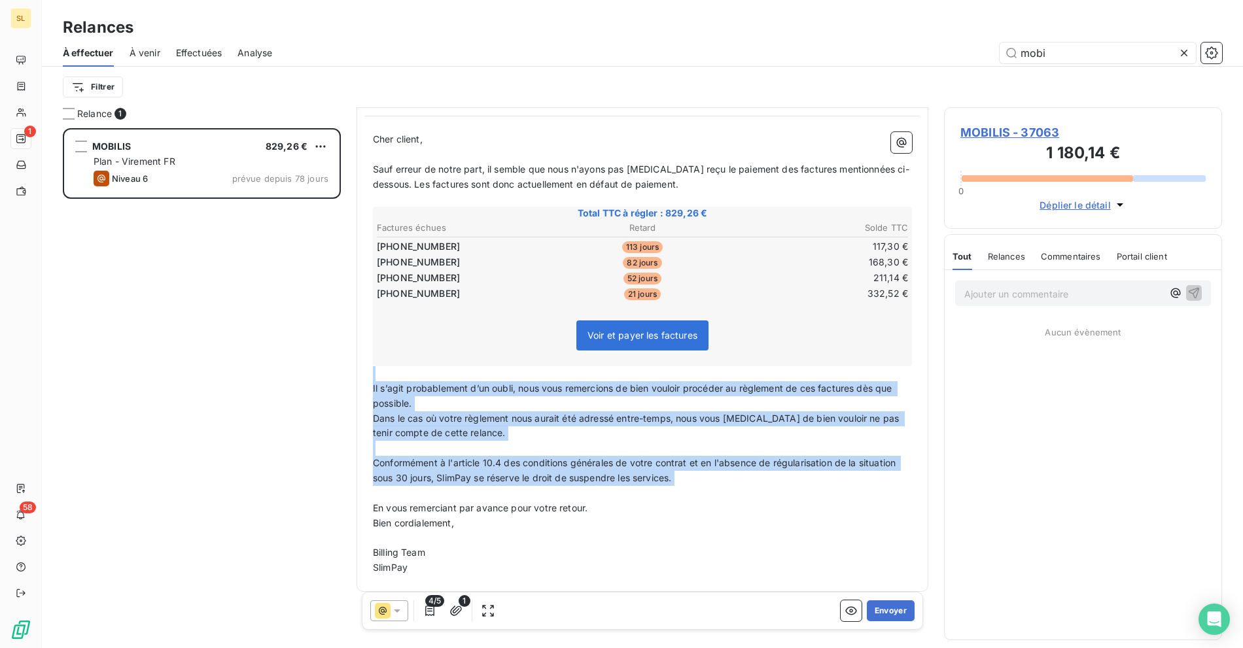
scroll to position [125, 0]
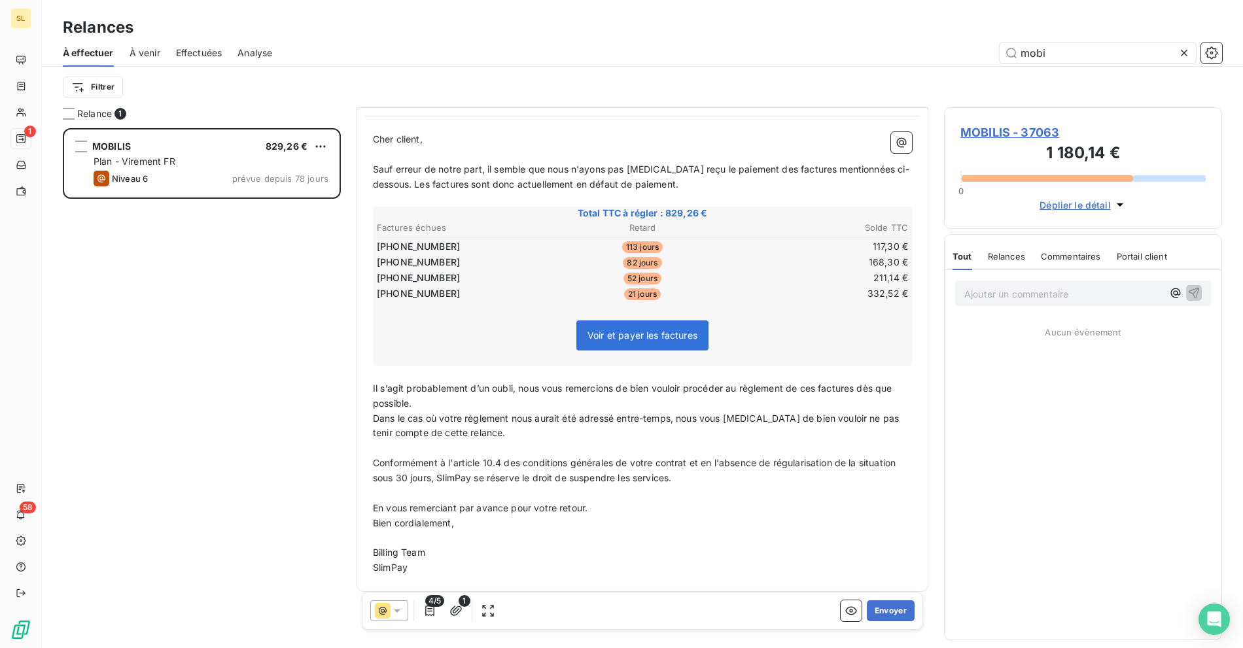
click at [629, 516] on p "Bien cordialement," at bounding box center [642, 523] width 539 height 15
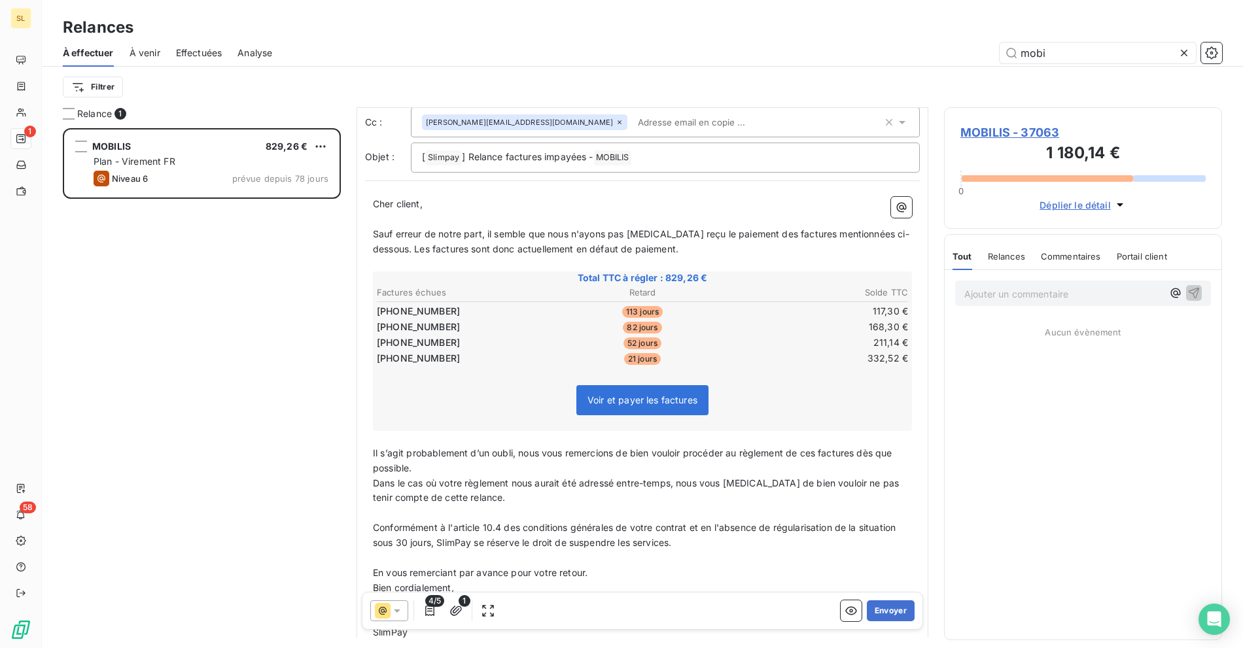
scroll to position [0, 0]
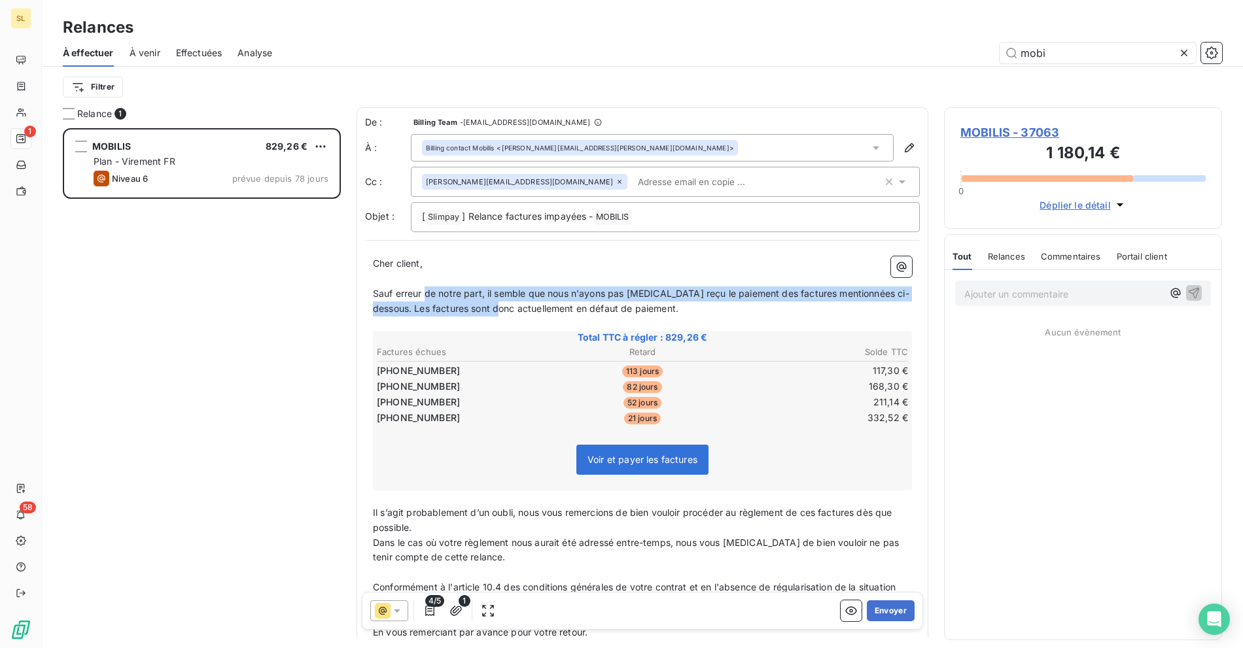
drag, startPoint x: 515, startPoint y: 306, endPoint x: 540, endPoint y: 306, distance: 24.9
click at [540, 306] on span "Sauf erreur de notre part, il semble que nous n'ayons pas [MEDICAL_DATA] reçu l…" at bounding box center [641, 301] width 536 height 26
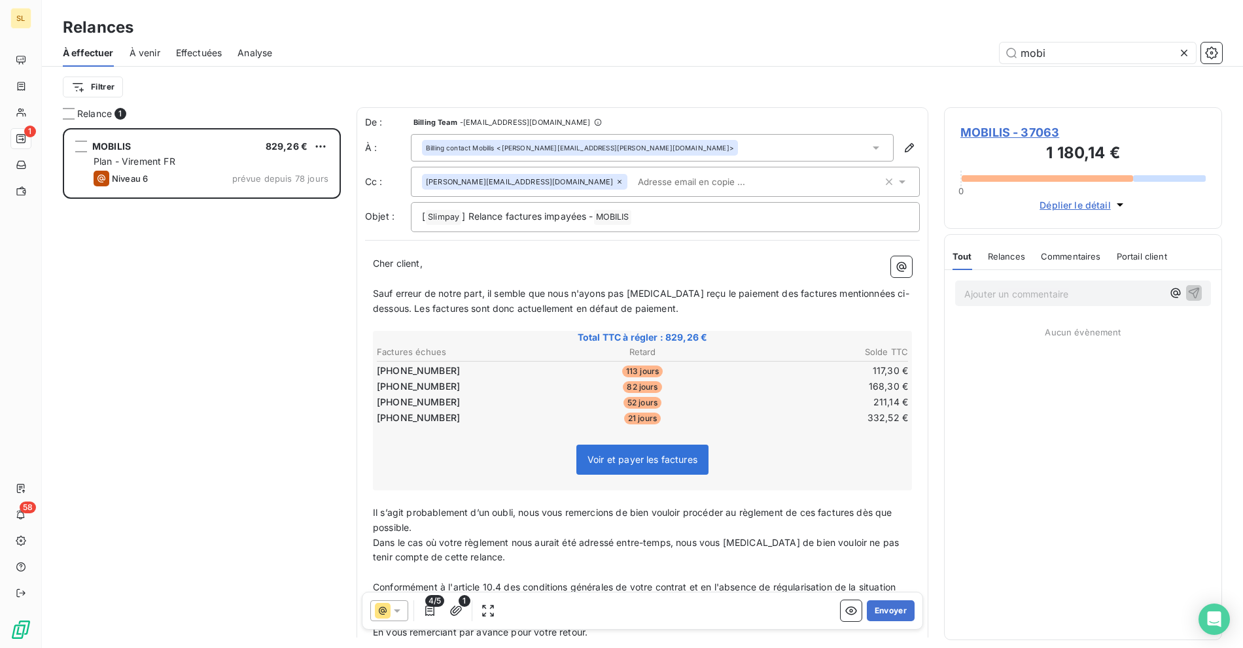
click at [632, 311] on span "Sauf erreur de notre part, il semble que nous n'ayons pas [MEDICAL_DATA] reçu l…" at bounding box center [641, 301] width 536 height 26
drag, startPoint x: 438, startPoint y: 301, endPoint x: 748, endPoint y: 304, distance: 310.1
click at [748, 304] on p "Sauf erreur de notre part, il semble que nous n'ayons pas [MEDICAL_DATA] reçu l…" at bounding box center [642, 302] width 539 height 30
click at [768, 307] on p "Sauf erreur de notre part, il semble que nous n'ayons pas [MEDICAL_DATA] reçu l…" at bounding box center [642, 302] width 539 height 30
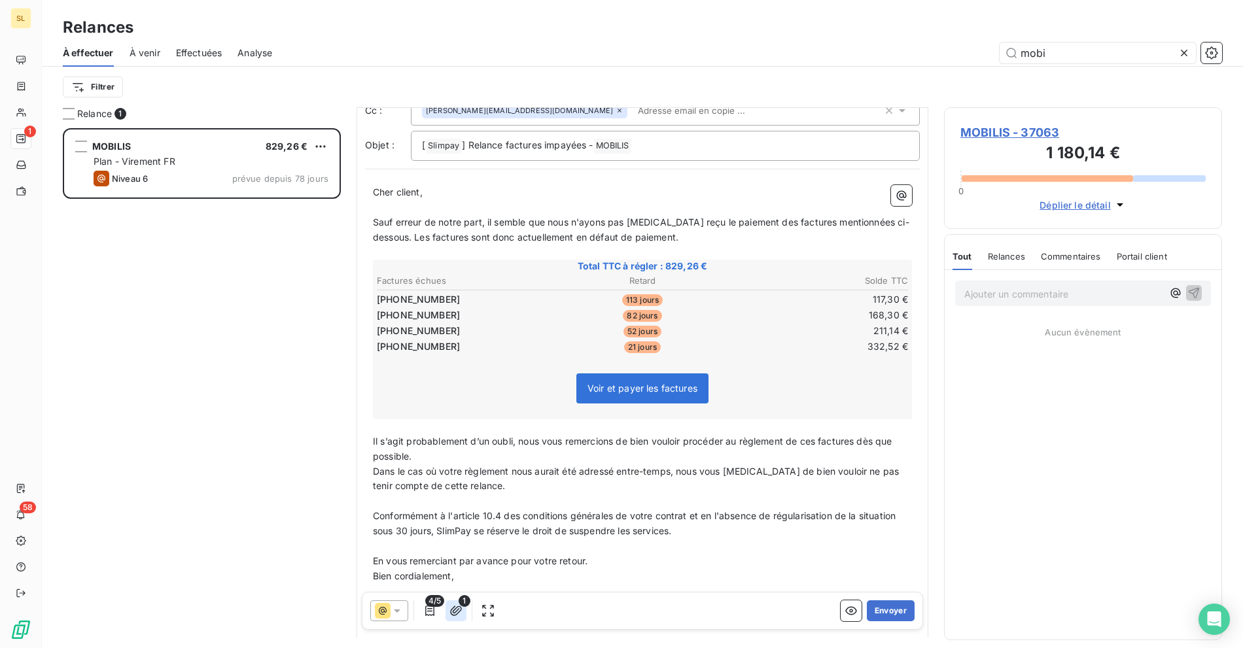
scroll to position [128, 0]
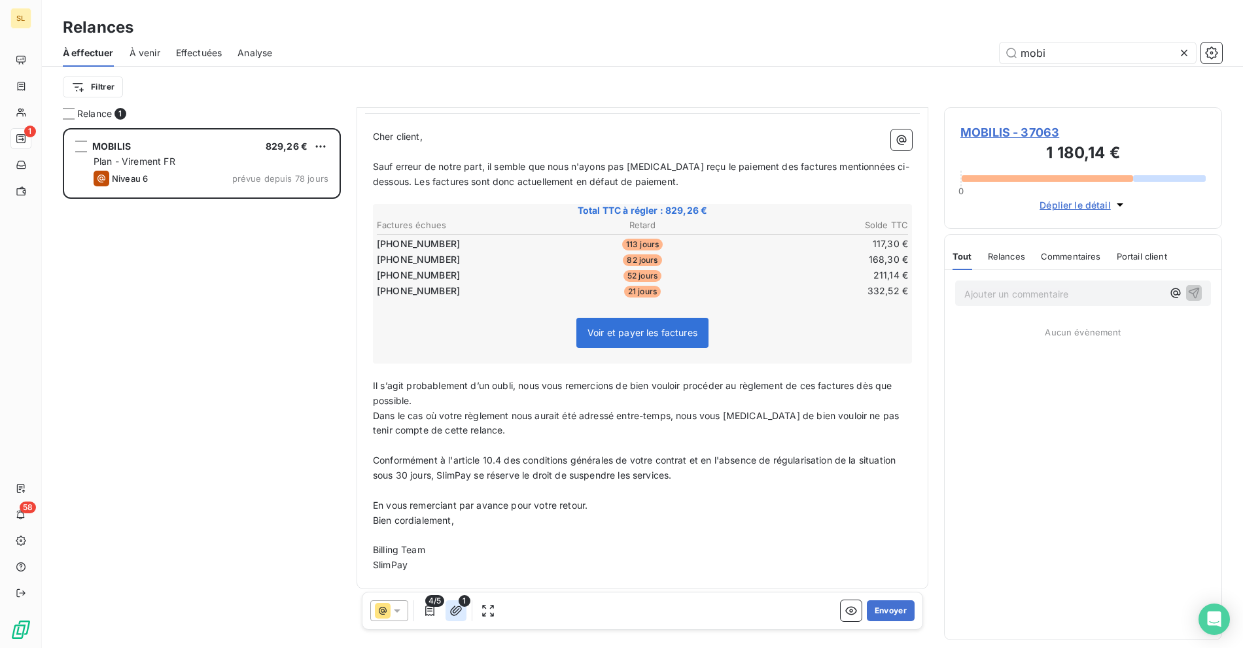
click at [457, 611] on icon "button" at bounding box center [455, 610] width 13 height 13
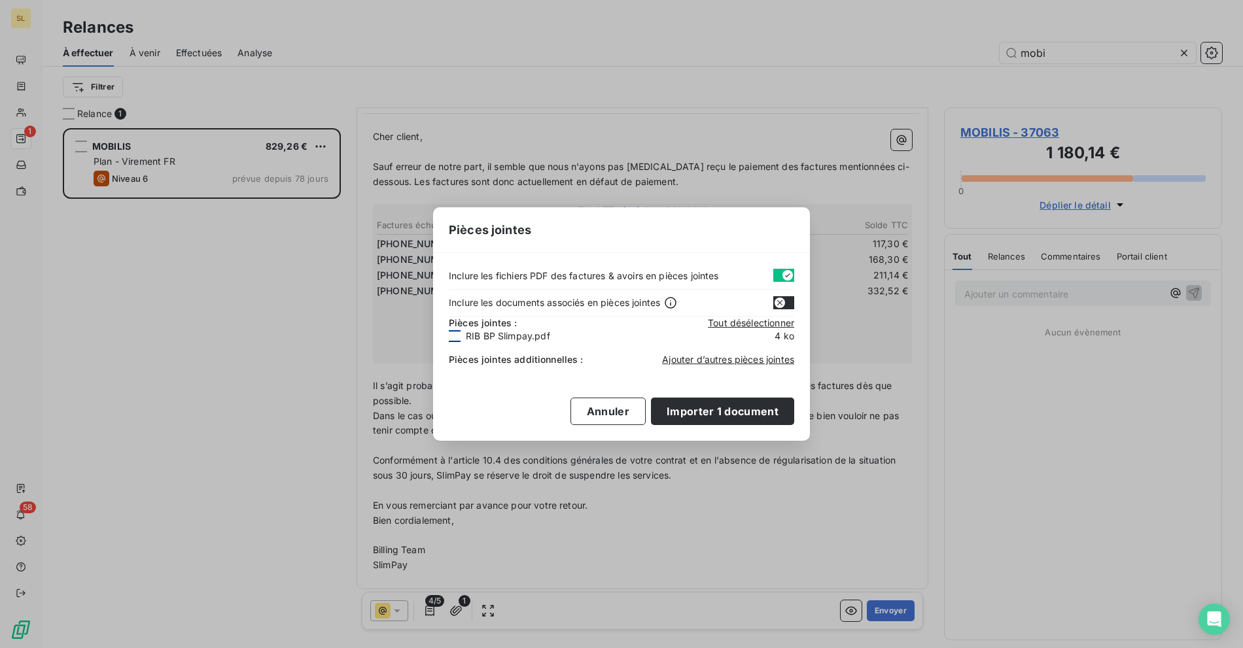
click at [459, 337] on div at bounding box center [455, 336] width 12 height 12
click at [726, 411] on button "Importer 2 document" at bounding box center [721, 411] width 145 height 27
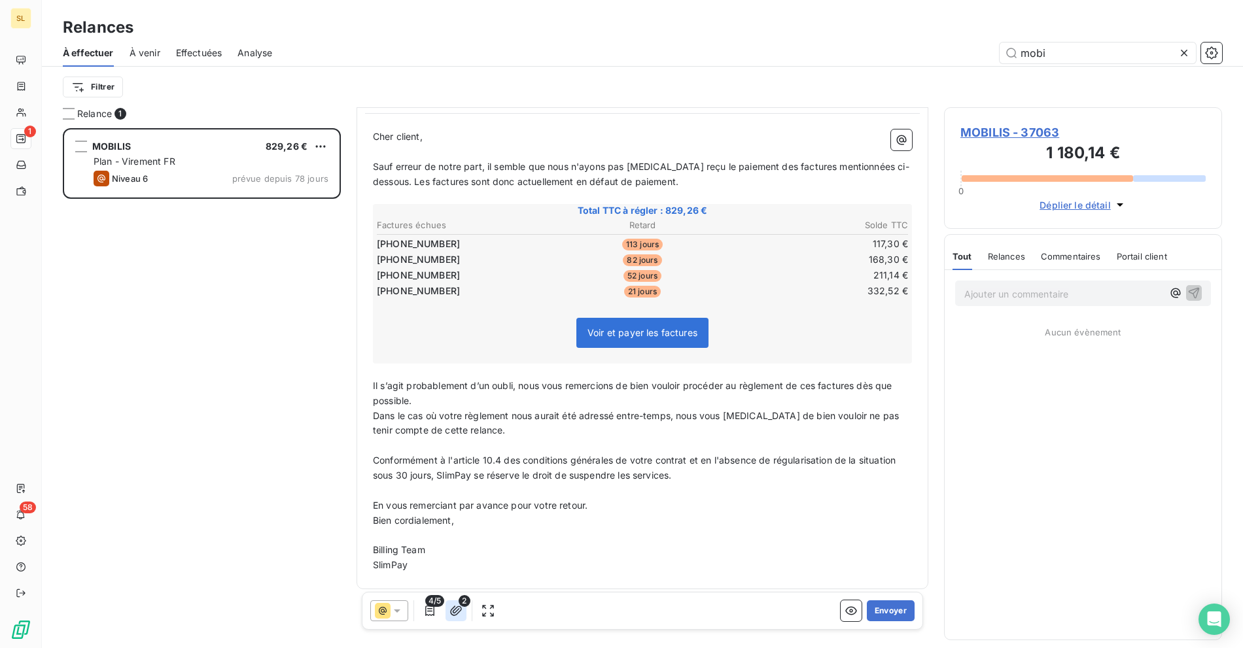
click at [450, 611] on icon "button" at bounding box center [456, 611] width 12 height 10
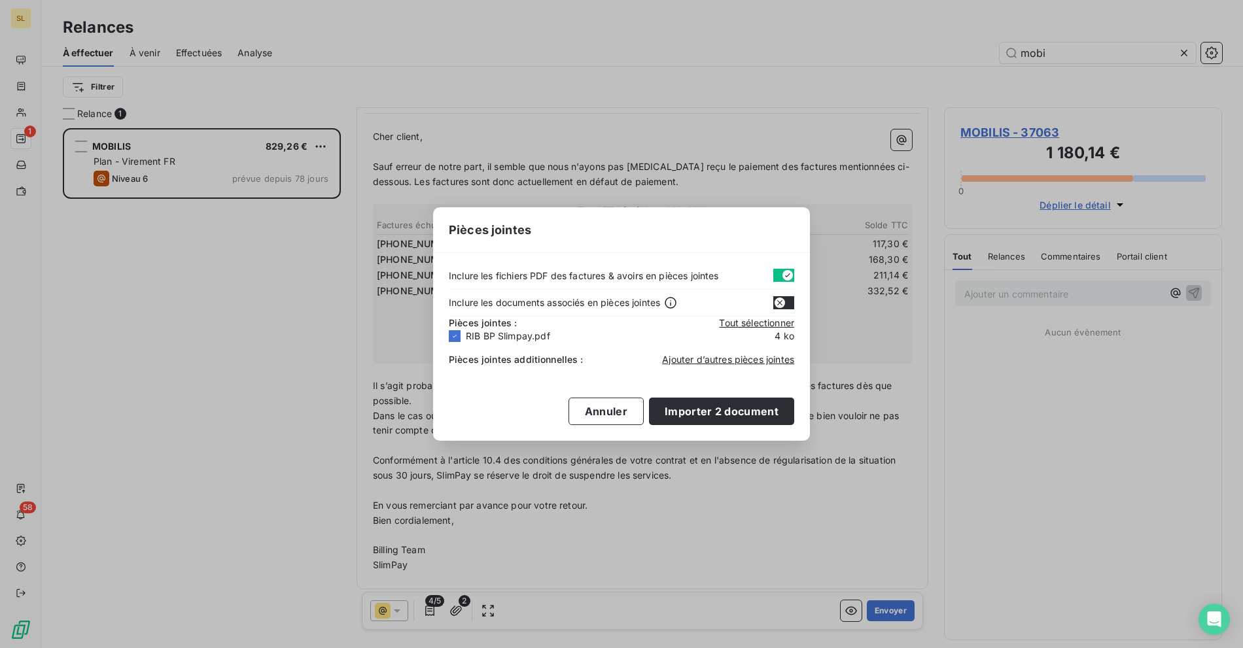
click at [450, 453] on div "Pièces jointes Inclure les fichiers PDF des factures & avoirs en pièces jointes…" at bounding box center [621, 324] width 1243 height 648
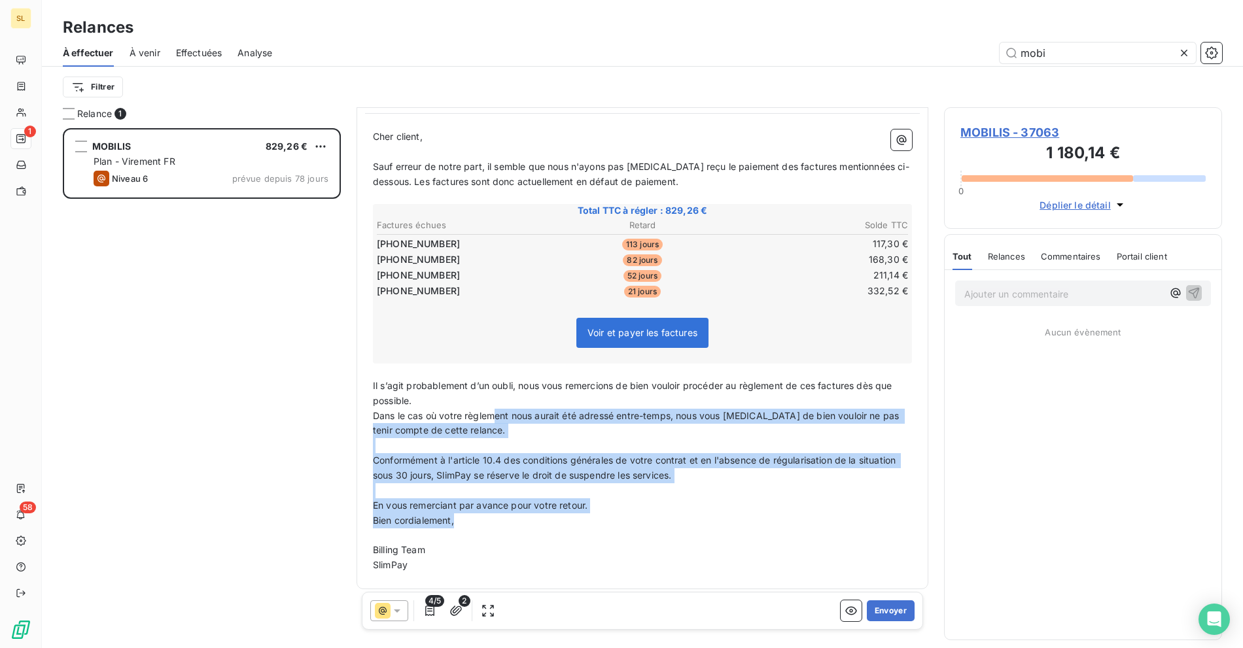
drag, startPoint x: 493, startPoint y: 413, endPoint x: 597, endPoint y: 510, distance: 141.2
click at [597, 510] on div "[PERSON_NAME] client, ﻿ Sauf erreur de notre part, il semble que nous n'ayons p…" at bounding box center [642, 352] width 539 height 444
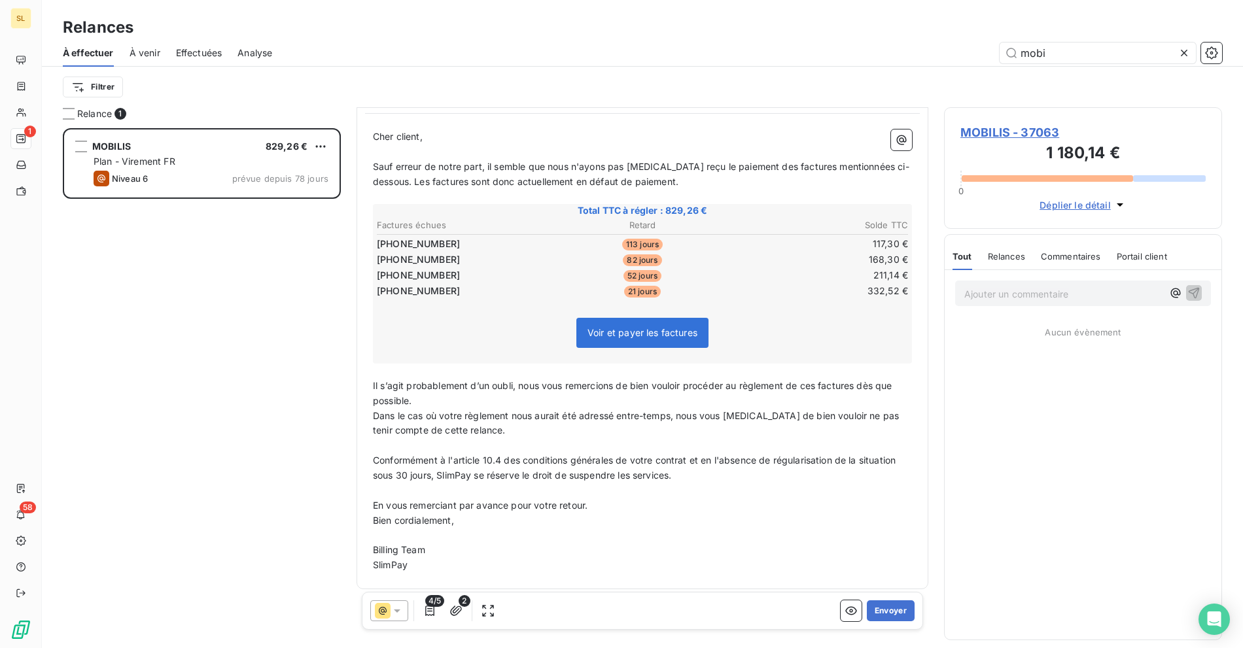
click at [620, 534] on p "﻿" at bounding box center [642, 536] width 539 height 15
drag, startPoint x: 453, startPoint y: 240, endPoint x: 372, endPoint y: 241, distance: 81.1
click at [372, 241] on div "[PERSON_NAME] client, ﻿ Sauf erreur de notre part, il semble que nous n'ayons p…" at bounding box center [642, 351] width 555 height 459
click at [375, 234] on table "Factures échues Retard Solde TTC [PHONE_NUMBER] 113 jours 117,30 € [PHONE_NUMBE…" at bounding box center [642, 258] width 535 height 82
drag, startPoint x: 377, startPoint y: 239, endPoint x: 456, endPoint y: 241, distance: 78.5
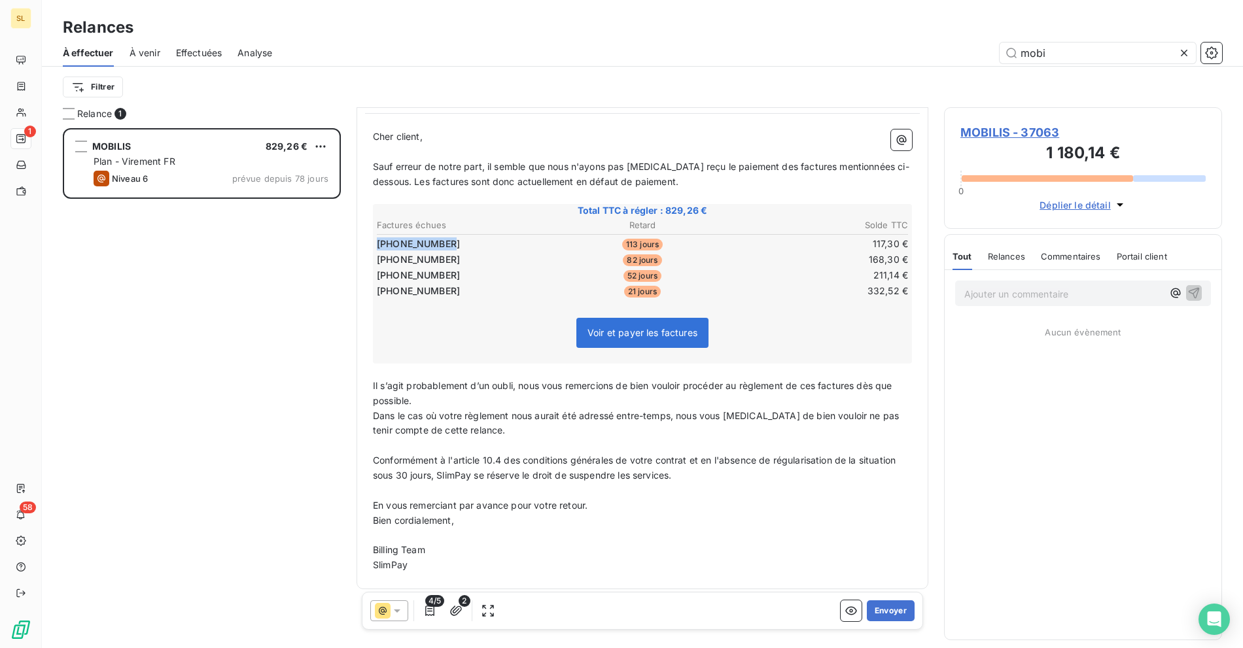
click at [456, 241] on td "[PHONE_NUMBER]" at bounding box center [464, 244] width 177 height 14
drag, startPoint x: 455, startPoint y: 234, endPoint x: 372, endPoint y: 235, distance: 83.1
click at [375, 235] on table "Factures échues Retard Solde TTC [PHONE_NUMBER] 113 jours 117,30 € [PHONE_NUMBE…" at bounding box center [642, 258] width 535 height 82
click at [459, 613] on icon "button" at bounding box center [455, 610] width 13 height 13
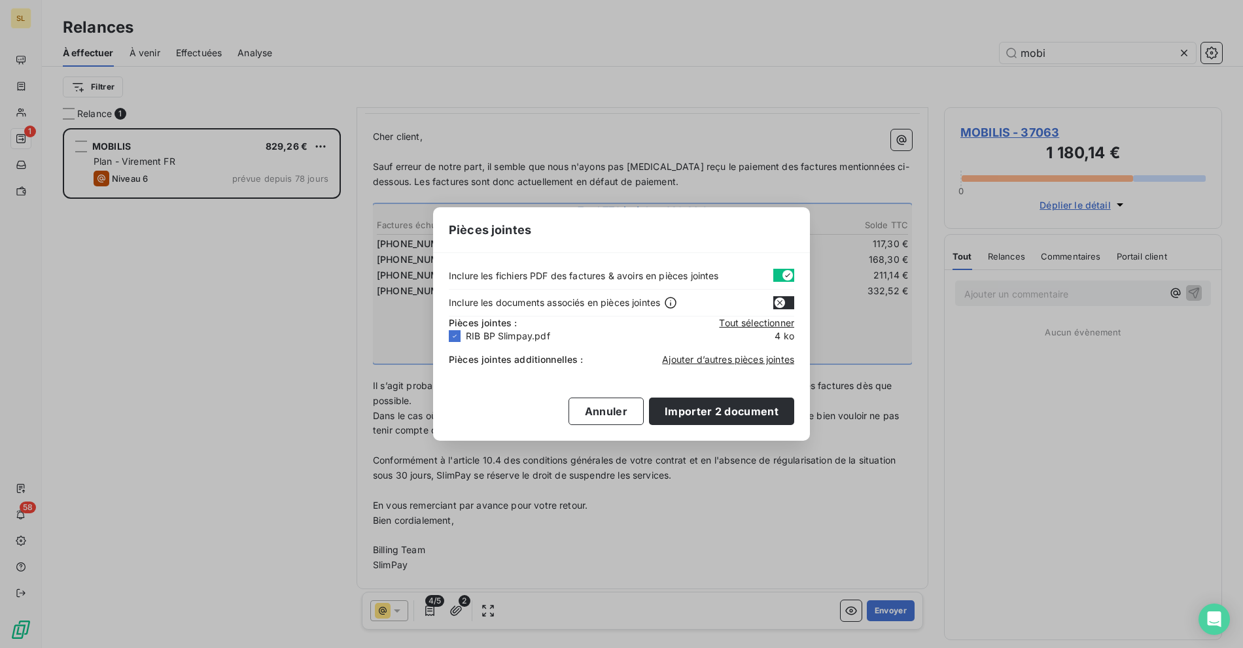
click at [703, 368] on div "Pièces jointes additionnelles : Ajouter d’autres pièces jointes" at bounding box center [621, 357] width 345 height 29
click at [701, 360] on span "Ajouter d’autres pièces jointes" at bounding box center [728, 359] width 132 height 11
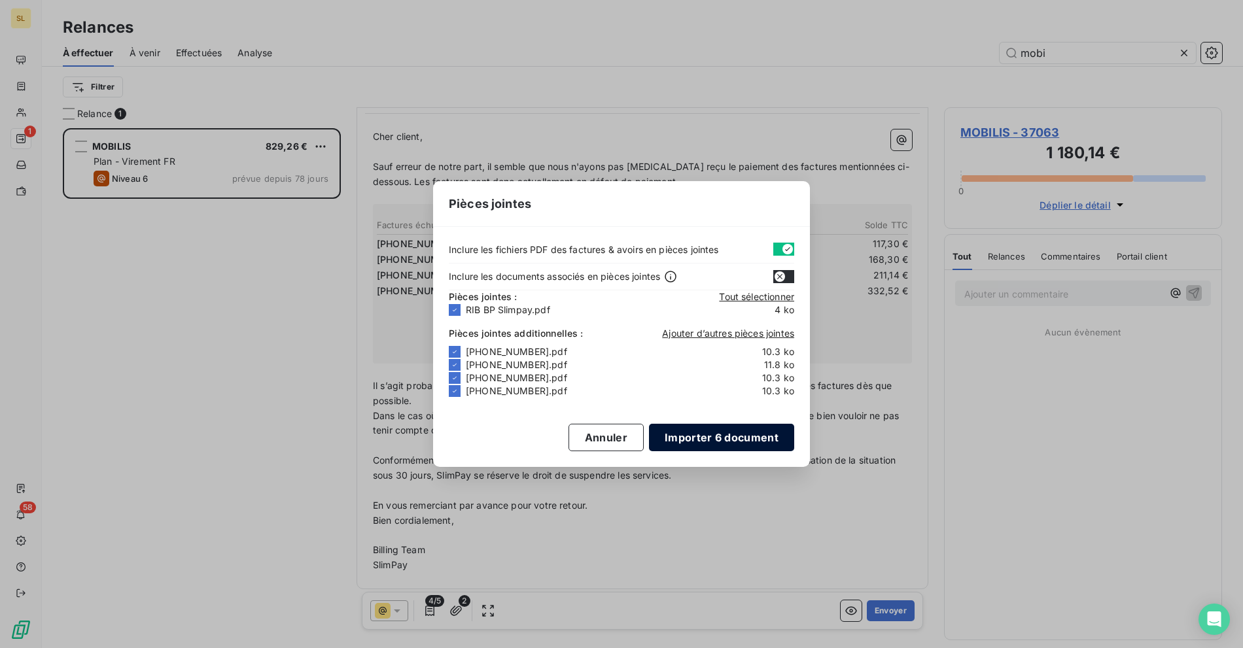
click at [697, 440] on button "Importer 6 document" at bounding box center [721, 437] width 145 height 27
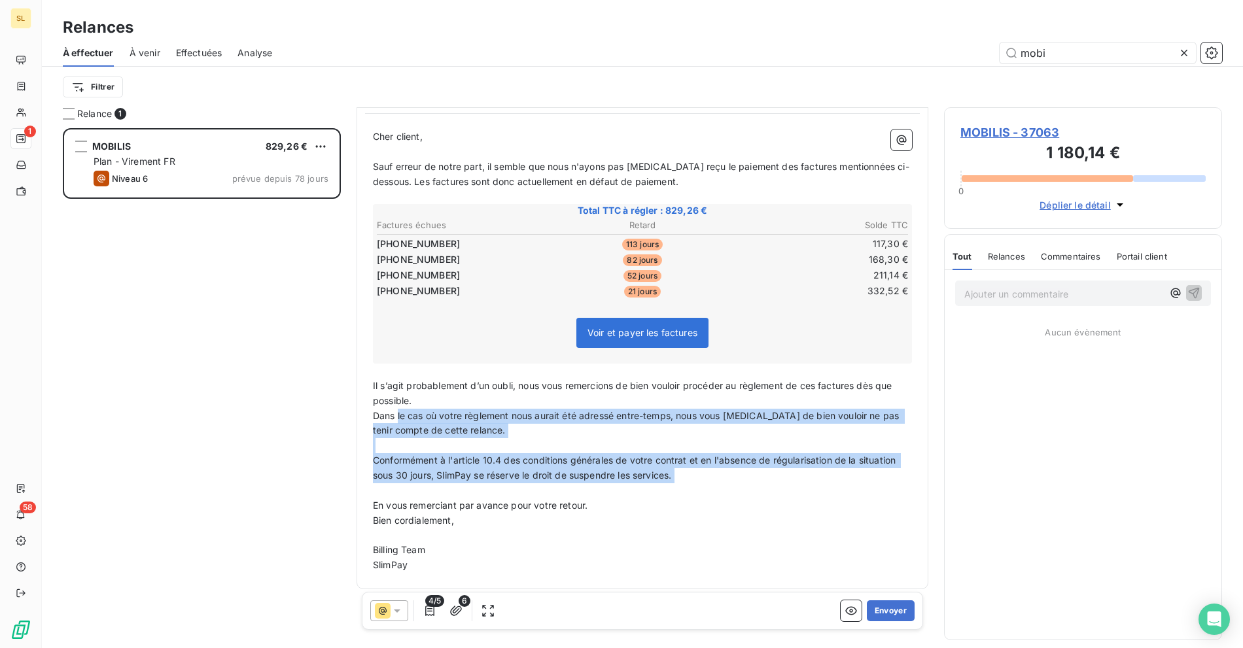
drag, startPoint x: 405, startPoint y: 414, endPoint x: 472, endPoint y: 479, distance: 93.5
click at [472, 479] on div "[PERSON_NAME] client, ﻿ Sauf erreur de notre part, il semble que nous n'ayons p…" at bounding box center [642, 352] width 539 height 444
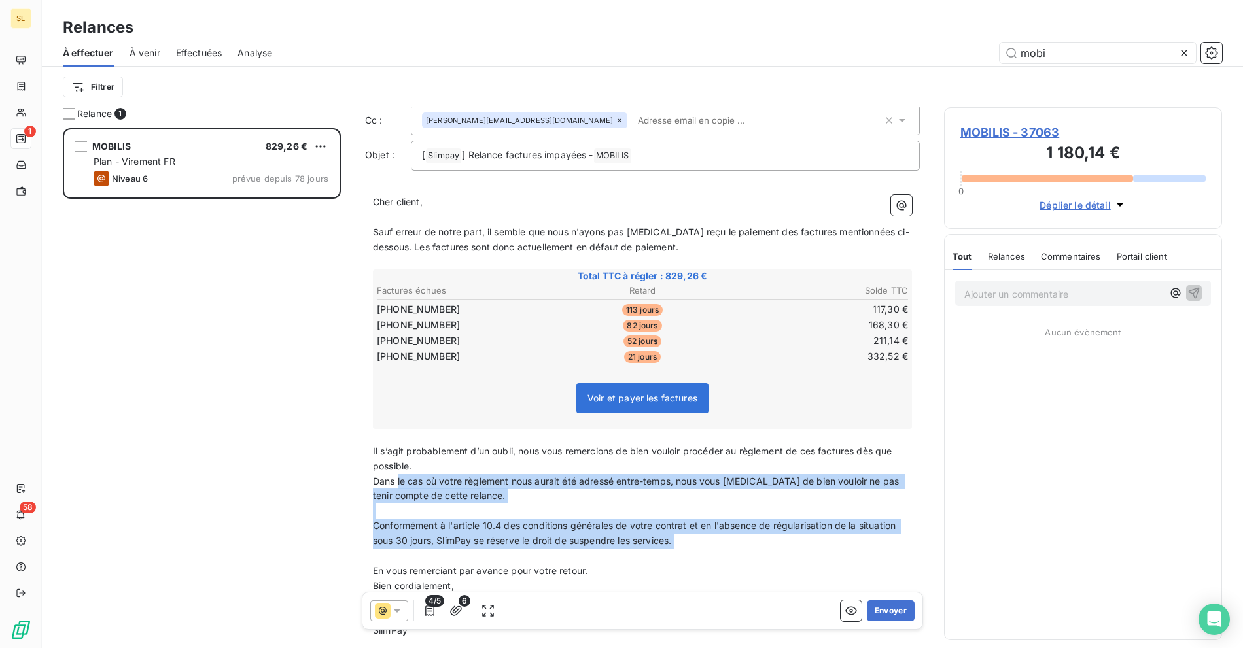
scroll to position [0, 0]
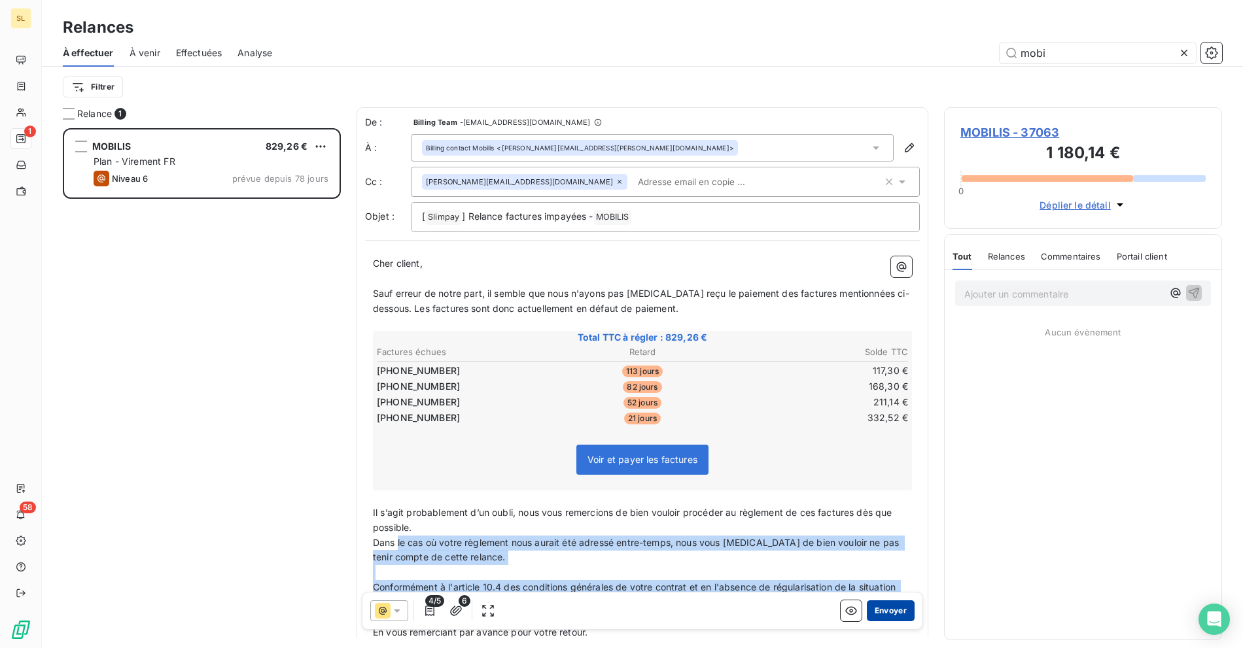
click at [886, 610] on button "Envoyer" at bounding box center [891, 611] width 48 height 21
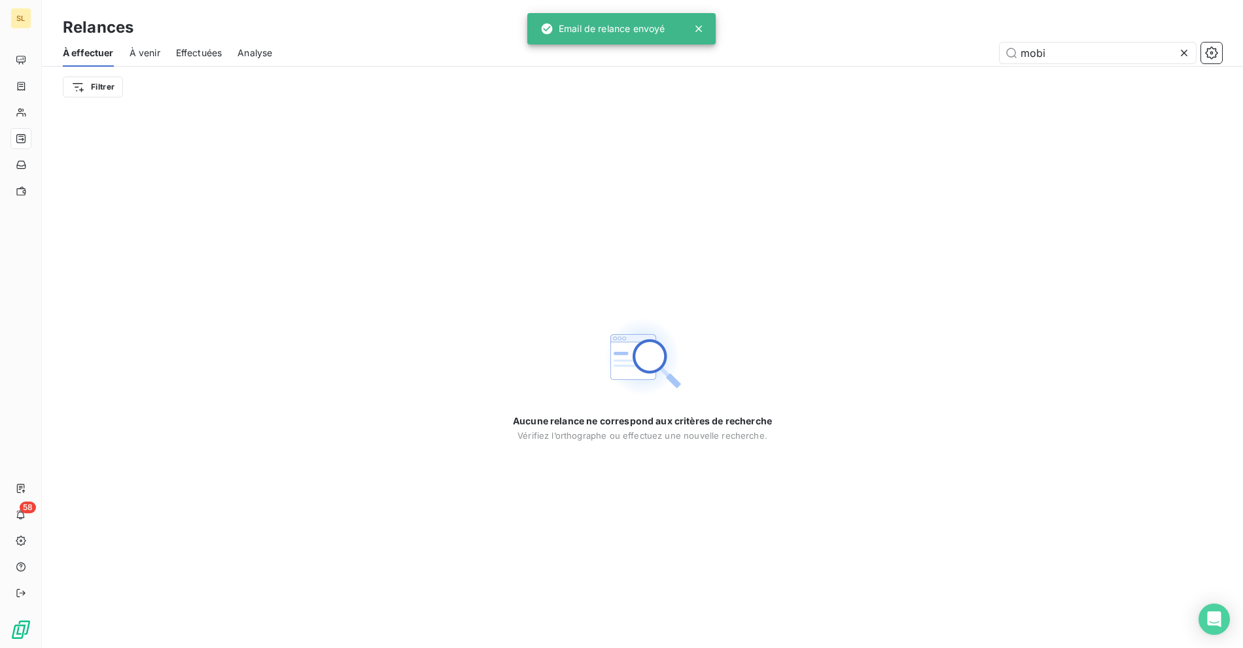
click at [308, 177] on div "Aucune relance ne correspond aux critères de recherche [PERSON_NAME] l’orthogra…" at bounding box center [642, 377] width 1201 height 541
click at [346, 220] on div "Aucune relance ne correspond aux critères de recherche [PERSON_NAME] l’orthogra…" at bounding box center [642, 377] width 1201 height 541
click at [691, 64] on div "À effectuer À venir Effectuées Analyse mobi" at bounding box center [642, 52] width 1201 height 27
click at [1187, 53] on icon at bounding box center [1184, 52] width 13 height 13
click at [790, 26] on div "Relances" at bounding box center [642, 28] width 1201 height 24
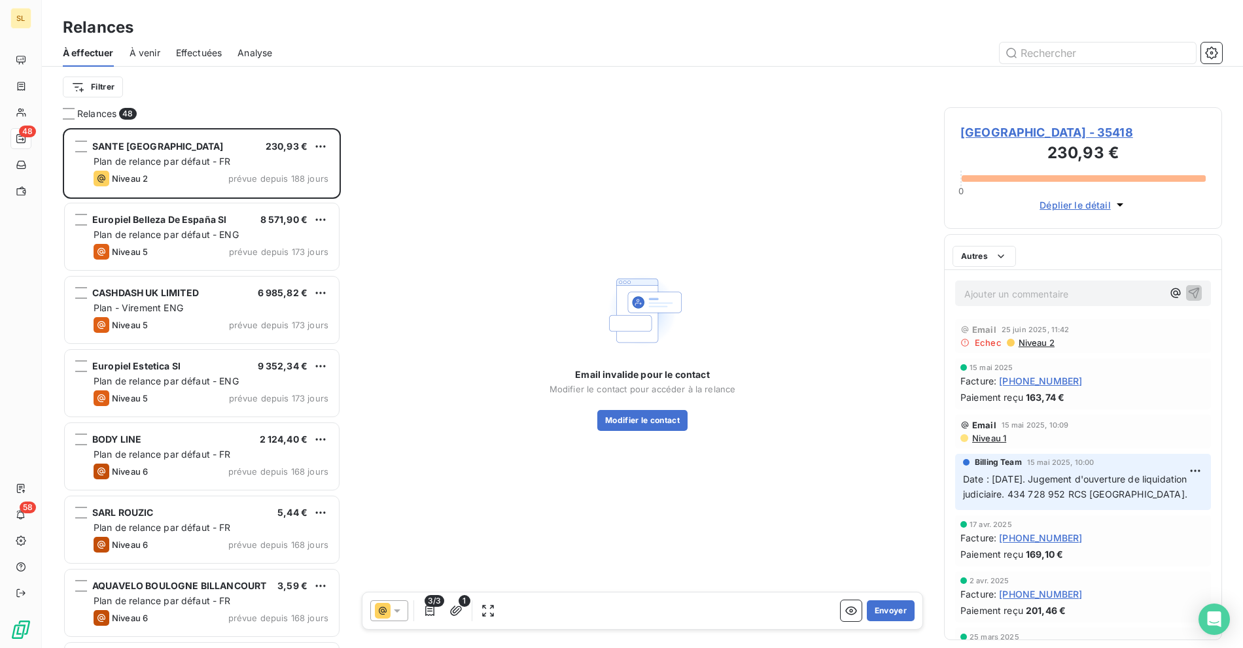
scroll to position [509, 267]
click at [675, 50] on div at bounding box center [755, 53] width 934 height 21
click at [694, 57] on div at bounding box center [755, 53] width 934 height 21
click at [1060, 52] on input "text" at bounding box center [1098, 53] width 196 height 21
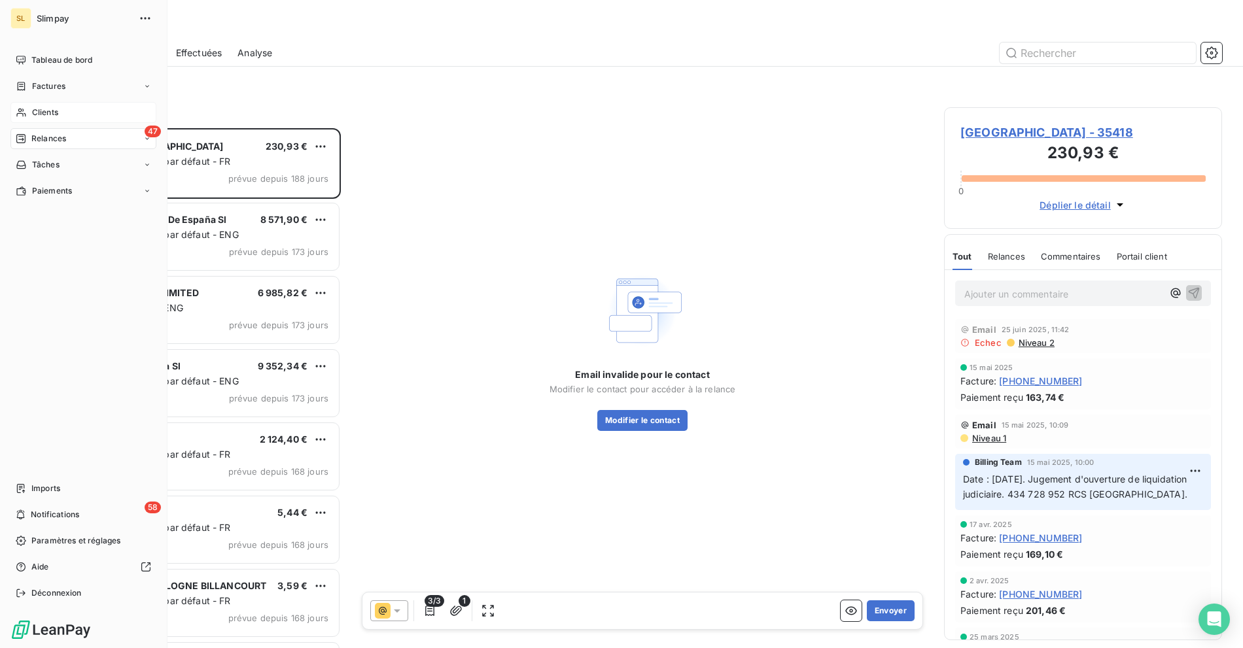
click at [19, 114] on icon at bounding box center [21, 112] width 11 height 10
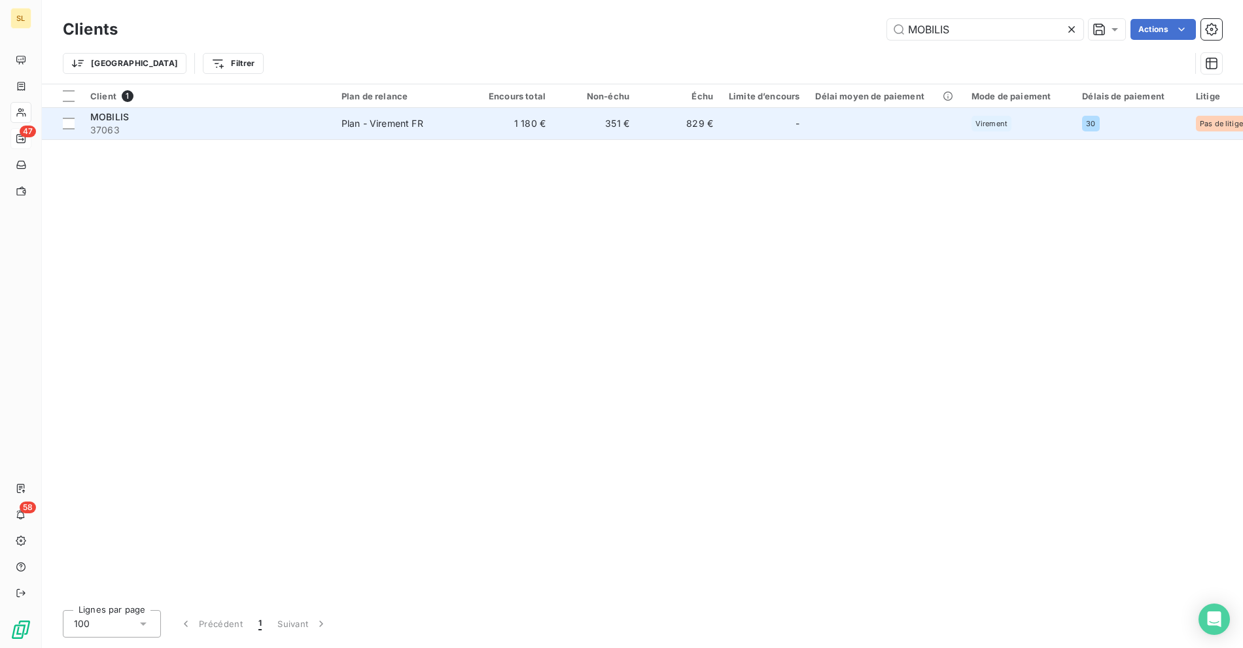
click at [305, 118] on div "MOBILIS" at bounding box center [208, 117] width 236 height 13
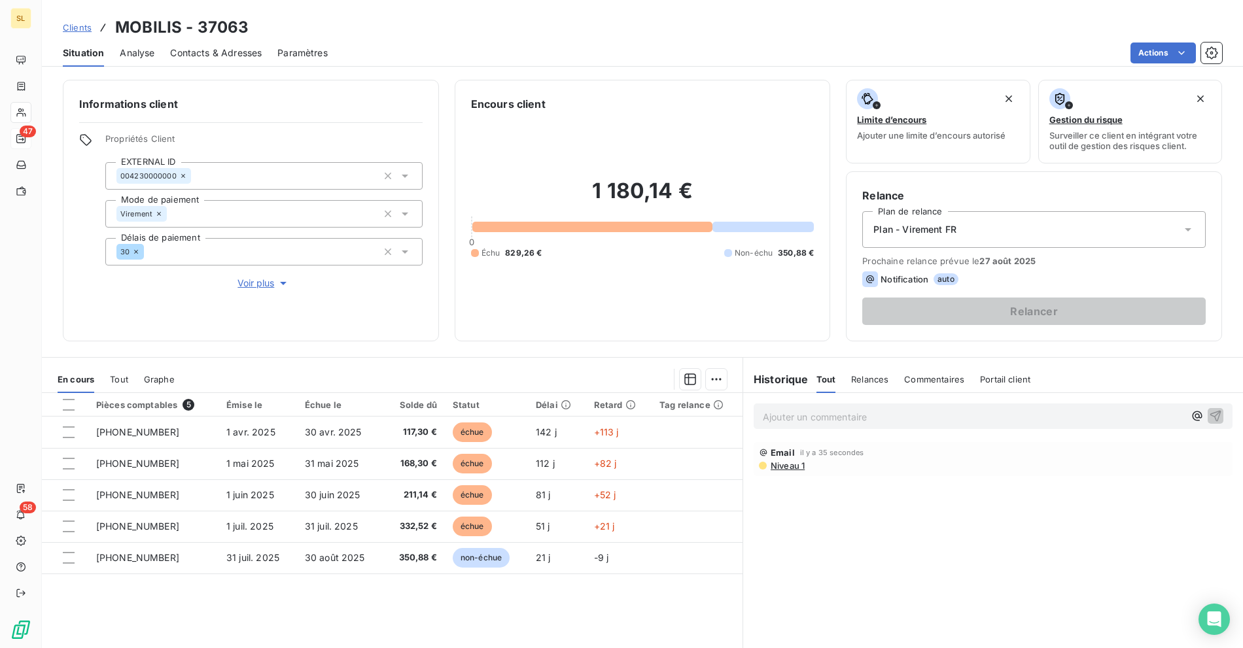
click at [88, 27] on span "Clients" at bounding box center [77, 27] width 29 height 10
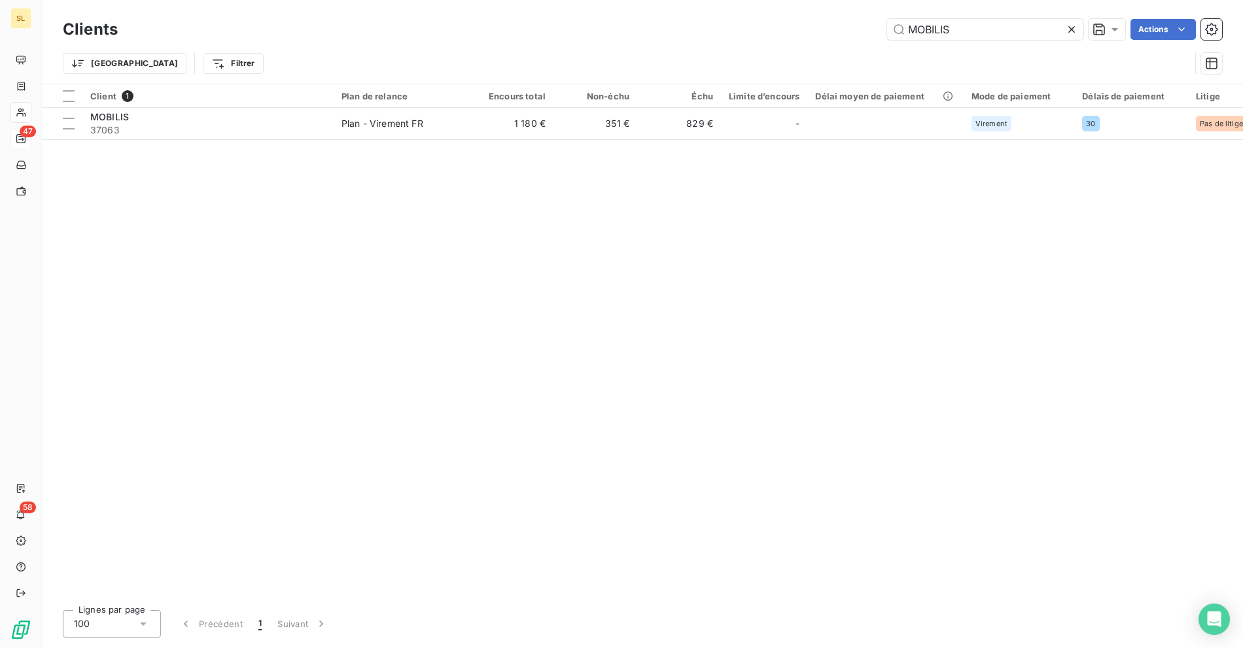
drag, startPoint x: 940, startPoint y: 27, endPoint x: 671, endPoint y: 16, distance: 269.1
click at [674, 16] on div "Clients MOBILIS Actions" at bounding box center [642, 29] width 1159 height 27
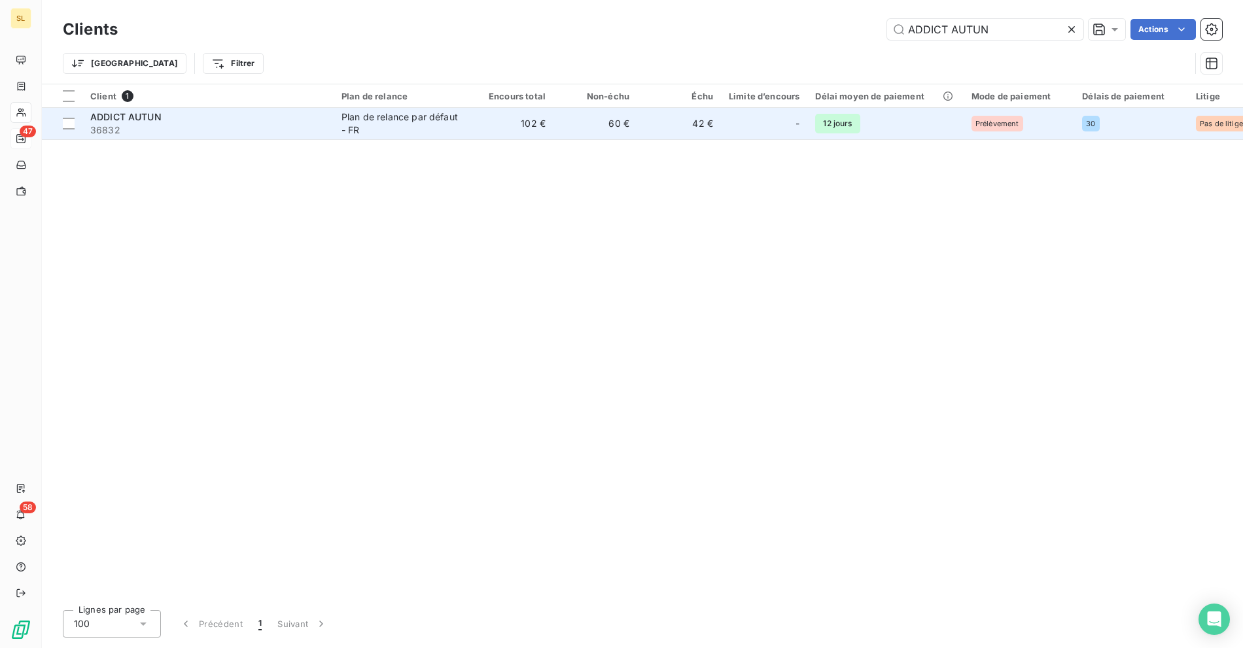
type input "ADDICT AUTUN"
click at [188, 135] on span "36832" at bounding box center [208, 130] width 236 height 13
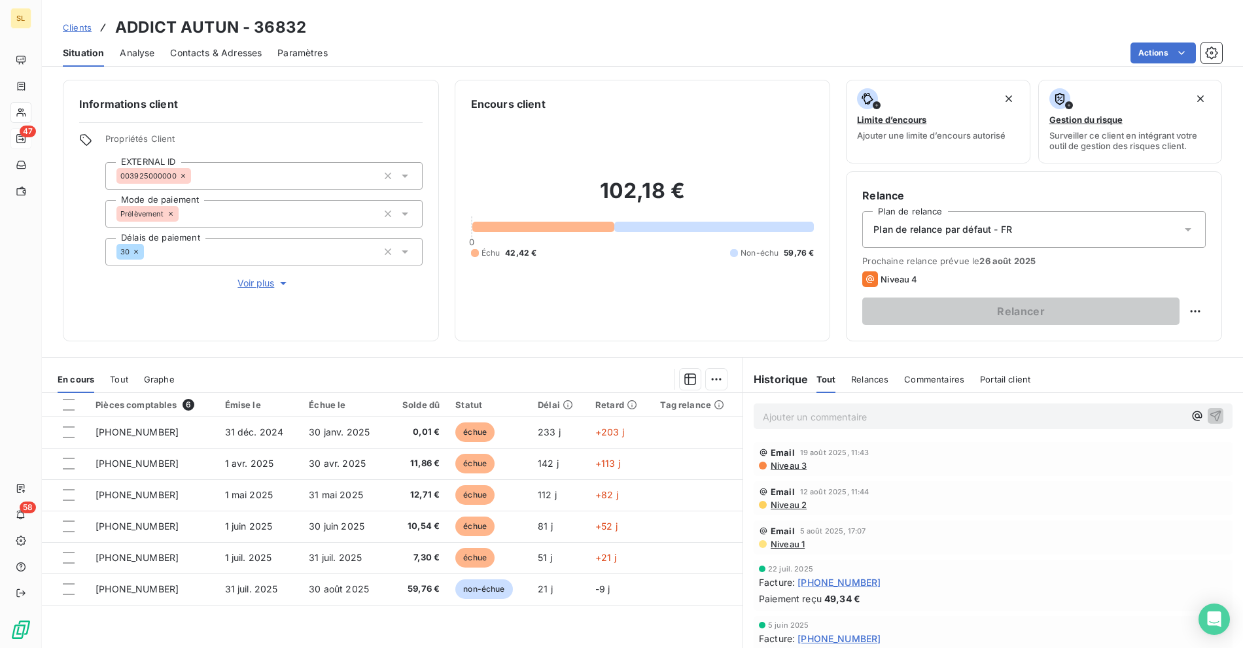
click at [445, 56] on div "Actions" at bounding box center [782, 53] width 879 height 21
click at [211, 64] on div "Contacts & Adresses" at bounding box center [216, 52] width 92 height 27
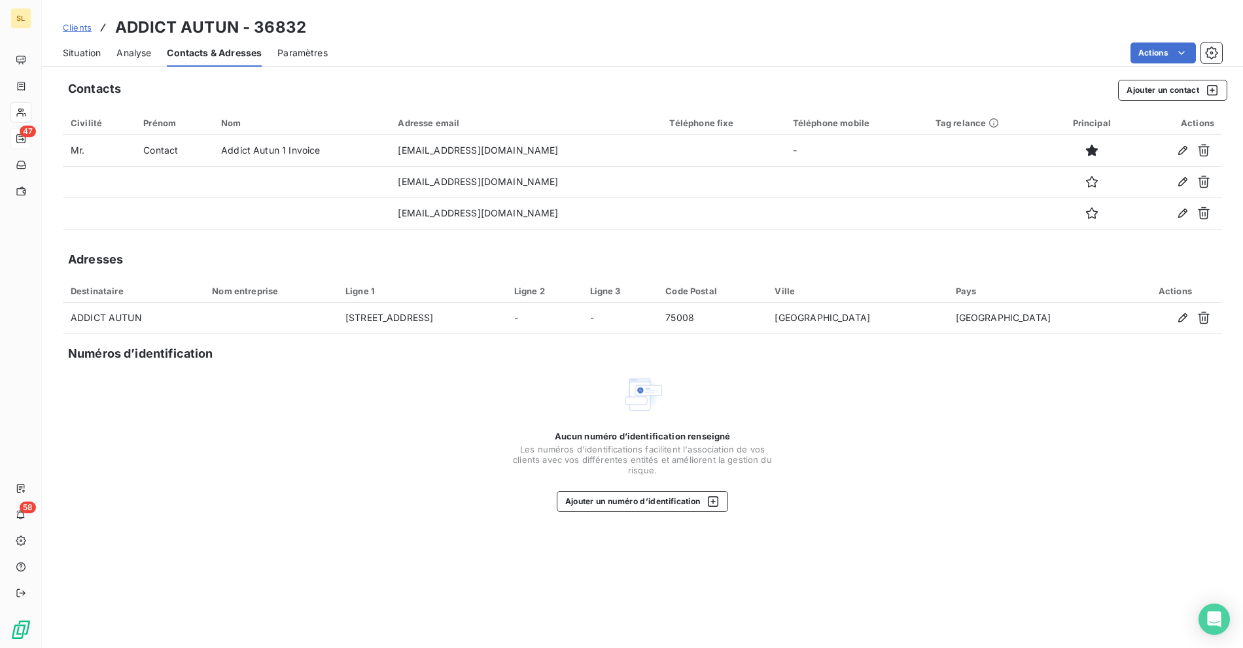
click at [92, 50] on span "Situation" at bounding box center [82, 52] width 38 height 13
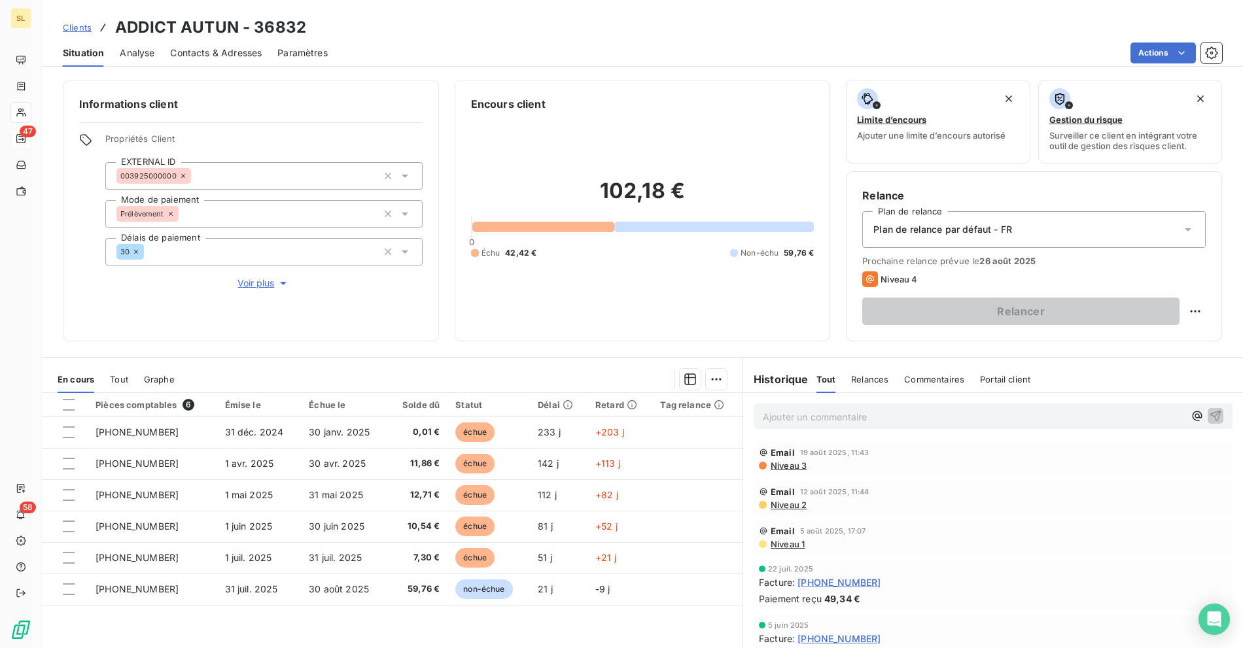
click at [808, 52] on div "Actions" at bounding box center [782, 53] width 879 height 21
click at [417, 63] on div "Situation Analyse Contacts & Adresses Paramètres Actions" at bounding box center [642, 52] width 1201 height 27
click at [808, 427] on div "Ajouter un commentaire ﻿" at bounding box center [993, 417] width 479 height 26
click at [810, 419] on p "Ajouter un commentaire ﻿" at bounding box center [973, 417] width 421 height 16
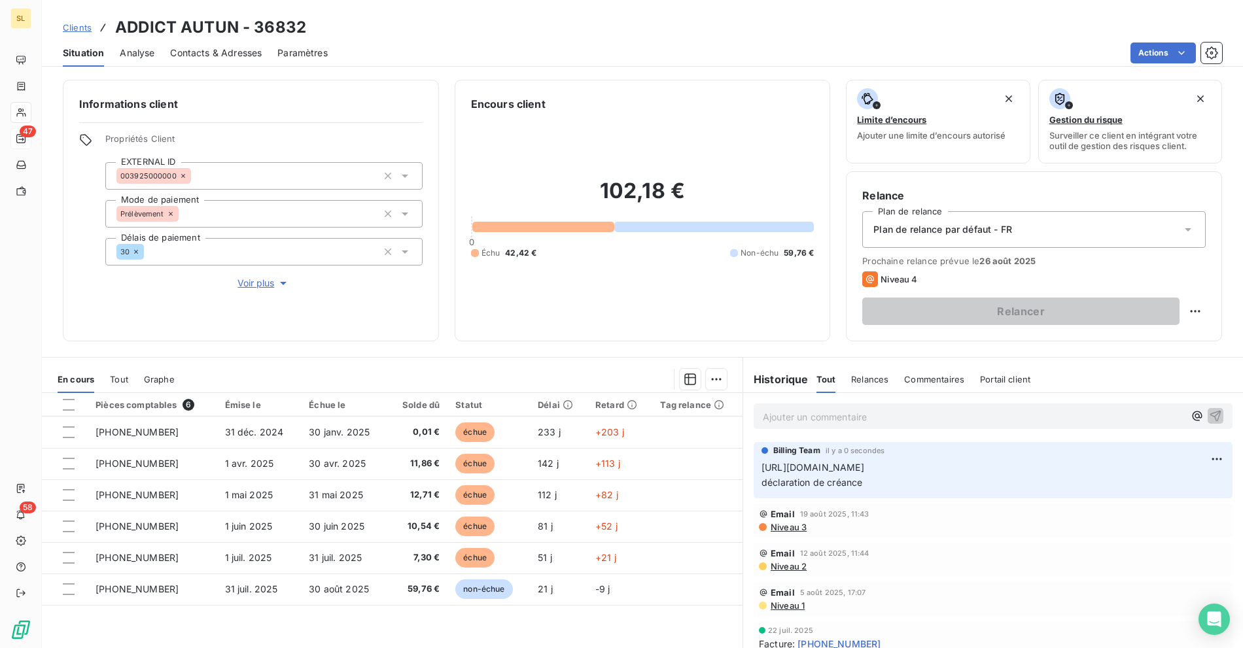
click at [143, 22] on h3 "ADDICT AUTUN - 36832" at bounding box center [210, 28] width 191 height 24
click at [218, 26] on h3 "ADDICT AUTUN - 36832" at bounding box center [210, 28] width 191 height 24
click at [633, 31] on div "Clients ADDICT AUTUN - 36832" at bounding box center [642, 28] width 1201 height 24
click at [514, 249] on span "42,42 €" at bounding box center [520, 253] width 31 height 12
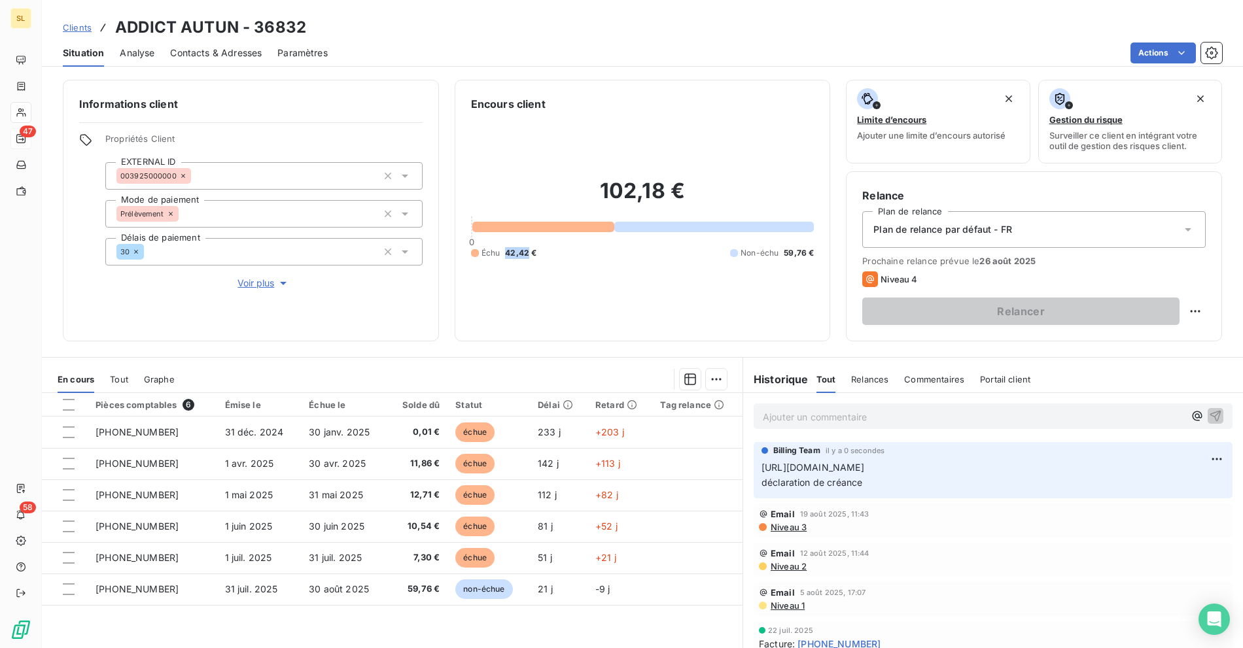
click at [514, 249] on span "42,42 €" at bounding box center [520, 253] width 31 height 12
click at [803, 418] on p "Ajouter un commentaire ﻿" at bounding box center [973, 417] width 421 height 16
click at [860, 479] on p "[URL][DOMAIN_NAME] déclaration de créance" at bounding box center [992, 476] width 463 height 30
drag, startPoint x: 754, startPoint y: 465, endPoint x: 895, endPoint y: 483, distance: 142.4
click at [895, 483] on div "Billing Team il y a 0 secondes [URL][DOMAIN_NAME] déclaration de créance" at bounding box center [993, 470] width 479 height 56
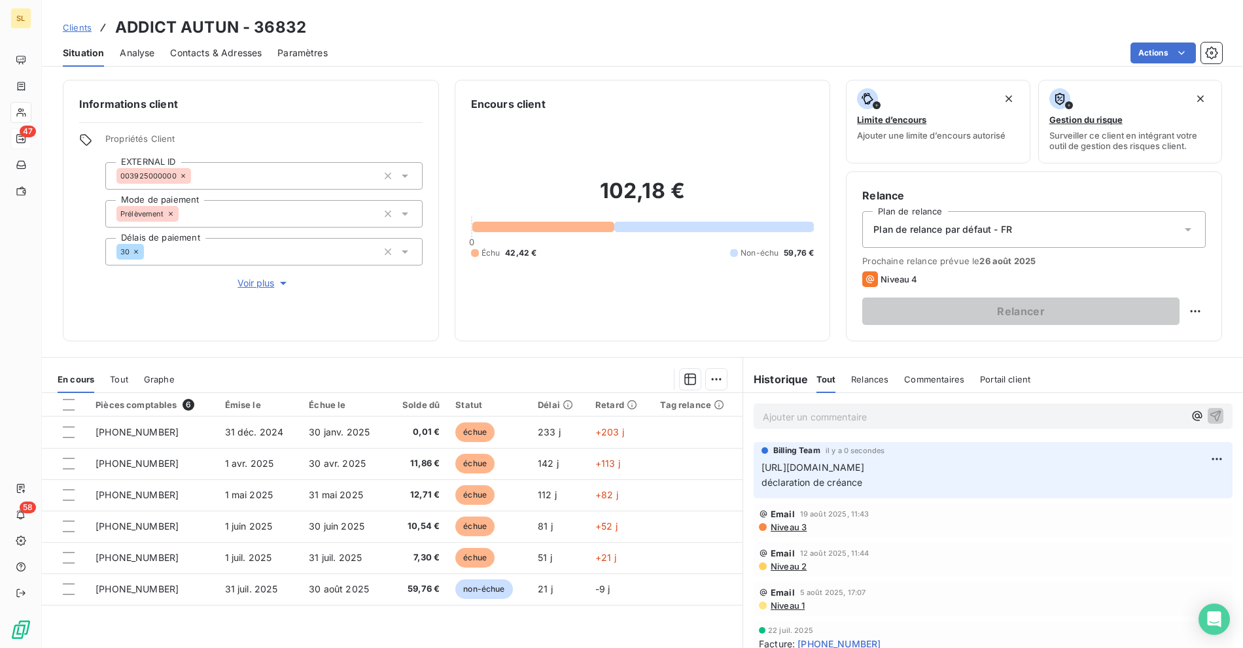
click at [382, 78] on div "Informations client Propriétés Client EXTERNAL ID 003925000000 Mode de paiement…" at bounding box center [642, 360] width 1201 height 576
click at [84, 33] on span "Clients" at bounding box center [77, 27] width 29 height 10
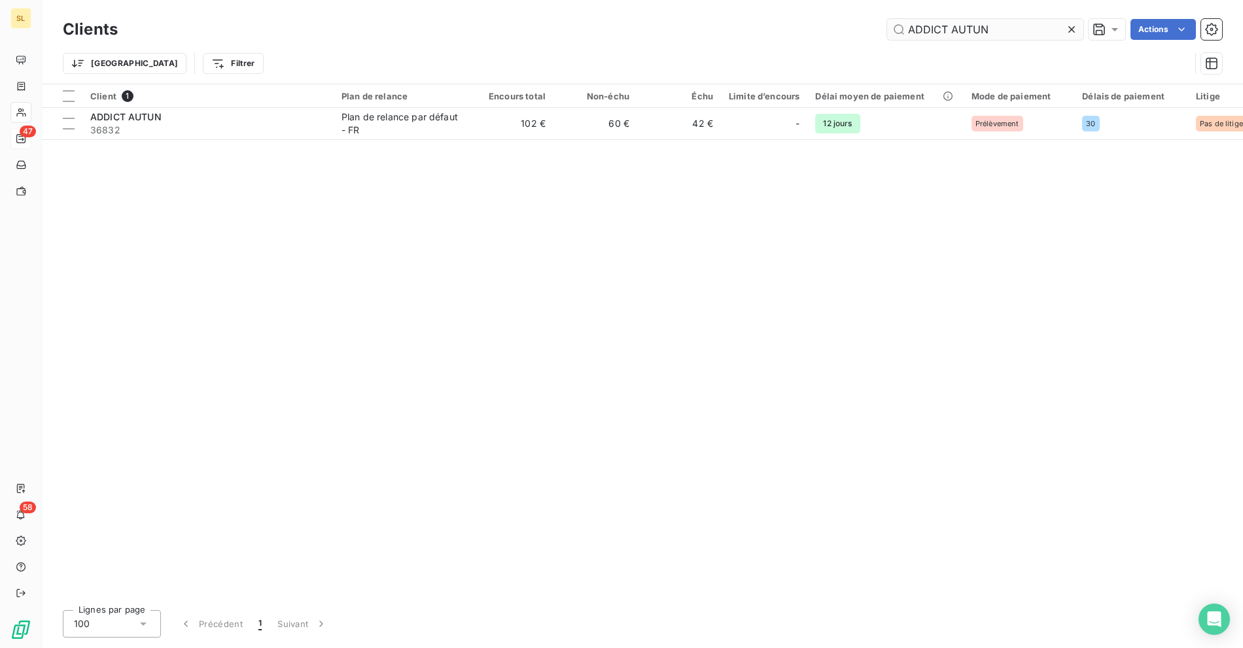
click at [952, 31] on input "ADDICT AUTUN" at bounding box center [985, 29] width 196 height 21
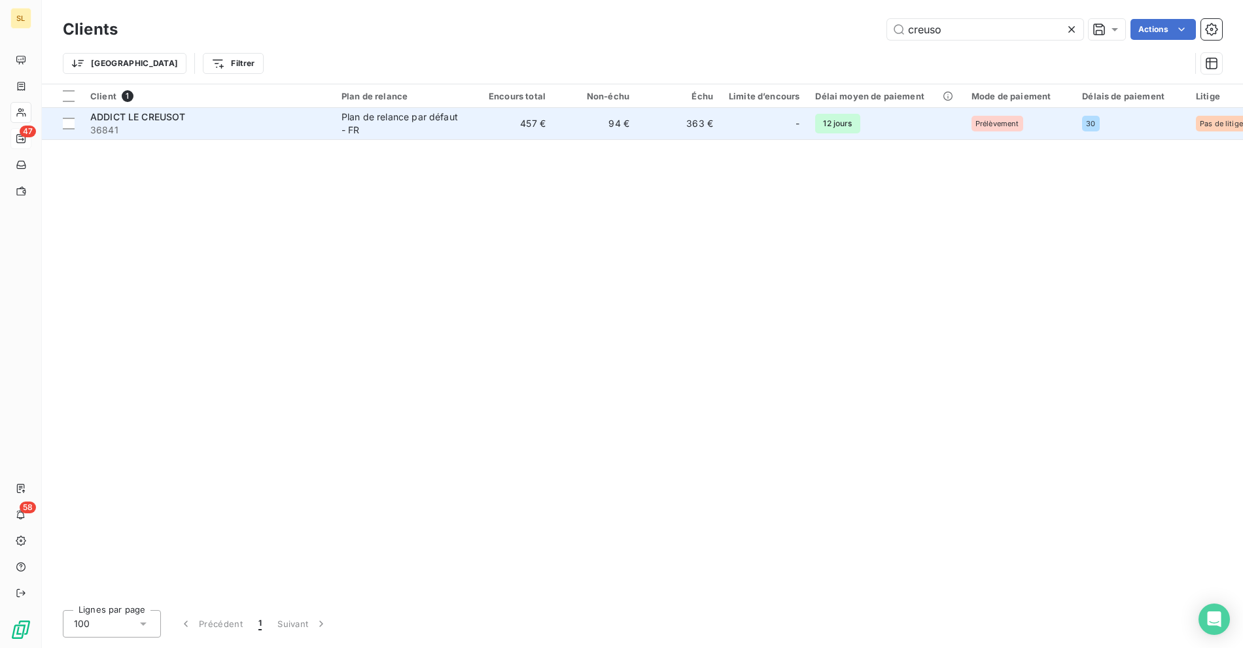
type input "creuso"
click at [249, 114] on div "ADDICT LE CREUSOT" at bounding box center [208, 117] width 236 height 13
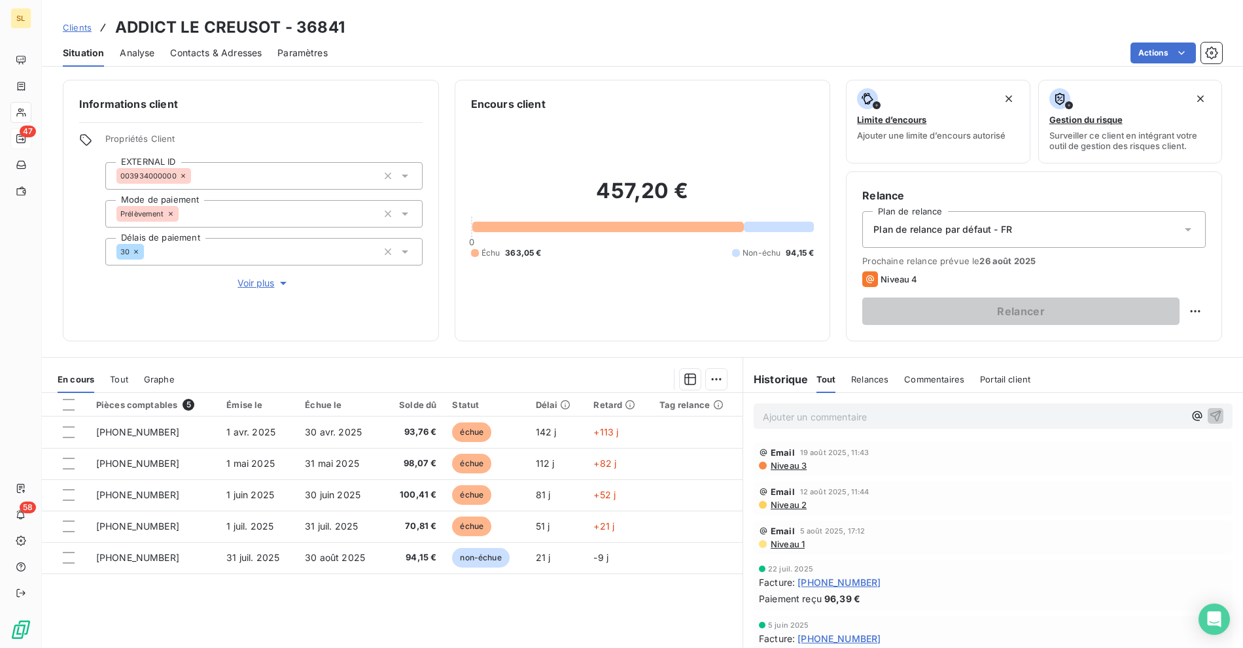
click at [808, 421] on p "Ajouter un commentaire ﻿" at bounding box center [973, 417] width 421 height 16
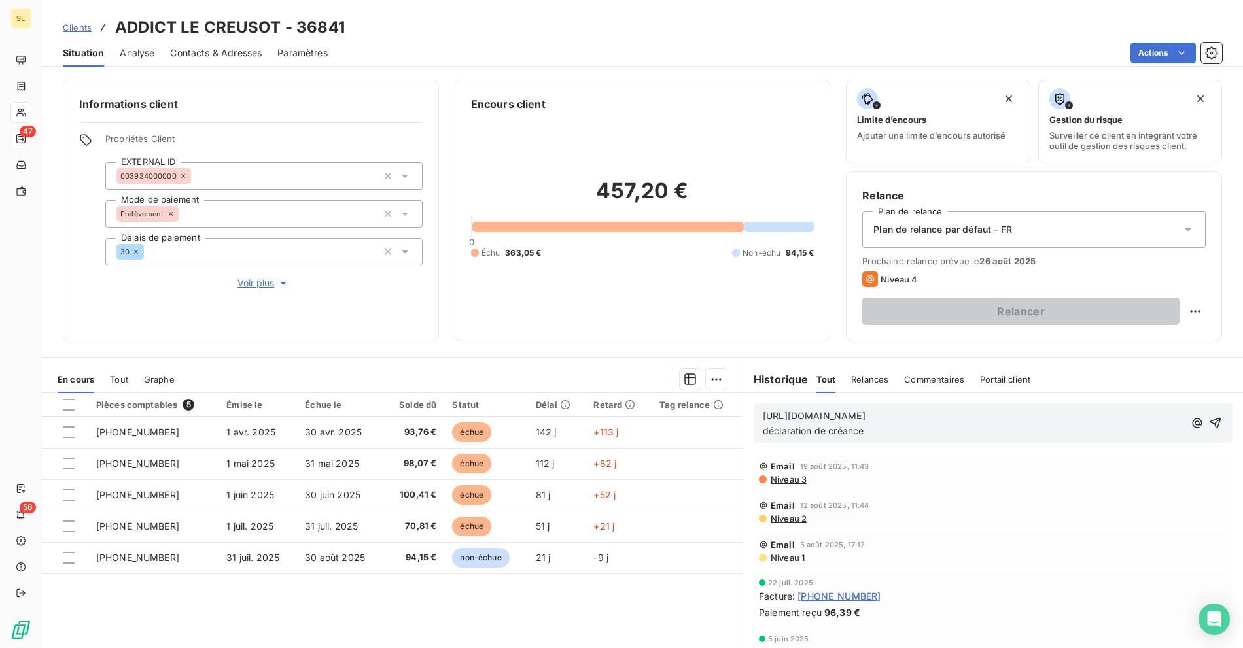
click at [801, 423] on p "[URL][DOMAIN_NAME] déclaration de créance" at bounding box center [973, 424] width 421 height 30
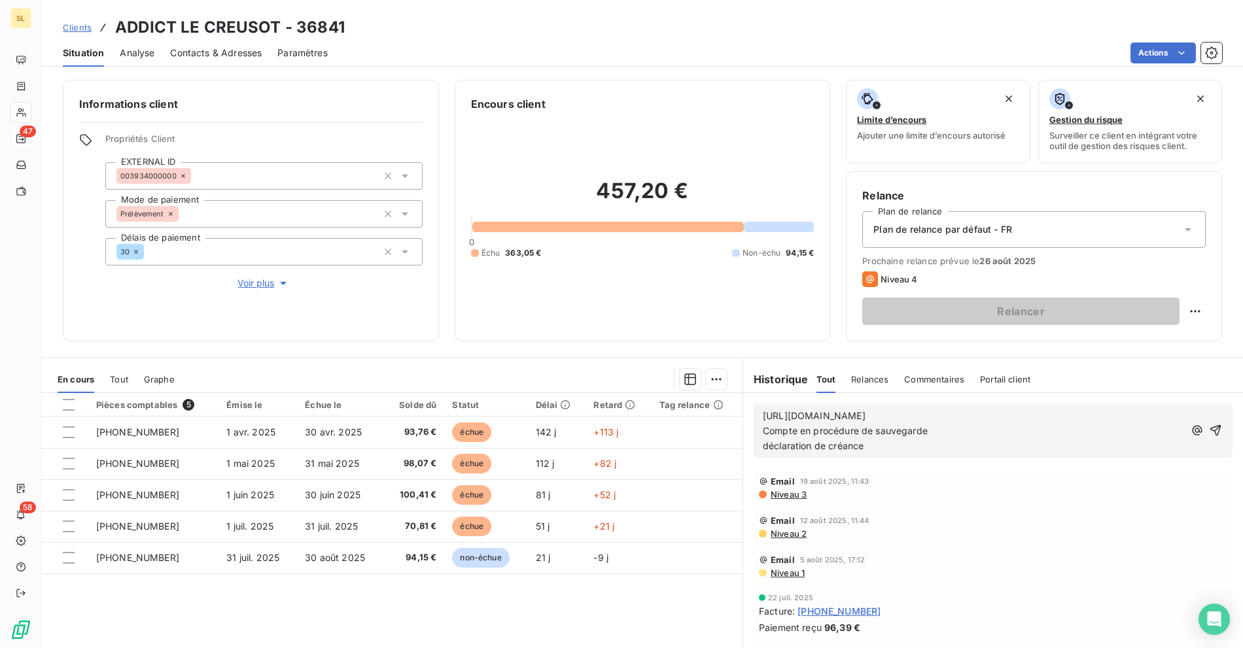
click at [754, 447] on div "[URL][DOMAIN_NAME] Compte en procédure de sauvegarde déclaration de créance" at bounding box center [993, 431] width 479 height 54
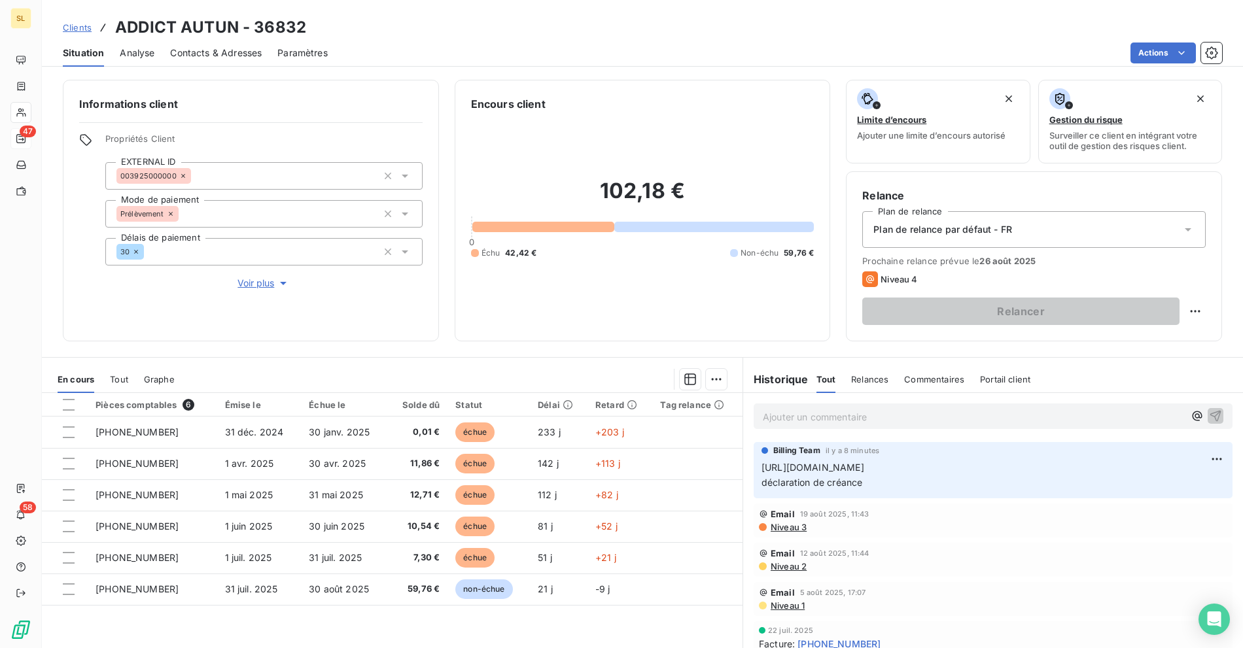
click at [851, 476] on p "[URL][DOMAIN_NAME] déclaration de créance" at bounding box center [992, 476] width 463 height 30
click at [1201, 456] on html "SL 47 58 Clients ADDICT AUTUN - 36832 Situation Analyse Contacts & Adresses Par…" at bounding box center [621, 324] width 1243 height 648
drag, startPoint x: 1150, startPoint y: 489, endPoint x: 1119, endPoint y: 493, distance: 31.1
click at [1150, 489] on div "Editer" at bounding box center [1162, 487] width 73 height 21
click at [1158, 470] on p "[URL][DOMAIN_NAME] déclaration de créance" at bounding box center [983, 476] width 445 height 30
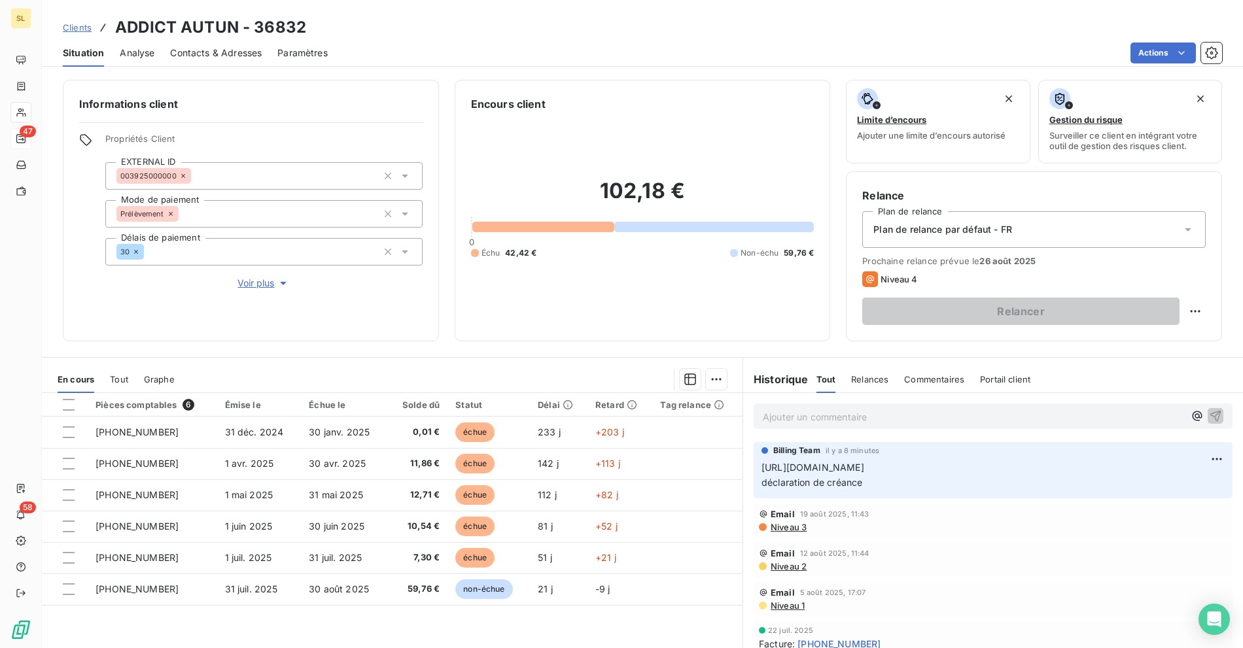
click at [1036, 485] on p "[URL][DOMAIN_NAME] déclaration de créance" at bounding box center [992, 476] width 463 height 30
click at [1191, 453] on html "SL 47 58 Clients ADDICT AUTUN - 36832 Situation Analyse Contacts & Adresses Par…" at bounding box center [621, 324] width 1243 height 648
click at [1149, 489] on div "Editer" at bounding box center [1162, 487] width 73 height 21
click at [525, 73] on div "Informations client Propriétés Client EXTERNAL ID 003925000000 Mode de paiement…" at bounding box center [642, 360] width 1201 height 576
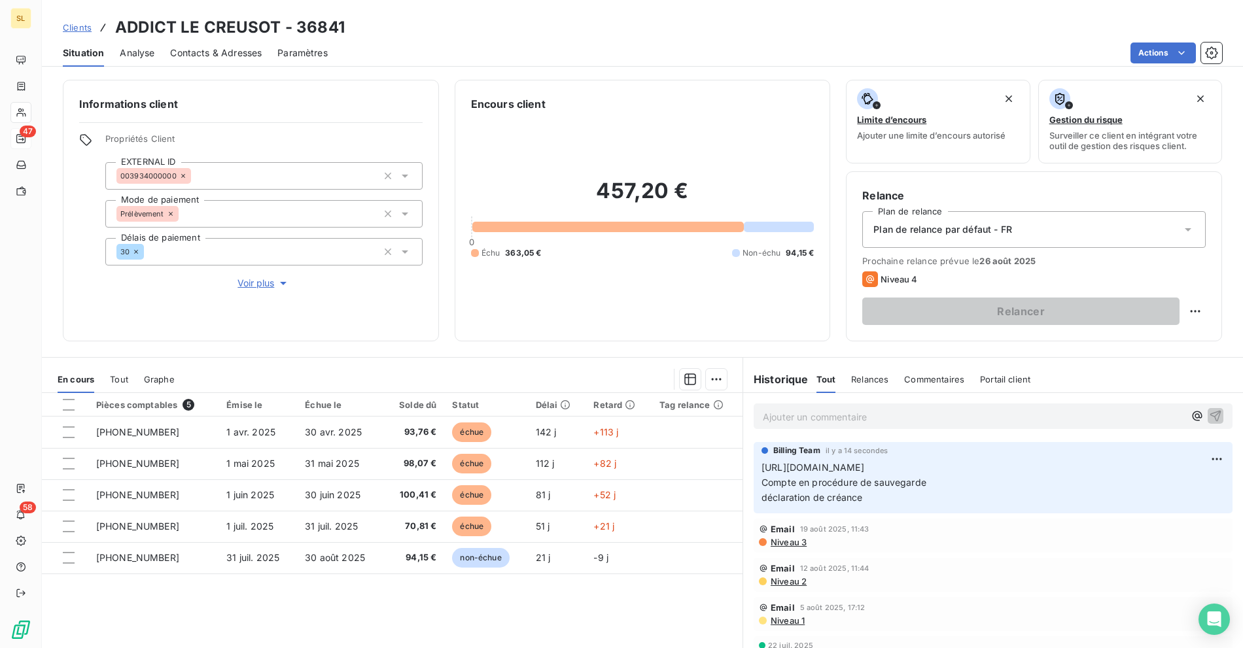
click at [152, 22] on h3 "ADDICT LE CREUSOT - 36841" at bounding box center [230, 28] width 230 height 24
click at [250, 21] on h3 "ADDICT LE CREUSOT - 36841" at bounding box center [230, 28] width 230 height 24
click at [512, 252] on span "363,05 €" at bounding box center [523, 253] width 36 height 12
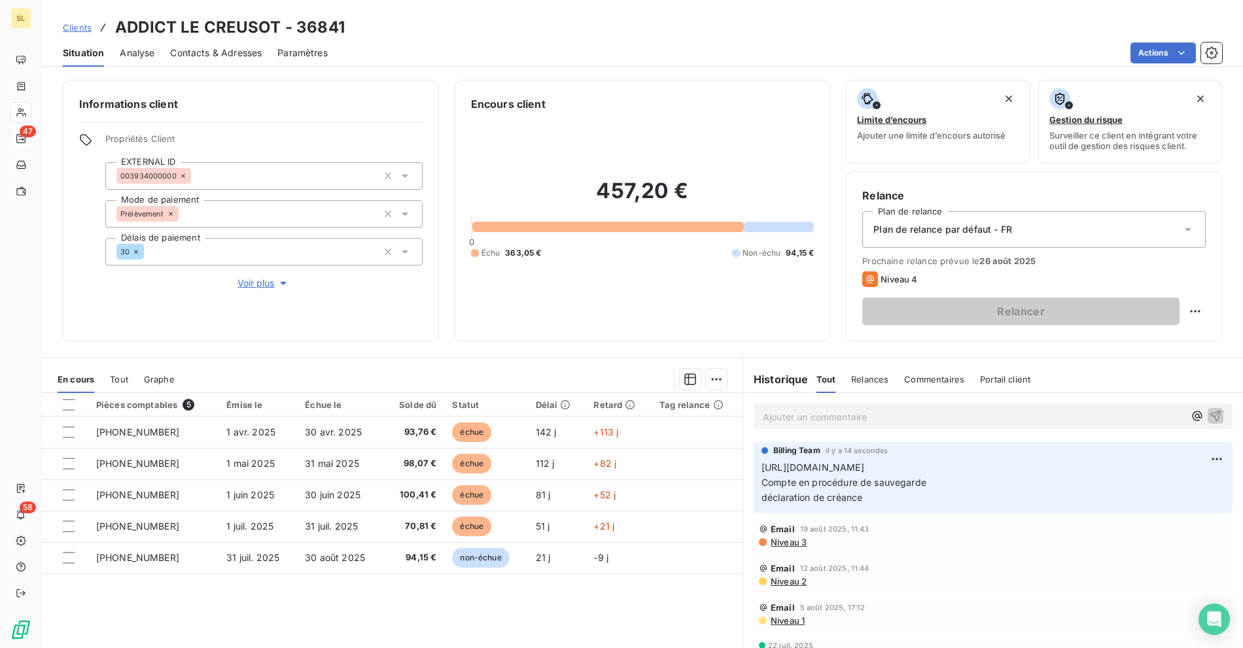
click at [507, 37] on div "Clients ADDICT LE CREUSOT - 36841" at bounding box center [642, 28] width 1201 height 24
click at [82, 26] on span "Clients" at bounding box center [77, 27] width 29 height 10
drag, startPoint x: 879, startPoint y: 500, endPoint x: 755, endPoint y: 478, distance: 126.2
click at [761, 478] on p "[URL][DOMAIN_NAME] Compte en procédure de sauvegarde déclaration de créance" at bounding box center [992, 483] width 463 height 45
click at [76, 30] on span "Clients" at bounding box center [77, 27] width 29 height 10
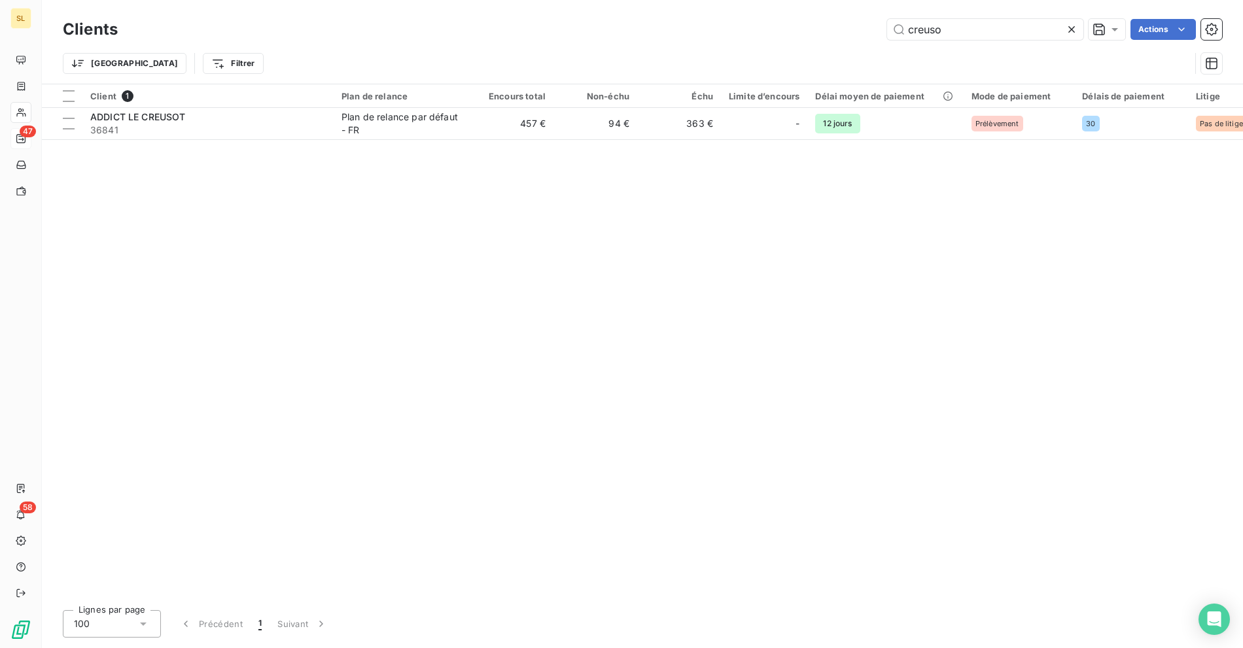
drag, startPoint x: 846, startPoint y: 22, endPoint x: 825, endPoint y: 19, distance: 21.2
click at [836, 21] on div "creuso Actions" at bounding box center [677, 29] width 1089 height 21
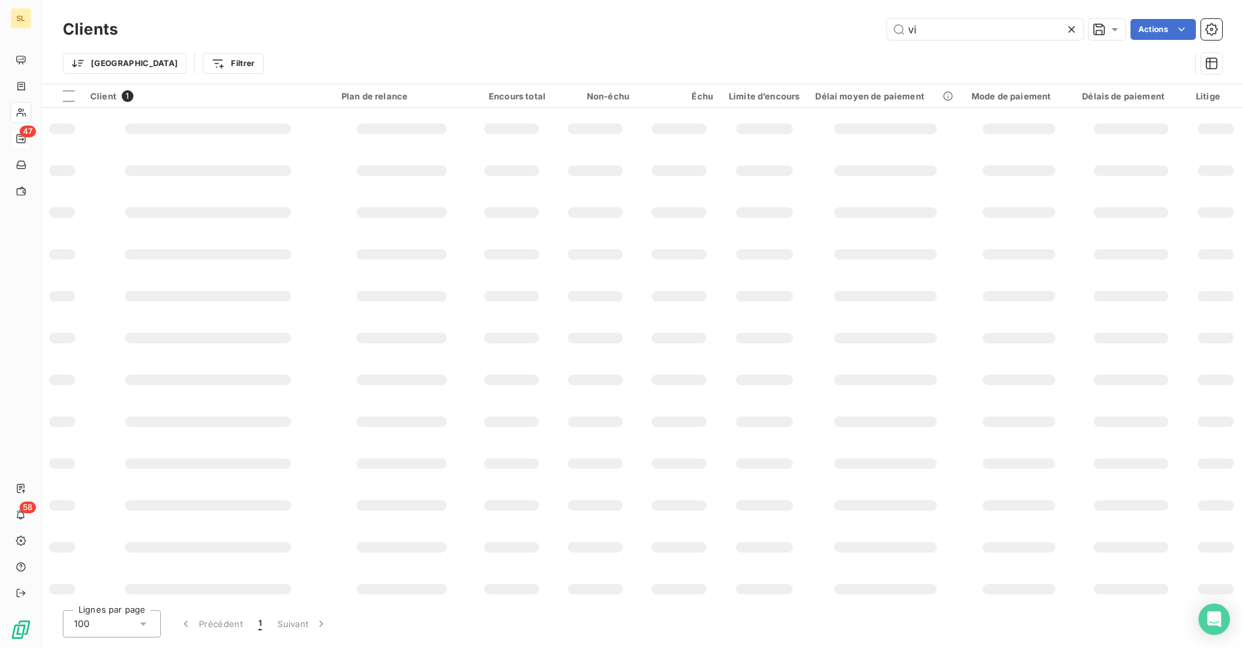
type input "vit"
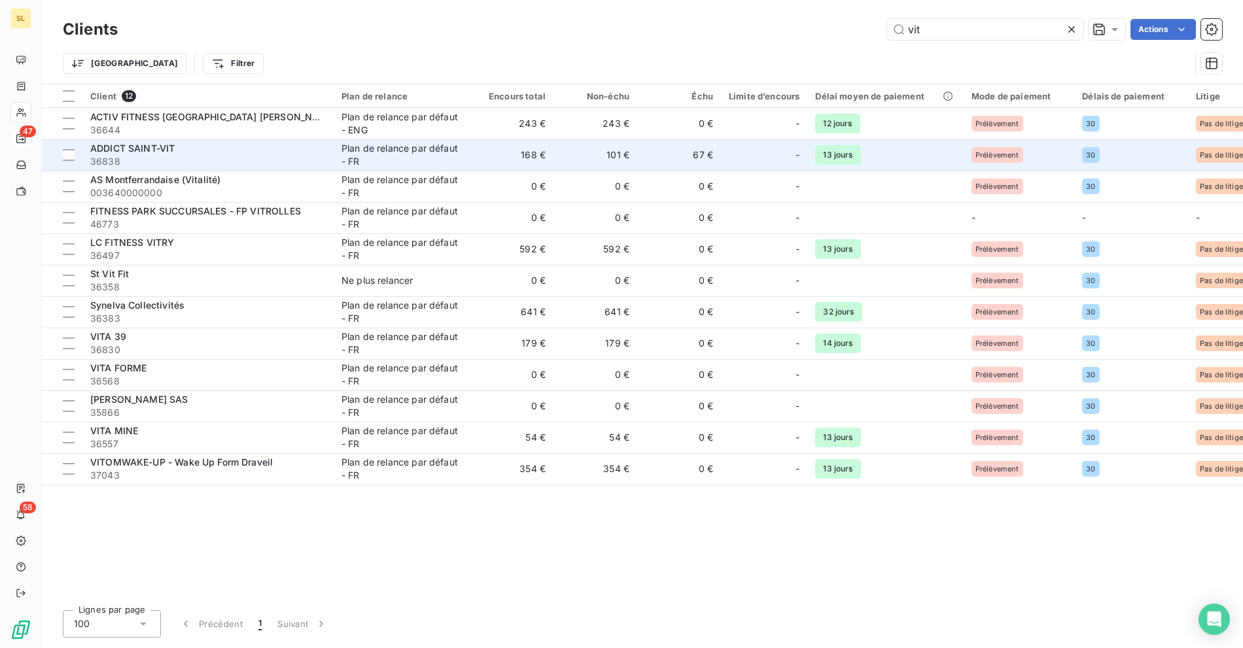
click at [169, 150] on span "ADDICT SAINT-VIT" at bounding box center [132, 148] width 84 height 11
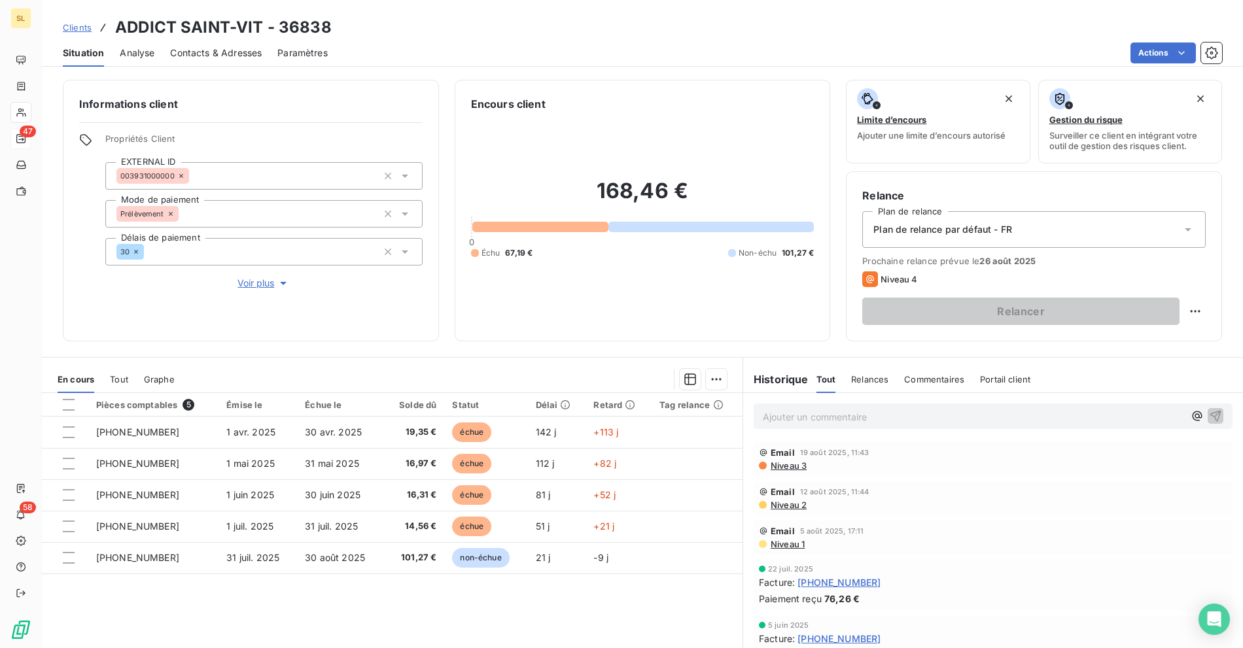
click at [795, 417] on p "Ajouter un commentaire ﻿" at bounding box center [973, 417] width 421 height 16
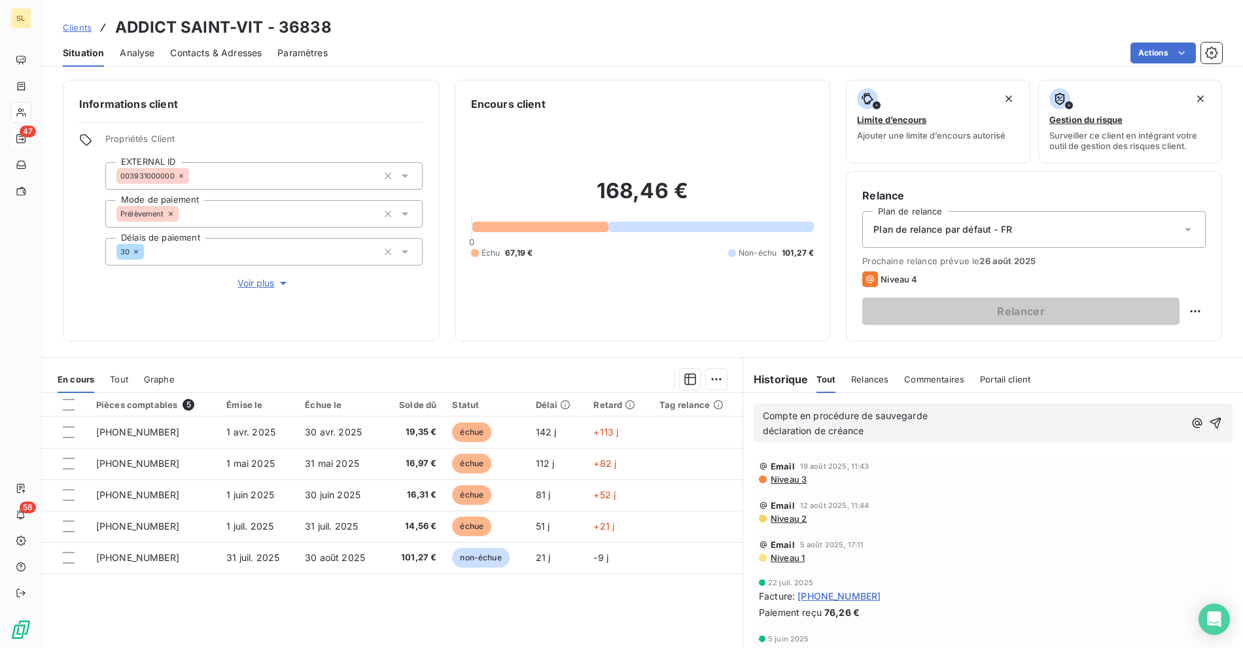
click at [754, 409] on div "Compte en procédure de sauvegarde déclaration de créance" at bounding box center [993, 423] width 479 height 39
click at [754, 413] on div "Compte en procédure de sauvegarde déclaration de créance" at bounding box center [993, 423] width 479 height 39
click at [763, 414] on span "Compte en procédure de sauvegarde" at bounding box center [845, 415] width 165 height 11
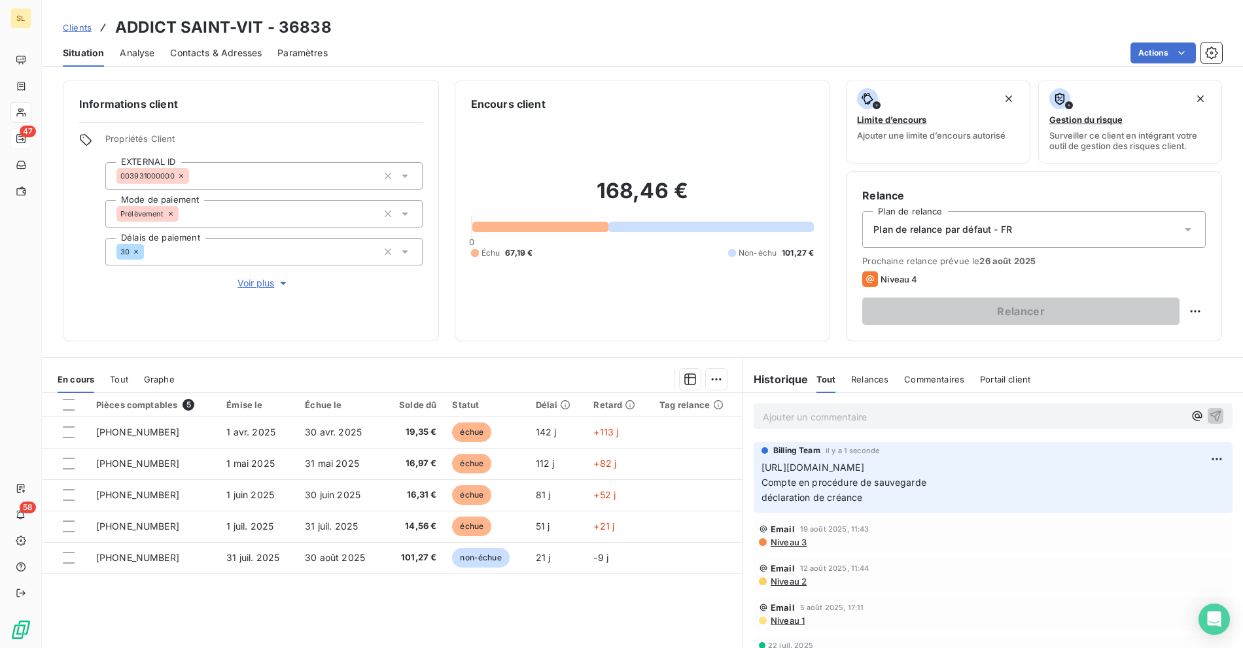
click at [680, 63] on div "Situation Analyse Contacts & Adresses Paramètres Actions" at bounding box center [642, 52] width 1201 height 27
click at [597, 194] on h2 "168,46 €" at bounding box center [642, 197] width 343 height 39
click at [513, 251] on span "67,19 €" at bounding box center [518, 253] width 27 height 12
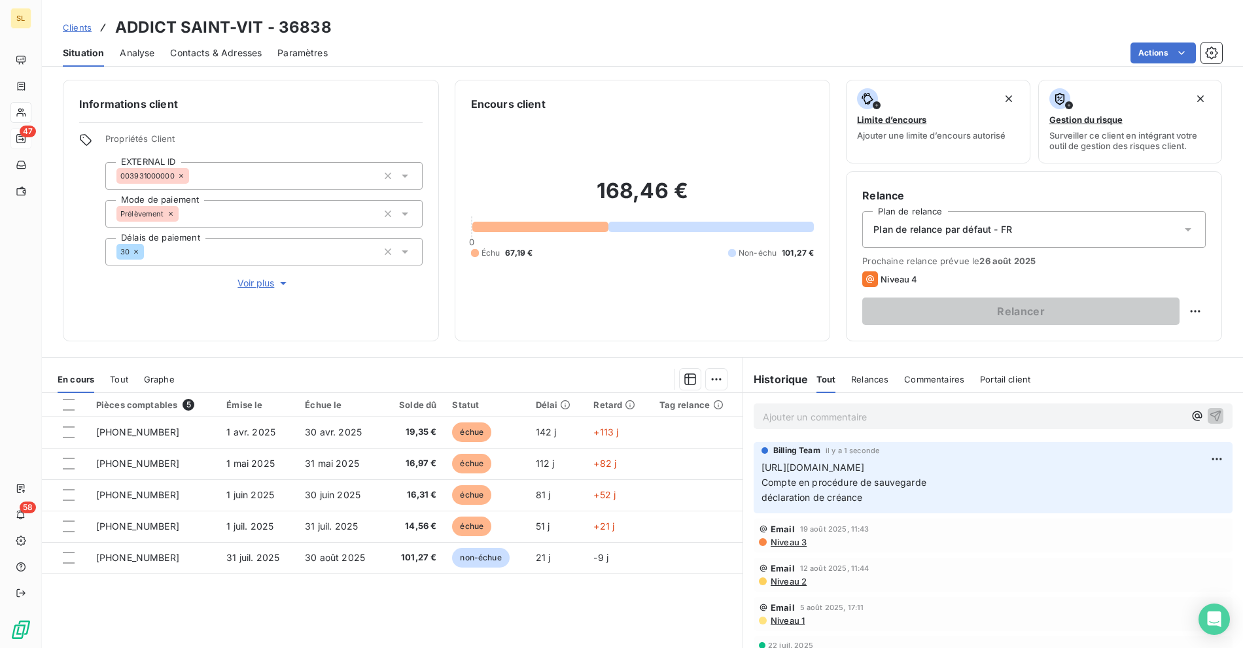
click at [733, 56] on div "Actions" at bounding box center [782, 53] width 879 height 21
click at [439, 37] on div "Clients ADDICT SAINT-VIT - 36838" at bounding box center [642, 28] width 1201 height 24
click at [81, 32] on span "Clients" at bounding box center [77, 27] width 29 height 10
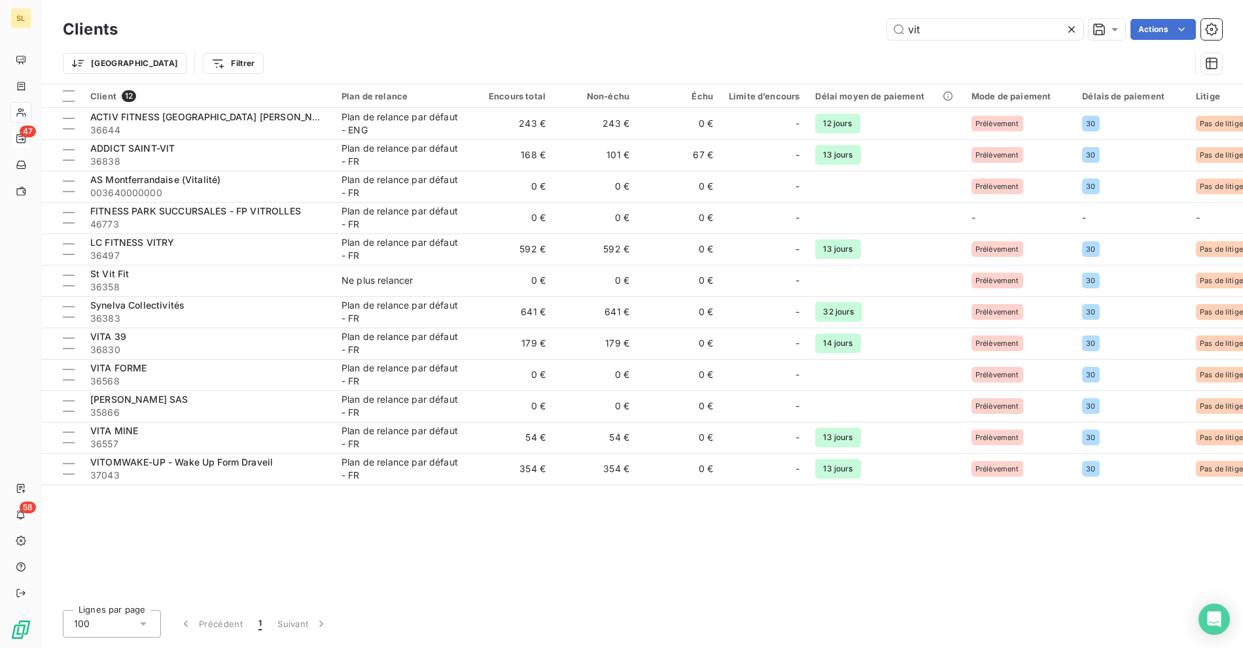
drag, startPoint x: 871, startPoint y: 29, endPoint x: 799, endPoint y: 34, distance: 72.1
click at [813, 29] on div "vit Actions" at bounding box center [677, 29] width 1089 height 21
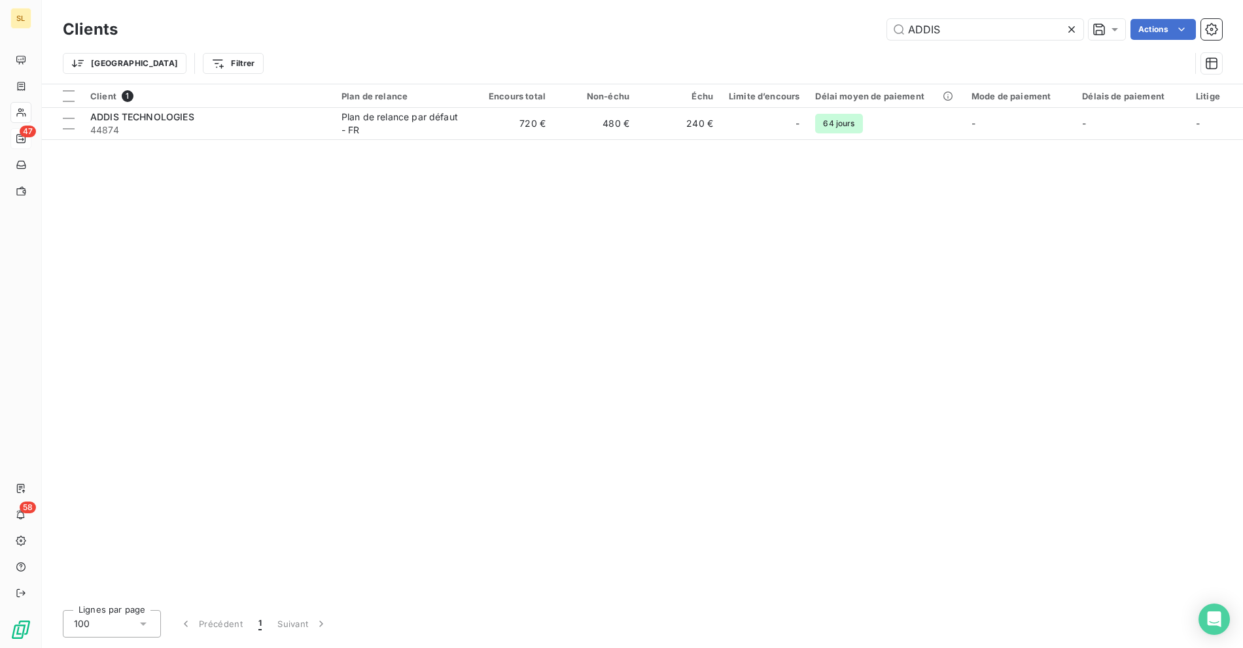
type input "ADDIS"
click at [577, 56] on div "Trier Filtrer" at bounding box center [626, 63] width 1127 height 25
click at [389, 165] on div "Client 1 Plan de relance Encours total Non-échu Échu Limite d’encours Délai moy…" at bounding box center [642, 341] width 1201 height 515
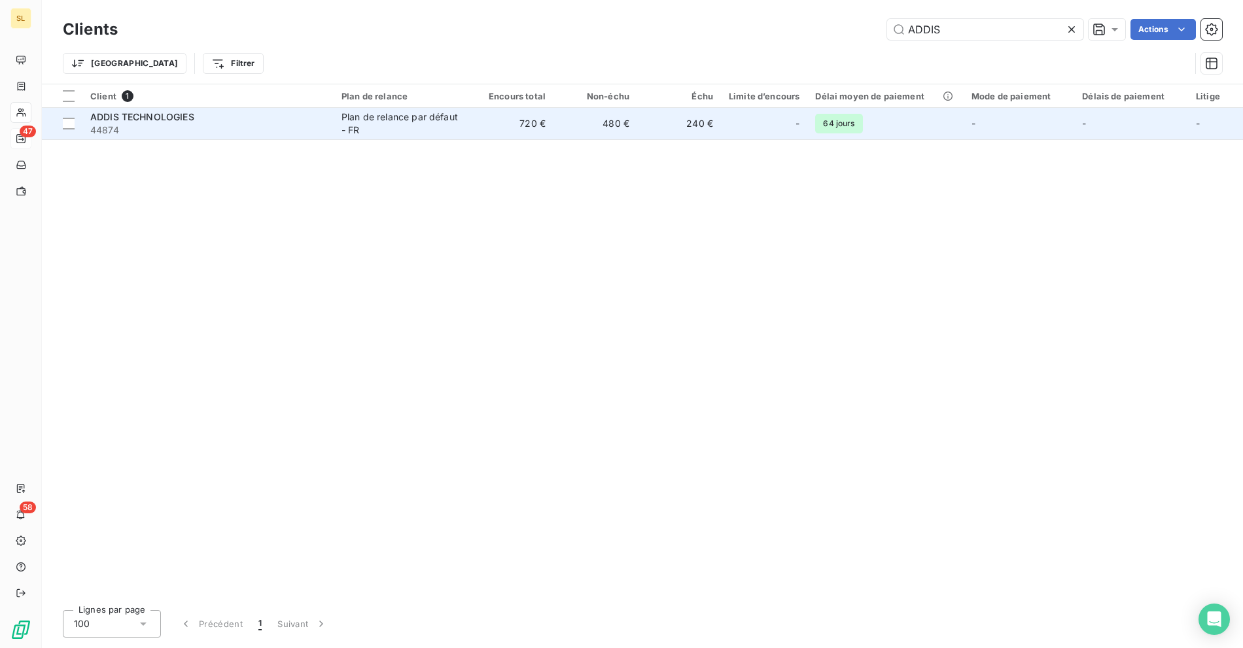
click at [408, 131] on div "Plan de relance par défaut - FR" at bounding box center [401, 124] width 120 height 26
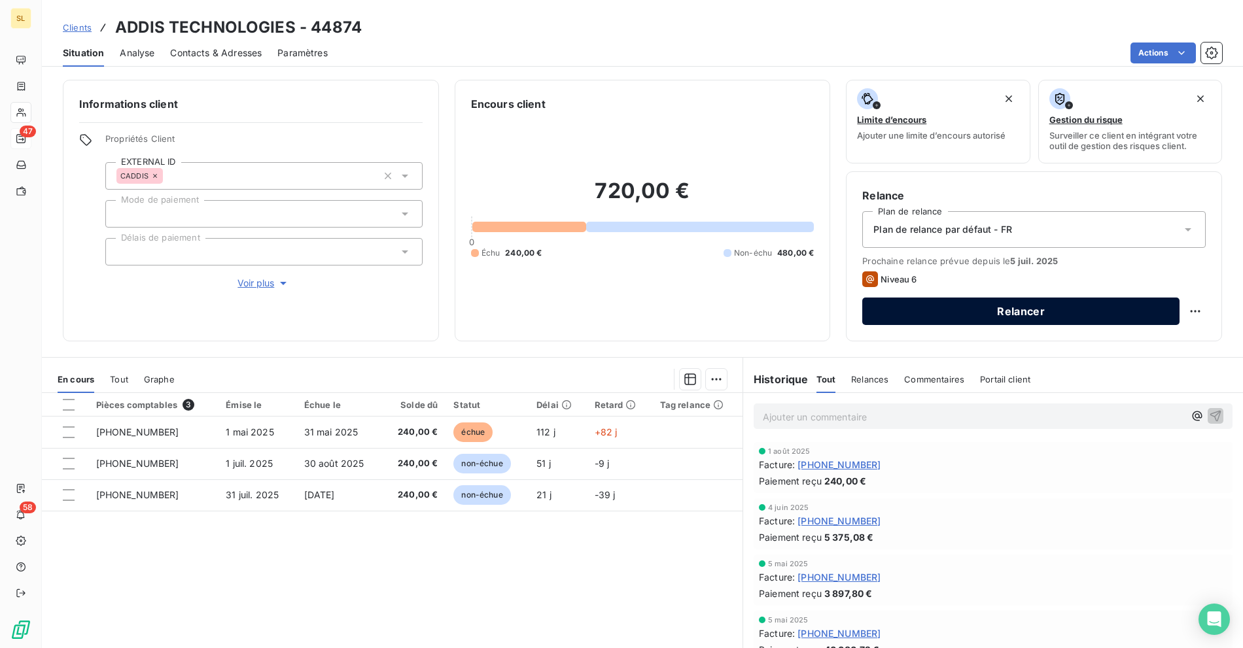
click at [1001, 317] on button "Relancer" at bounding box center [1020, 311] width 317 height 27
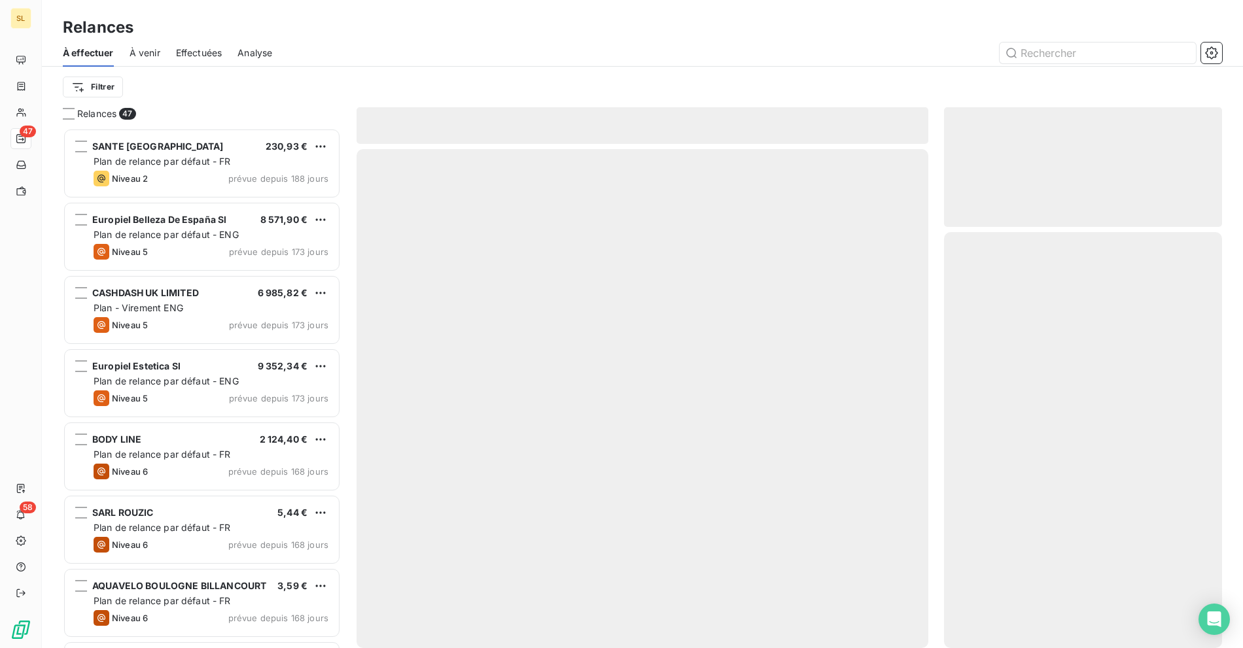
scroll to position [509, 267]
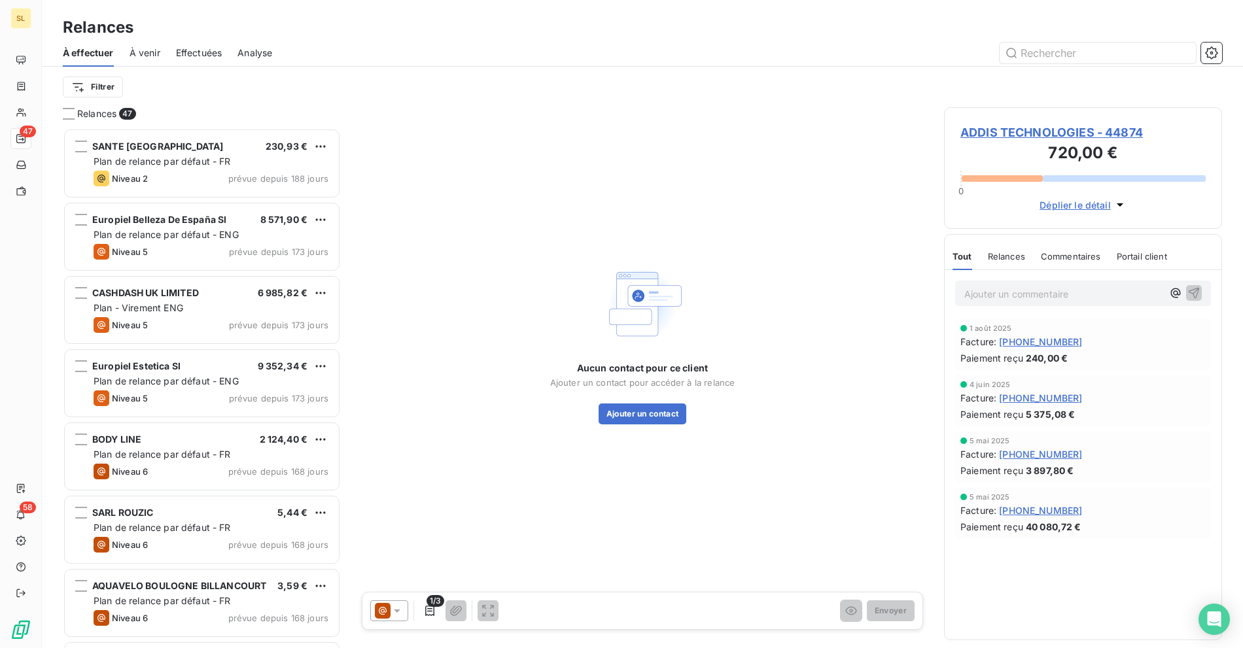
click at [393, 606] on icon at bounding box center [397, 610] width 13 height 13
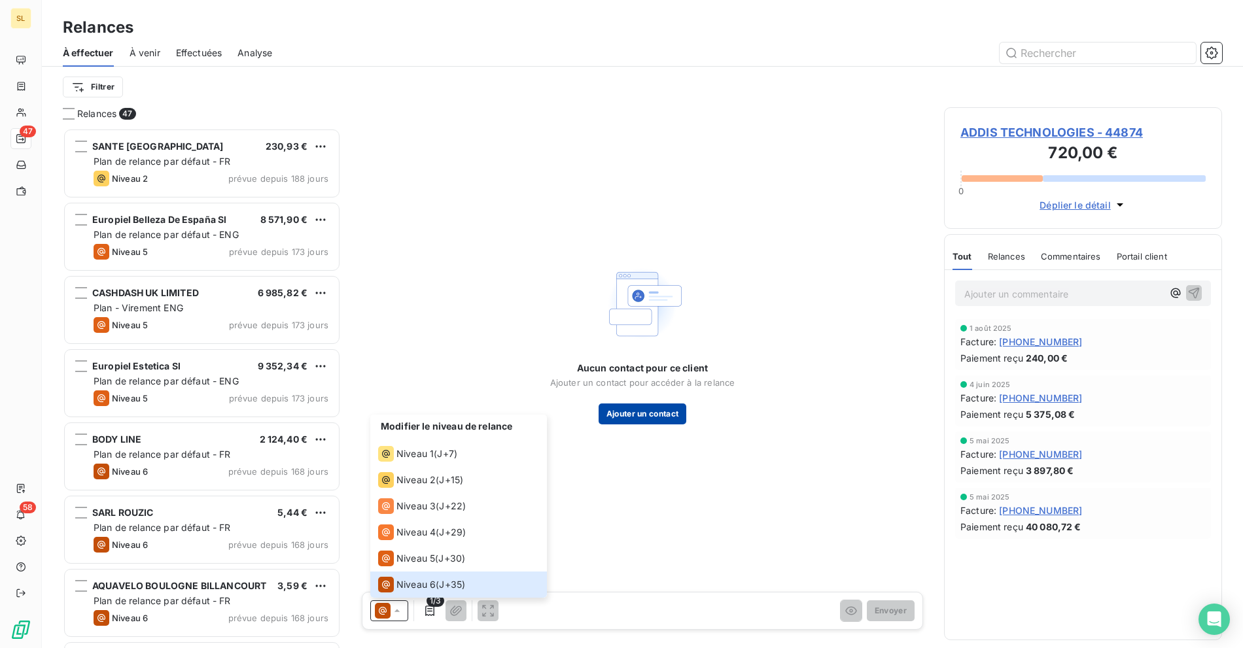
click at [641, 418] on button "Ajouter un contact" at bounding box center [643, 414] width 88 height 21
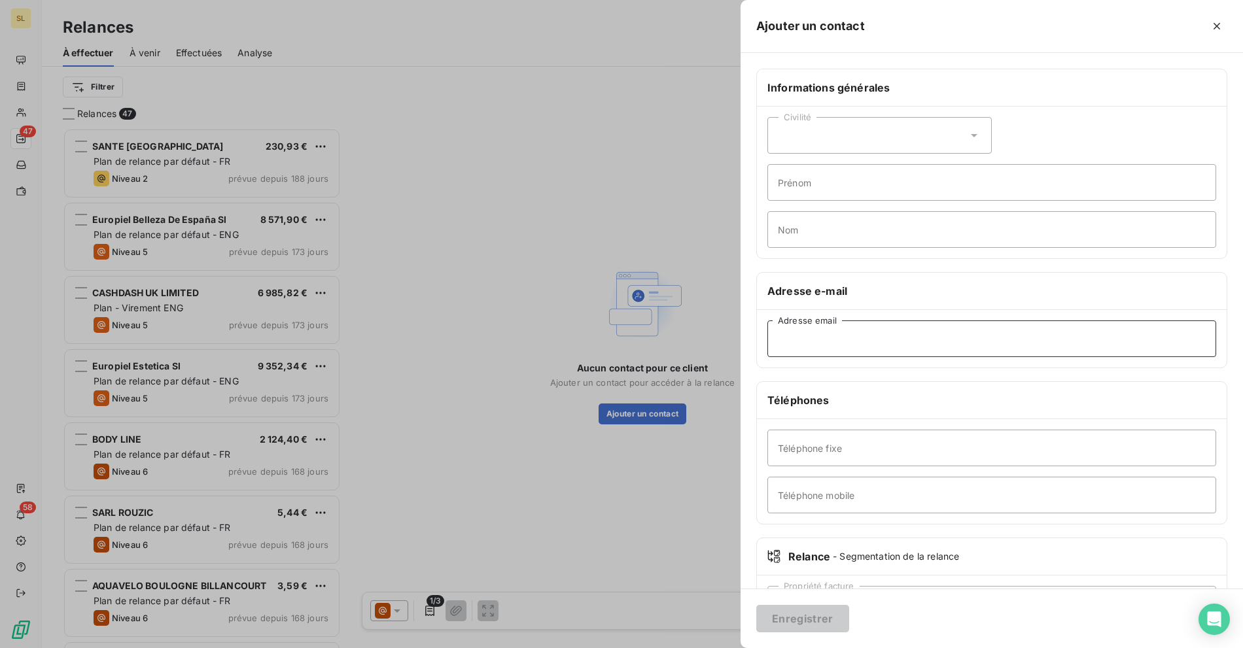
click at [793, 348] on input "Adresse email" at bounding box center [991, 339] width 449 height 37
paste input "[EMAIL_ADDRESS][DOMAIN_NAME]"
type input "[EMAIL_ADDRESS][DOMAIN_NAME]"
click at [810, 617] on button "Enregistrer" at bounding box center [802, 618] width 93 height 27
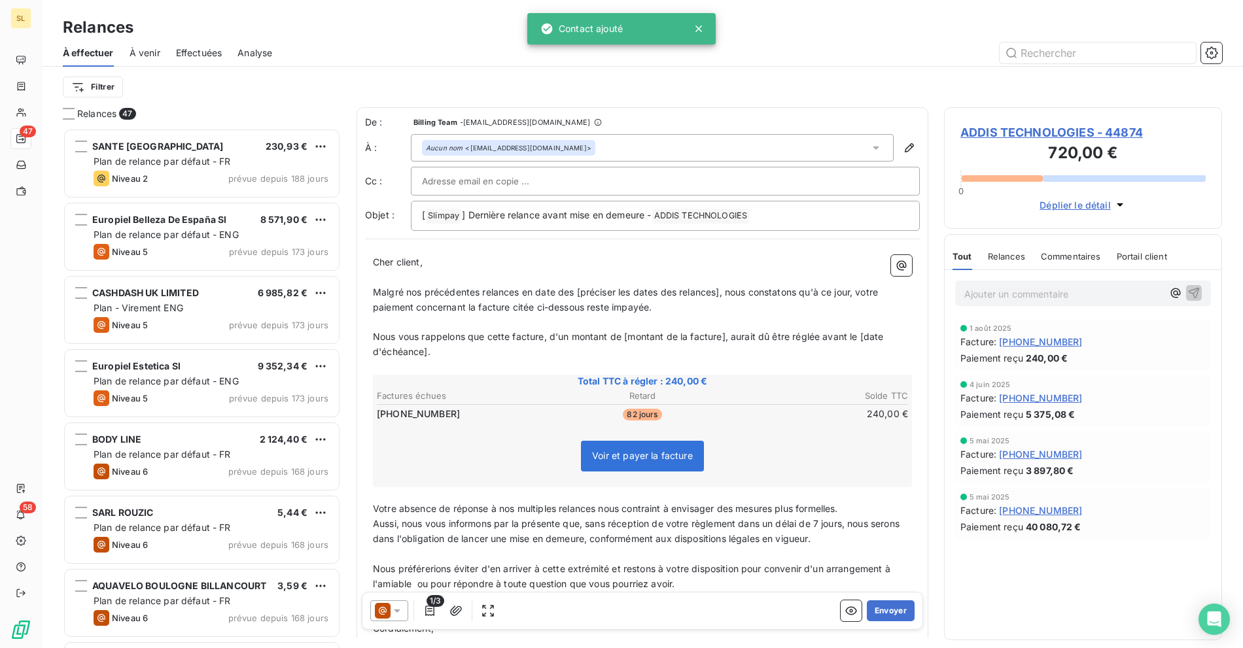
click at [1046, 131] on span "ADDIS TECHNOLOGIES - 44874" at bounding box center [1082, 133] width 245 height 18
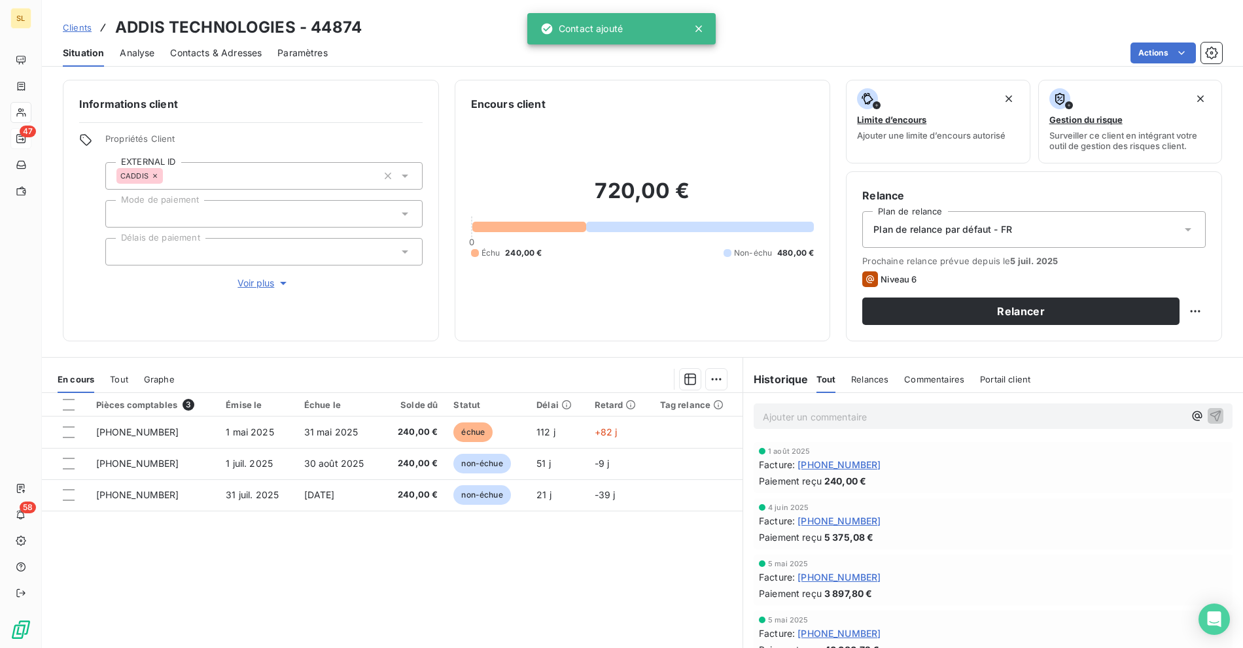
click at [213, 50] on span "Contacts & Adresses" at bounding box center [216, 52] width 92 height 13
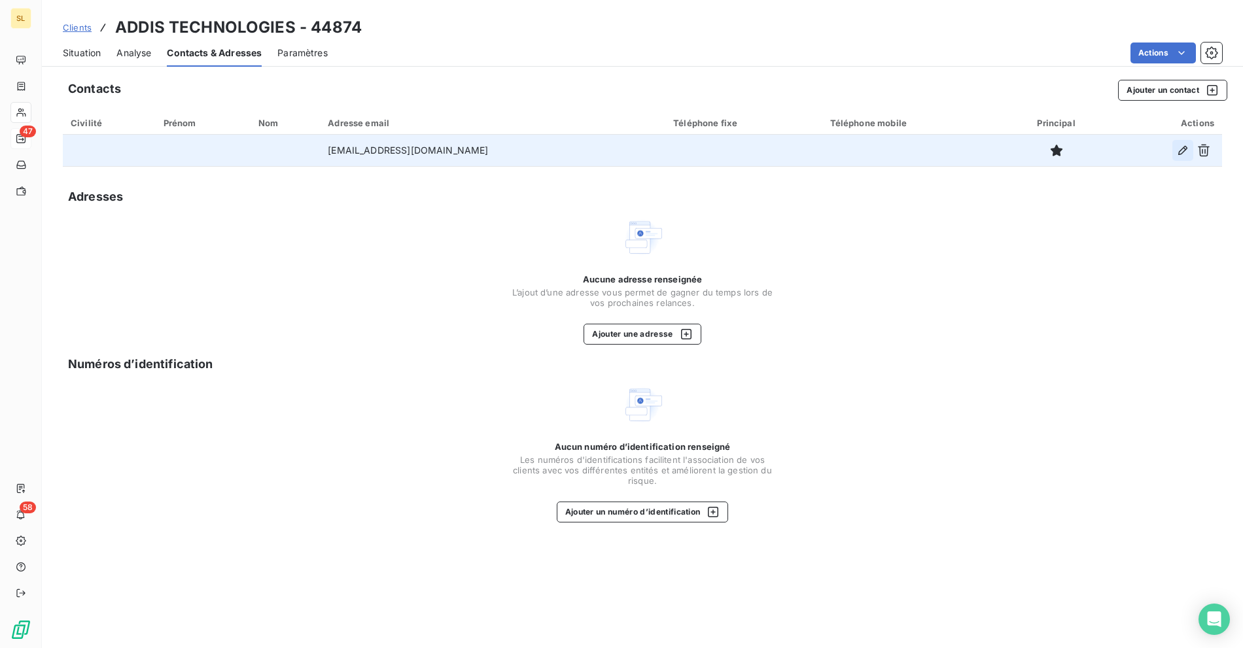
click at [1183, 150] on icon "button" at bounding box center [1182, 150] width 13 height 13
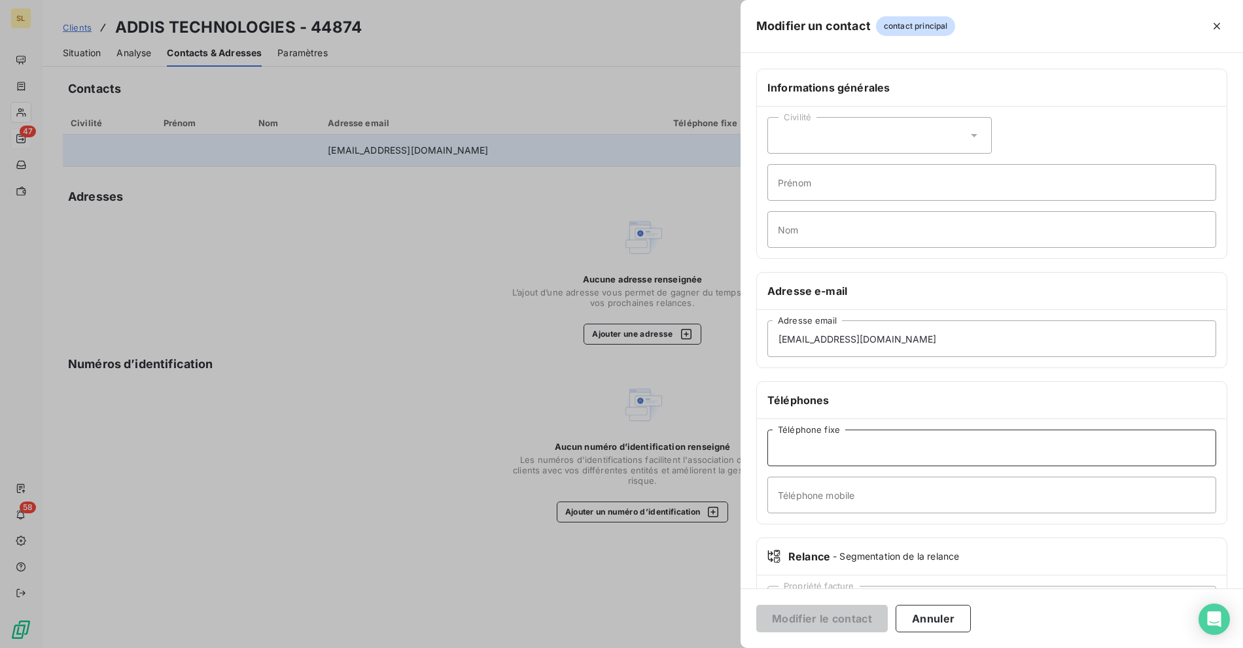
click at [805, 449] on input "Téléphone fixe" at bounding box center [991, 448] width 449 height 37
click at [832, 345] on input "[EMAIL_ADDRESS][DOMAIN_NAME]" at bounding box center [991, 339] width 449 height 37
click at [969, 340] on input "[EMAIL_ADDRESS][DOMAIN_NAME]" at bounding box center [991, 339] width 449 height 37
click at [937, 623] on button "Annuler" at bounding box center [933, 618] width 75 height 27
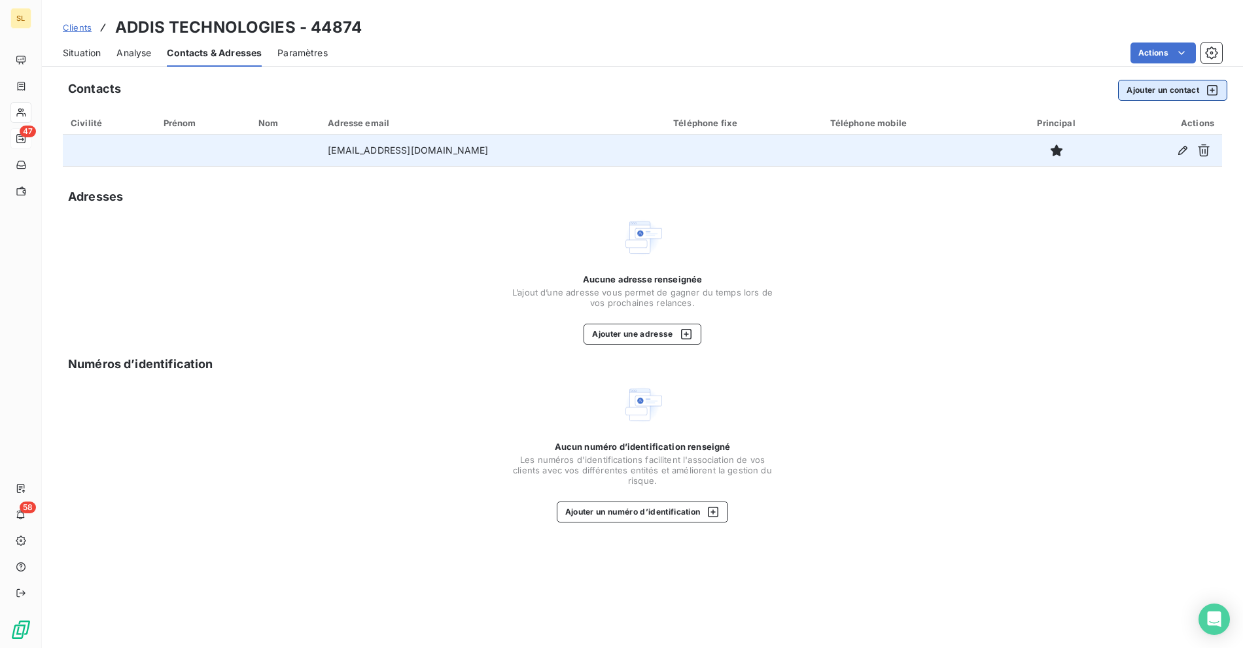
click at [1144, 85] on button "Ajouter un contact" at bounding box center [1172, 90] width 109 height 21
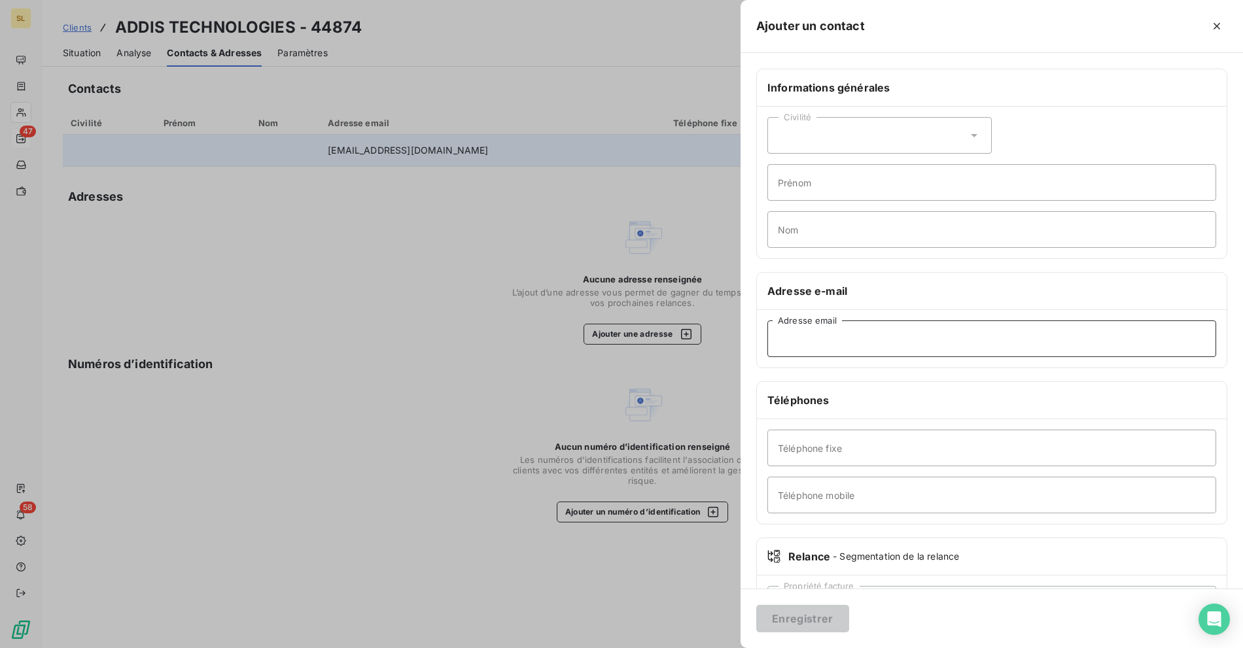
click at [826, 334] on input "Adresse email" at bounding box center [991, 339] width 449 height 37
paste input "[EMAIL_ADDRESS][DOMAIN_NAME]"
type input "[EMAIL_ADDRESS][DOMAIN_NAME]"
click at [817, 614] on button "Enregistrer" at bounding box center [802, 618] width 93 height 27
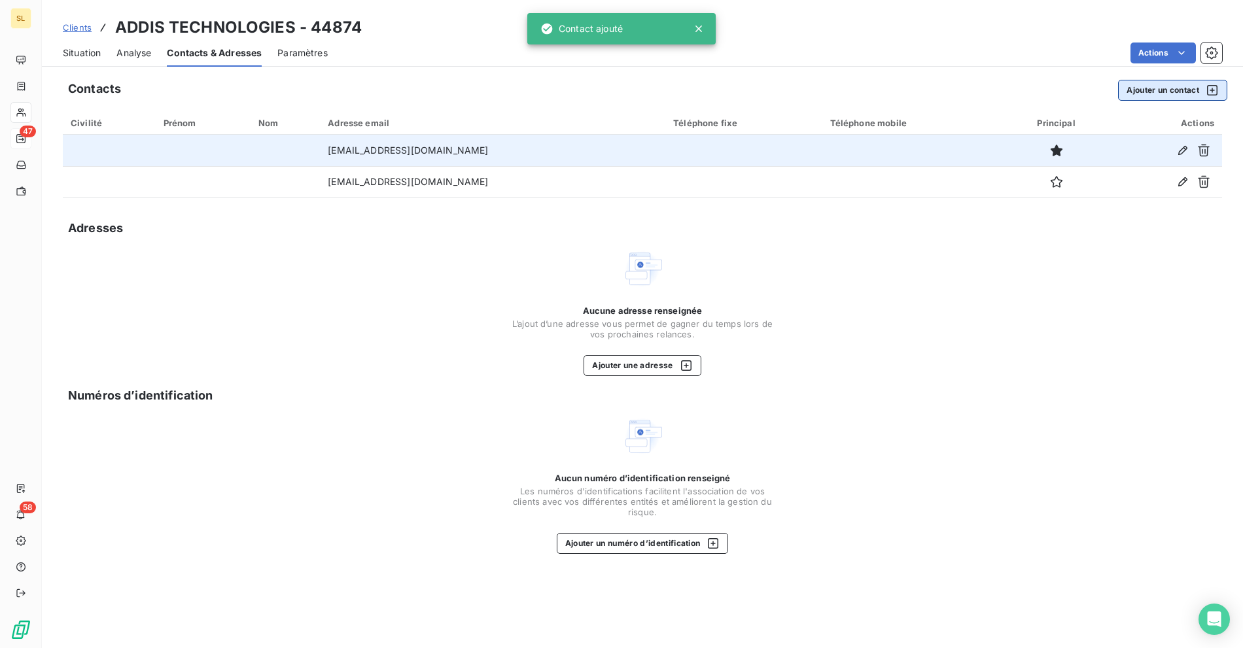
click at [1157, 91] on button "Ajouter un contact" at bounding box center [1172, 90] width 109 height 21
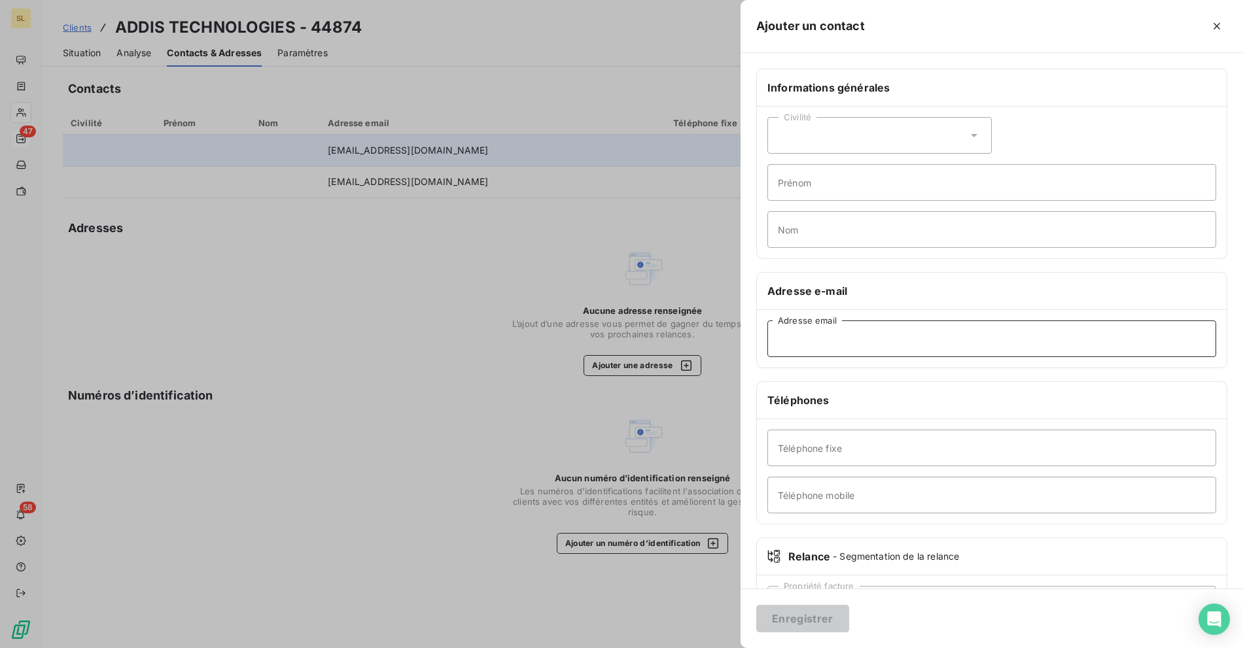
click at [808, 340] on input "Adresse email" at bounding box center [991, 339] width 449 height 37
paste input "[EMAIL_ADDRESS][DOMAIN_NAME]"
type input "[EMAIL_ADDRESS][DOMAIN_NAME]"
drag, startPoint x: 802, startPoint y: 626, endPoint x: 807, endPoint y: 635, distance: 10.2
click at [802, 625] on button "Enregistrer" at bounding box center [802, 618] width 93 height 27
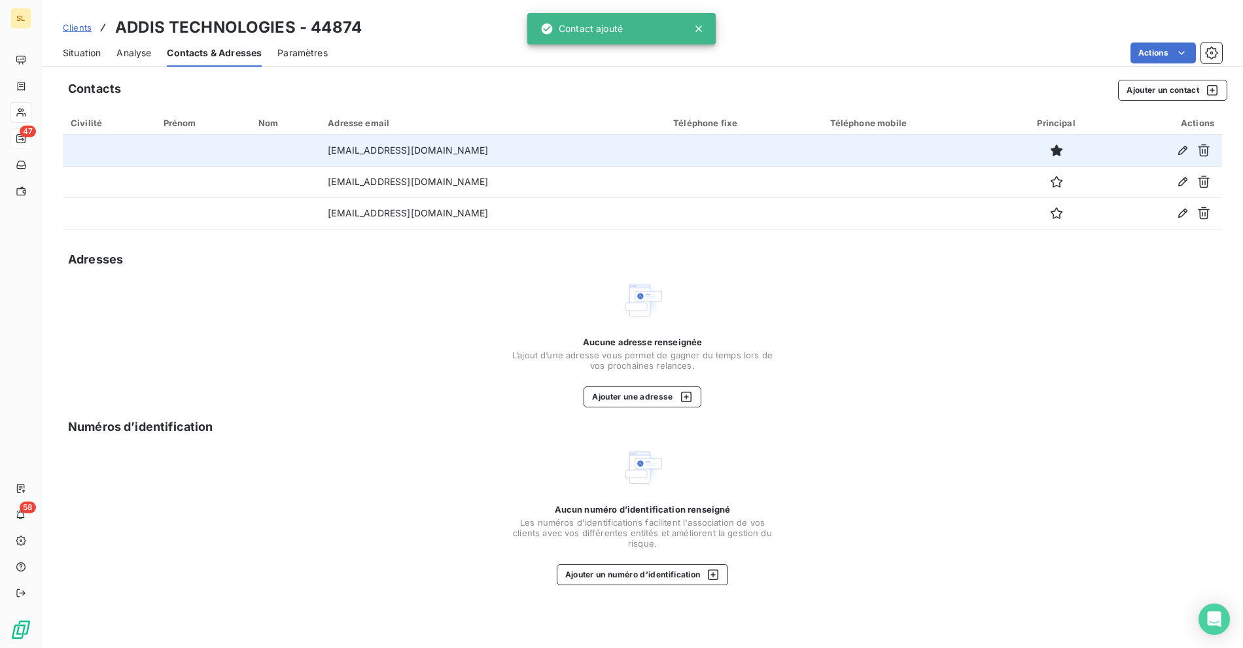
click at [454, 83] on div "Contacts Ajouter un contact" at bounding box center [647, 90] width 1159 height 21
click at [140, 59] on div "Analyse" at bounding box center [133, 52] width 35 height 27
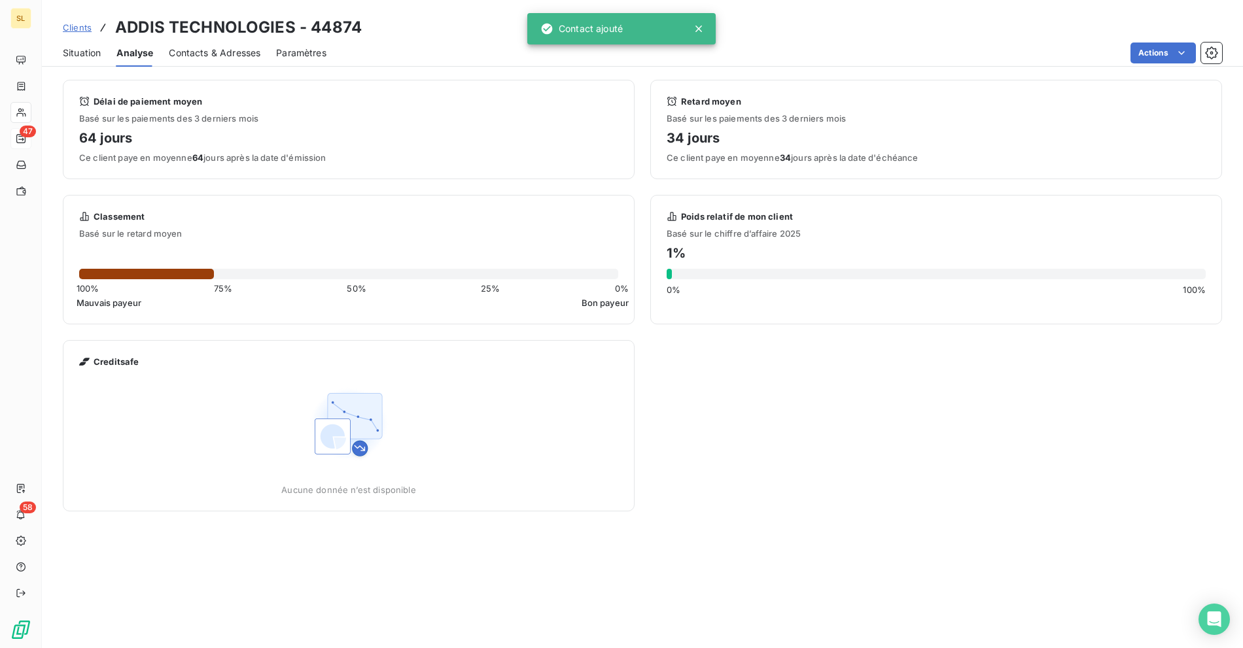
click at [71, 46] on span "Situation" at bounding box center [82, 52] width 38 height 13
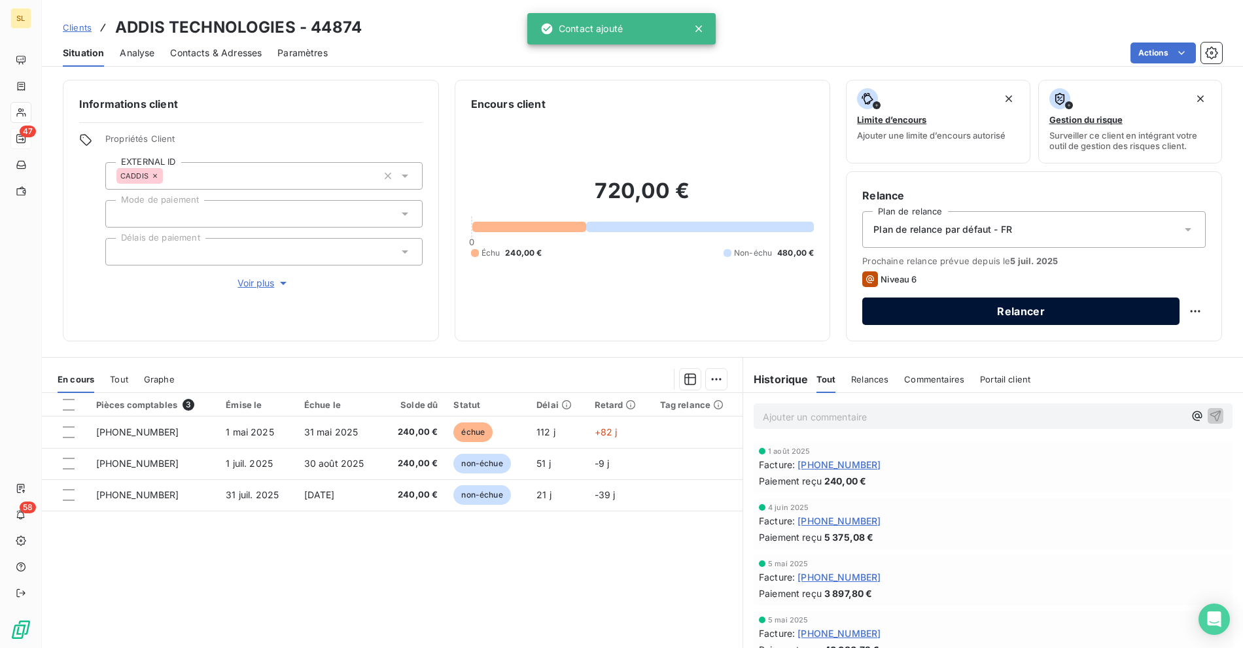
click at [914, 313] on button "Relancer" at bounding box center [1020, 311] width 317 height 27
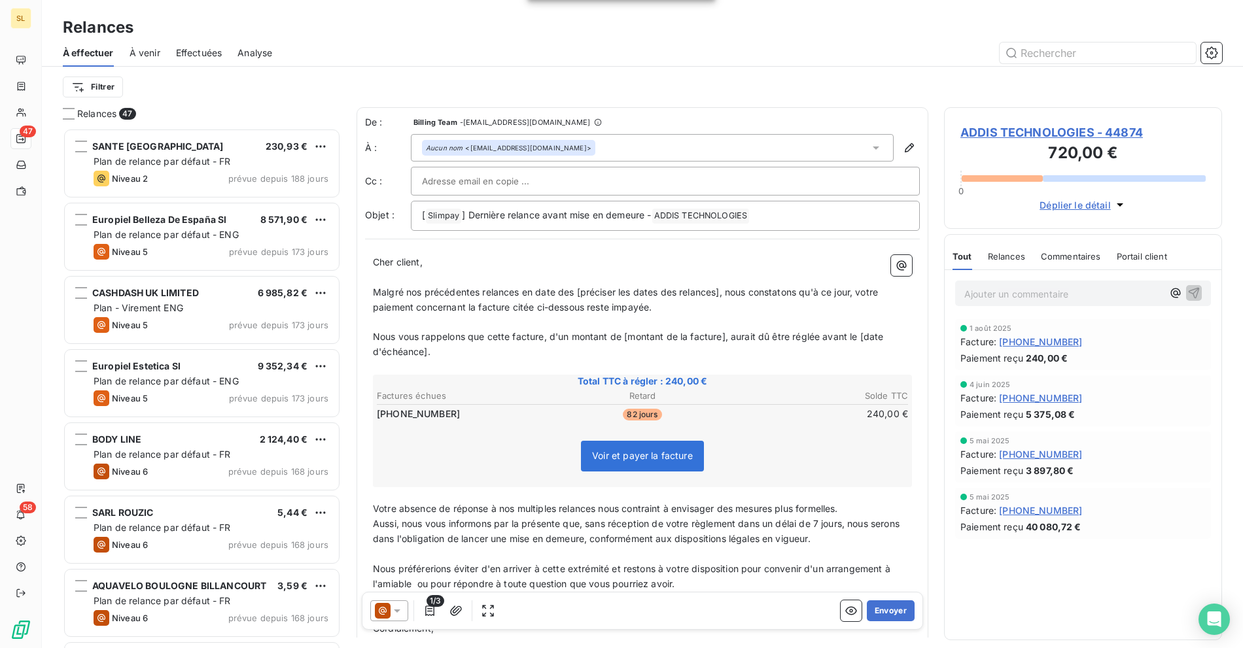
scroll to position [509, 267]
click at [394, 614] on icon at bounding box center [397, 610] width 13 height 13
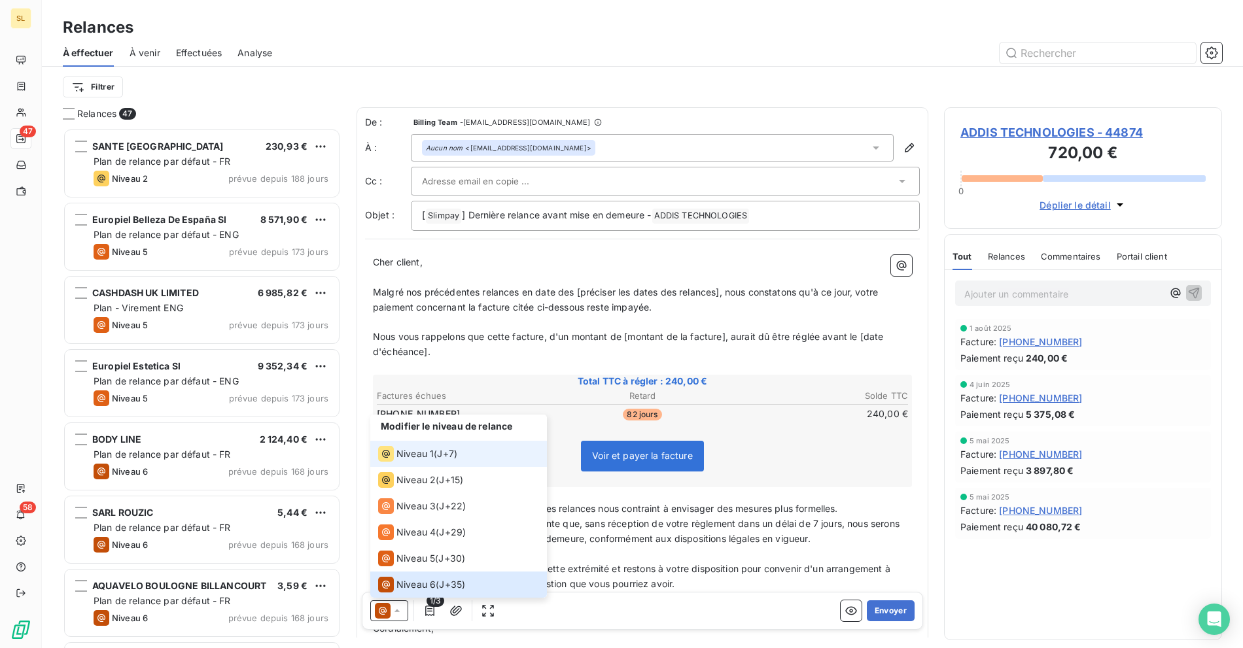
click at [449, 460] on span "J+7 )" at bounding box center [447, 453] width 20 height 13
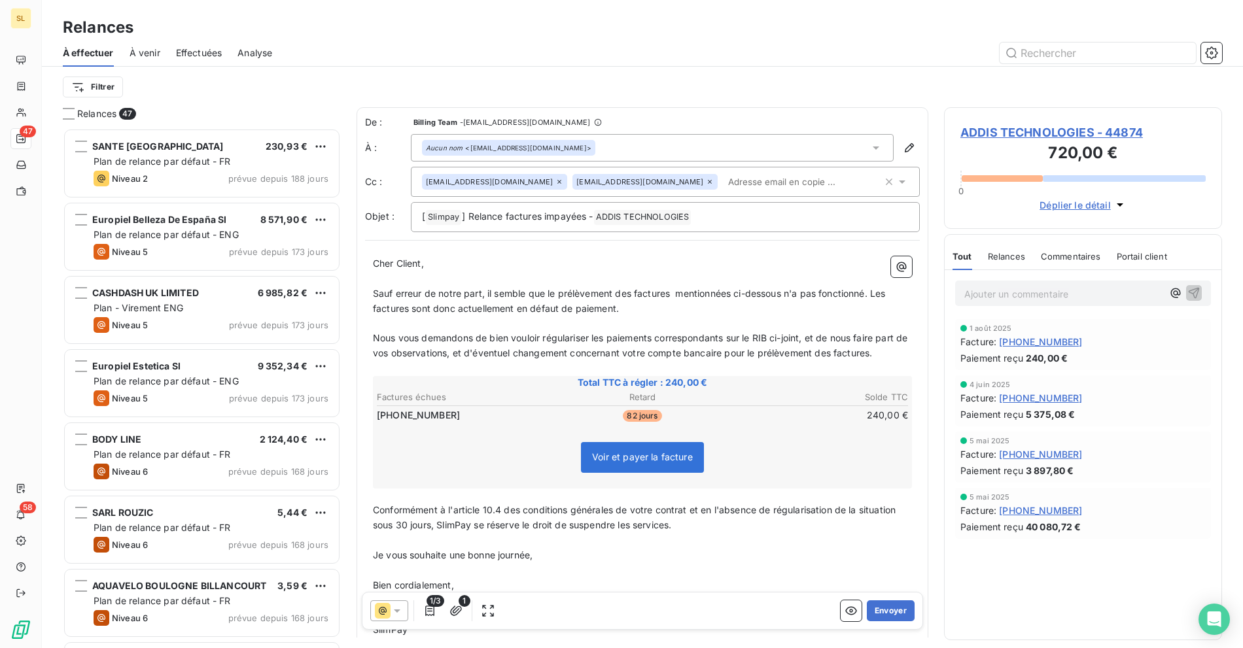
click at [413, 290] on span "Sauf erreur de notre part, il semble que le prélèvement des factures mentionnée…" at bounding box center [630, 301] width 515 height 26
click at [528, 303] on span "Sauf erreur de notre part, il semble que le prélèvement des factures mentionnée…" at bounding box center [630, 301] width 515 height 26
click at [663, 307] on p "Sauf erreur de notre part, il semble que le prélèvement des factures mentionnée…" at bounding box center [642, 302] width 539 height 30
click at [709, 311] on p "Sauf erreur de notre part, il semble que le prélèvement des factures mentionnée…" at bounding box center [642, 302] width 539 height 30
drag, startPoint x: 663, startPoint y: 303, endPoint x: 680, endPoint y: 306, distance: 17.9
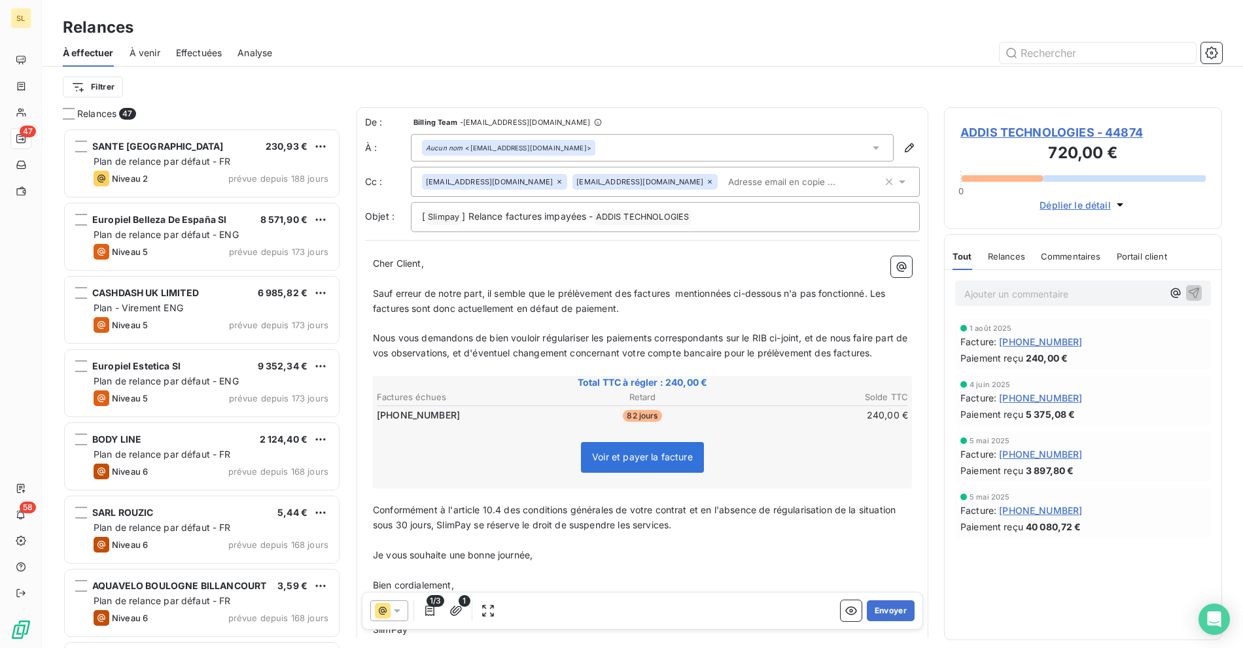
click at [663, 303] on p "Sauf erreur de notre part, il semble que le prélèvement des factures mentionnée…" at bounding box center [642, 302] width 539 height 30
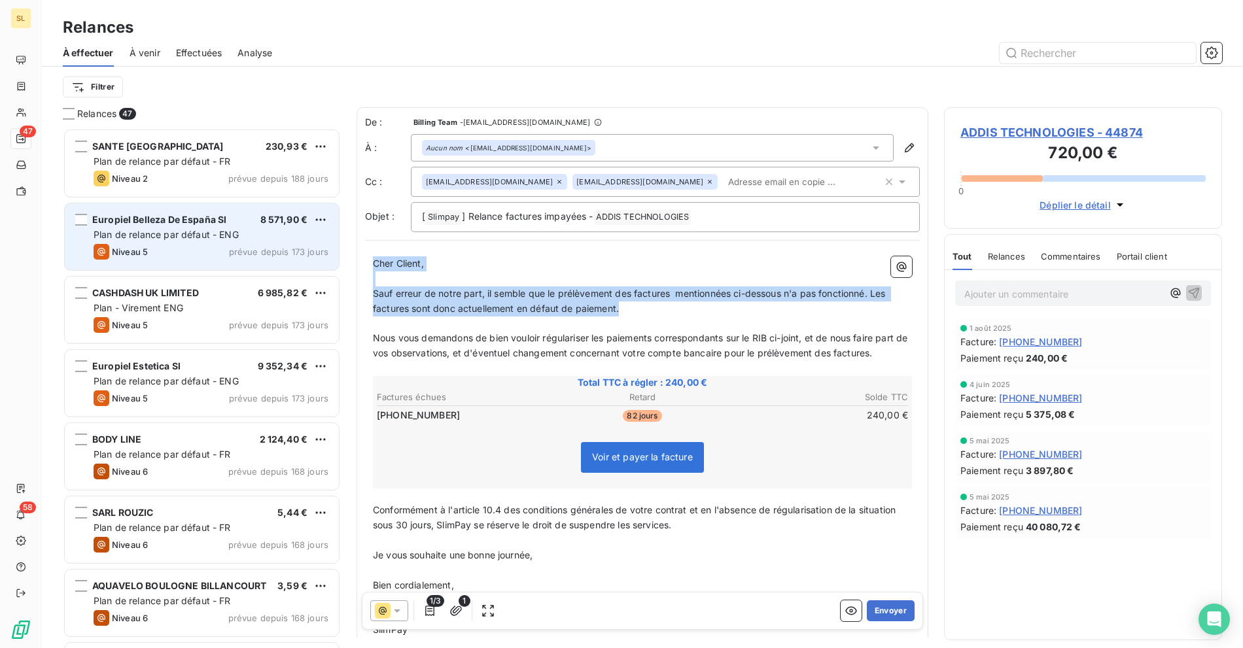
drag, startPoint x: 584, startPoint y: 290, endPoint x: 300, endPoint y: 230, distance: 290.4
click at [300, 230] on div "Relances 47 [GEOGRAPHIC_DATA] 230,93 € Plan de relance par défaut - FR Niveau 2…" at bounding box center [642, 377] width 1201 height 541
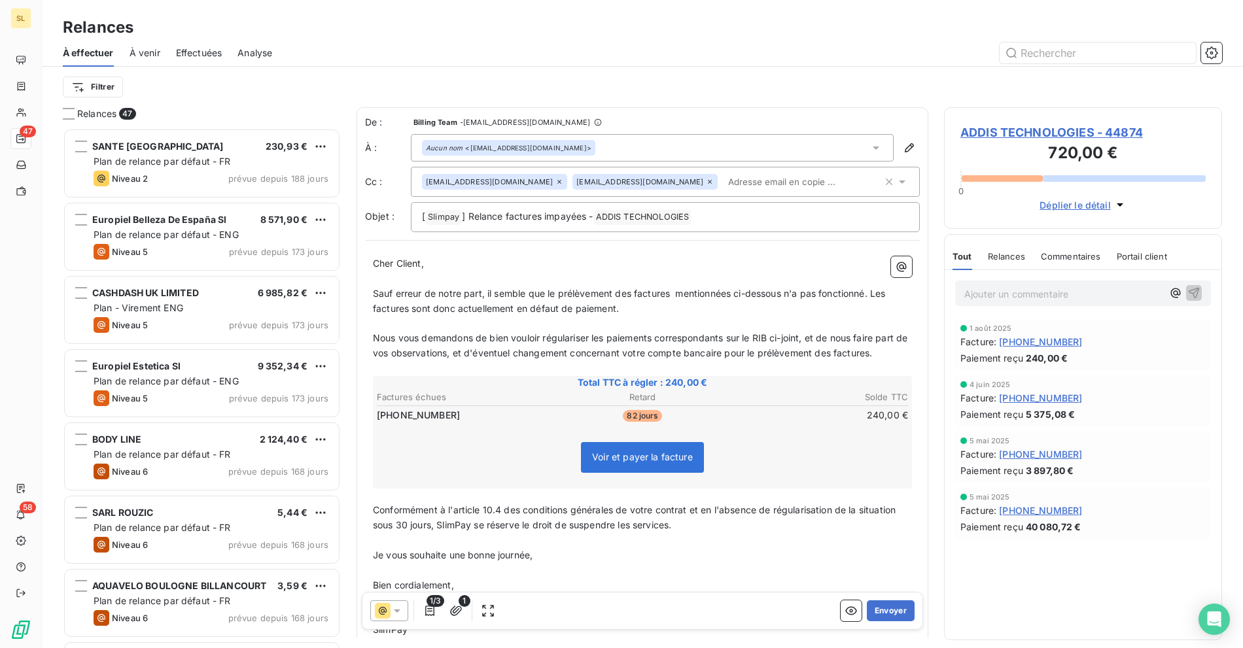
click at [557, 345] on p "Nous vous demandons de bien vouloir régulariser les paiements correspondants su…" at bounding box center [642, 346] width 539 height 30
click at [716, 340] on span "Nous vous demandons de bien vouloir régulariser les paiements correspondants su…" at bounding box center [641, 345] width 537 height 26
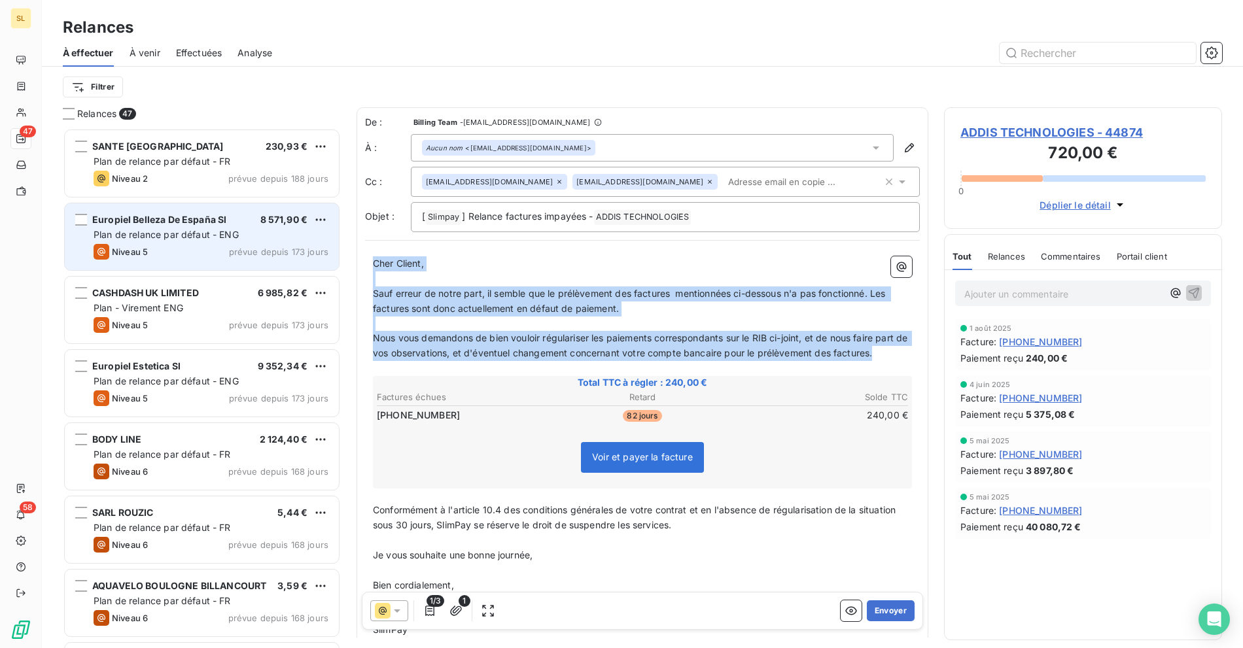
drag, startPoint x: 890, startPoint y: 353, endPoint x: 264, endPoint y: 245, distance: 635.3
click at [264, 245] on div "Relances 47 [GEOGRAPHIC_DATA] 230,93 € Plan de relance par défaut - FR Niveau 2…" at bounding box center [642, 377] width 1201 height 541
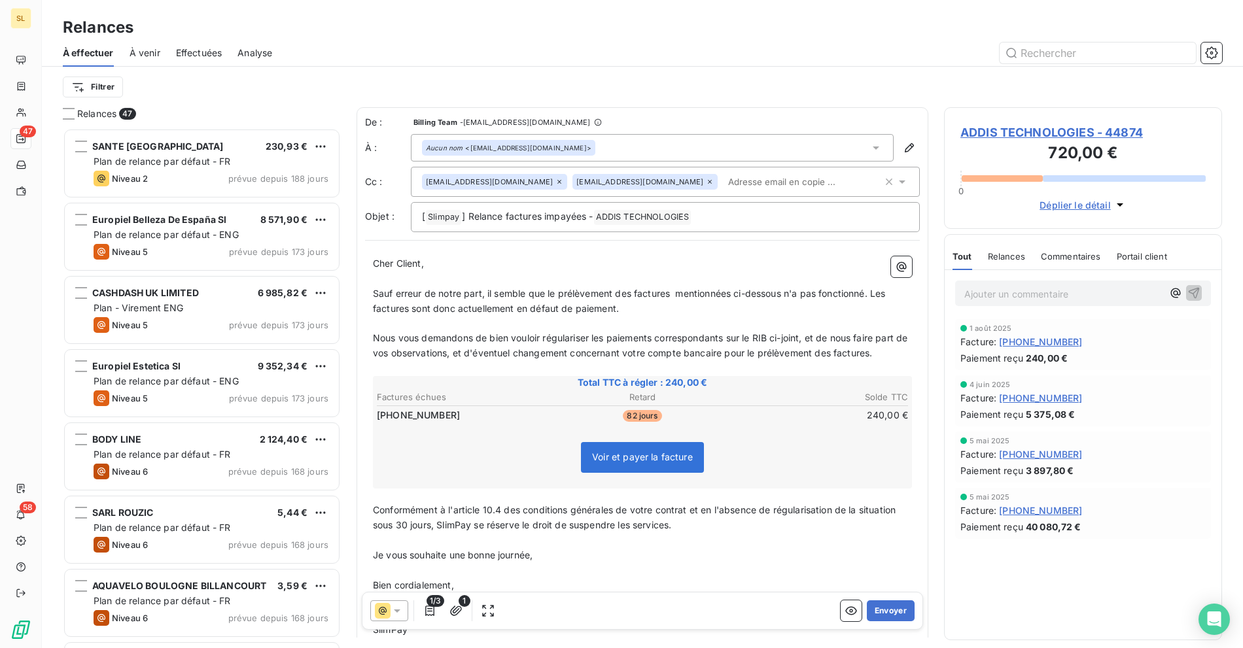
click at [1009, 142] on h3 "720,00 €" at bounding box center [1082, 154] width 245 height 26
click at [1007, 137] on span "ADDIS TECHNOLOGIES - 44874" at bounding box center [1082, 133] width 245 height 18
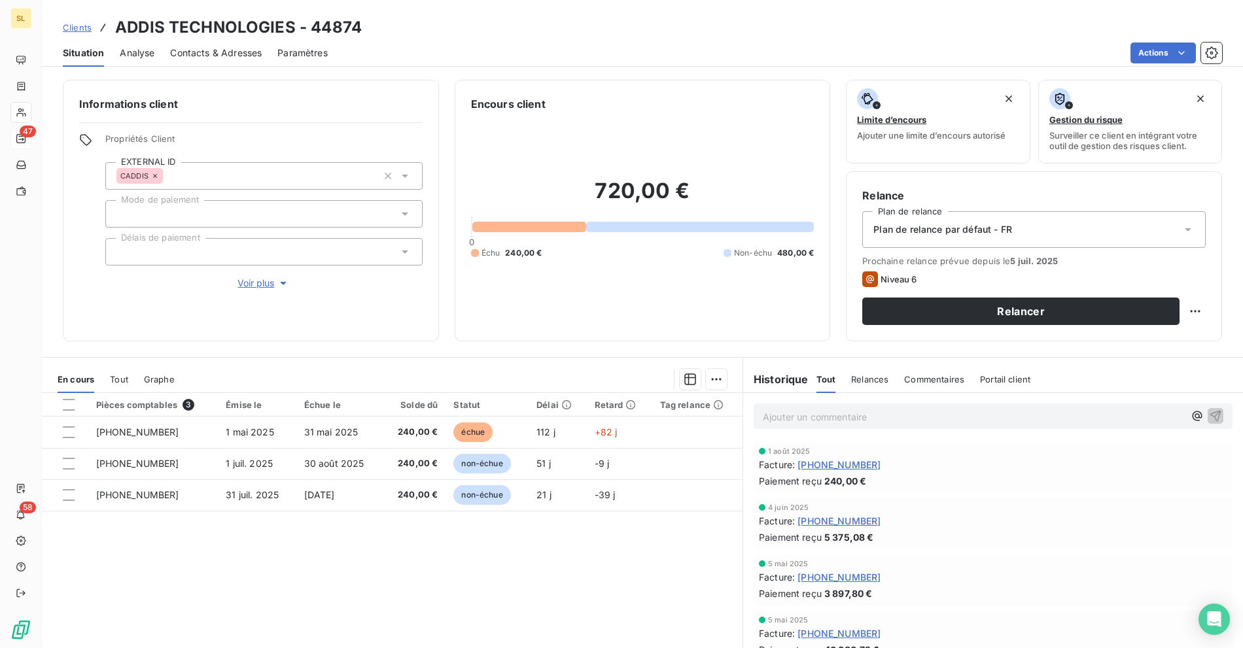
click at [920, 234] on span "Plan de relance par défaut - FR" at bounding box center [942, 229] width 139 height 13
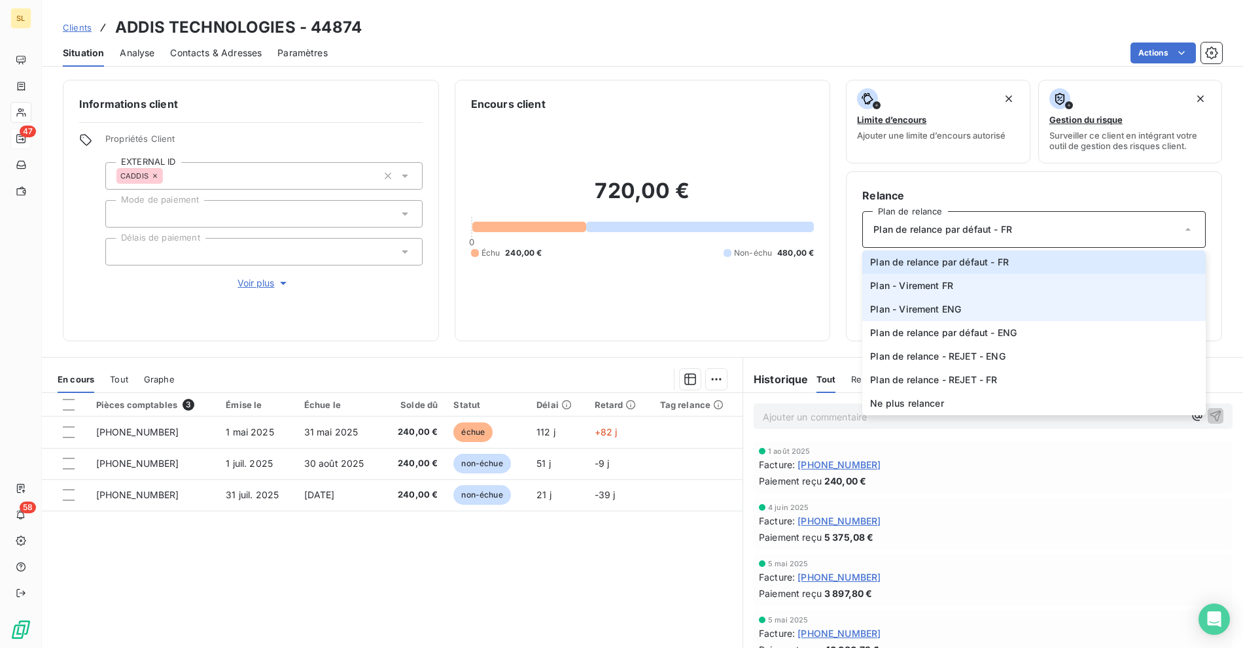
click at [939, 286] on span "Plan - Virement FR" at bounding box center [911, 285] width 83 height 13
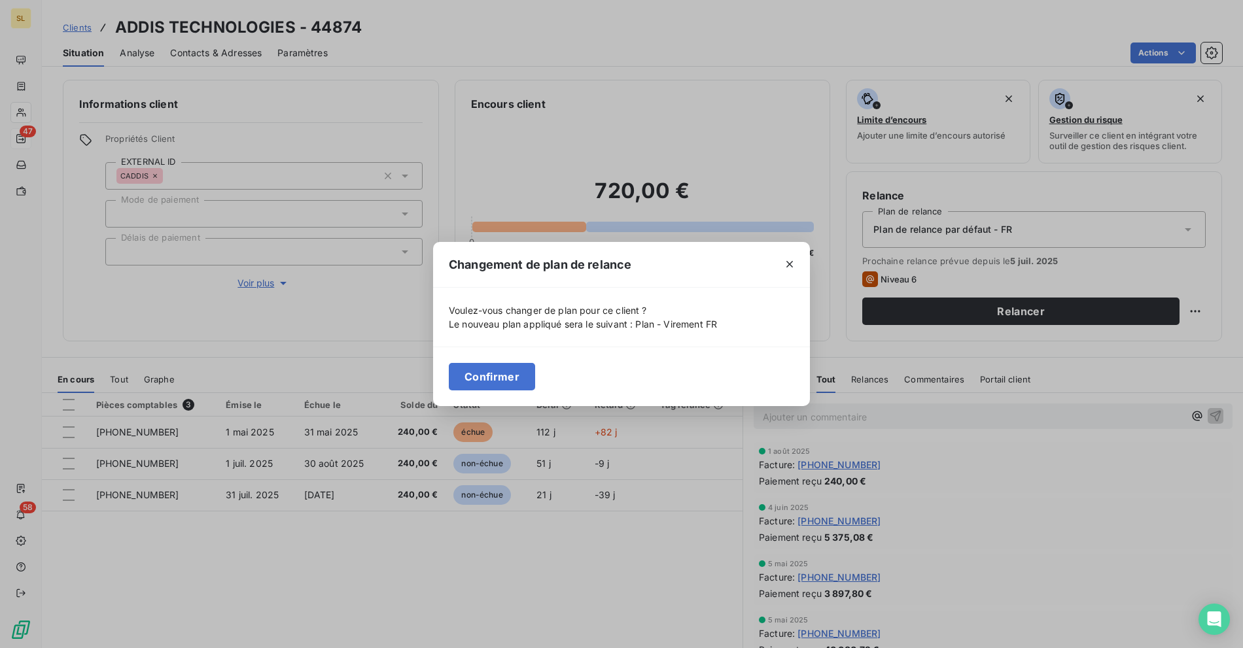
click at [483, 381] on button "Confirmer" at bounding box center [492, 376] width 86 height 27
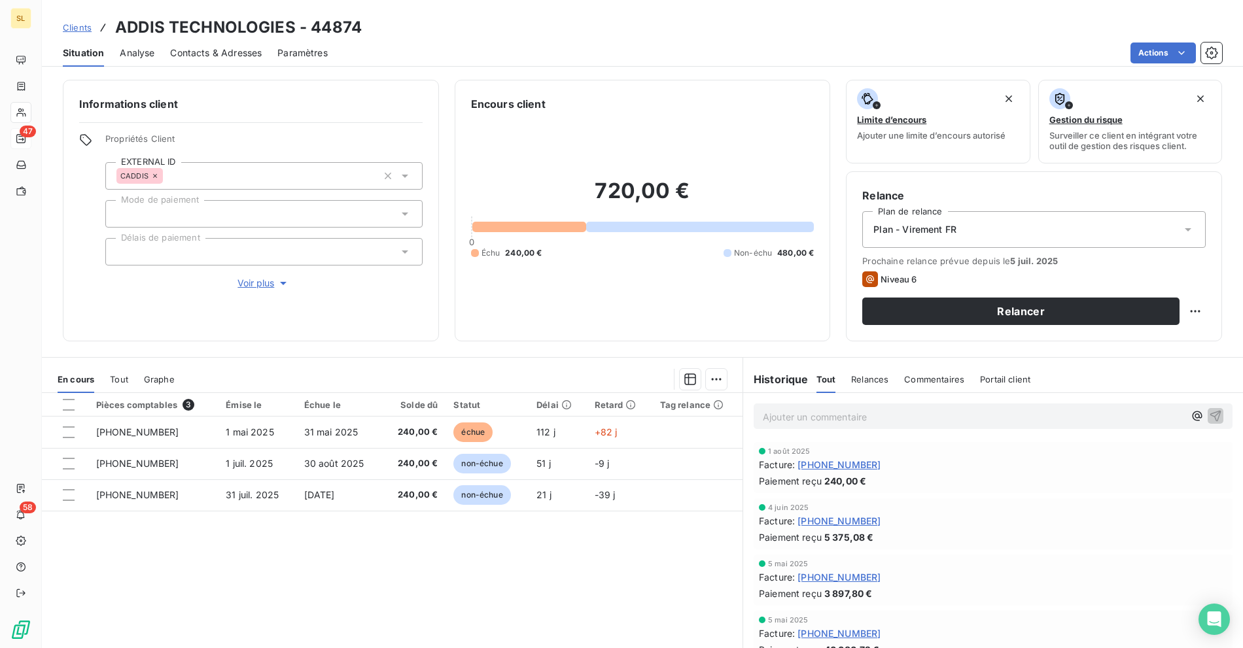
click at [904, 230] on span "Plan - Virement FR" at bounding box center [914, 229] width 83 height 13
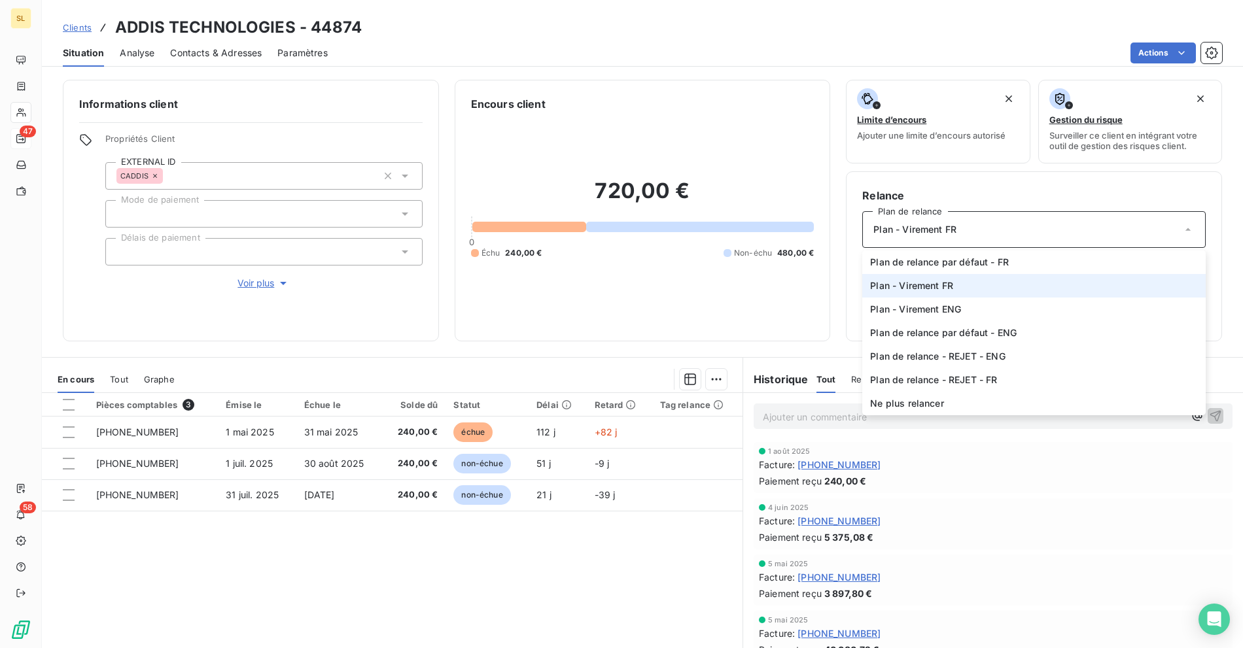
click at [909, 285] on span "Plan - Virement FR" at bounding box center [911, 285] width 83 height 13
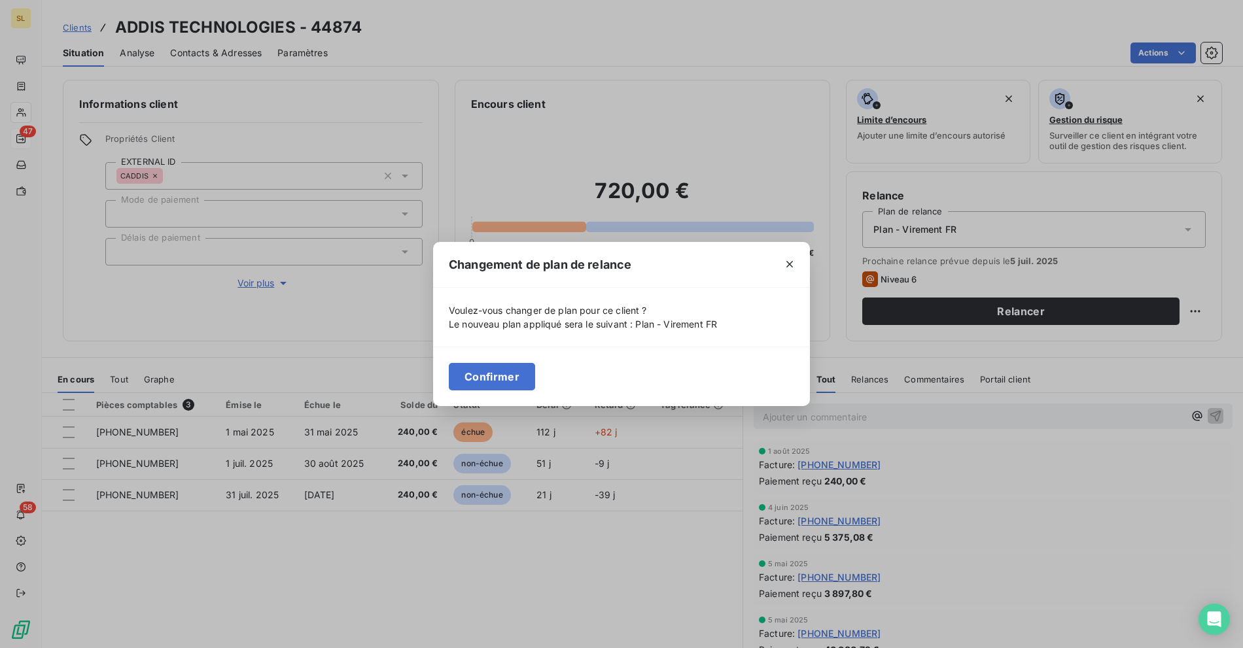
click at [912, 304] on div "Changement de plan de relance Voulez-vous changer de plan pour ce client ? Le n…" at bounding box center [621, 324] width 1243 height 648
click at [506, 376] on button "Confirmer" at bounding box center [492, 376] width 86 height 27
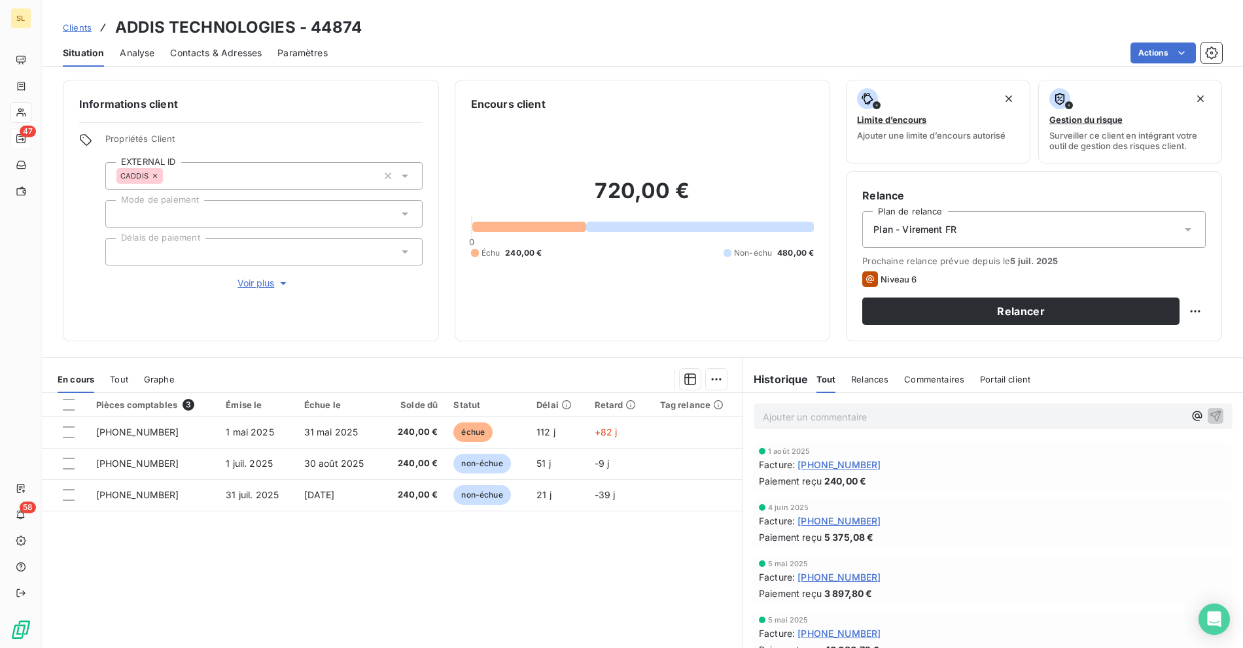
click at [973, 332] on div "Relance Plan de relance Plan - Virement FR Prochaine relance prévue depuis le 5…" at bounding box center [1034, 256] width 376 height 170
click at [968, 317] on button "Relancer" at bounding box center [1020, 311] width 317 height 27
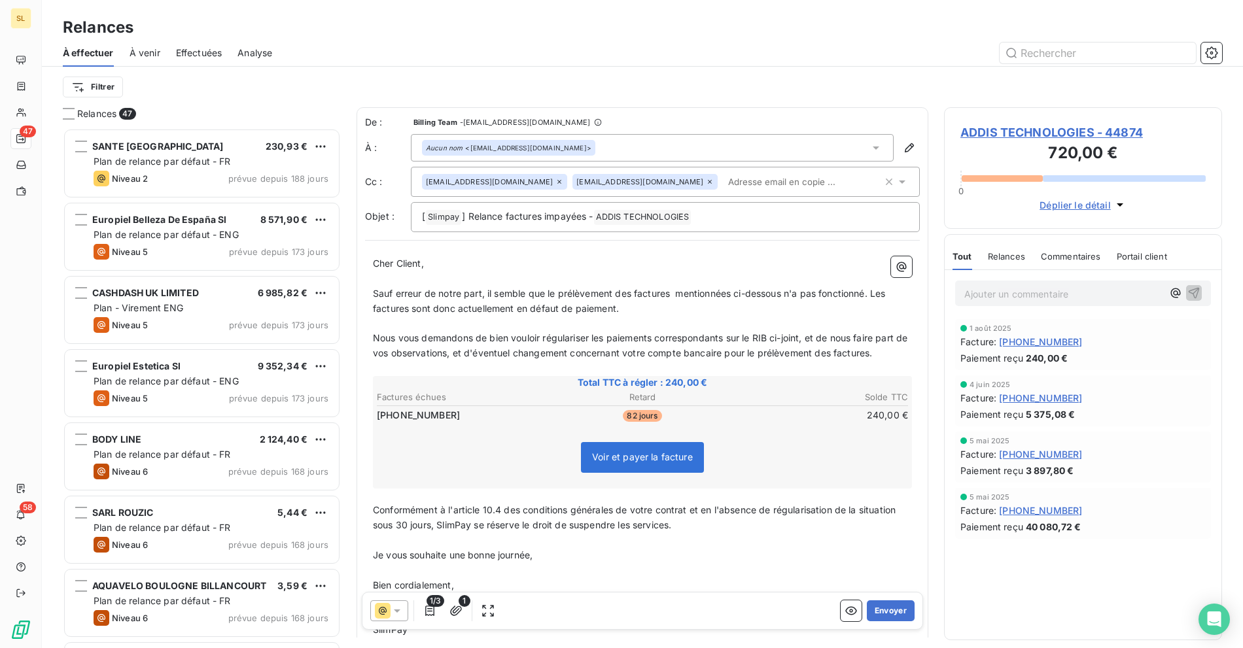
scroll to position [509, 267]
click at [437, 312] on p "Sauf erreur de notre part, il semble que le prélèvement des factures mentionnée…" at bounding box center [642, 302] width 539 height 30
click at [541, 317] on p "﻿" at bounding box center [642, 323] width 539 height 15
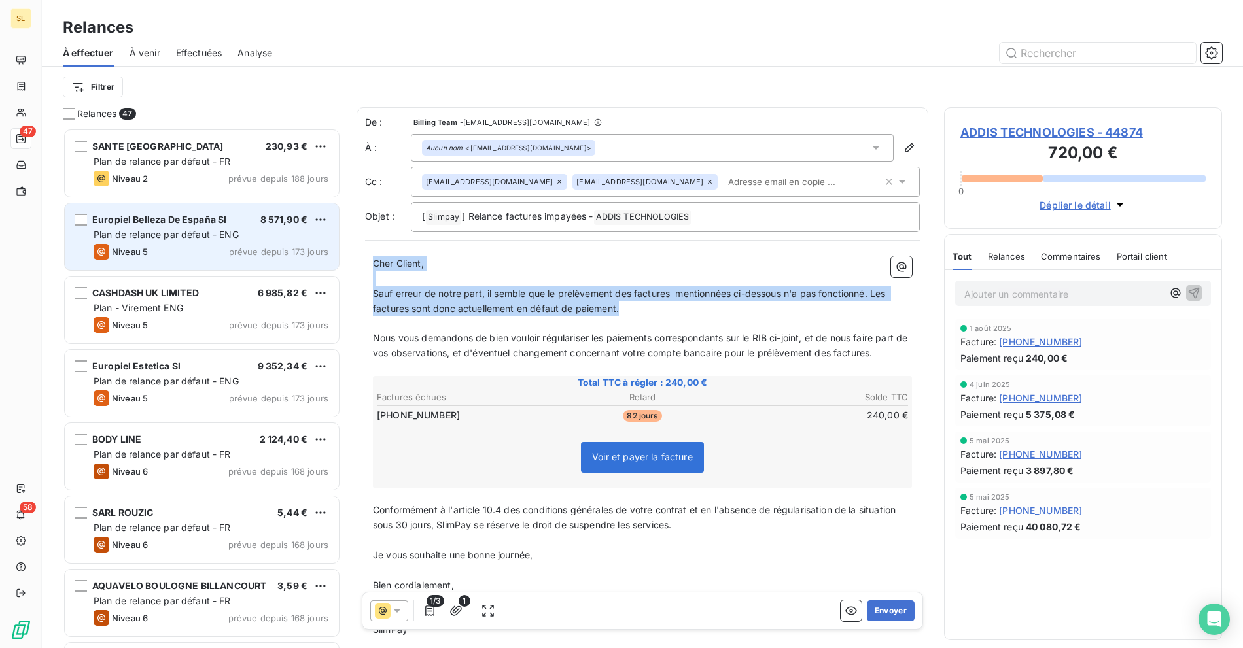
drag, startPoint x: 637, startPoint y: 307, endPoint x: 279, endPoint y: 227, distance: 367.3
click at [279, 227] on div "Relances 47 [GEOGRAPHIC_DATA] 230,93 € Plan de relance par défaut - FR Niveau 2…" at bounding box center [642, 377] width 1201 height 541
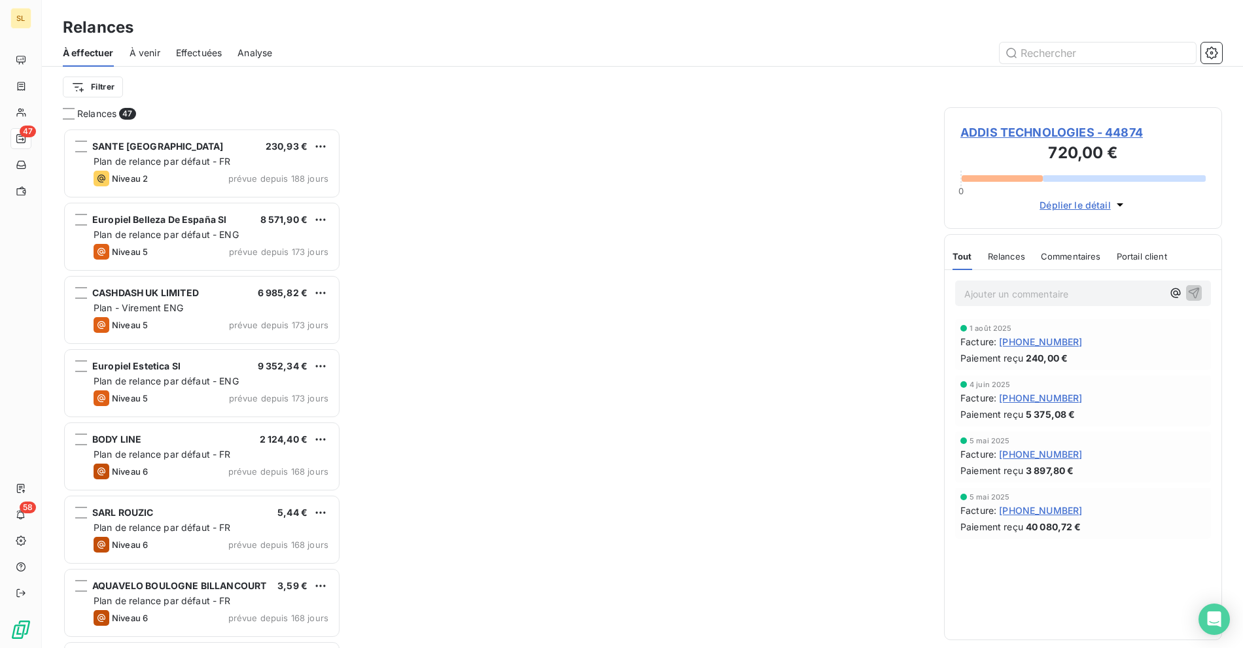
click at [994, 137] on span "ADDIS TECHNOLOGIES - 44874" at bounding box center [1082, 133] width 245 height 18
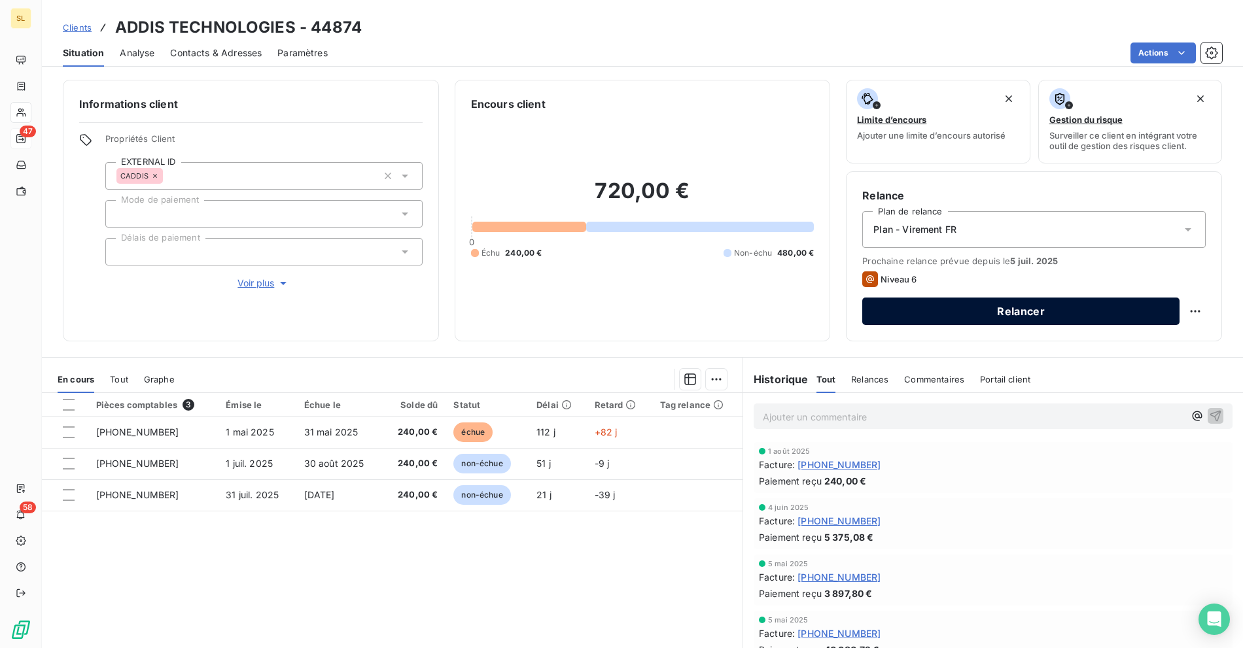
click at [958, 312] on button "Relancer" at bounding box center [1020, 311] width 317 height 27
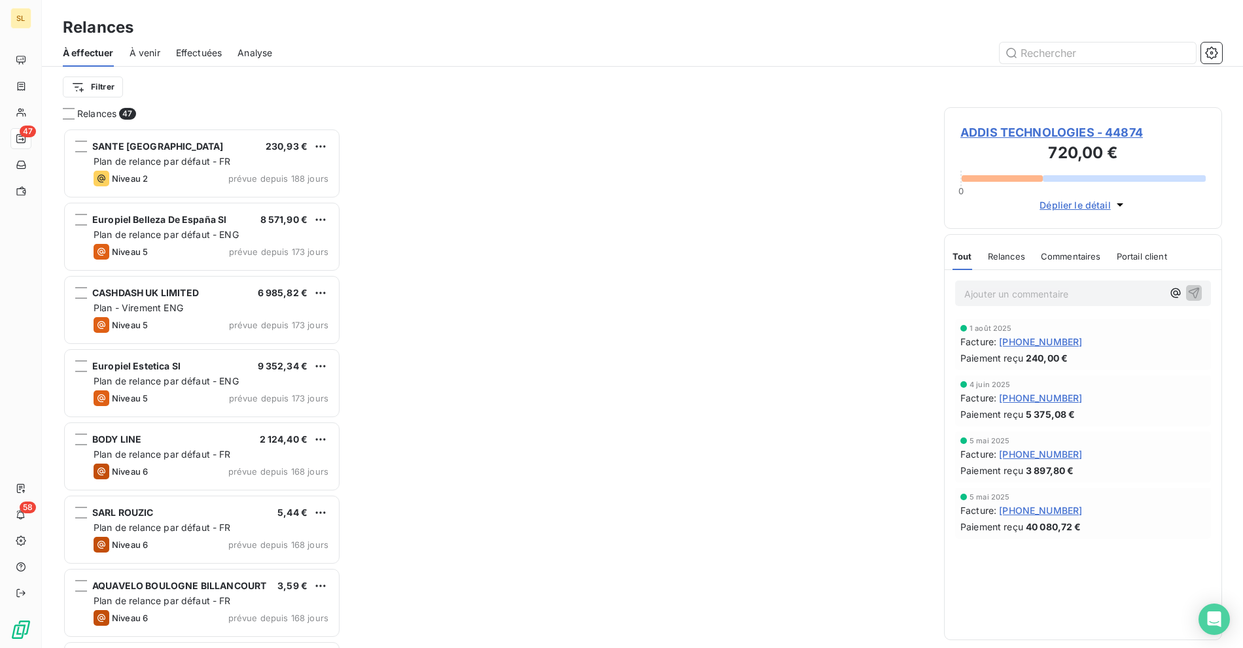
scroll to position [509, 267]
